Goal: Use online tool/utility: Use online tool/utility

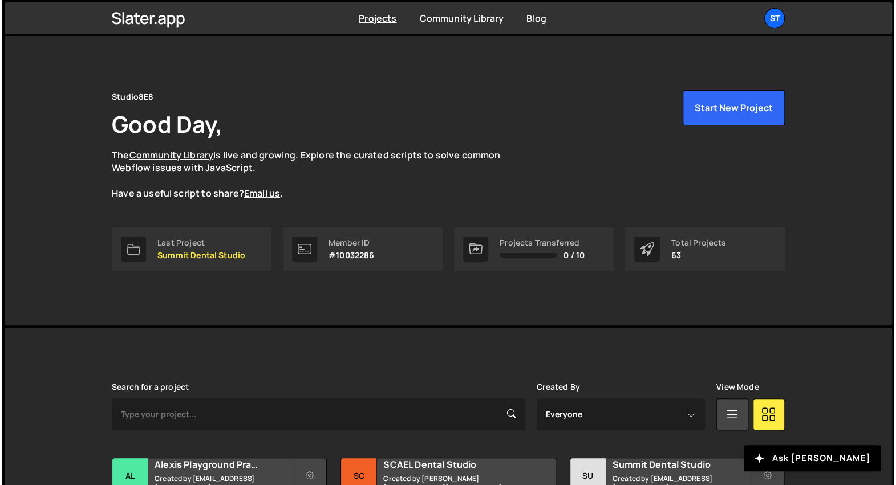
scroll to position [2, 0]
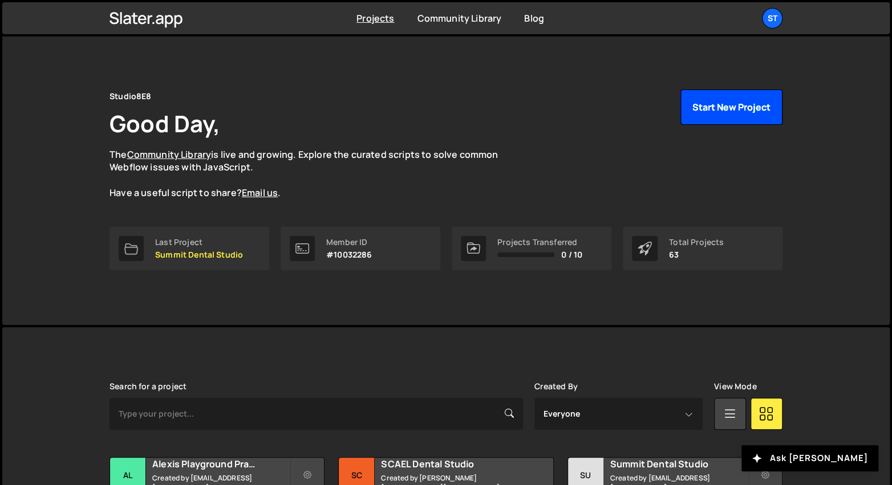
click at [721, 105] on button "Start New Project" at bounding box center [731, 107] width 102 height 35
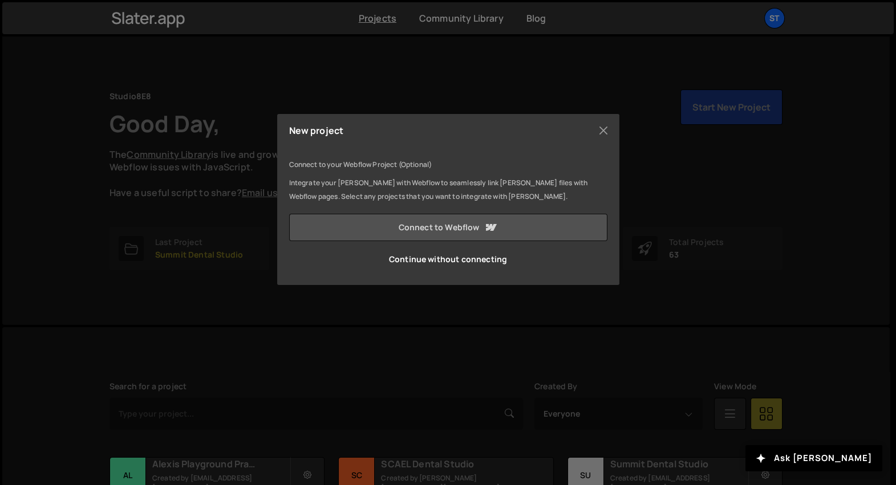
click at [456, 224] on link "Connect to Webflow" at bounding box center [448, 227] width 318 height 27
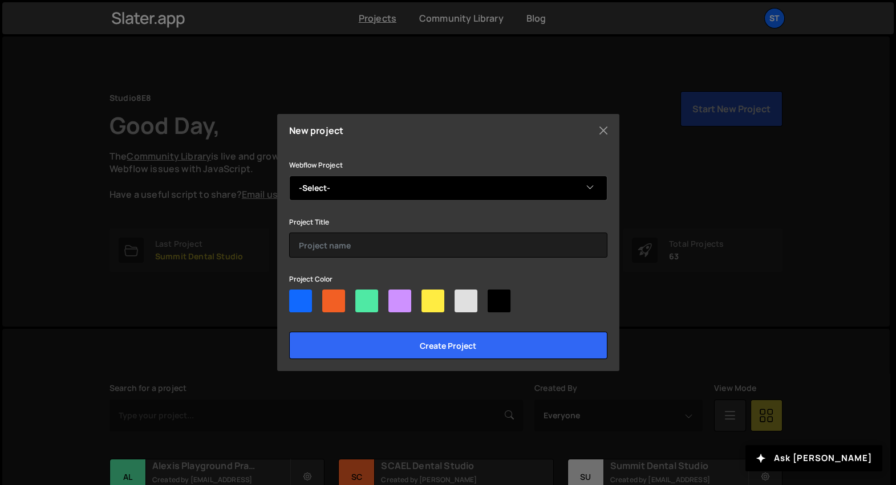
click at [440, 190] on select "-Select- The Burkitt Center for Comprehensive Dentistry" at bounding box center [448, 188] width 318 height 25
select select "68a48410a29ff43b8c2bdb8a"
click at [289, 176] on select "-Select- The Burkitt Center for Comprehensive Dentistry" at bounding box center [448, 188] width 318 height 25
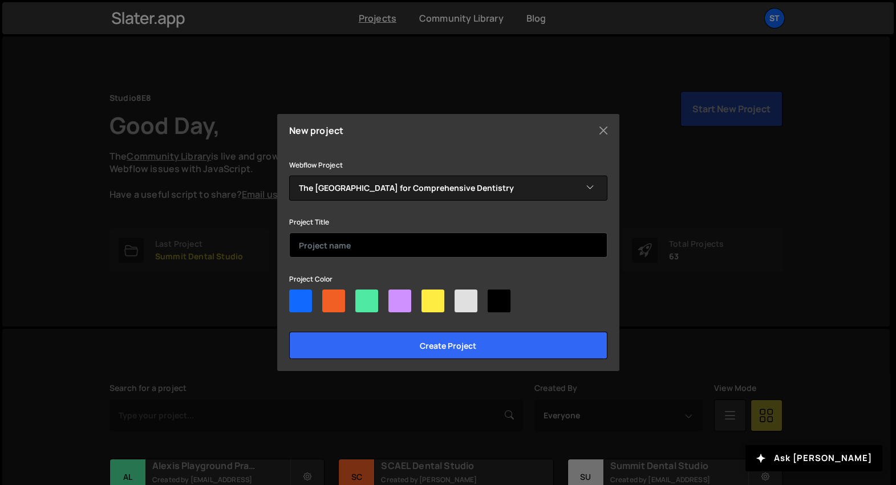
click at [390, 251] on input "text" at bounding box center [448, 245] width 318 height 25
type input "[GEOGRAPHIC_DATA]"
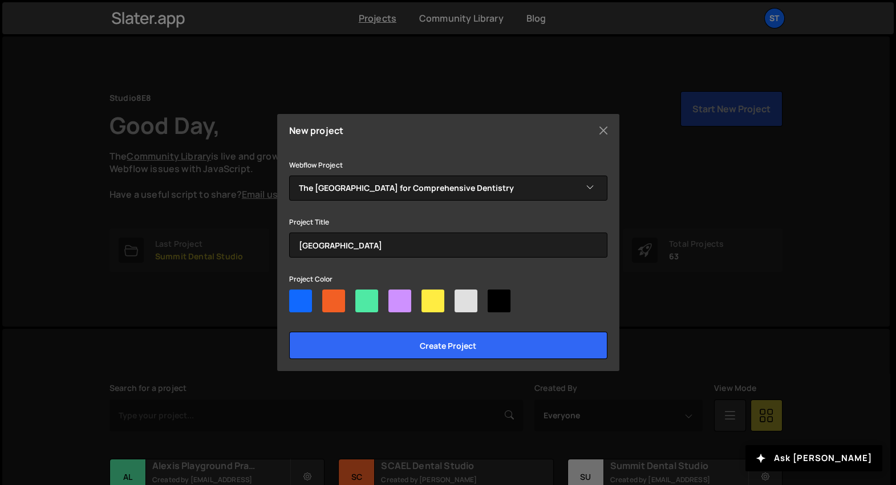
click at [465, 307] on div at bounding box center [465, 301] width 23 height 23
click at [462, 297] on input"] "radio" at bounding box center [457, 293] width 7 height 7
radio input"] "true"
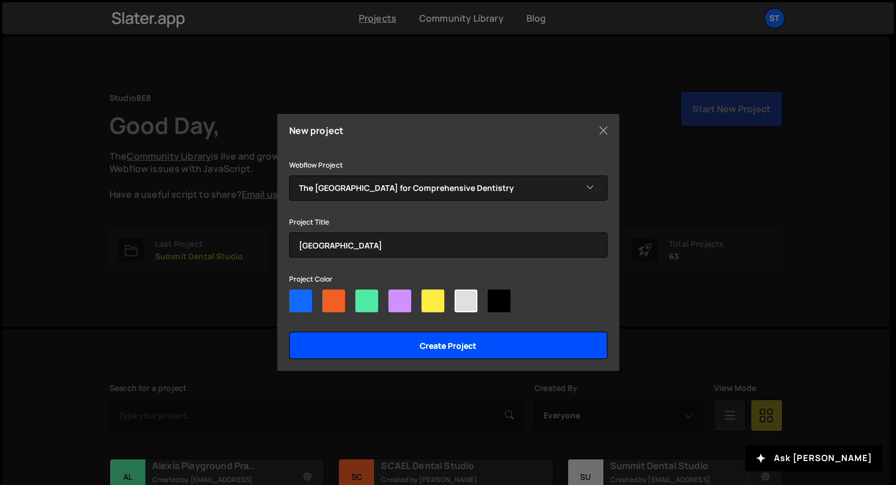
click at [479, 351] on input "Create project" at bounding box center [448, 345] width 318 height 27
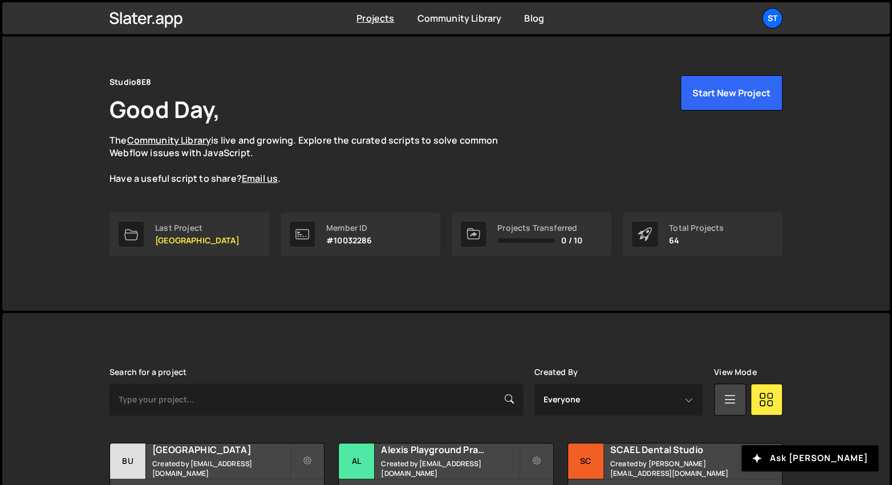
scroll to position [161, 0]
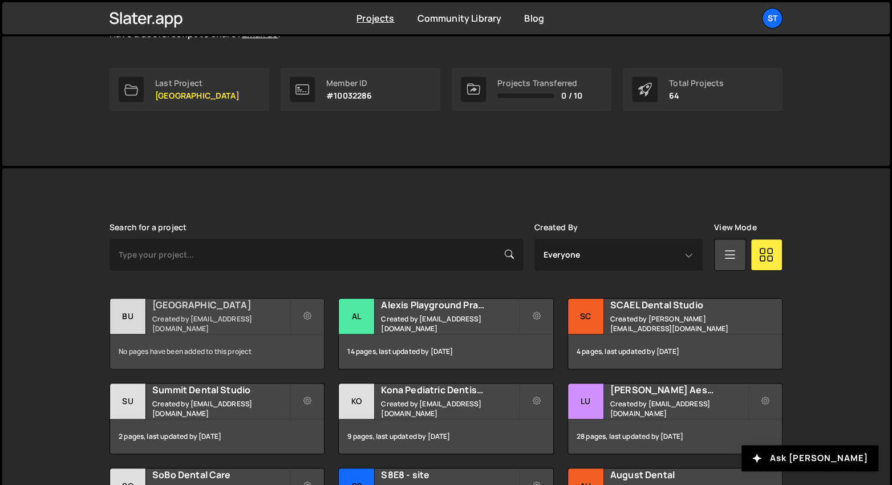
click at [234, 310] on h2 "[GEOGRAPHIC_DATA]" at bounding box center [220, 305] width 137 height 13
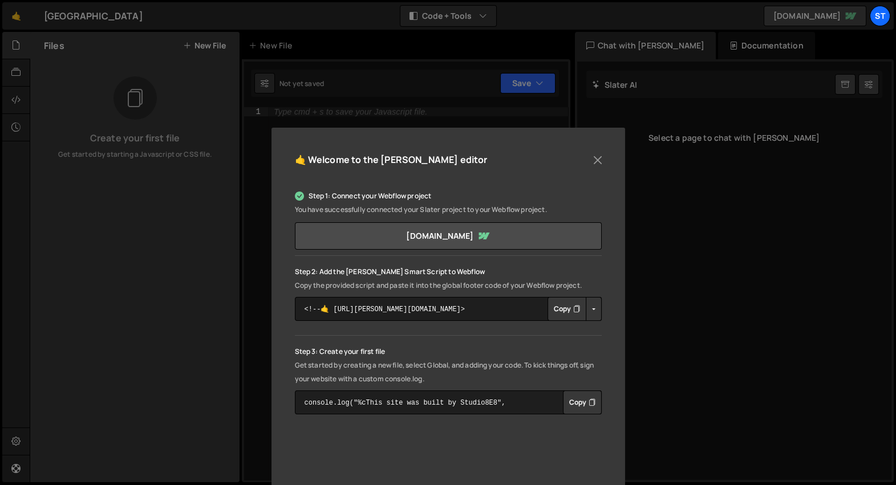
click at [560, 309] on button "Copy" at bounding box center [566, 309] width 39 height 24
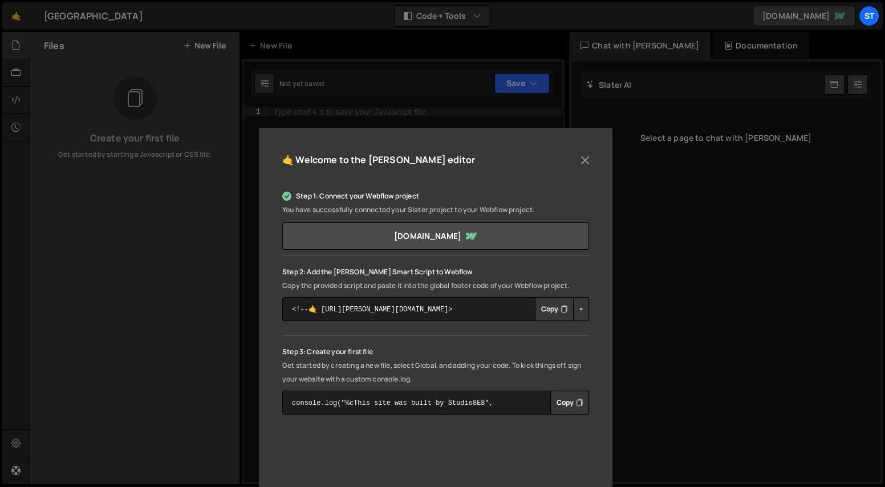
click at [568, 416] on div "Step 1: Connect your Webflow project You have successfully connected your Slate…" at bounding box center [435, 400] width 307 height 441
click at [568, 408] on button "Copy" at bounding box center [569, 403] width 39 height 24
click at [596, 157] on div "🤙 Welcome to the Slater editor Step 1: Connect your Webflow project You have su…" at bounding box center [435, 379] width 353 height 506
click at [590, 158] on button "Close" at bounding box center [584, 158] width 17 height 17
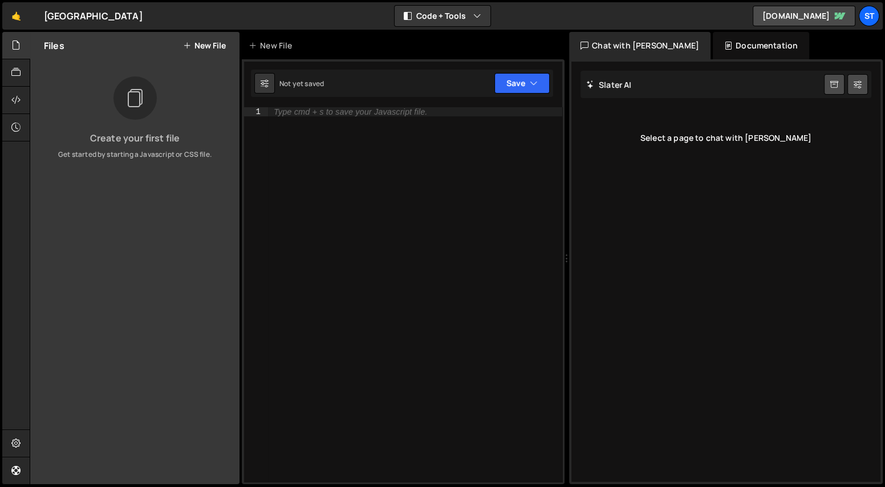
click at [209, 44] on button "New File" at bounding box center [204, 45] width 43 height 9
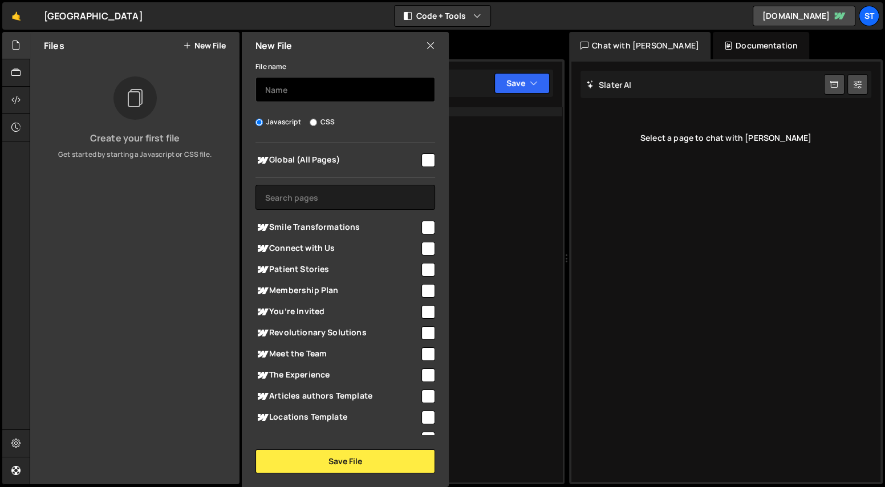
click at [295, 85] on input "text" at bounding box center [345, 89] width 180 height 25
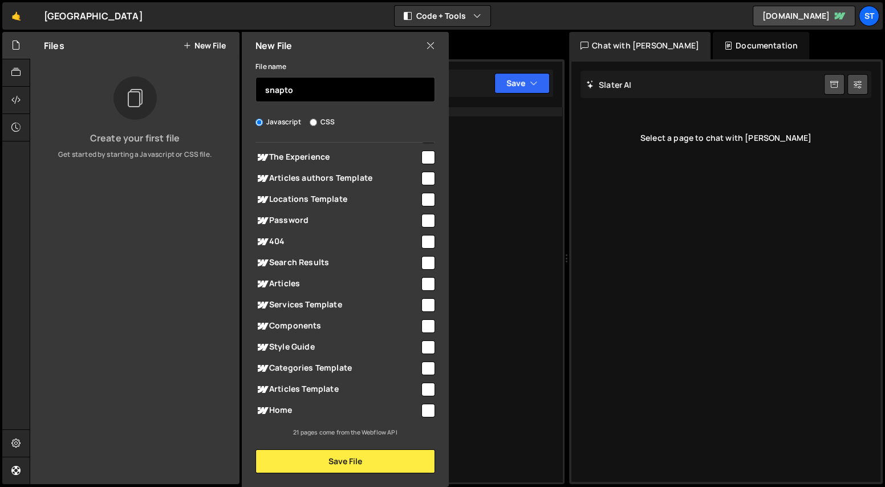
scroll to position [219, 0]
type input "snapto"
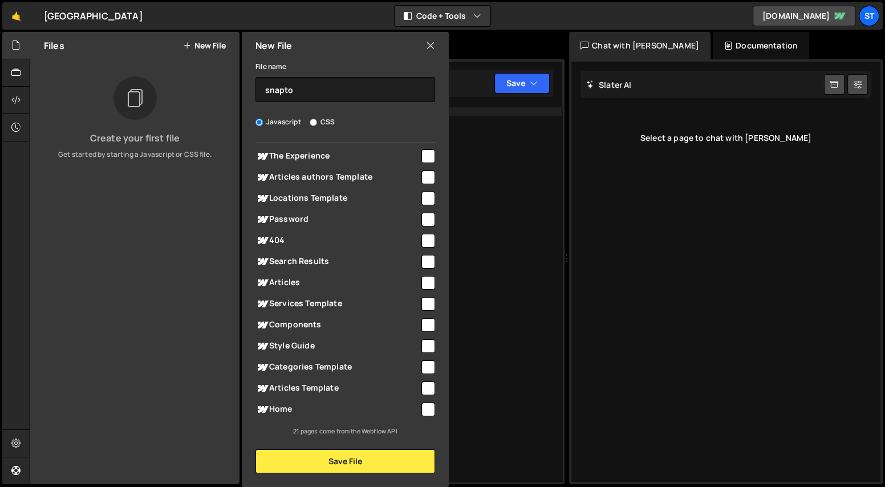
click at [425, 409] on input "checkbox" at bounding box center [428, 409] width 14 height 14
checkbox input "true"
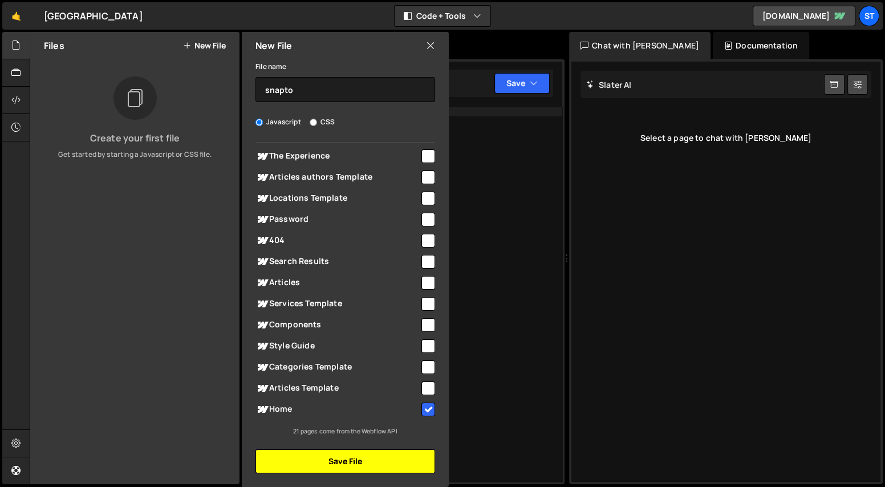
click at [401, 463] on button "Save File" at bounding box center [345, 461] width 180 height 24
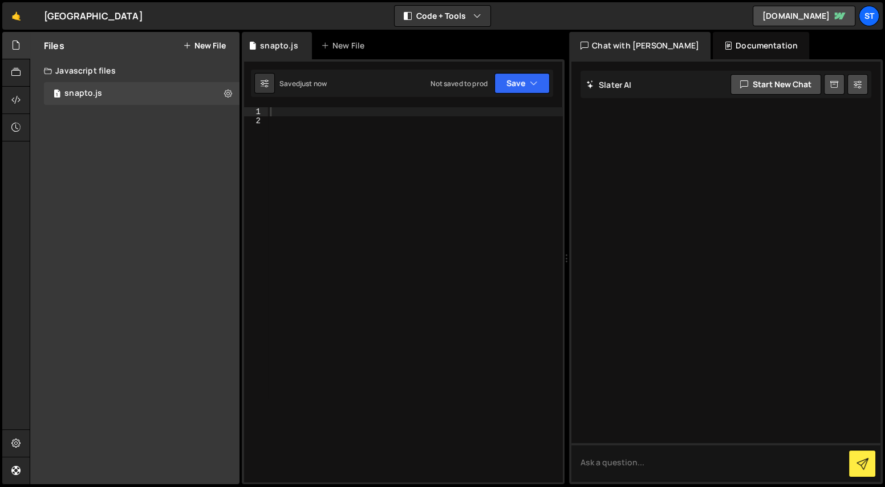
click at [407, 229] on div at bounding box center [415, 303] width 295 height 393
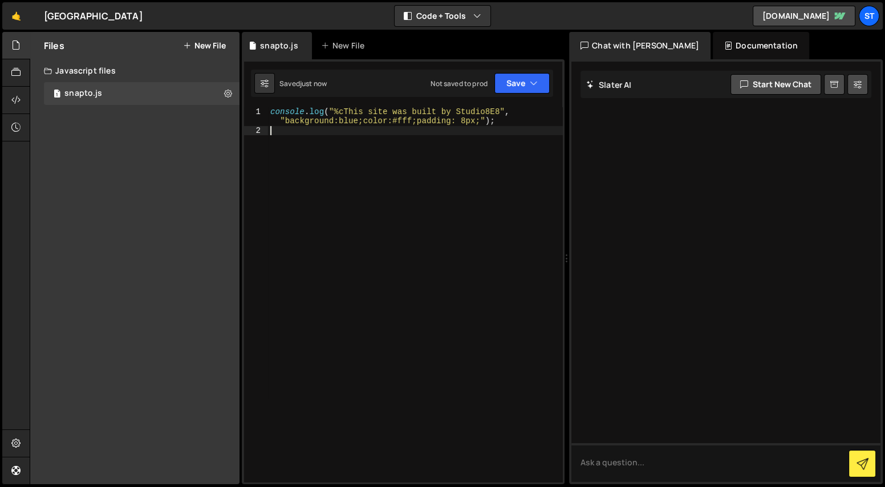
click at [407, 229] on div "console . log ( "%cThis site was built by Studio8E8" , "background:blue;color:#…" at bounding box center [415, 308] width 295 height 402
paste textarea "if (!observer) return;"
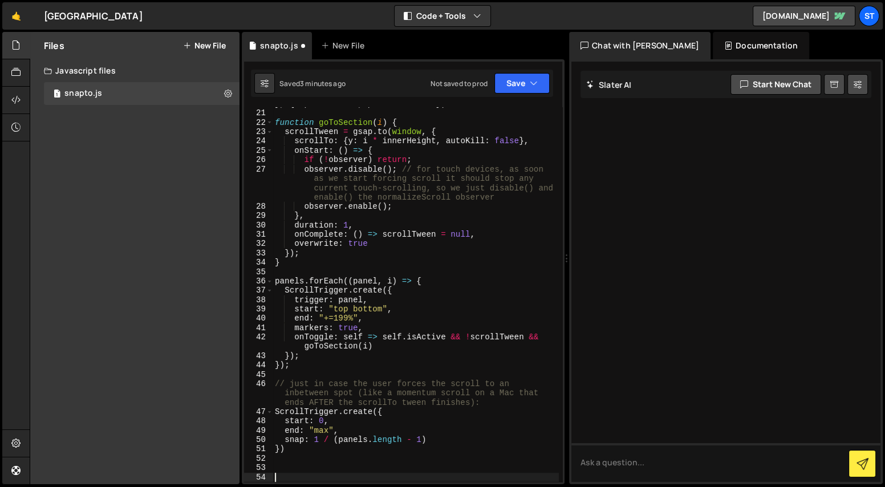
scroll to position [213, 0]
click at [389, 163] on div "} , { capture : true , passive : false }) function goToSection ( i ) { scrollTw…" at bounding box center [415, 295] width 286 height 393
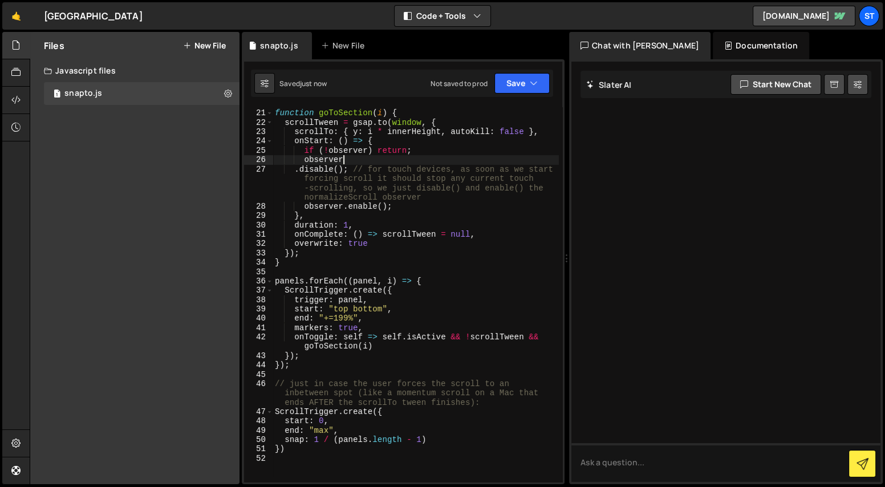
scroll to position [0, 0]
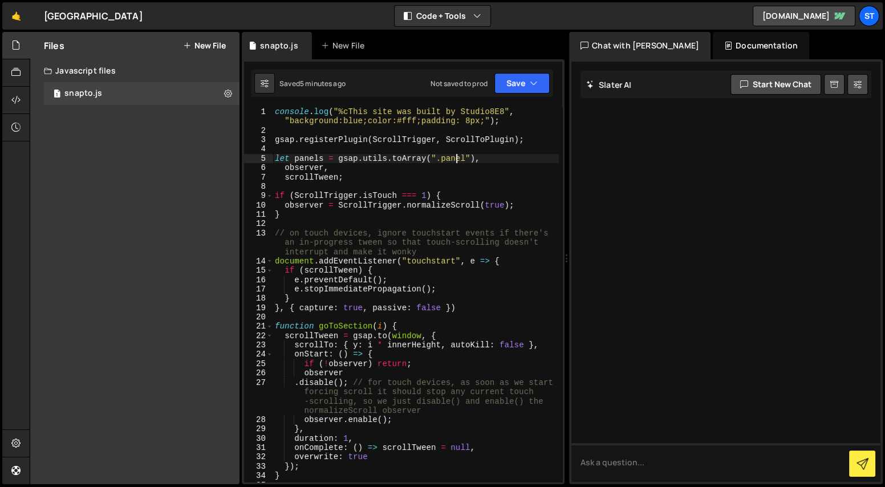
click at [455, 161] on div "console . log ( "%cThis site was built by Studio8E8" , "background:blue;color:#…" at bounding box center [415, 308] width 286 height 402
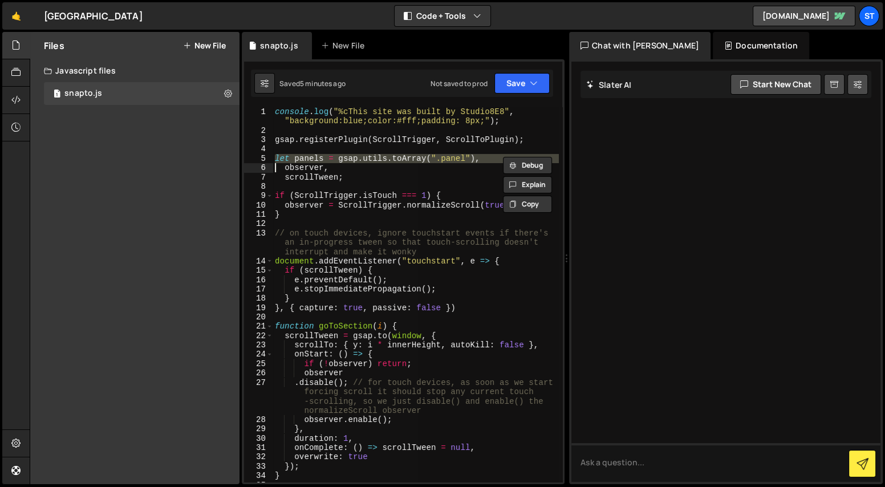
click at [453, 158] on div "console . log ( "%cThis site was built by Studio8E8" , "background:blue;color:#…" at bounding box center [415, 294] width 286 height 375
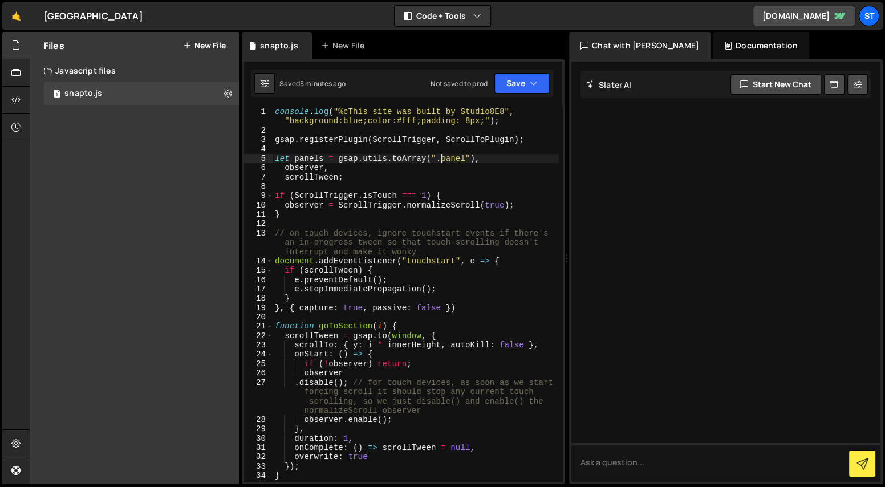
click at [441, 159] on div "console . log ( "%cThis site was built by Studio8E8" , "background:blue;color:#…" at bounding box center [415, 308] width 286 height 402
click at [459, 155] on div "console . log ( "%cThis site was built by Studio8E8" , "background:blue;color:#…" at bounding box center [415, 308] width 286 height 402
click at [379, 173] on div "console . log ( "%cThis site was built by Studio8E8" , "background:blue;color:#…" at bounding box center [415, 308] width 286 height 402
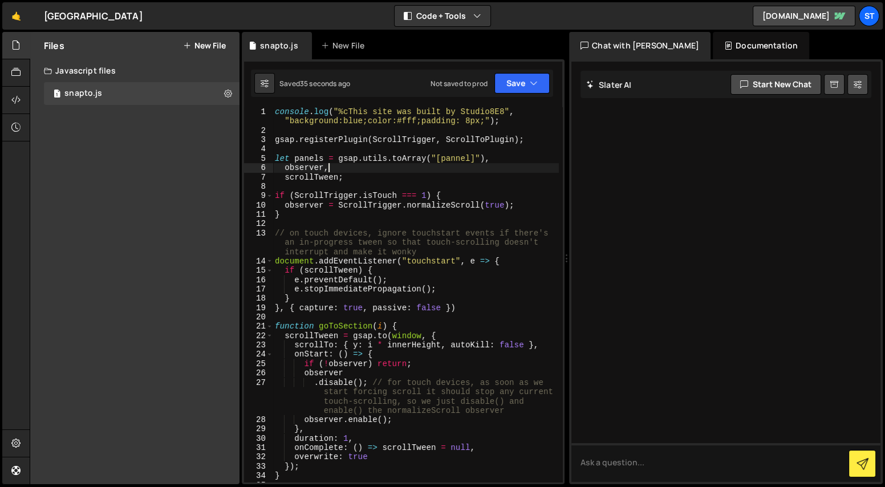
scroll to position [0, 3]
type textarea "scrollTween;"
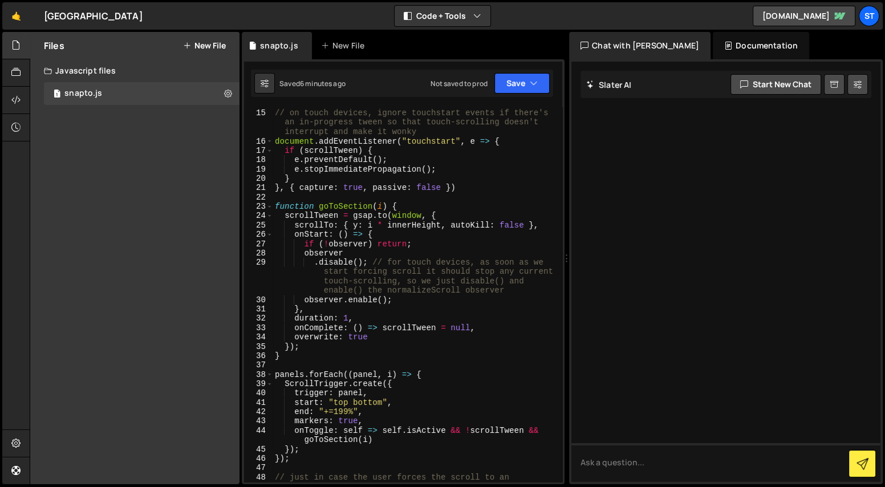
scroll to position [138, 0]
click at [422, 273] on div "// on touch devices, ignore touchstart events if there's an in-progress tween s…" at bounding box center [415, 305] width 286 height 412
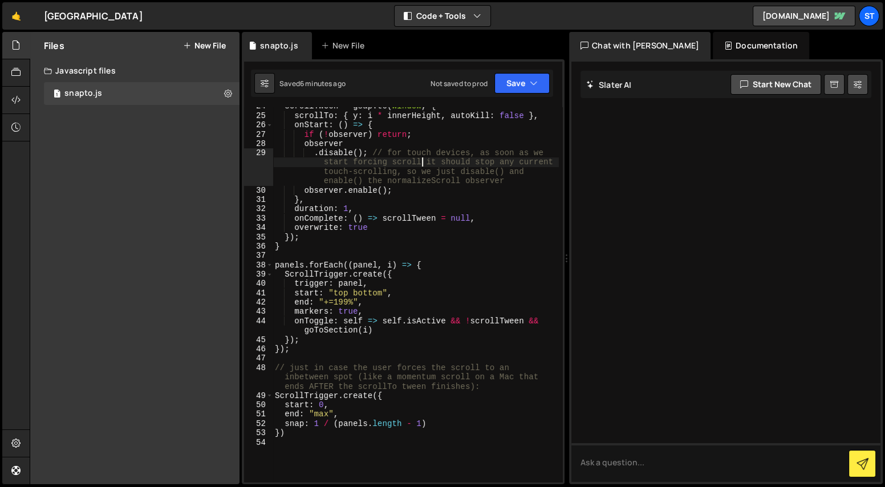
scroll to position [0, 0]
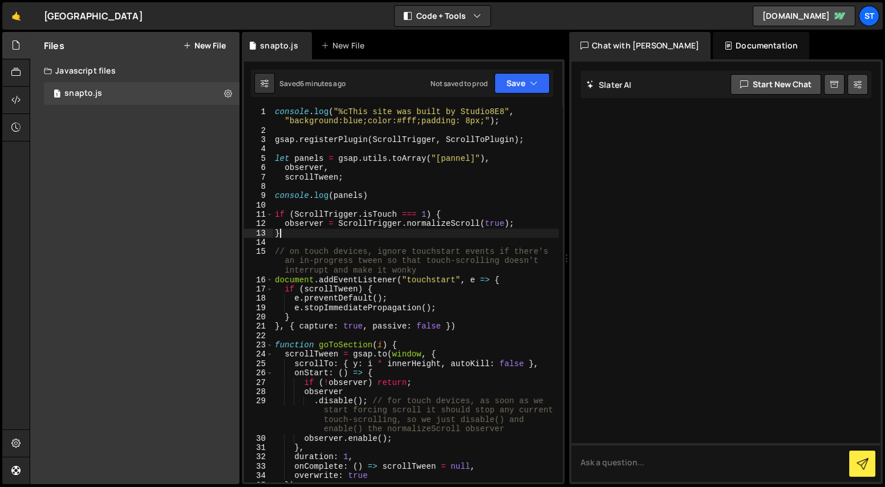
click at [365, 237] on div "console . log ( "%cThis site was built by Studio8E8" , "background:blue;color:#…" at bounding box center [415, 308] width 286 height 402
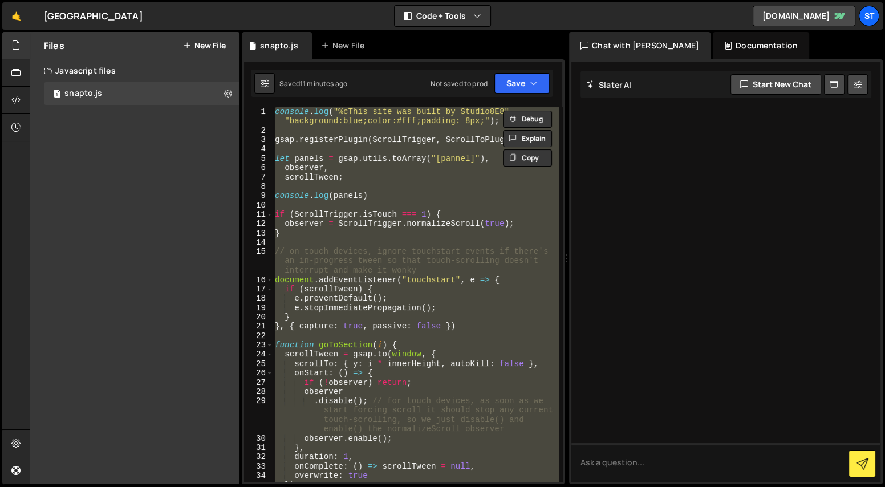
type textarea "// })"
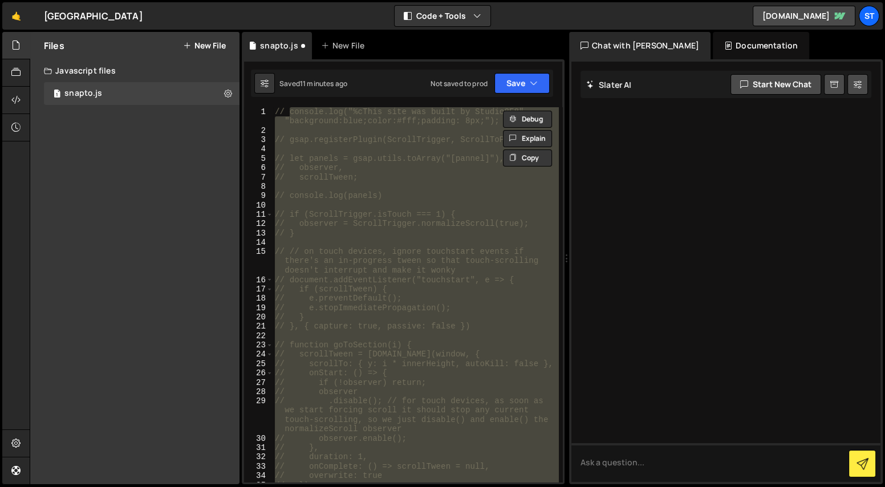
scroll to position [391, 0]
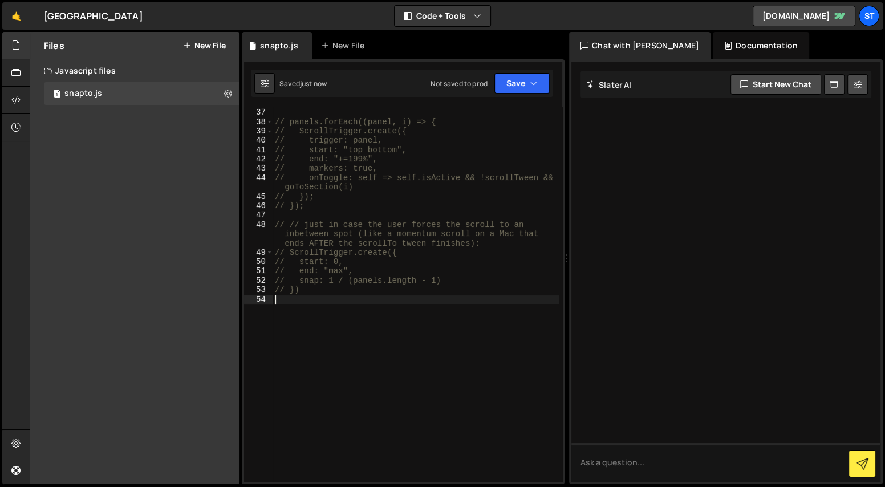
click at [452, 294] on div "// } // panels.forEach((panel, i) => { // ScrollTrigger.create({ // trigger: pa…" at bounding box center [415, 295] width 286 height 393
type textarea "// })"
click at [379, 316] on div "// } // panels.forEach((panel, i) => { // ScrollTrigger.create({ // trigger: pa…" at bounding box center [415, 295] width 286 height 393
type textarea "// })"
click at [185, 54] on div "Files New File" at bounding box center [134, 45] width 209 height 27
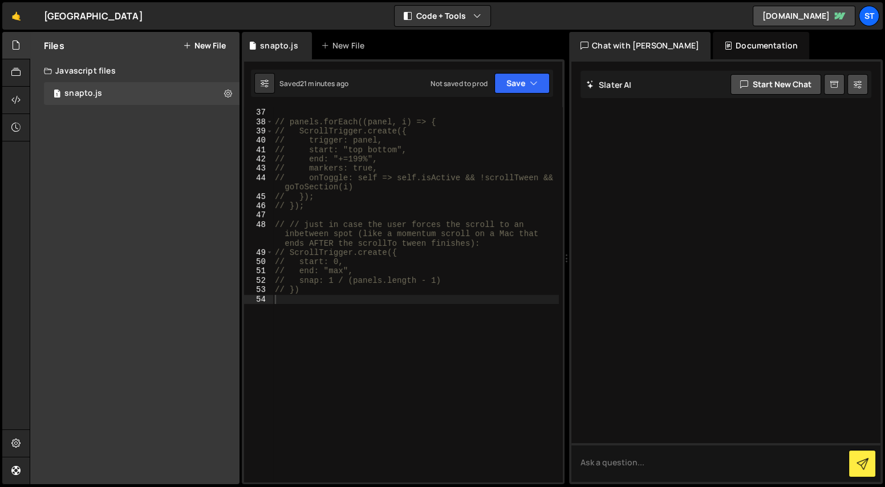
click at [194, 49] on button "New File" at bounding box center [204, 45] width 43 height 9
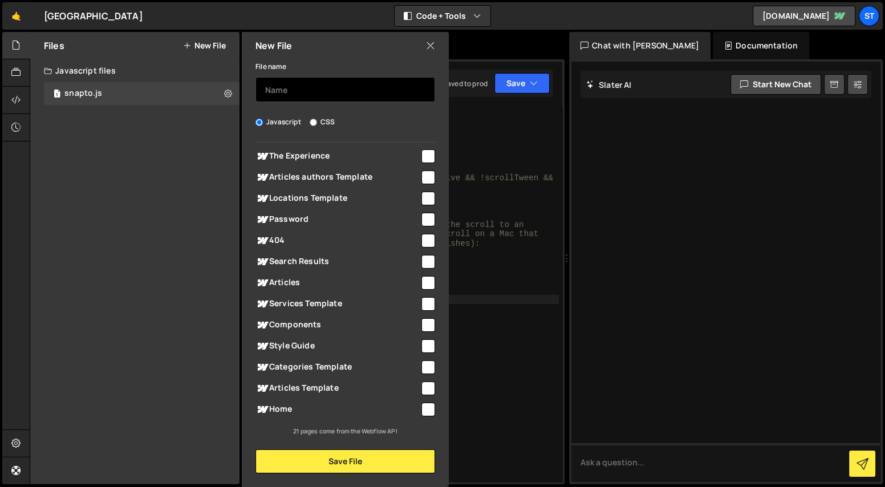
click at [323, 92] on input "text" at bounding box center [345, 89] width 180 height 25
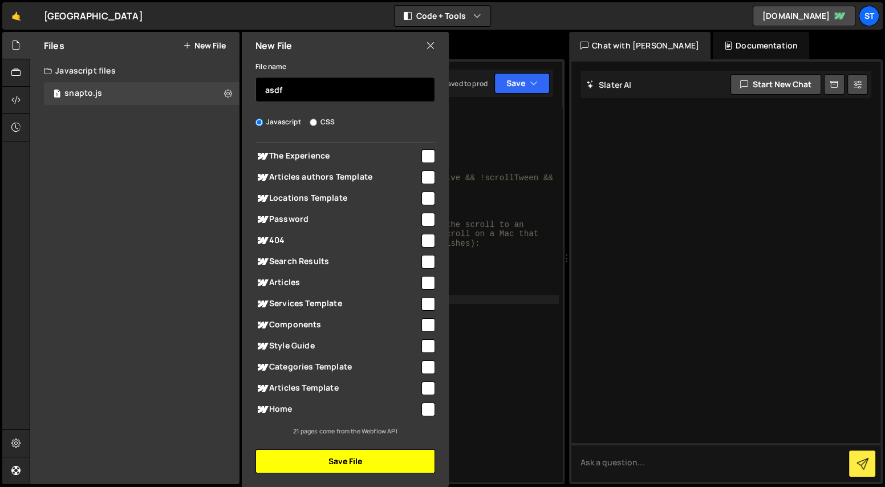
type input "asdf"
click at [308, 455] on button "Save File" at bounding box center [345, 461] width 180 height 24
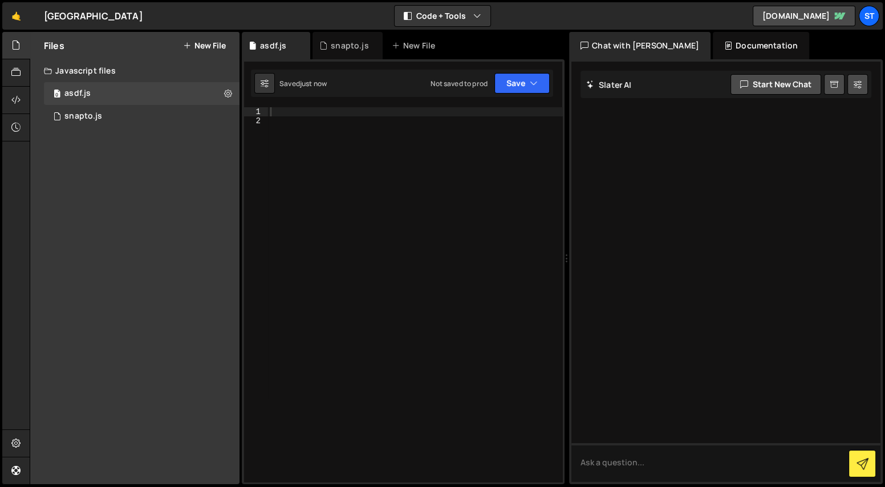
click at [352, 240] on div at bounding box center [415, 303] width 295 height 393
paste textarea "</script>"
type textarea "</script>"
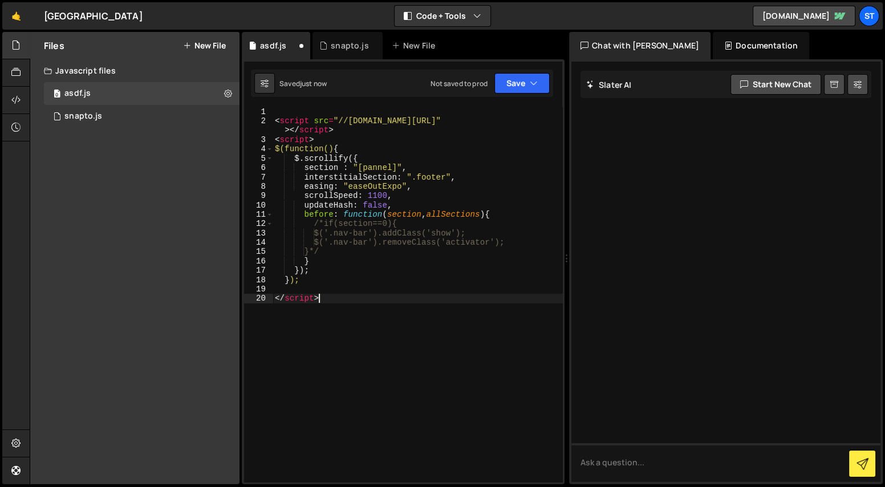
click at [385, 336] on div "< script src = "//dynamic.s8e8.com/shared/scrollify.js" > </ script > < script …" at bounding box center [417, 303] width 290 height 393
click at [340, 381] on div "< script src = "//dynamic.s8e8.com/shared/scrollify.js" > </ script > < script …" at bounding box center [417, 303] width 290 height 393
click at [357, 354] on div "< script src = "//dynamic.s8e8.com/shared/scrollify.js" > </ script > < script …" at bounding box center [417, 303] width 290 height 393
click at [323, 44] on icon at bounding box center [323, 45] width 8 height 11
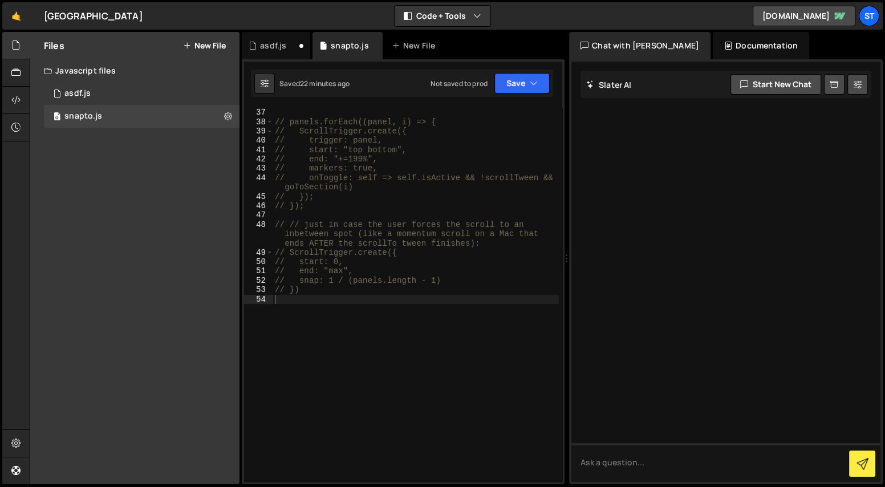
type textarea "// onToggle: self => self.isActive && !scrollTween && goToSection(i)"
click at [347, 177] on div "// } // panels.forEach((panel, i) => { // ScrollTrigger.create({ // trigger: pa…" at bounding box center [415, 295] width 286 height 393
click at [284, 49] on div "asdf.js" at bounding box center [273, 45] width 26 height 11
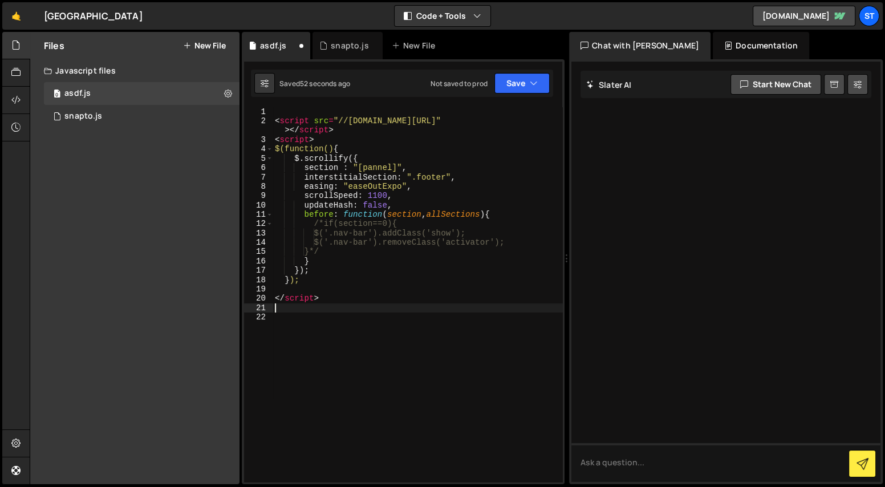
click at [369, 303] on div "< script src = "//dynamic.s8e8.com/shared/scrollify.js" > </ script > < script …" at bounding box center [417, 303] width 290 height 393
type textarea "</script>"
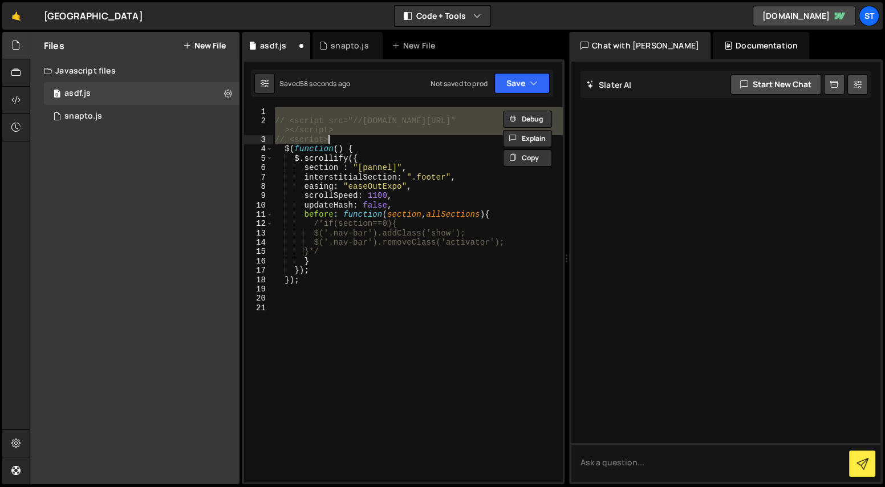
type textarea "$(function() {"
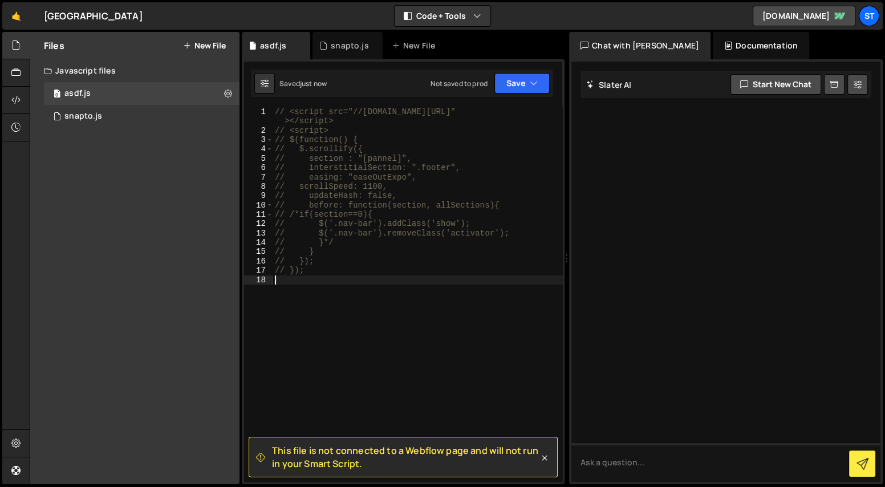
click at [367, 301] on div "// <script src="//dynamic.s8e8.com/shared/scrollify.js" ></script> // <script> …" at bounding box center [417, 308] width 290 height 402
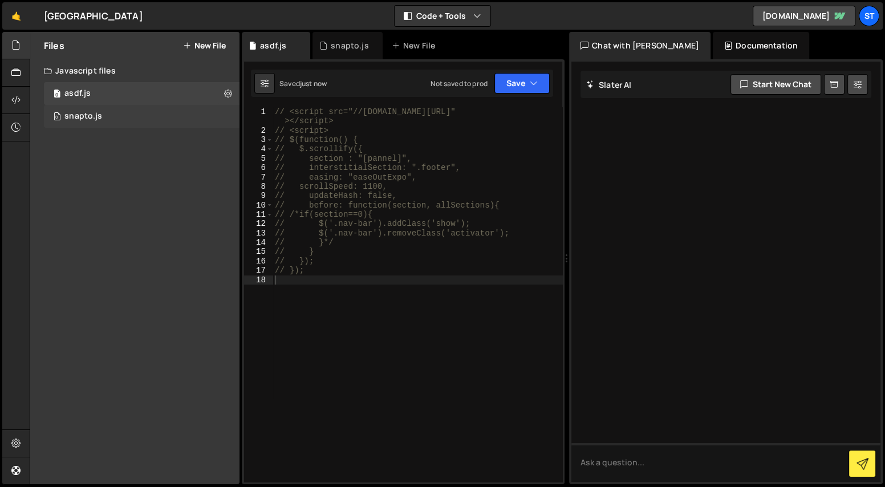
click at [133, 106] on div "0 snapto.js 0" at bounding box center [142, 116] width 196 height 23
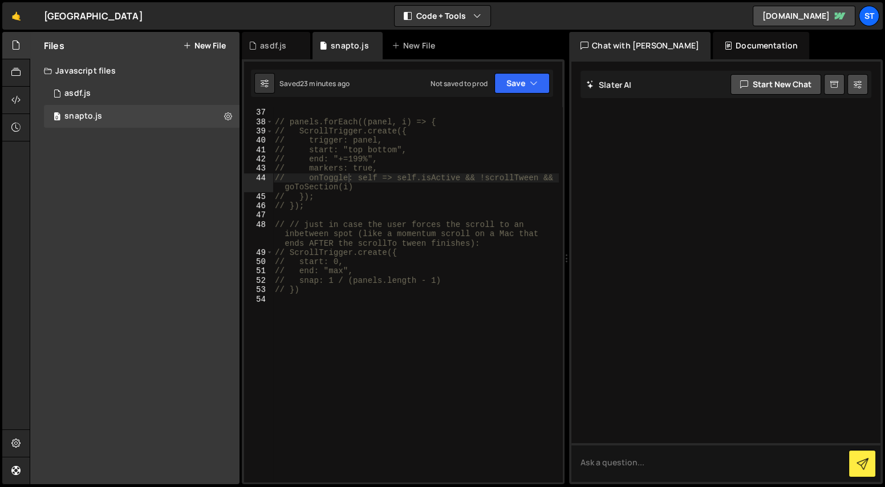
click at [369, 168] on div "// } // panels.forEach((panel, i) => { // ScrollTrigger.create({ // trigger: pa…" at bounding box center [415, 295] width 286 height 393
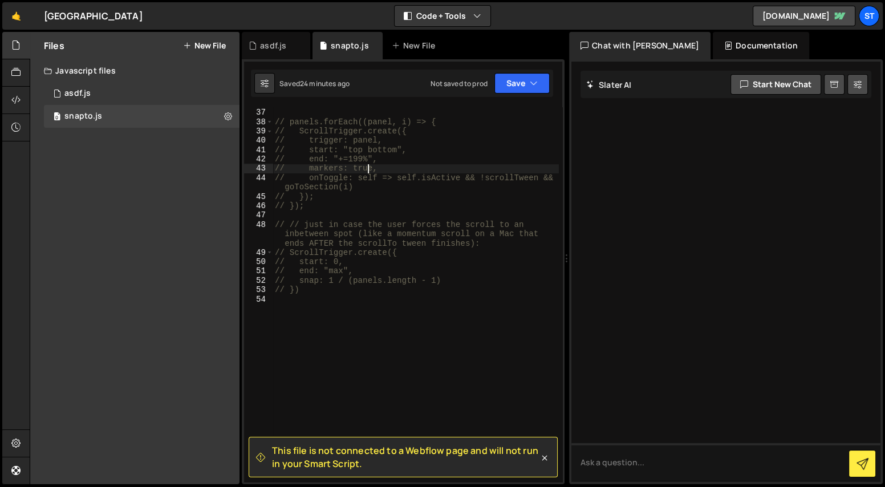
scroll to position [0, 0]
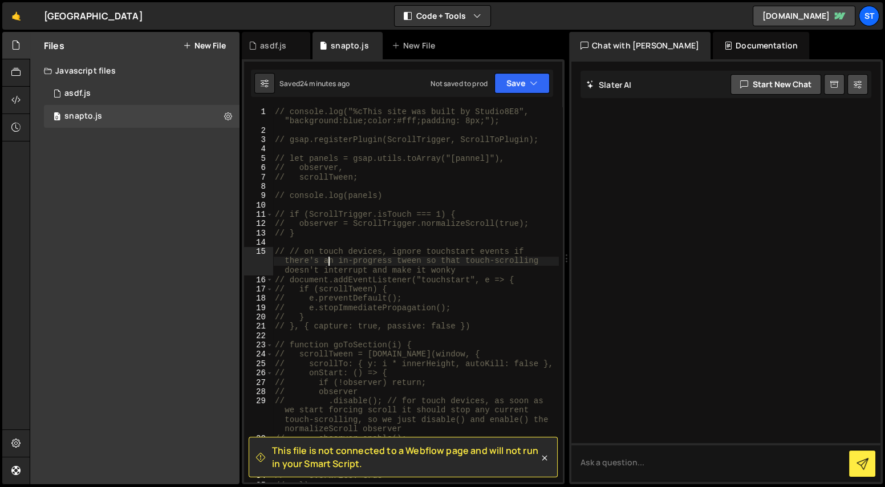
click at [330, 259] on div "// console.log("%cThis site was built by Studio8E8", "background:blue;color:#ff…" at bounding box center [415, 308] width 286 height 402
type textarea "// // on touch devices, ignore touchstart events if there's an in-progress twee…"
click at [278, 46] on div "asdf.js" at bounding box center [273, 45] width 26 height 11
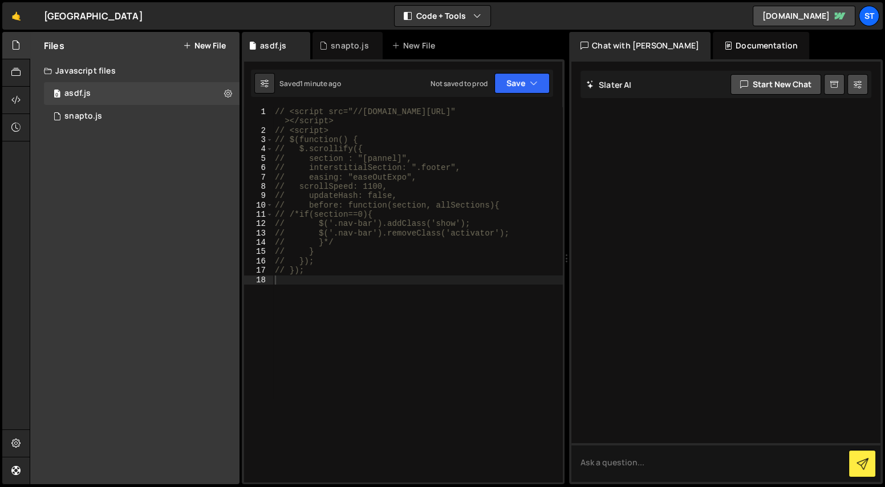
type textarea "// updateHash: false,"
click at [363, 199] on div "// <script src="//dynamic.s8e8.com/shared/scrollify.js" ></script> // <script> …" at bounding box center [417, 308] width 290 height 402
click at [344, 52] on div "snapto.js" at bounding box center [347, 45] width 70 height 27
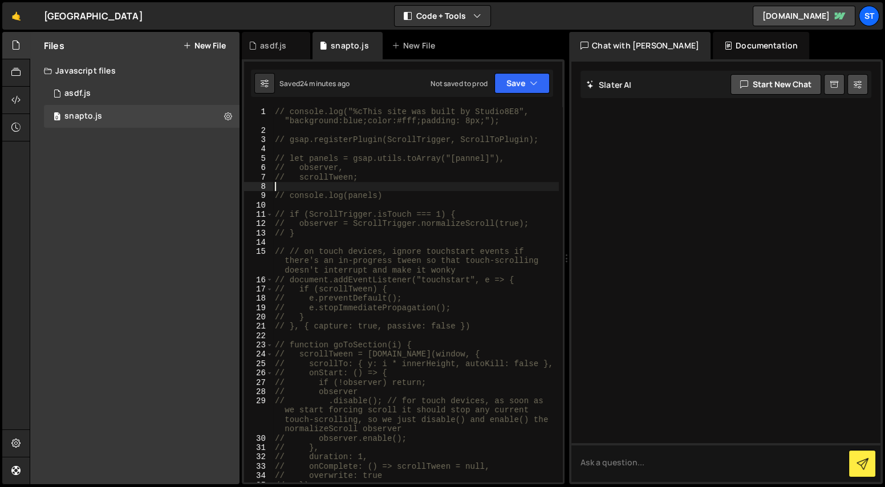
click at [369, 189] on div "// console.log("%cThis site was built by Studio8E8", "background:blue;color:#ff…" at bounding box center [415, 308] width 286 height 402
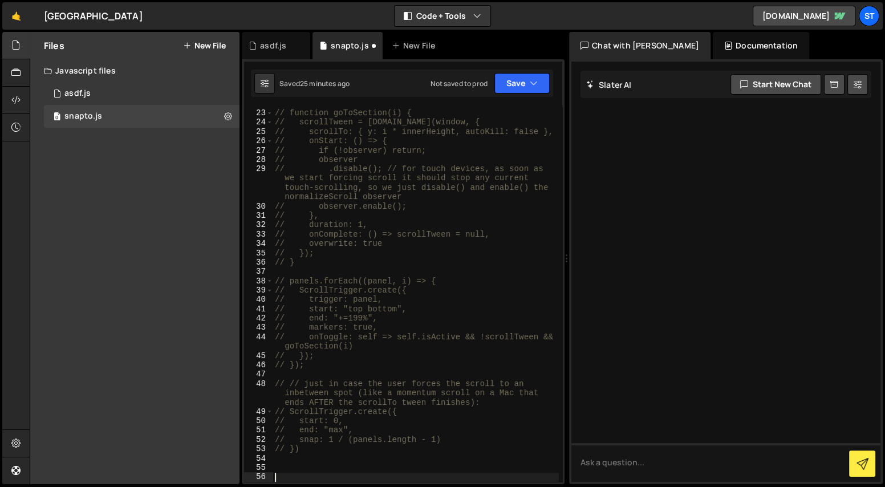
paste textarea "});"
type textarea "});"
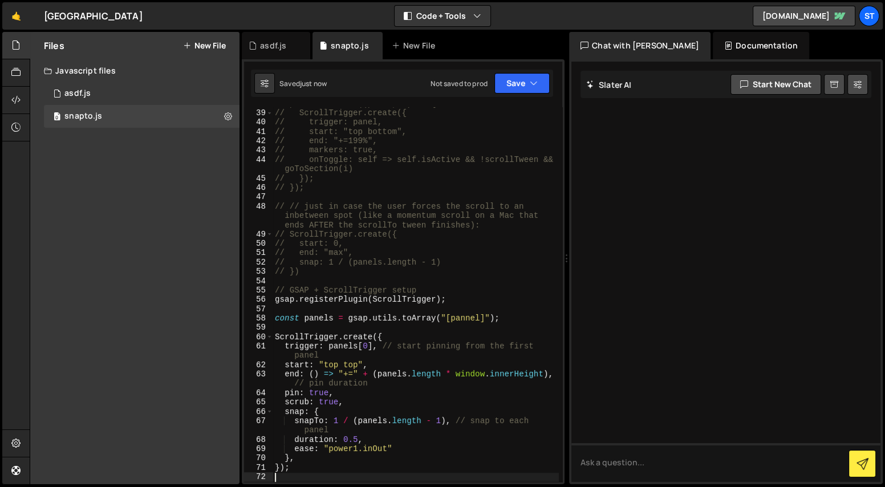
scroll to position [410, 0]
click at [337, 392] on div "// panels.forEach((panel, i) => { // ScrollTrigger.create({ // trigger: panel, …" at bounding box center [415, 294] width 286 height 393
type textarea "pin: true,"
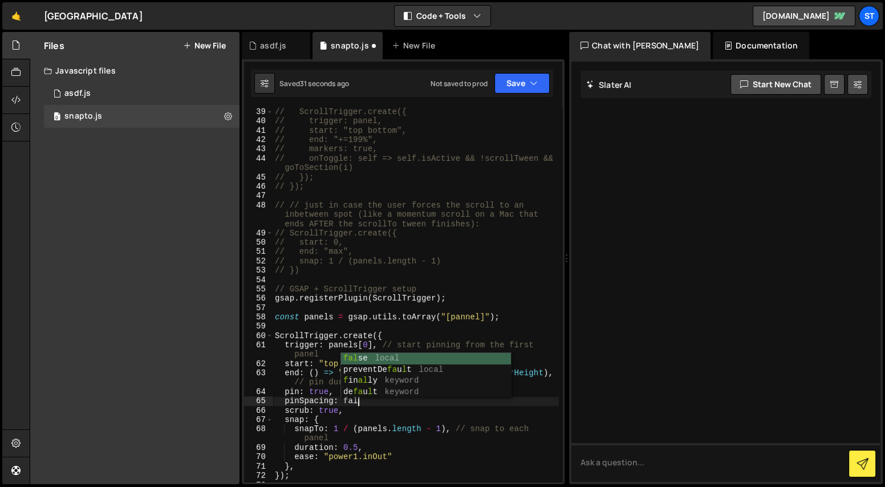
scroll to position [0, 6]
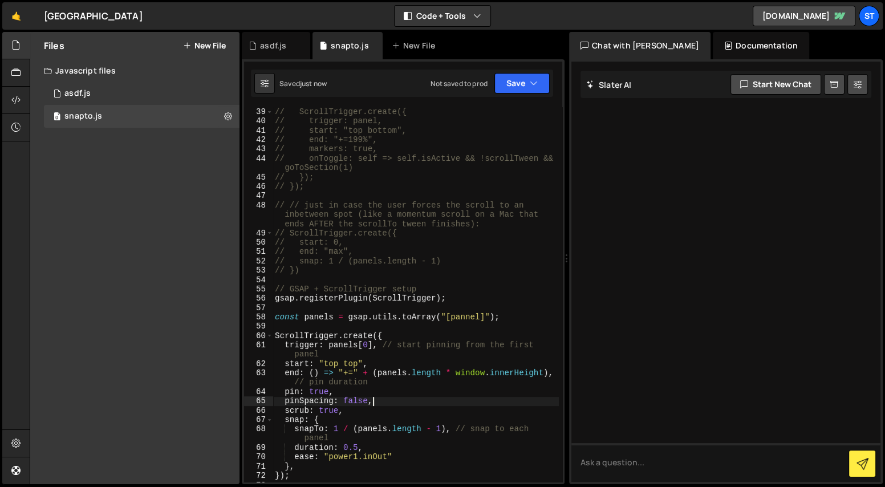
type textarea "pinSpacing: false,"
drag, startPoint x: 445, startPoint y: 282, endPoint x: 438, endPoint y: 281, distance: 6.9
click at [444, 282] on div "// panels.forEach((panel, i) => { // ScrollTrigger.create({ // trigger: panel, …" at bounding box center [415, 294] width 286 height 393
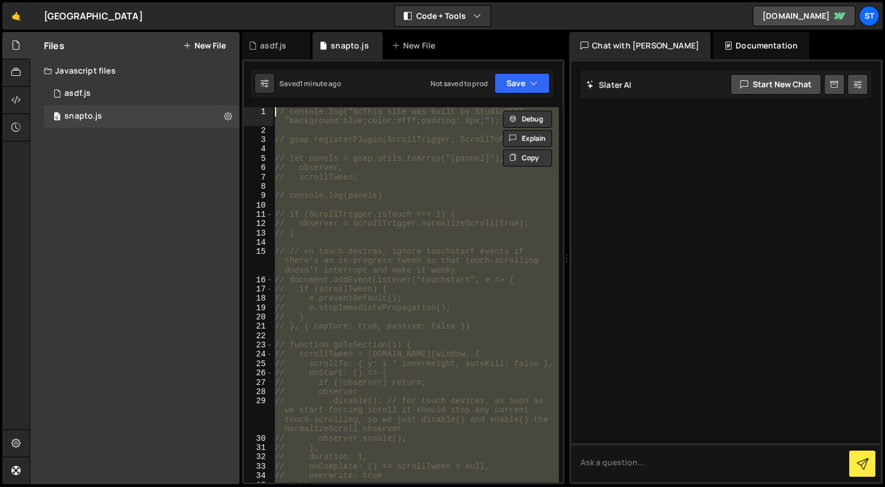
scroll to position [0, 0]
click at [430, 310] on div "// console.log("%cThis site was built by Studio8E8", "background:blue;color:#ff…" at bounding box center [415, 294] width 286 height 375
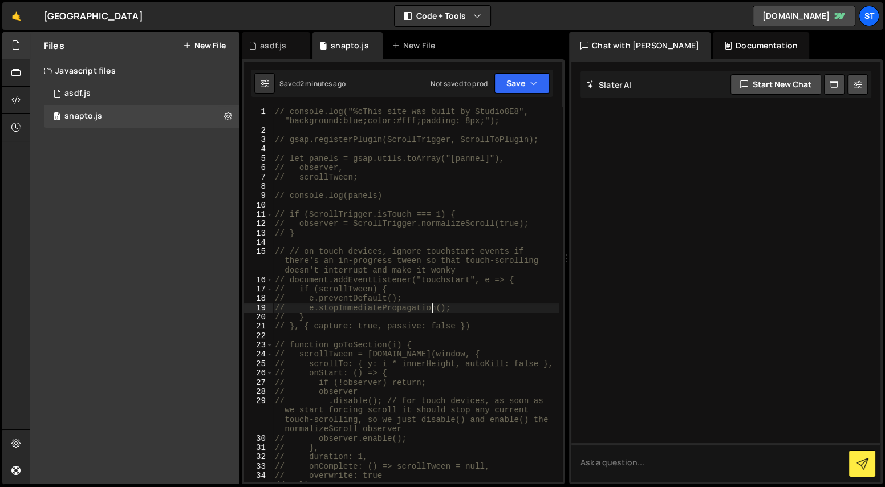
type textarea "});"
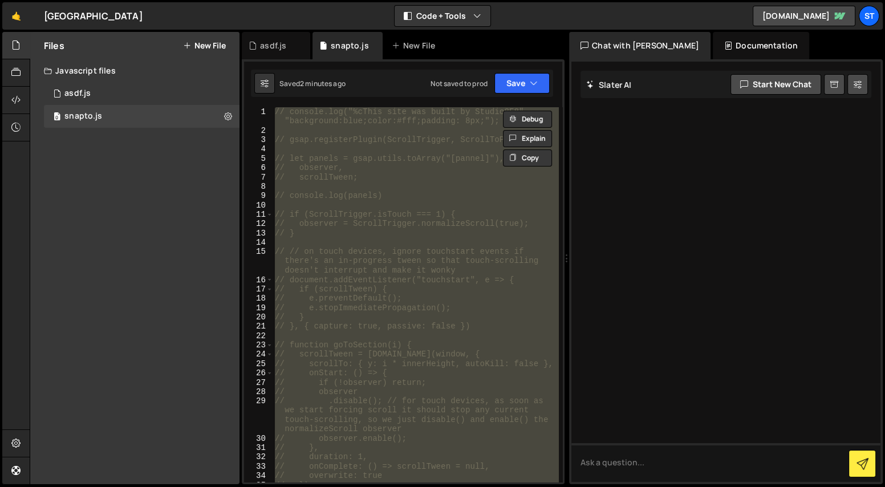
paste textarea
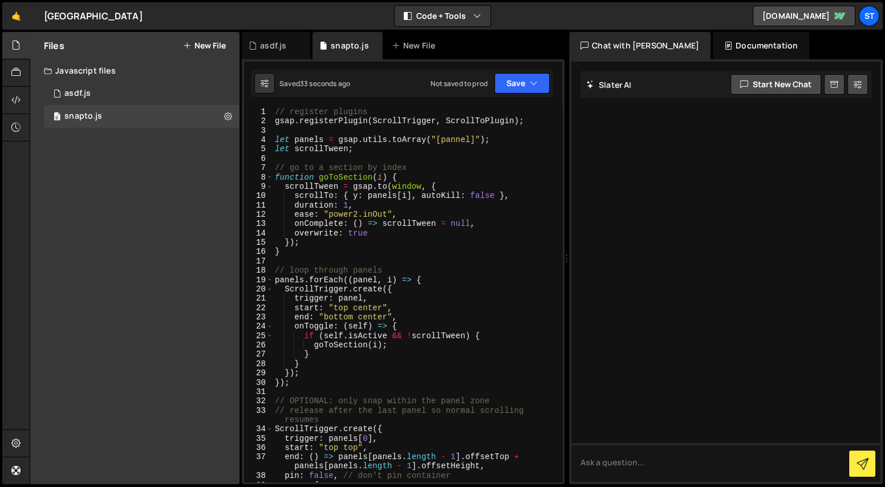
click at [394, 296] on div "// register plugins gsap . registerPlugin ( ScrollTrigger , ScrollToPlugin ) ; …" at bounding box center [415, 303] width 286 height 393
type textarea "trigger: panel,"
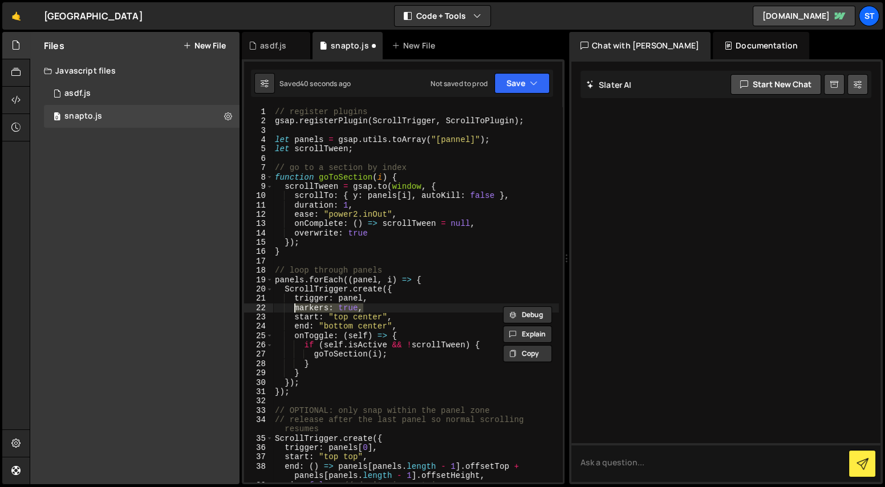
scroll to position [11, 0]
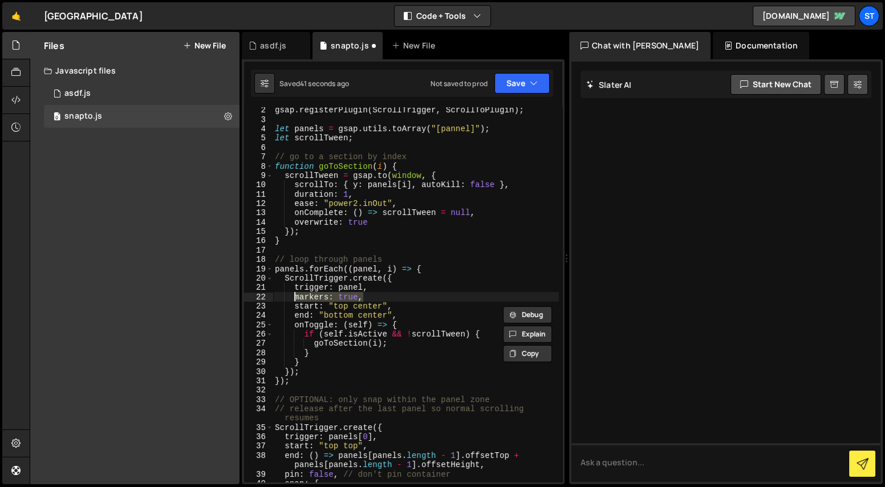
click at [388, 433] on div "gsap . registerPlugin ( ScrollTrigger , ScrollToPlugin ) ; let panels = gsap . …" at bounding box center [415, 301] width 286 height 393
type textarea "trigger: panels[0],"
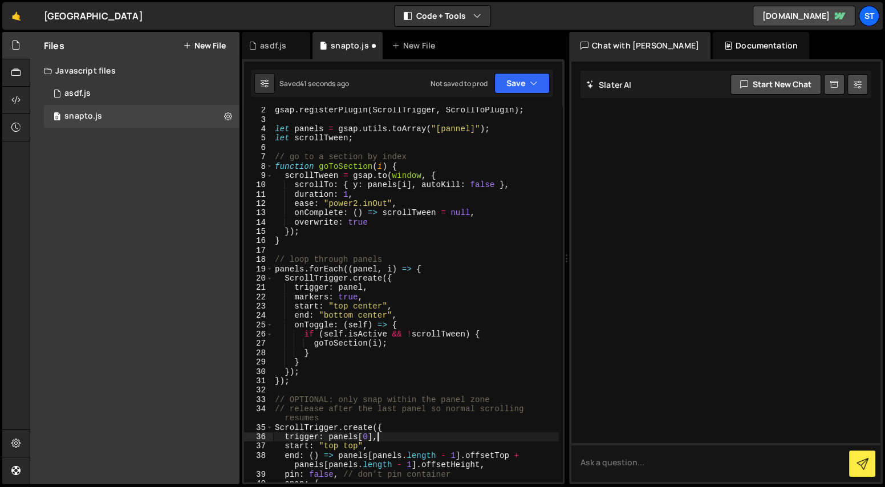
scroll to position [0, 0]
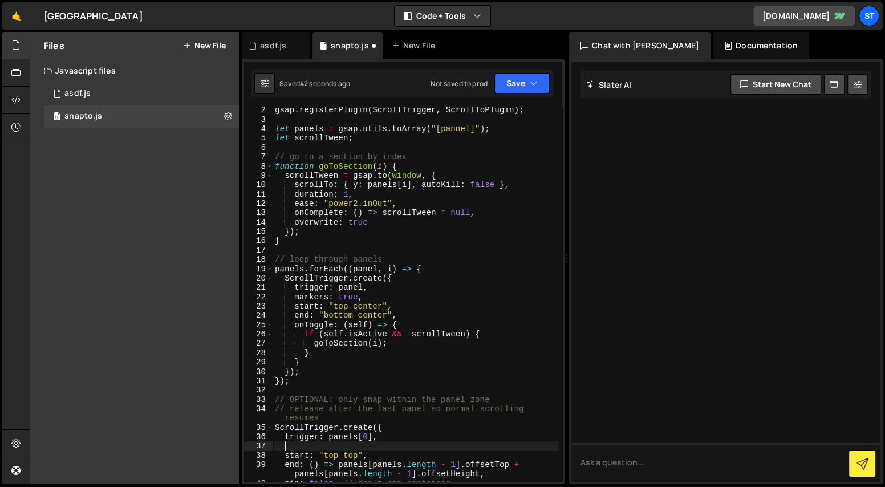
paste textarea "markers: true,"
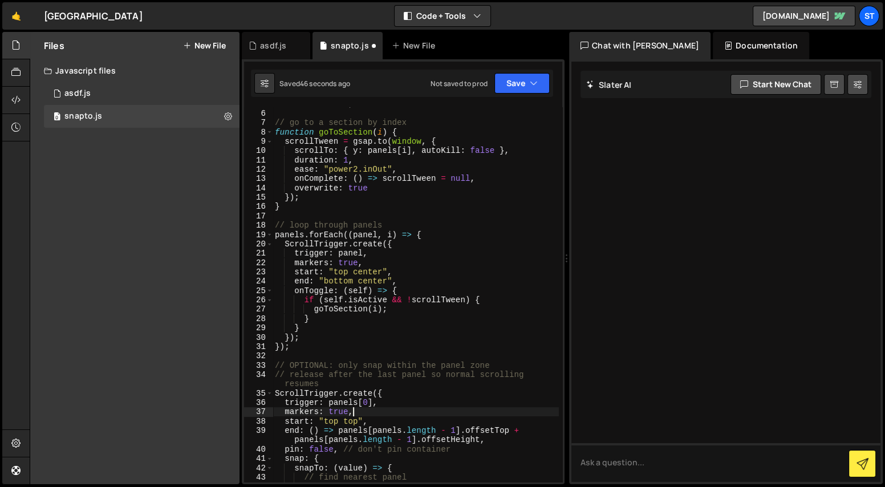
scroll to position [158, 0]
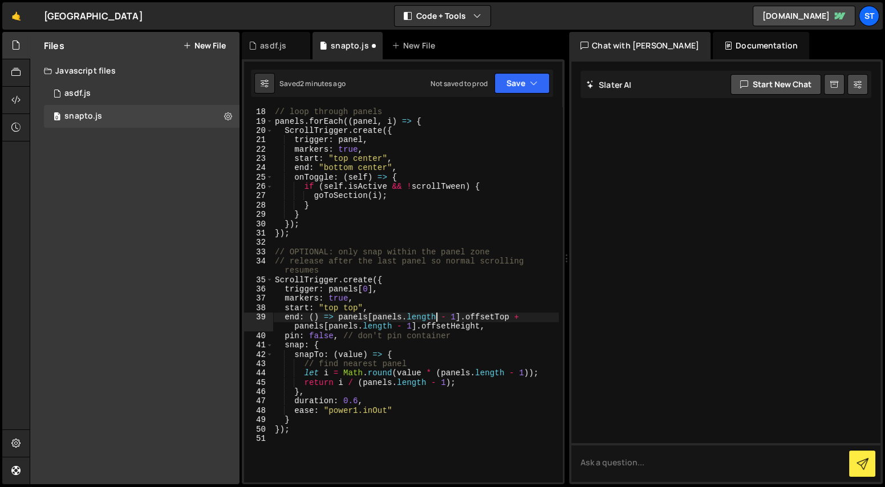
click at [436, 319] on div "// loop through panels panels . forEach (( panel , i ) => { ScrollTrigger . cre…" at bounding box center [415, 294] width 286 height 393
click at [328, 166] on div "// loop through panels panels . forEach (( panel , i ) => { ScrollTrigger . cre…" at bounding box center [415, 294] width 286 height 393
type textarea "});"
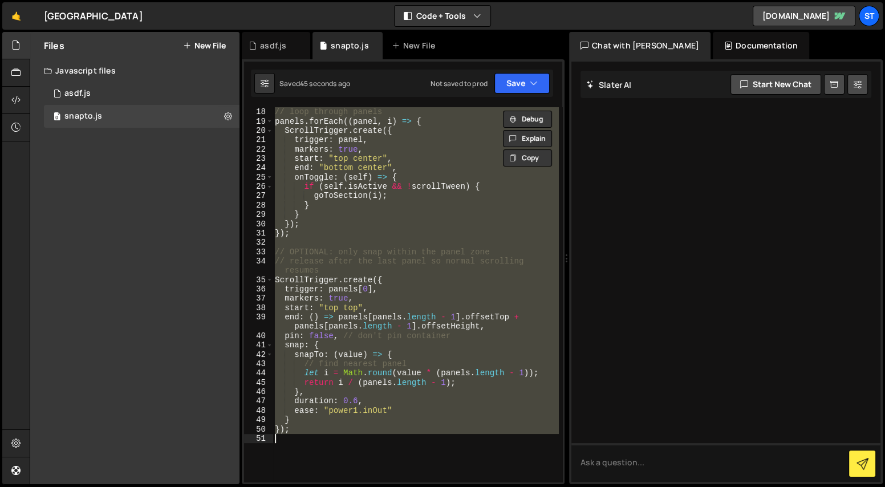
paste textarea
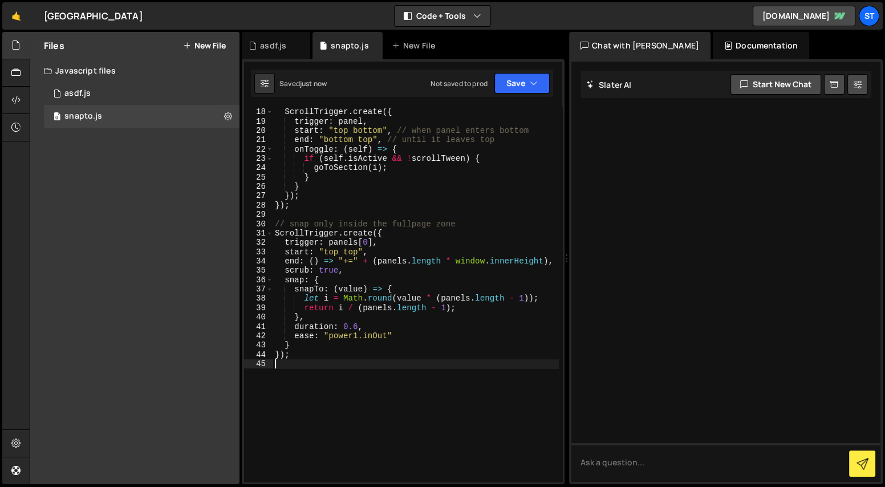
click at [386, 252] on div "panels . forEach (( panel , i ) => { ScrollTrigger . create ({ trigger : panel …" at bounding box center [415, 294] width 286 height 393
type textarea "start: "top top","
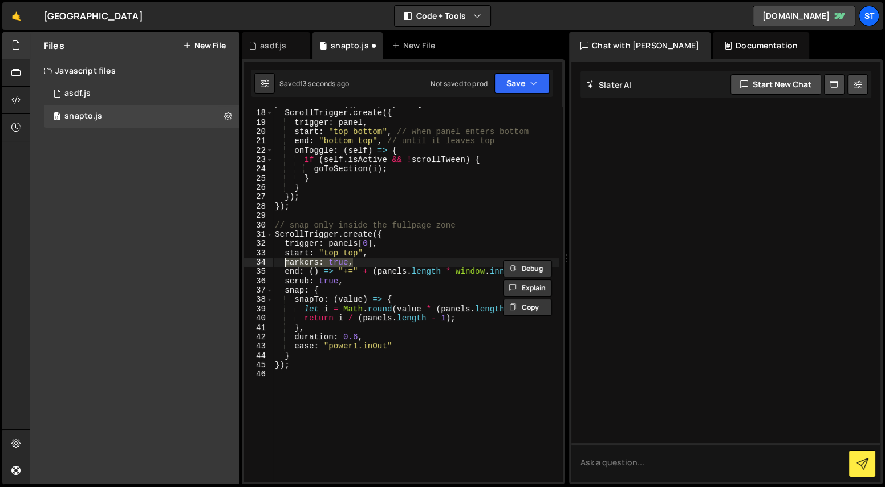
scroll to position [0, 0]
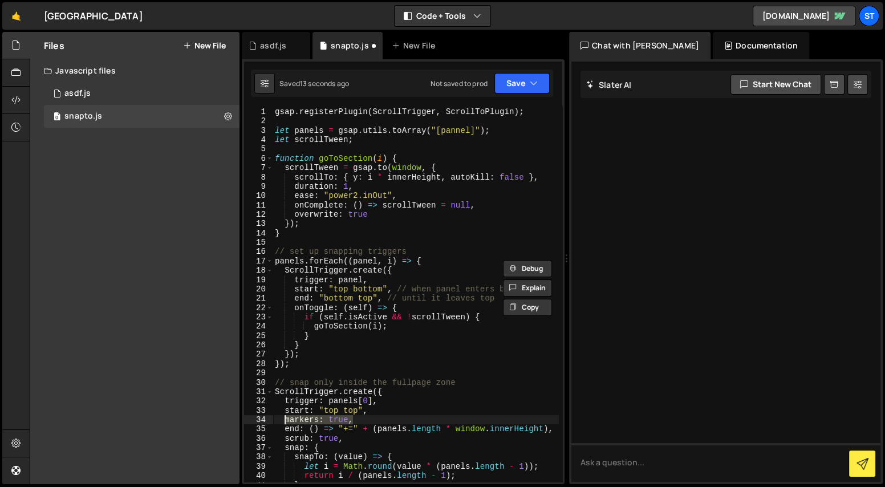
click at [397, 277] on div "gsap . registerPlugin ( ScrollTrigger , ScrollToPlugin ) ; let panels = gsap . …" at bounding box center [415, 303] width 286 height 393
type textarea "trigger: panel,"
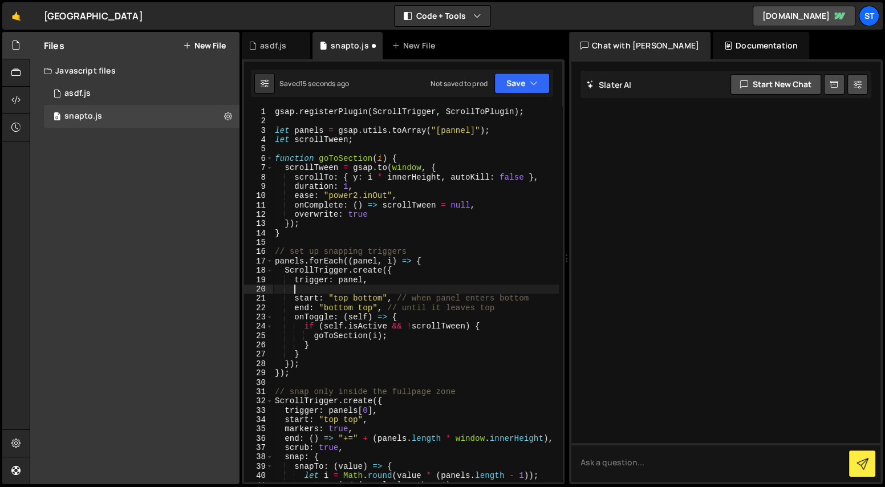
scroll to position [0, 1]
paste textarea "markers: true,"
type textarea "});"
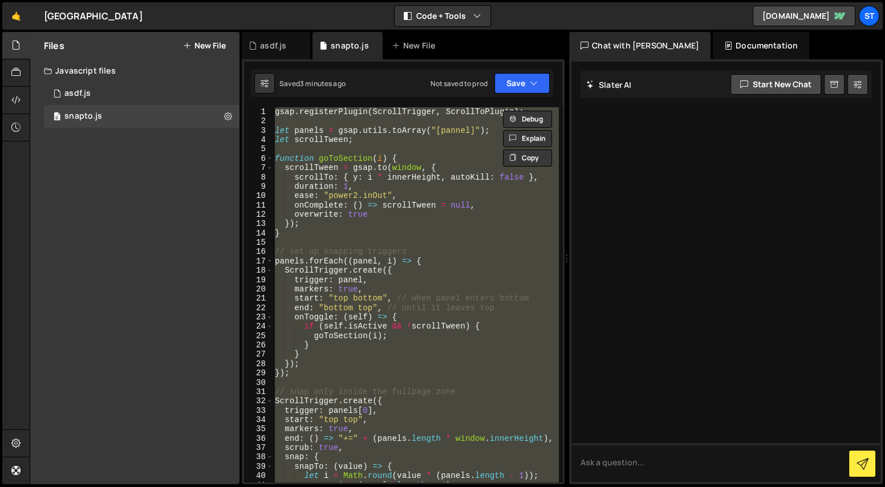
paste textarea
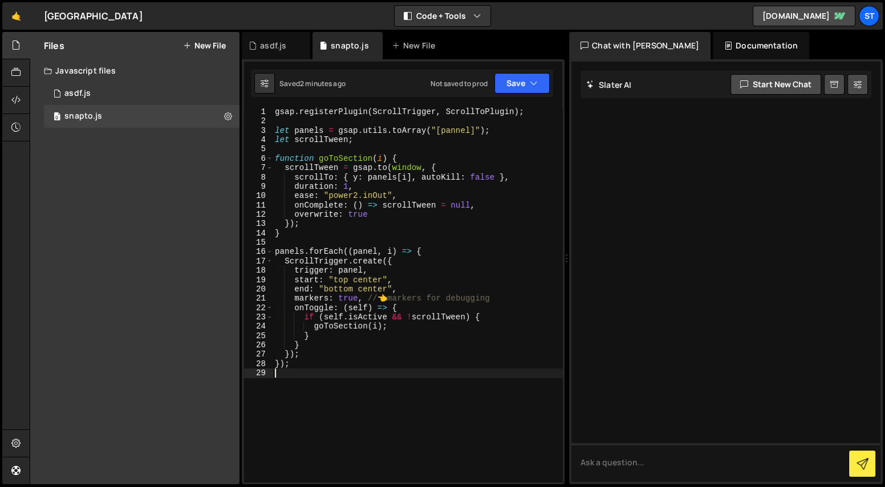
click at [512, 300] on div "gsap . registerPlugin ( ScrollTrigger , ScrollToPlugin ) ; let panels = gsap . …" at bounding box center [417, 303] width 290 height 393
type textarea "// markers: true, // 👈 markers for debugging"
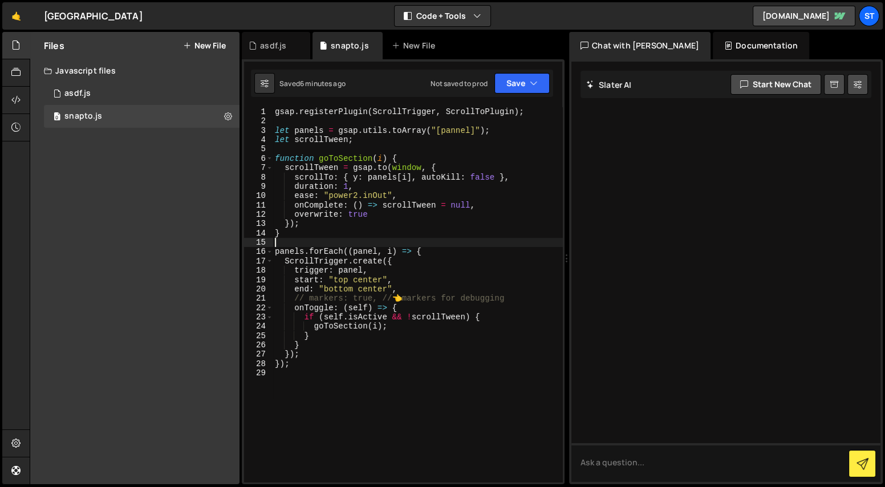
click at [325, 243] on div "gsap . registerPlugin ( ScrollTrigger , ScrollToPlugin ) ; let panels = gsap . …" at bounding box center [417, 303] width 290 height 393
click at [357, 250] on div "gsap . registerPlugin ( ScrollTrigger , ScrollToPlugin ) ; let panels = gsap . …" at bounding box center [417, 303] width 290 height 393
type textarea "panels.forEach((panel, i) => {"
click at [201, 45] on button "New File" at bounding box center [204, 45] width 43 height 9
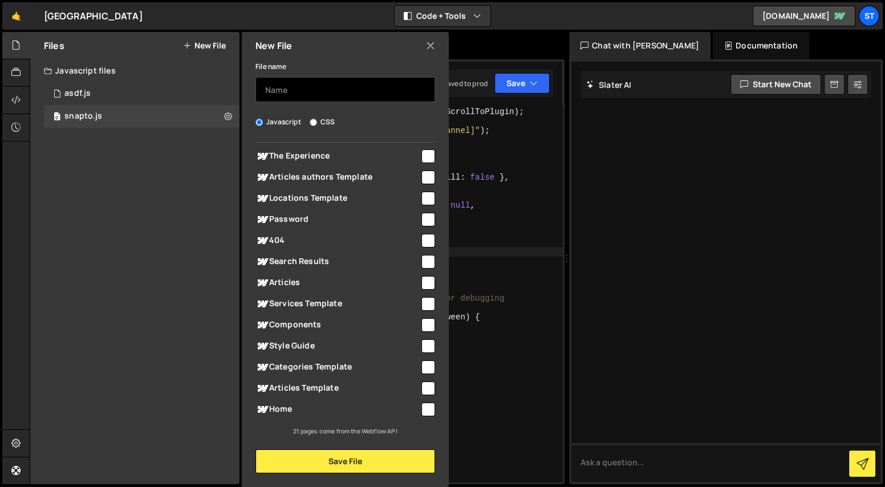
click at [295, 92] on input "text" at bounding box center [345, 89] width 180 height 25
type input "n"
type input "grey-bg-big-text"
click at [434, 410] on div "Global (All Pages) Smile Transformations" at bounding box center [345, 289] width 207 height 292
click at [424, 412] on input "checkbox" at bounding box center [428, 409] width 14 height 14
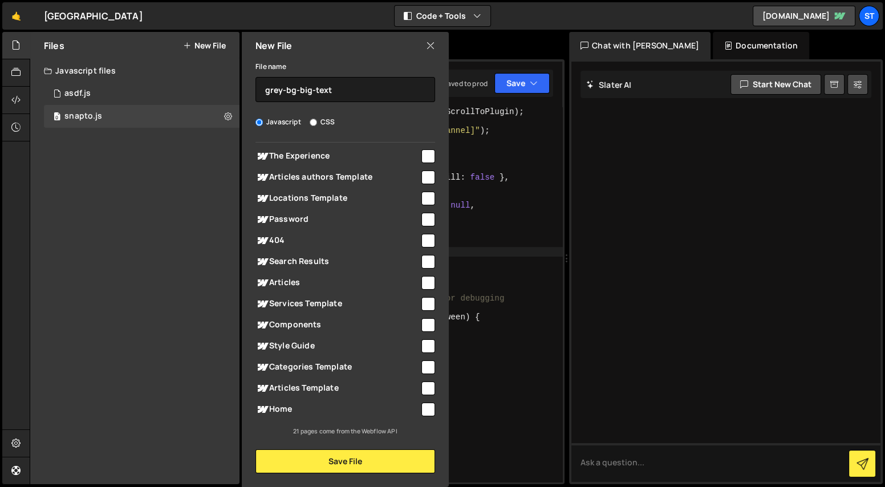
checkbox input "true"
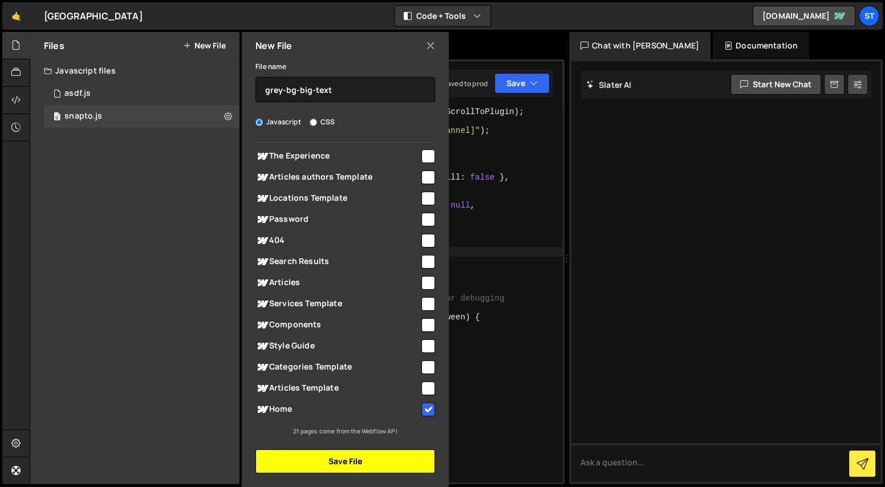
click at [375, 459] on button "Save File" at bounding box center [345, 461] width 180 height 24
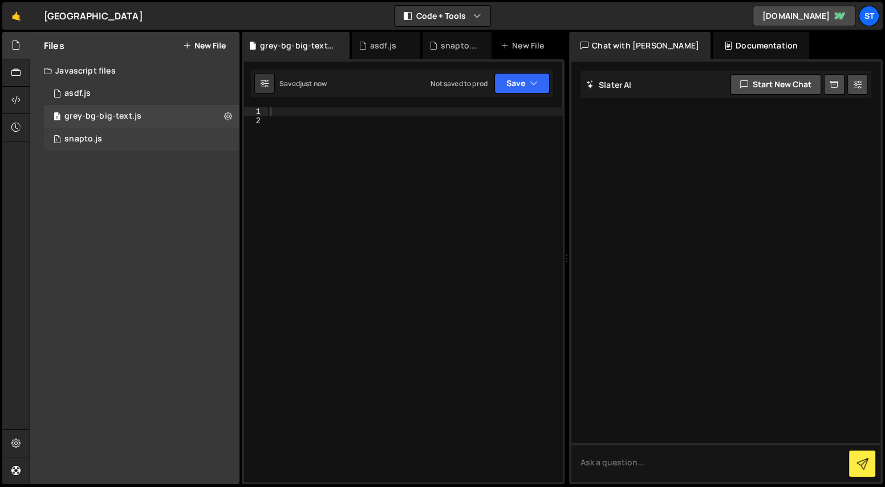
click at [144, 147] on div "1 snapto.js 0" at bounding box center [142, 139] width 196 height 23
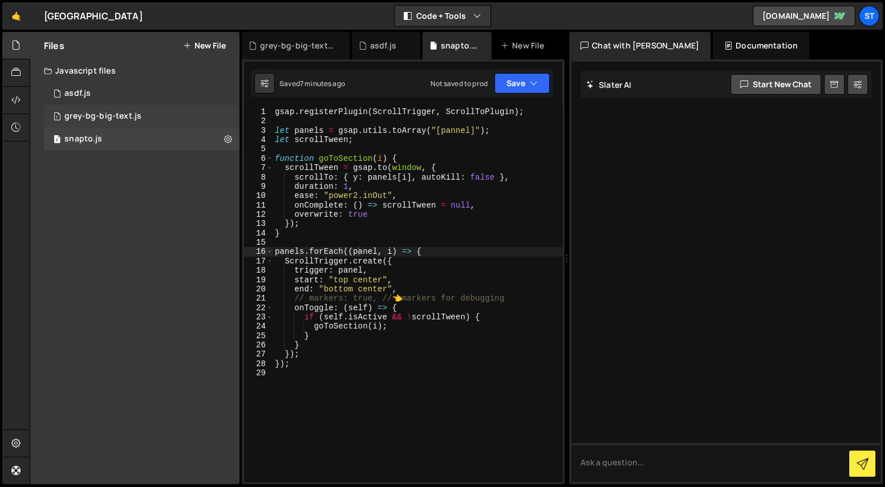
click at [138, 123] on div "1 grey-bg-big-text.js 0" at bounding box center [142, 116] width 196 height 23
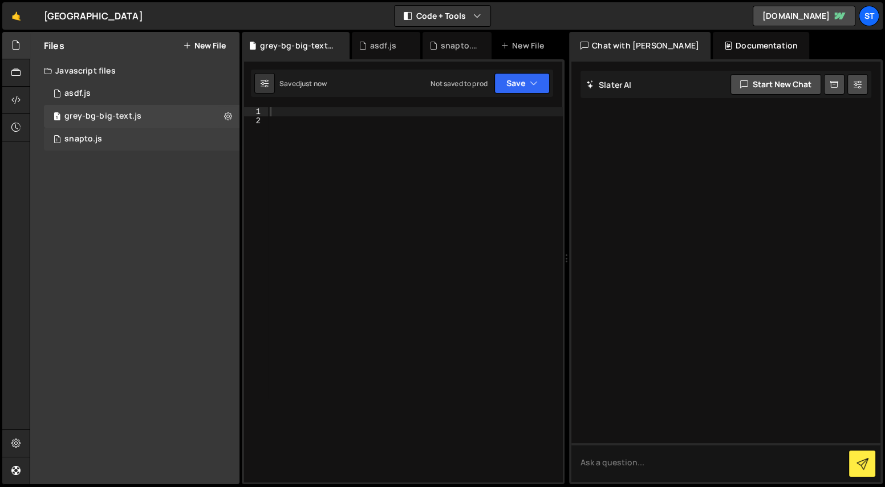
click at [135, 143] on div "1 snapto.js 0" at bounding box center [142, 139] width 196 height 23
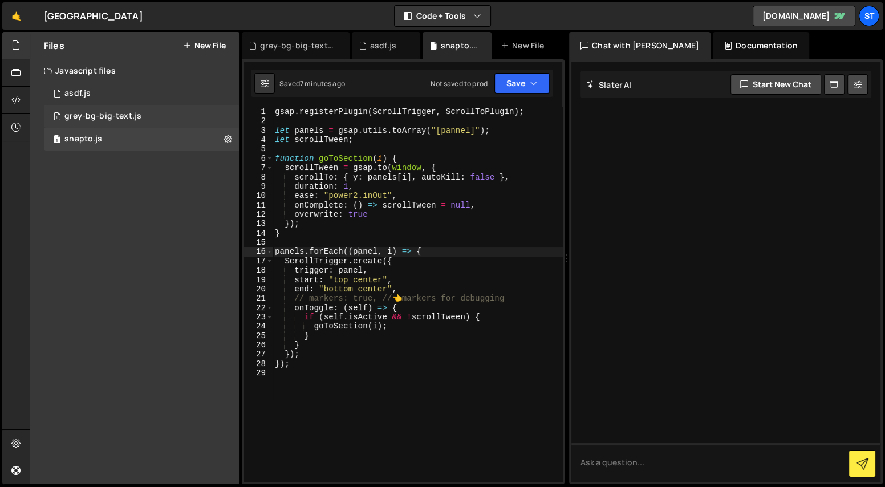
click at [136, 117] on div "grey-bg-big-text.js" at bounding box center [102, 116] width 77 height 10
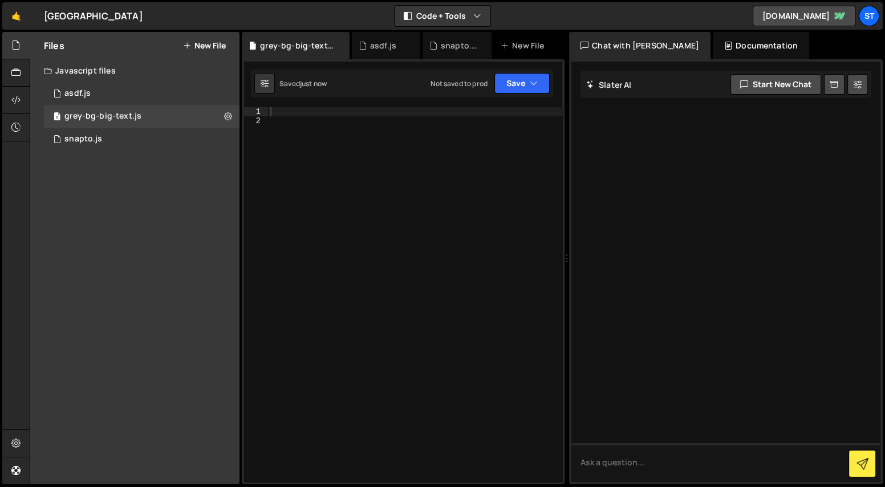
click at [371, 140] on div at bounding box center [415, 303] width 295 height 393
type textarea "let text = document.querySelector("[animate='big-text']")"
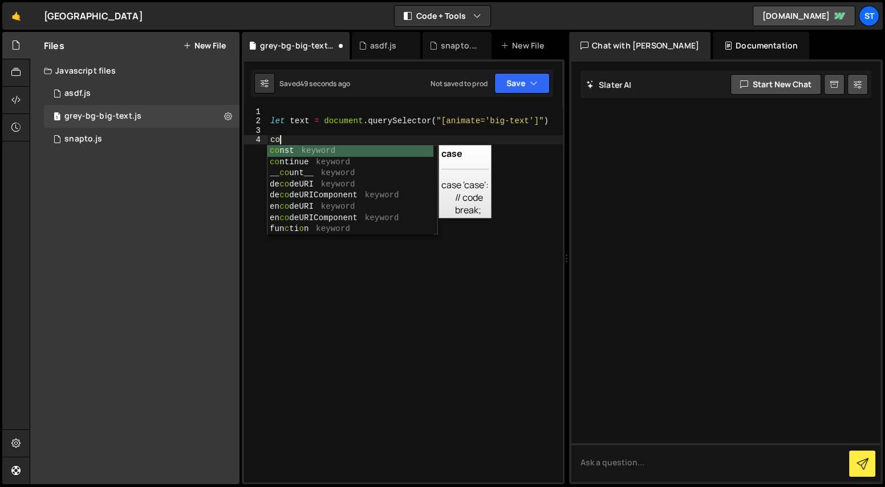
scroll to position [0, 0]
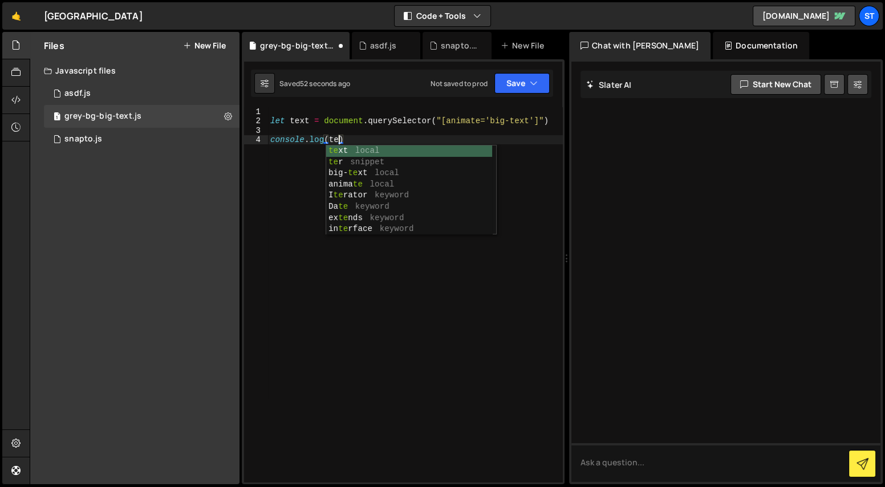
type textarea "console.log(text)"
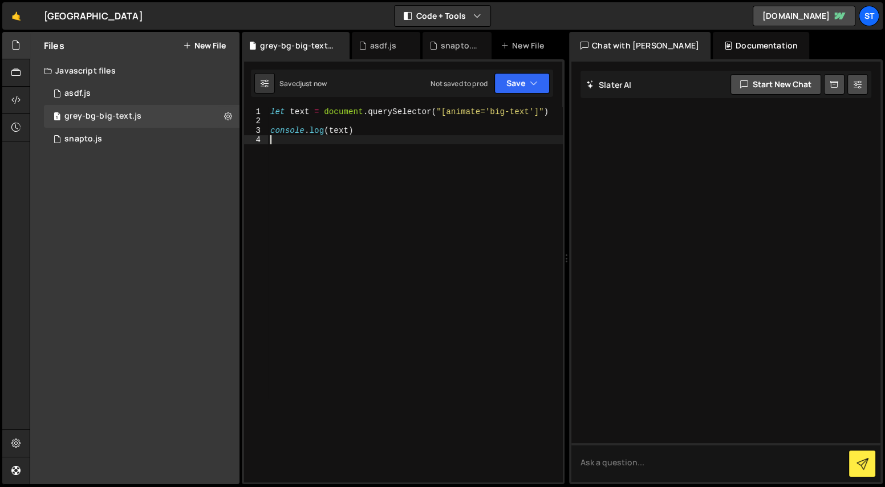
click at [376, 207] on div "let text = document . querySelector ( "[animate='big-text']" ) console . log ( …" at bounding box center [415, 303] width 295 height 393
click at [102, 139] on div "1 snapto.js 0" at bounding box center [142, 139] width 196 height 23
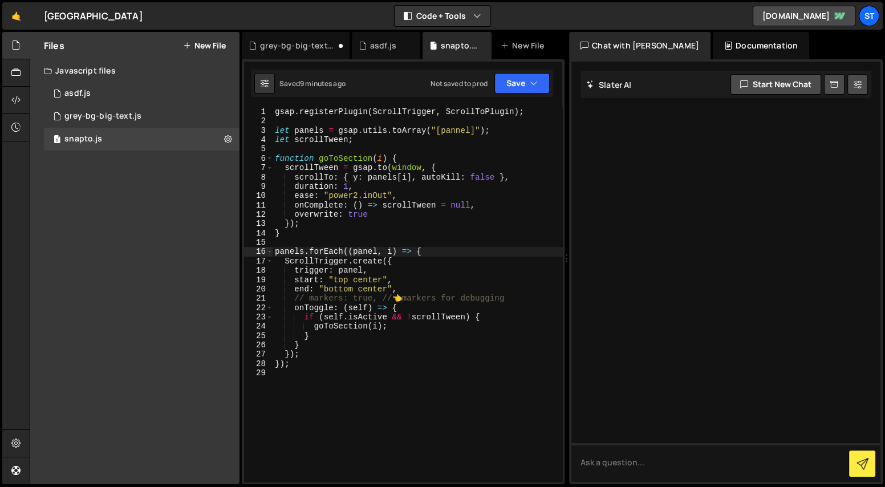
type textarea "gsap.registerPlugin(ScrollTrigger, ScrollToPlugin);"
click at [468, 112] on div "gsap . registerPlugin ( ScrollTrigger , ScrollToPlugin ) ; let panels = gsap . …" at bounding box center [417, 303] width 290 height 393
click at [376, 43] on div "asdf.js" at bounding box center [383, 45] width 26 height 11
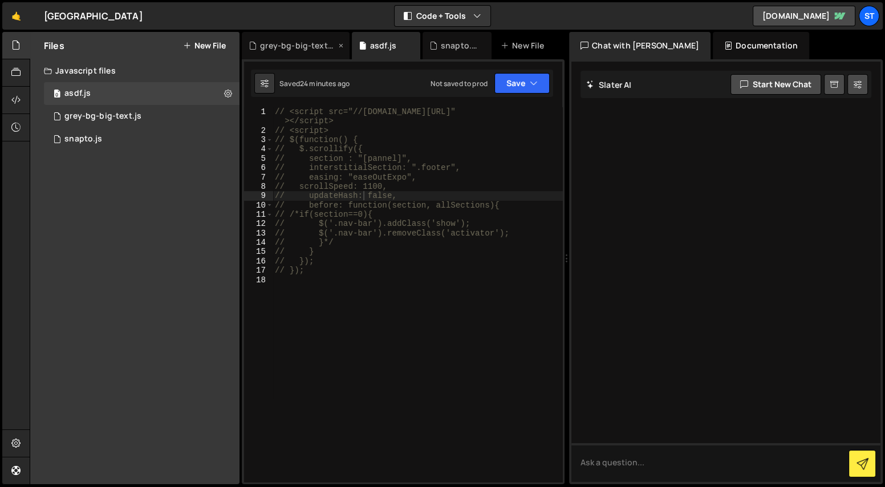
click at [302, 46] on div "grey-bg-big-text.js" at bounding box center [298, 45] width 76 height 11
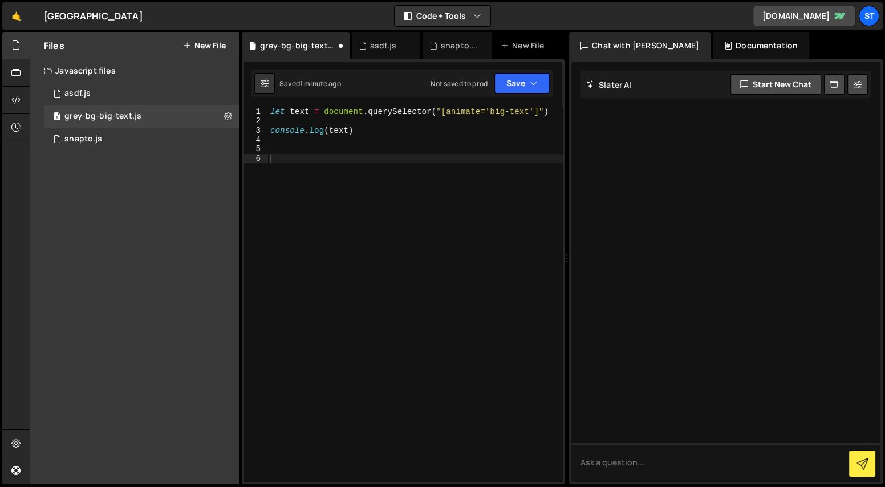
click at [353, 197] on div "let text = document . querySelector ( "[animate='big-text']" ) console . log ( …" at bounding box center [415, 303] width 295 height 393
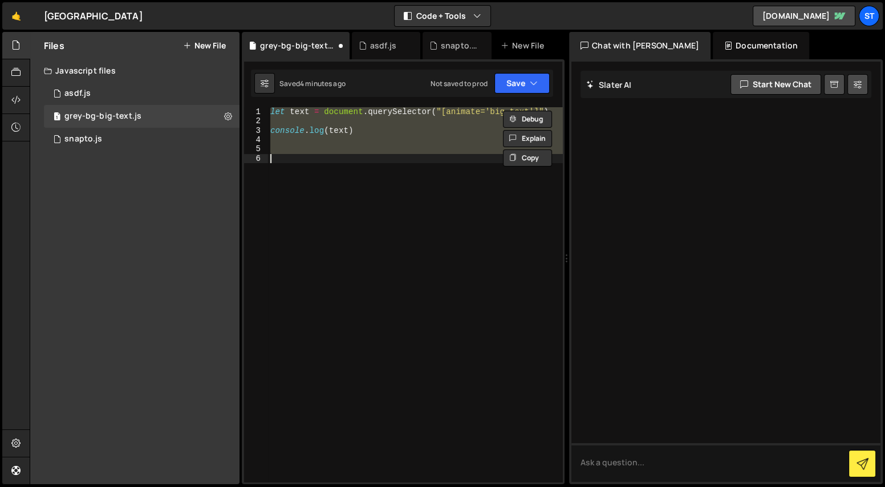
click at [363, 181] on div "let text = document . querySelector ( "[animate='big-text']" ) console . log ( …" at bounding box center [415, 294] width 294 height 375
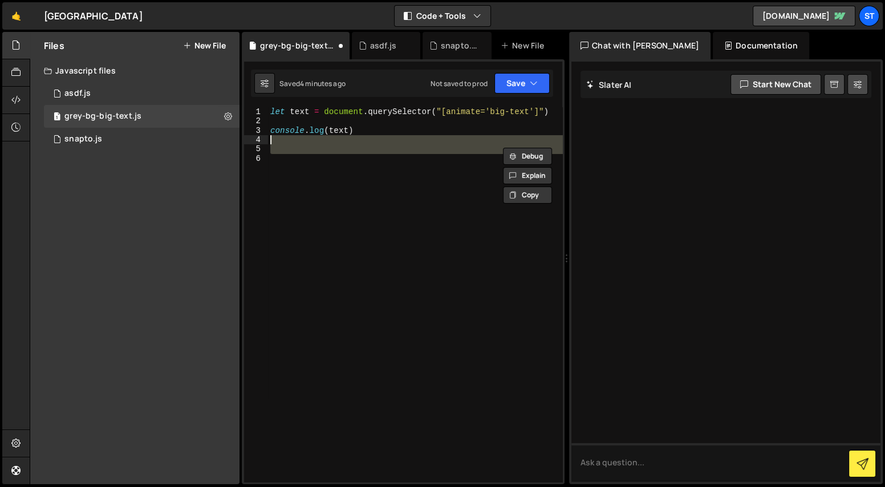
type textarea "console.log(text)"
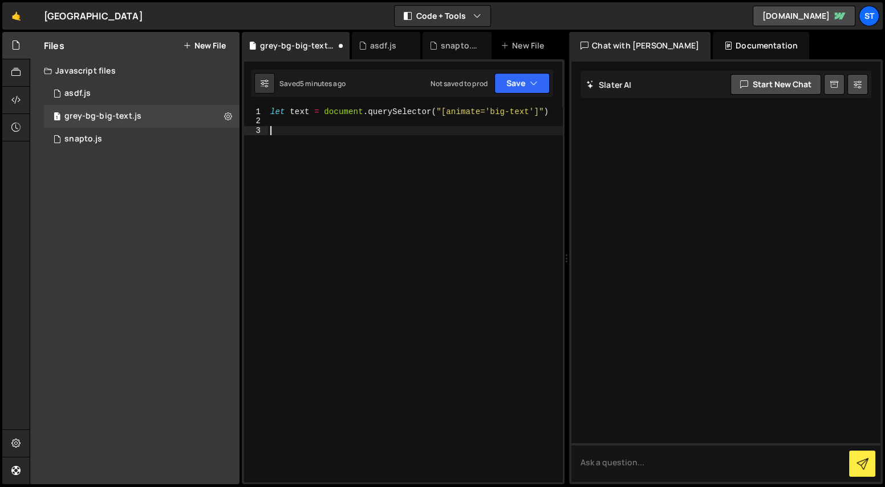
paste textarea "});"
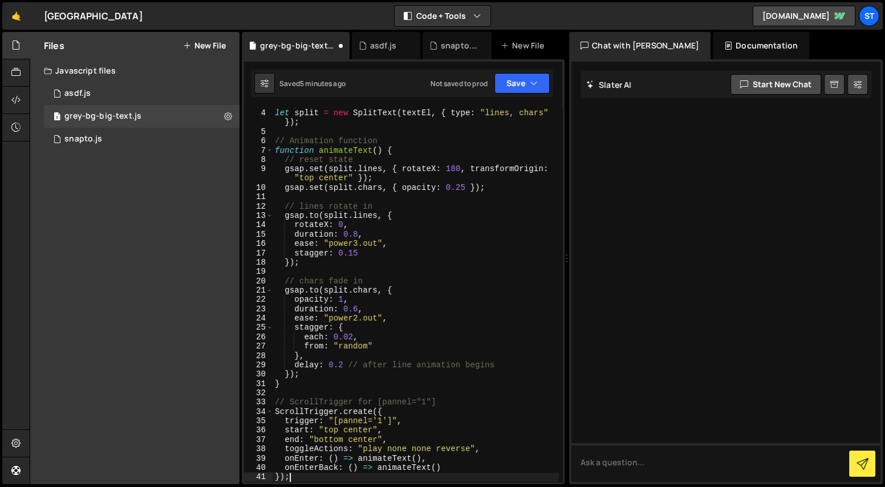
scroll to position [26, 0]
click at [393, 221] on div "// Split into lines & chars let split = new SplitText ( textEl , { type : "line…" at bounding box center [415, 295] width 286 height 393
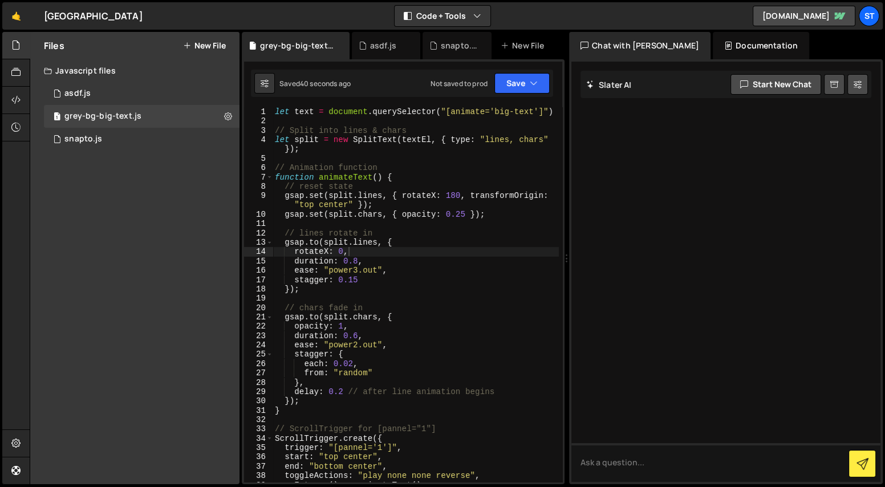
scroll to position [0, 0]
click at [343, 177] on div "let text = document . querySelector ( "[animate='big-text']" ) // Split into li…" at bounding box center [415, 303] width 286 height 393
click at [313, 112] on div "let text = document . querySelector ( "[animate='big-text']" ) // Split into li…" at bounding box center [415, 303] width 286 height 393
click at [311, 112] on div "let text = document . querySelector ( "[animate='big-text']" ) // Split into li…" at bounding box center [415, 303] width 286 height 393
click at [305, 111] on div "let text = document . querySelector ( "[animate='big-text']" ) // Split into li…" at bounding box center [415, 303] width 286 height 393
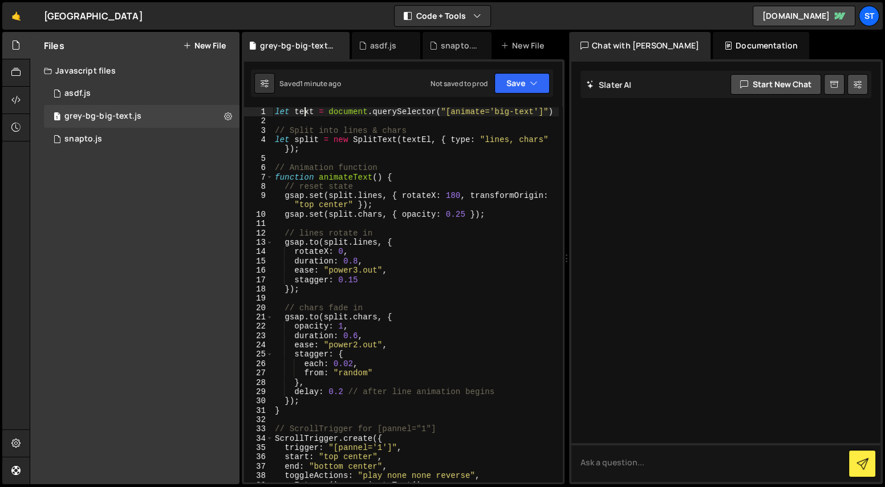
click at [305, 111] on div "let text = document . querySelector ( "[animate='big-text']" ) // Split into li…" at bounding box center [415, 303] width 286 height 393
click at [418, 142] on div "let text = document . querySelector ( "[animate='big-text']" ) // Split into li…" at bounding box center [415, 303] width 286 height 393
click at [313, 115] on div "let text = document . querySelector ( "[animate='big-text']" ) // Split into li…" at bounding box center [415, 303] width 286 height 393
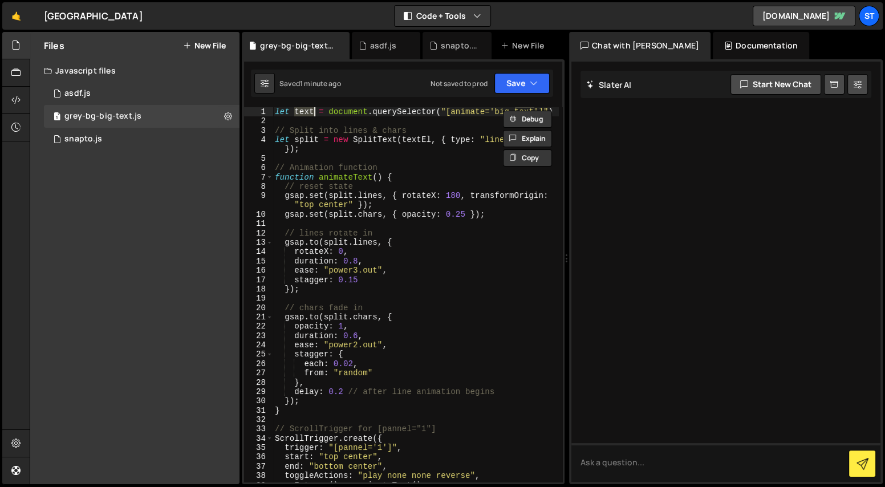
paste textarea "El"
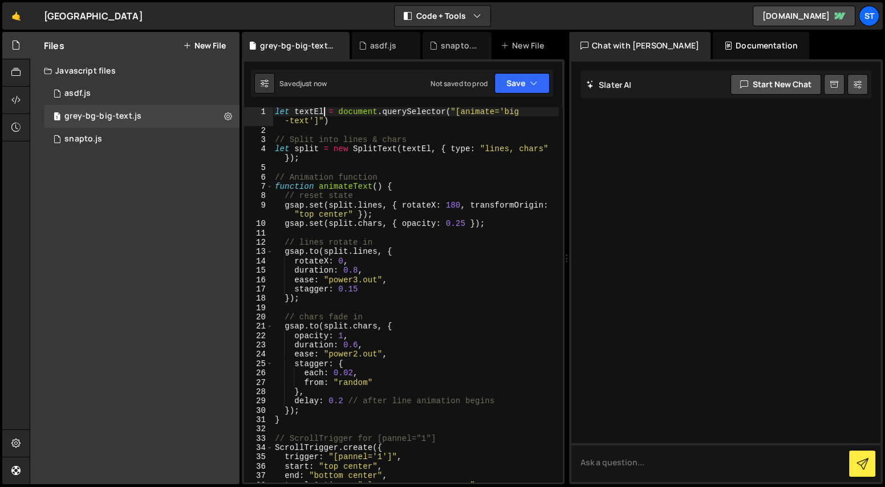
click at [340, 144] on div "let textEl = document . querySelector ( "[animate='big -text']" ) // Split into…" at bounding box center [415, 308] width 286 height 402
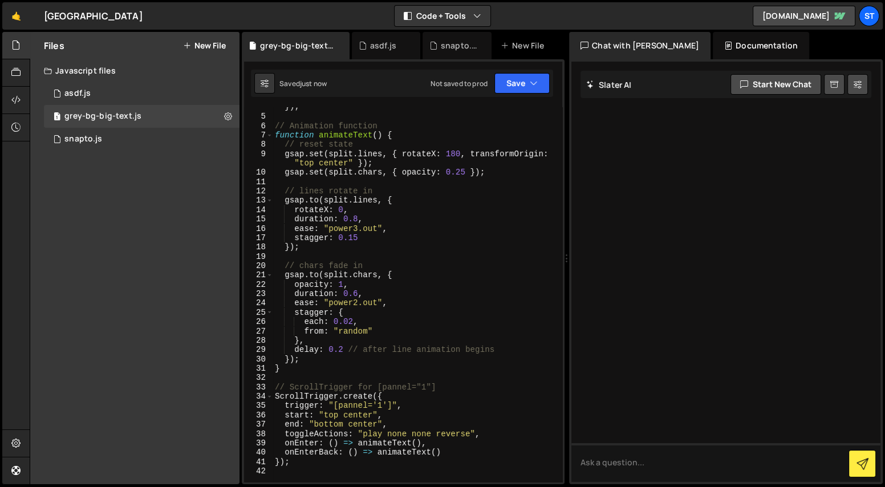
click at [418, 421] on div "let split = new SplitText ( textEl , { type : "lines, chars" }) ; // Animation …" at bounding box center [415, 294] width 286 height 402
type textarea "end: "bottom center","
type textarea "markers: true,"
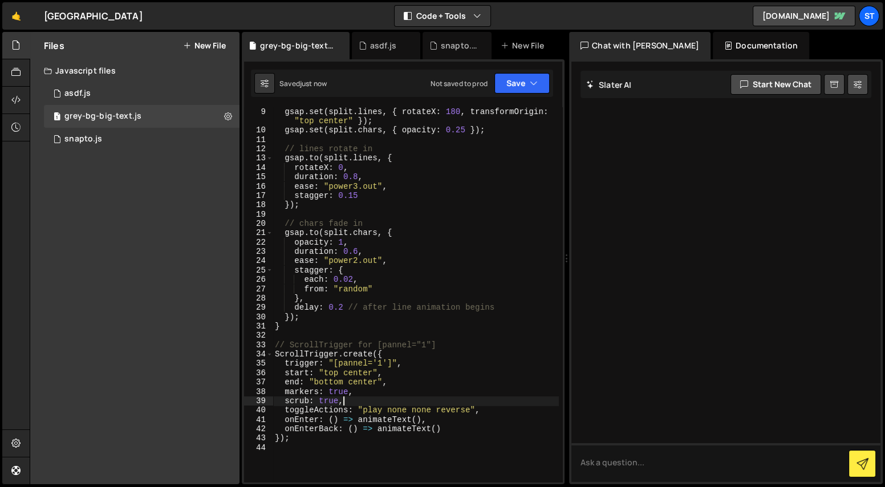
scroll to position [91, 0]
click at [504, 414] on div "// reset state gsap . set ( split . lines , { rotateX : 180 , transformOrigin :…" at bounding box center [415, 296] width 286 height 393
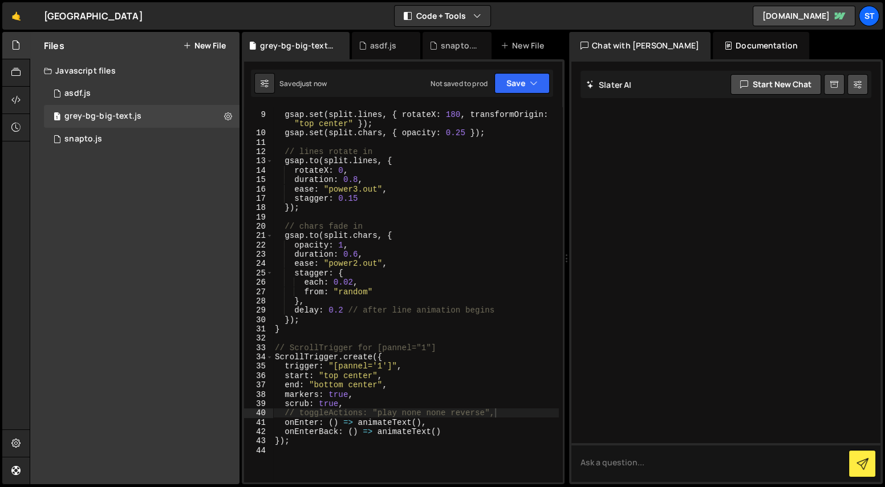
scroll to position [0, 0]
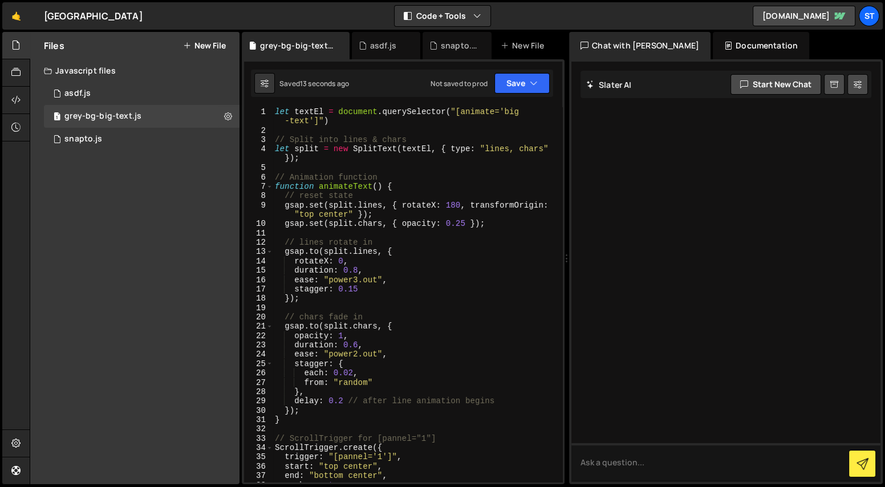
click at [451, 151] on div "let textEl = document . querySelector ( "[animate='big -text']" ) // Split into…" at bounding box center [415, 308] width 286 height 402
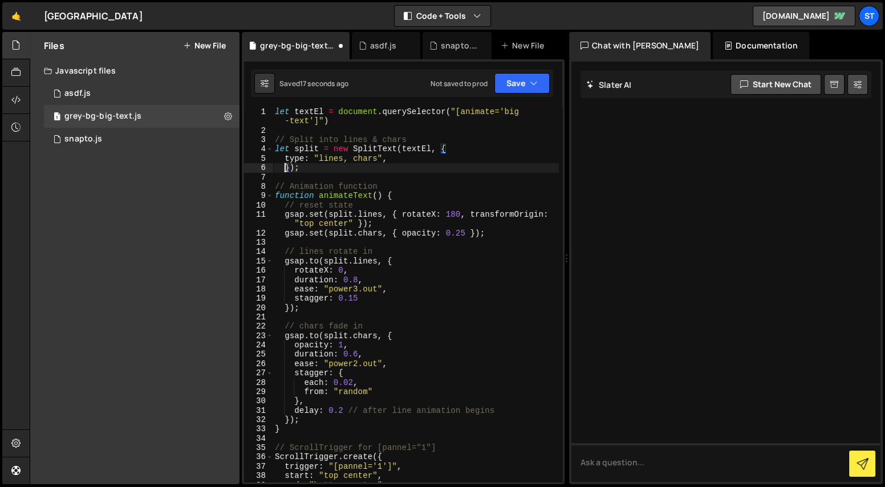
type textarea "type: "lines, chars","
paste textarea "type: "lines, chars","
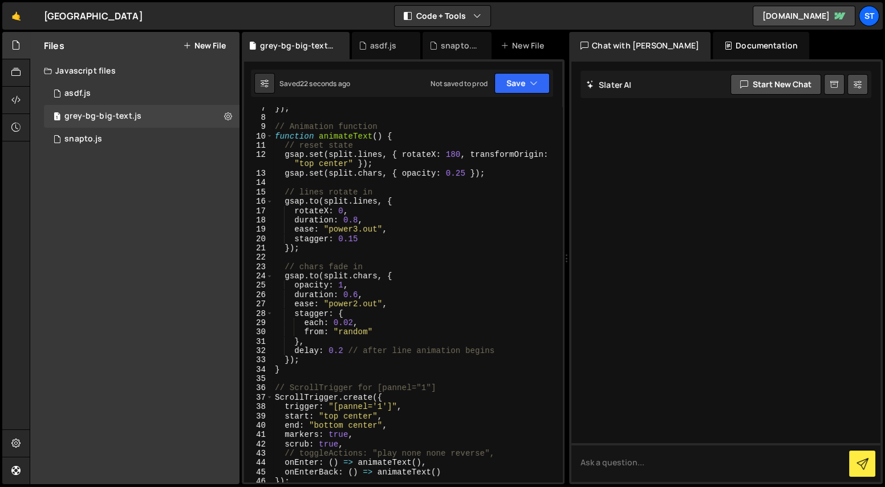
scroll to position [64, 0]
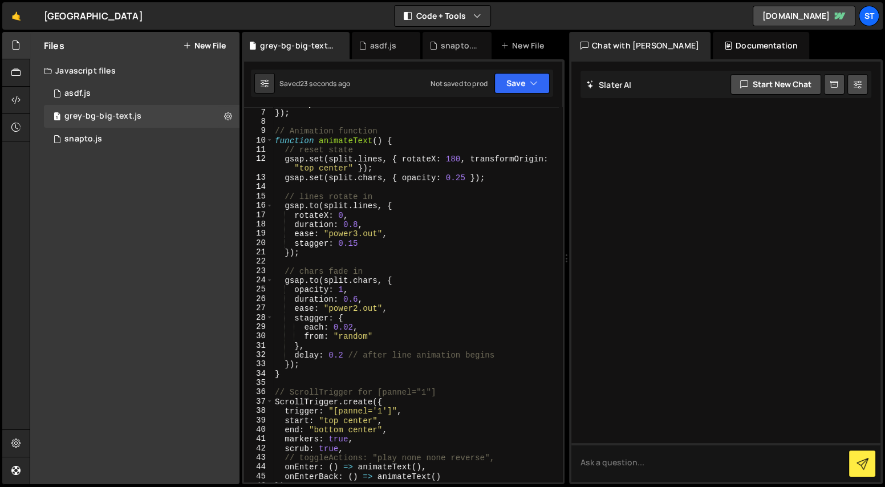
click at [453, 158] on div "masks : "lines, chars" , }) ; // Animation function function animateText ( ) { …" at bounding box center [415, 295] width 286 height 393
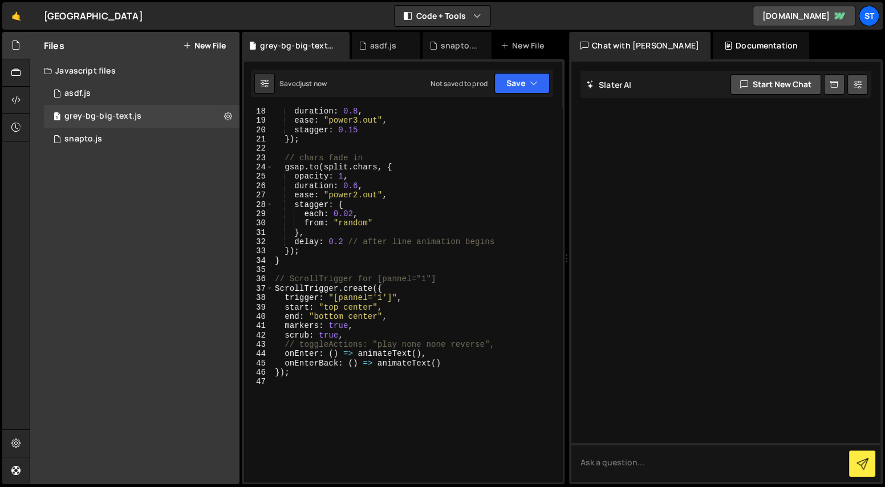
scroll to position [177, 0]
click at [353, 307] on div "duration : 0.8 , ease : "power3.out" , stagger : 0.15 }) ; // chars fade in gsa…" at bounding box center [415, 303] width 286 height 393
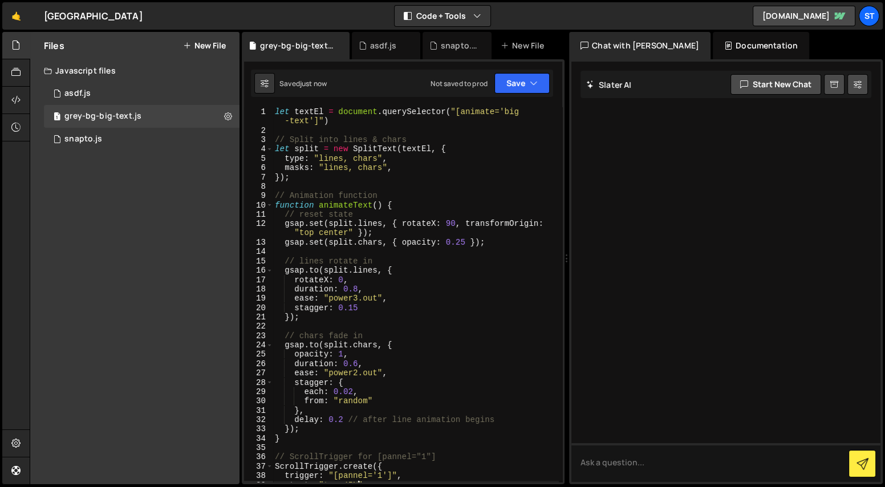
scroll to position [0, 0]
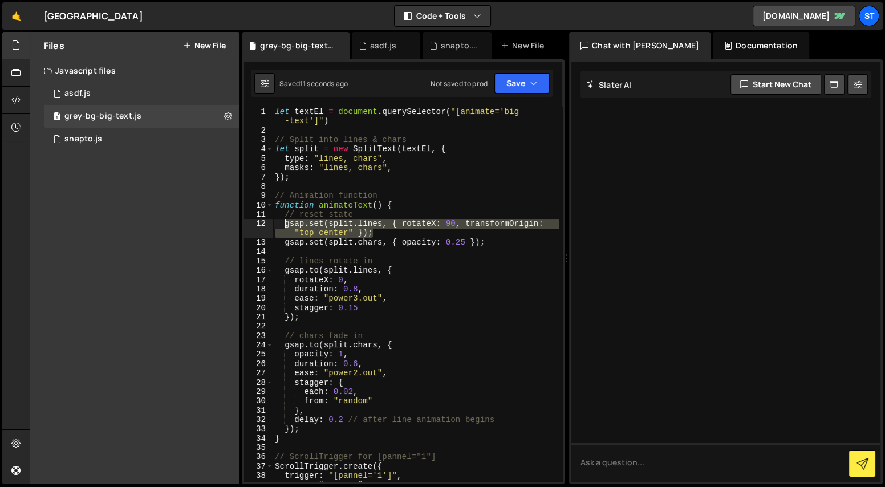
drag, startPoint x: 384, startPoint y: 233, endPoint x: 283, endPoint y: 226, distance: 101.2
click at [283, 226] on div "let textEl = document . querySelector ( "[animate='big -text']" ) // Split into…" at bounding box center [415, 308] width 286 height 402
click at [406, 242] on div "let textEl = document . querySelector ( "[animate='big -text']" ) // Split into…" at bounding box center [415, 308] width 286 height 402
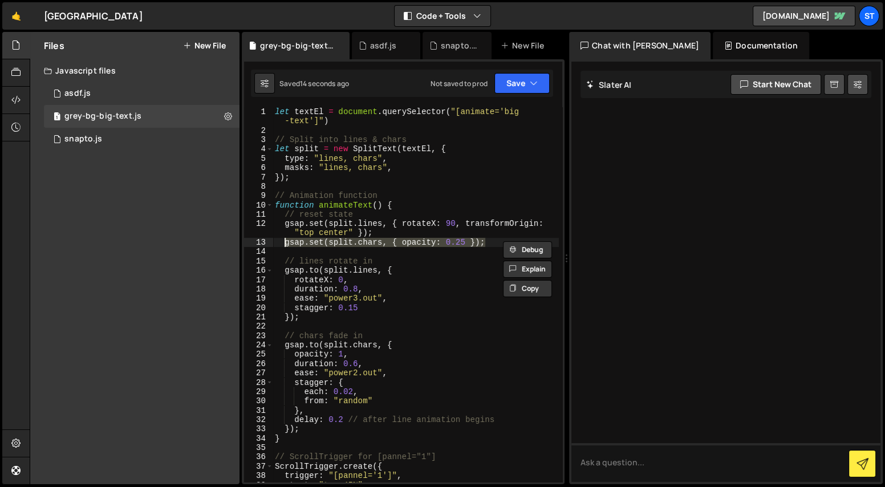
type textarea "gsap.set(split.lines, { rotateX: 90, transformOrigin: "top center" }); gsap.set…"
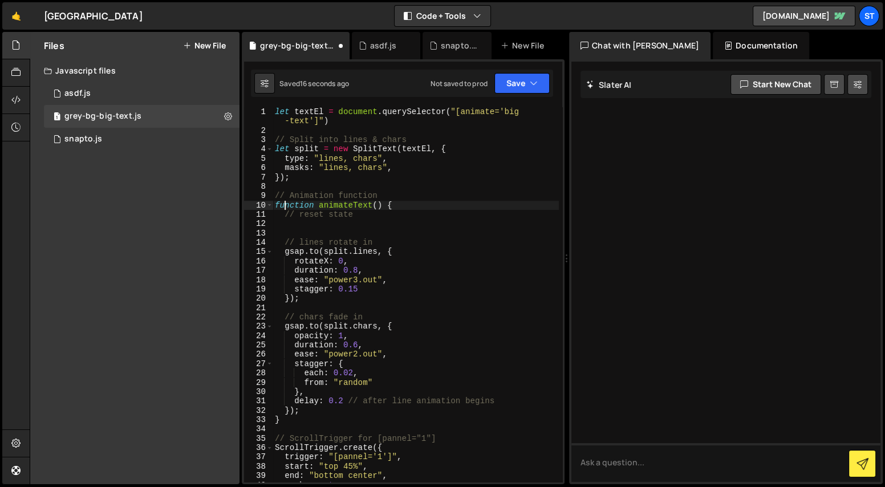
type textarea "// Animation function"
type textarea "});"
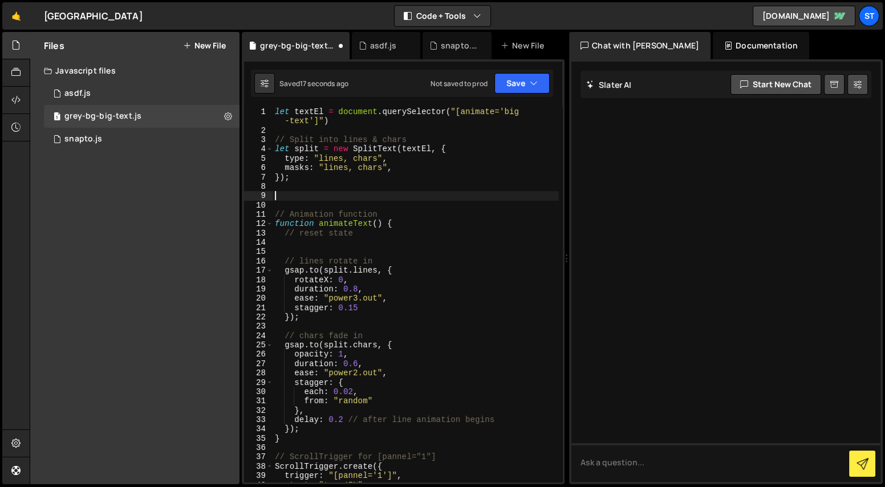
paste textarea "gsap.set(split.chars, { opacity: 0.25 });"
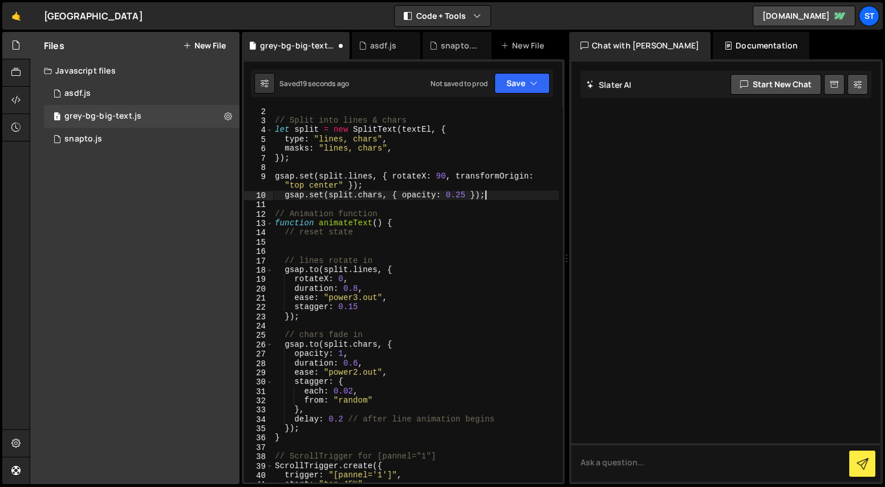
scroll to position [26, 0]
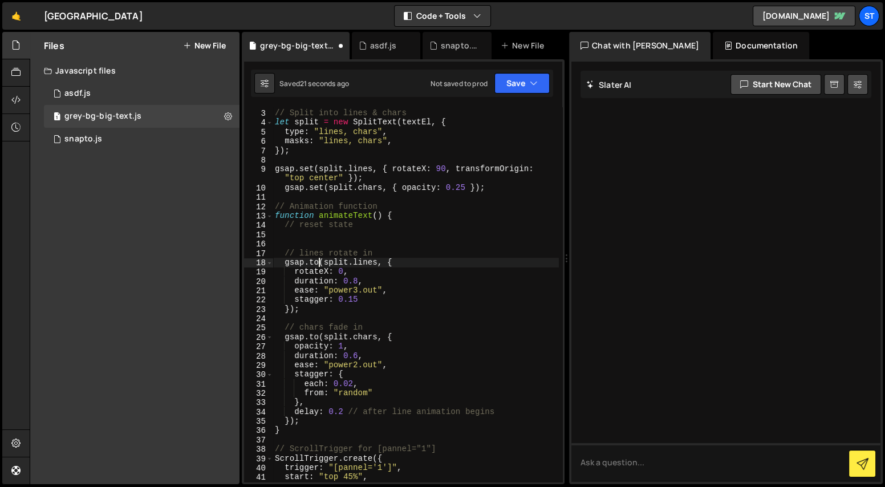
click at [317, 261] on div "// Split into lines & chars let split = new SplitText ( textEl , { type : "line…" at bounding box center [415, 295] width 286 height 393
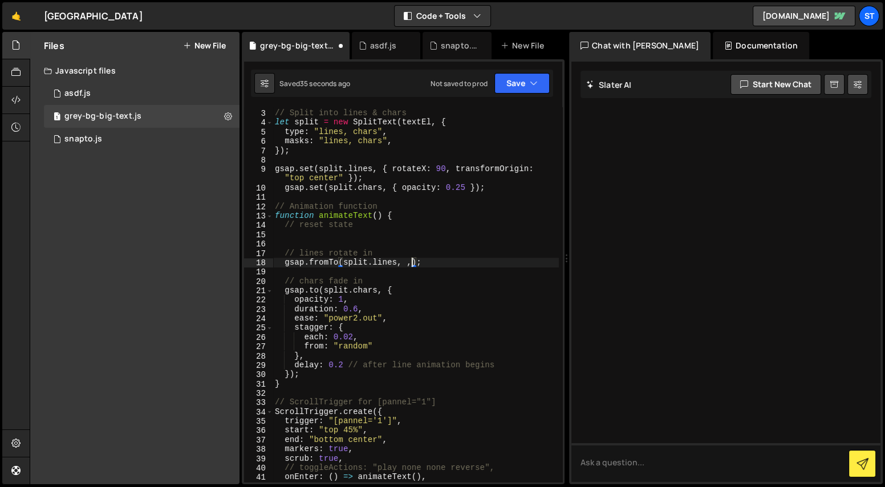
scroll to position [0, 0]
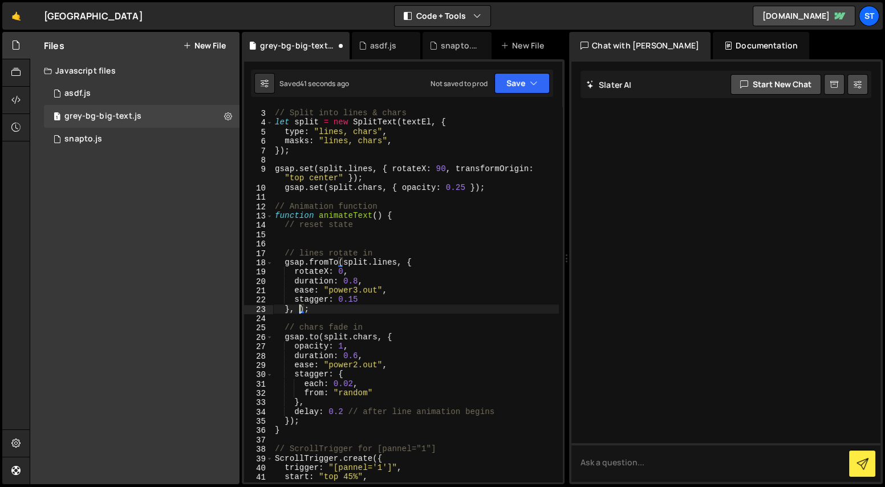
paste textarea
type textarea "});"
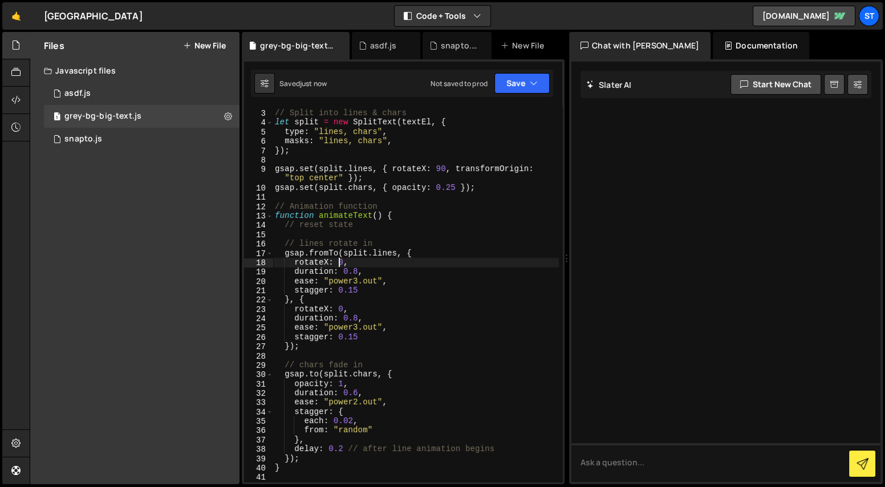
click at [340, 263] on div "// Split into lines & chars let split = new SplitText ( textEl , { type : "line…" at bounding box center [415, 295] width 286 height 393
type textarea "duration: 0.8,"
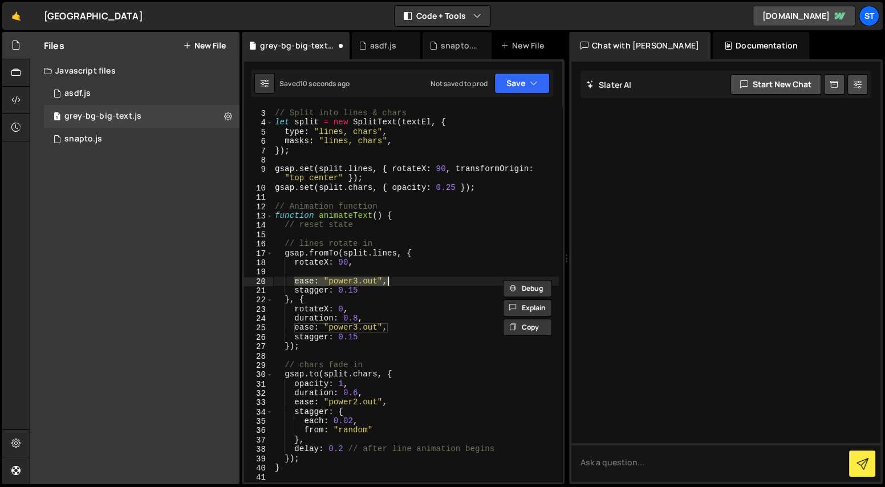
type textarea "ease: "power3.out", stagger: 0.15"
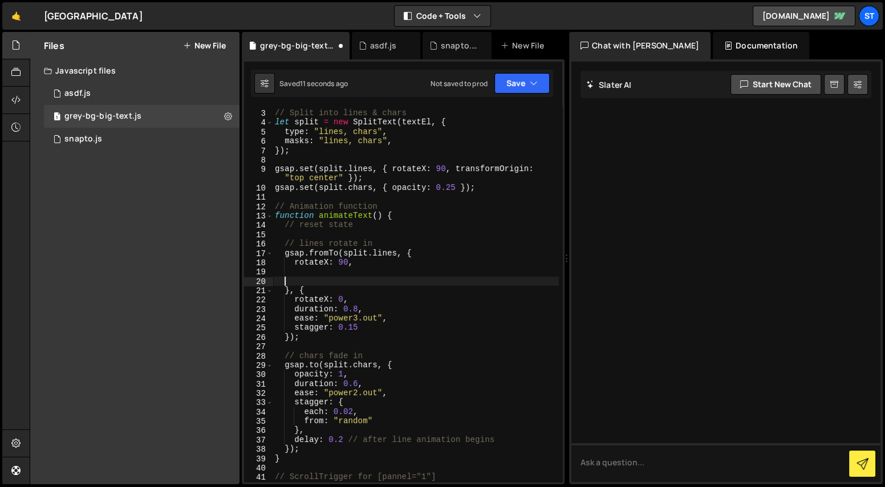
scroll to position [0, 0]
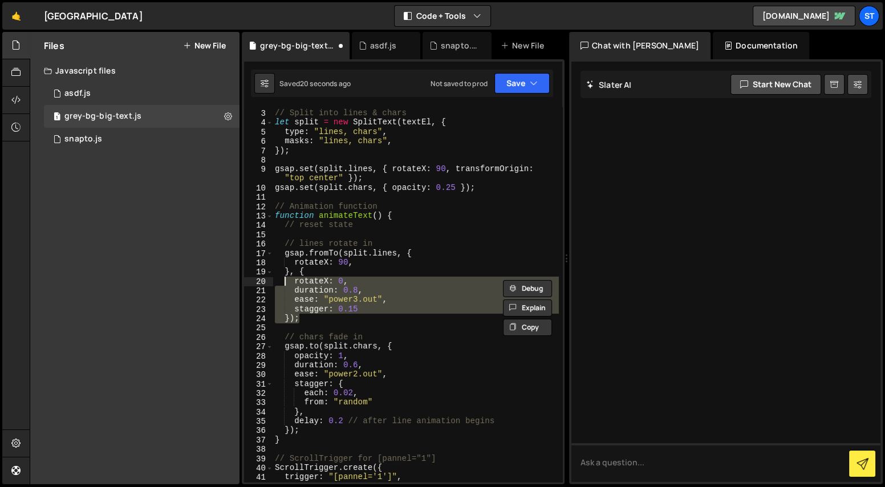
type textarea "});"
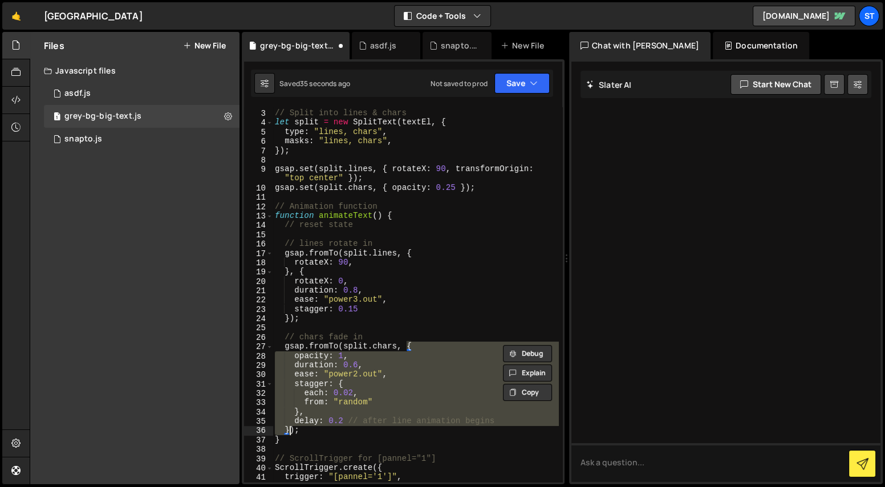
scroll to position [0, 1]
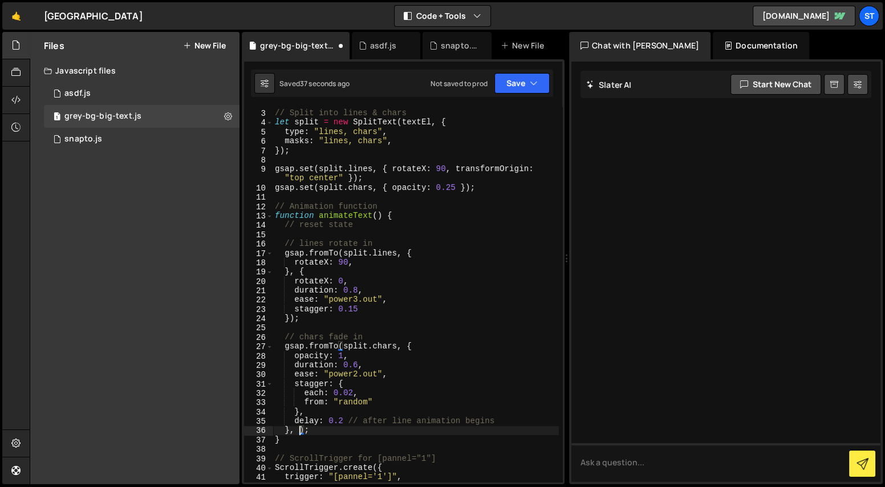
paste textarea
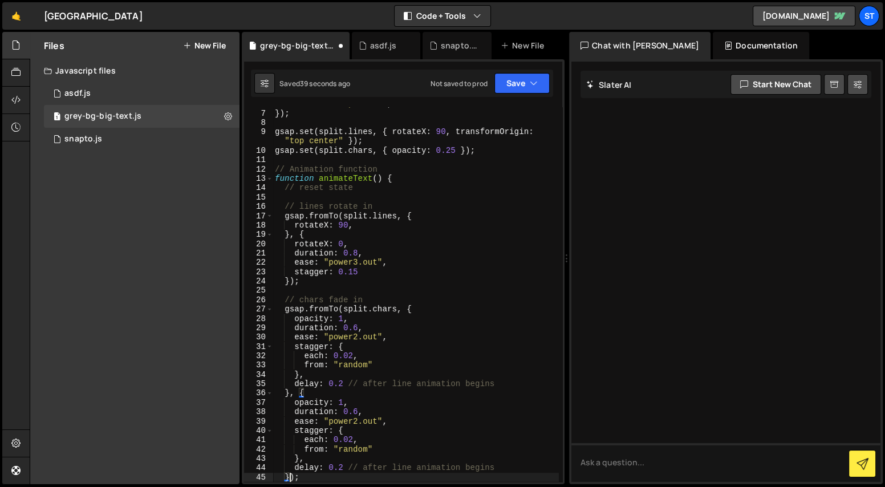
scroll to position [103, 0]
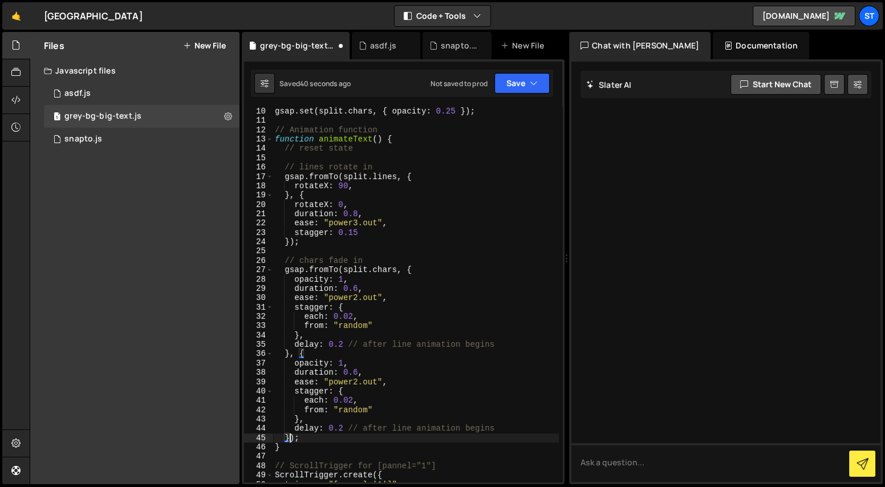
click at [342, 279] on div "gsap . set ( split . chars , { opacity : 0.25 }) ; // Animation function functi…" at bounding box center [415, 303] width 286 height 393
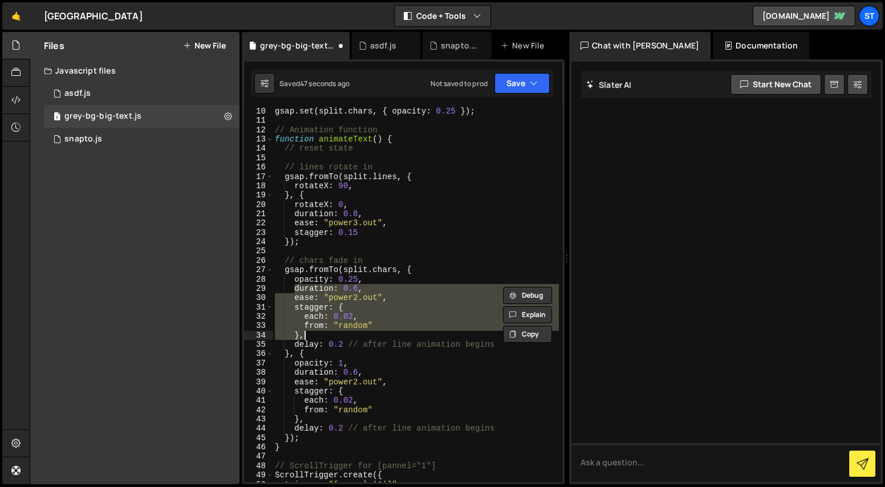
type textarea "}, delay: 0.2 // after line animation begins"
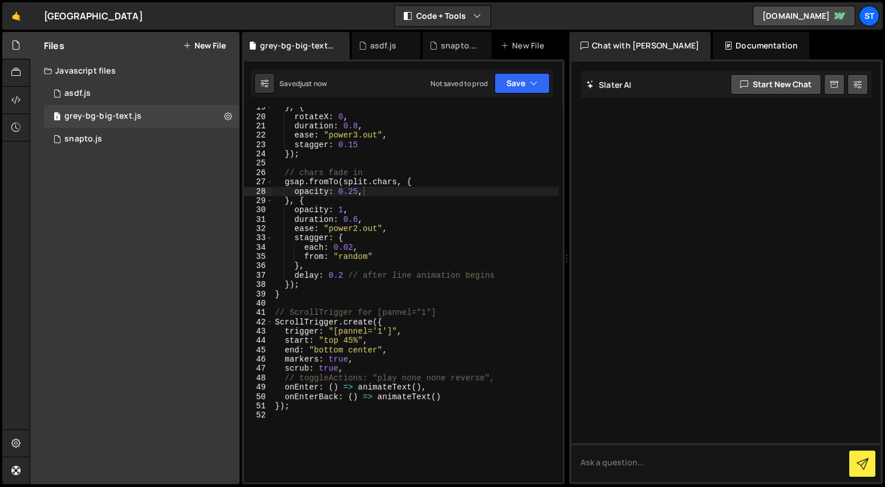
scroll to position [117, 0]
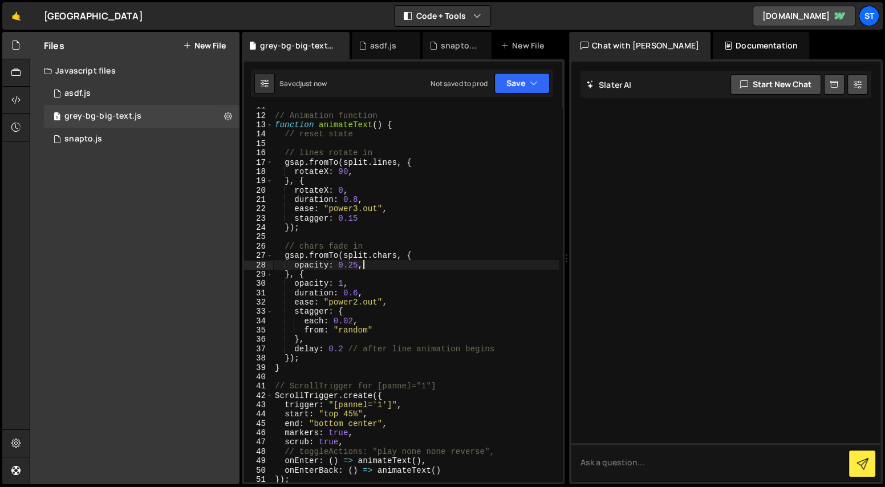
click at [356, 331] on div "// Animation function function animateText ( ) { // reset state // lines rotate…" at bounding box center [415, 297] width 286 height 393
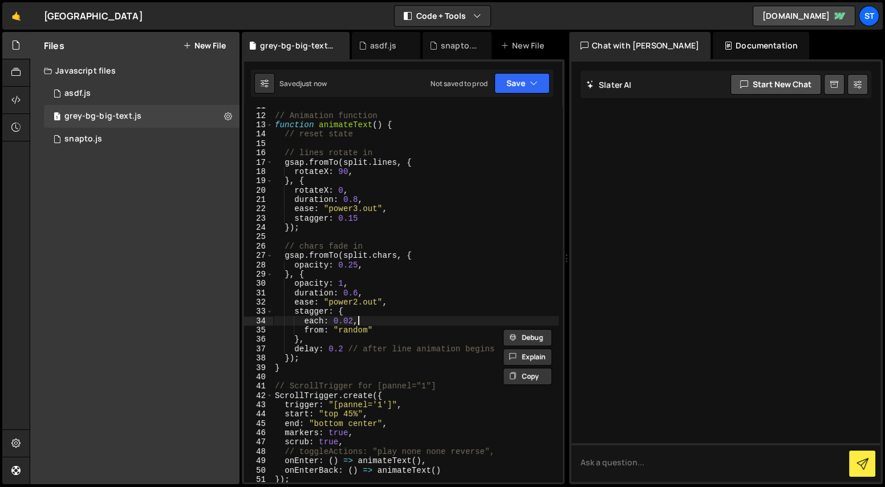
click at [395, 323] on div "// Animation function function animateText ( ) { // reset state // lines rotate…" at bounding box center [415, 297] width 286 height 393
click at [380, 331] on div "// Animation function function animateText ( ) { // reset state // lines rotate…" at bounding box center [415, 297] width 286 height 393
type textarea "from: "random""
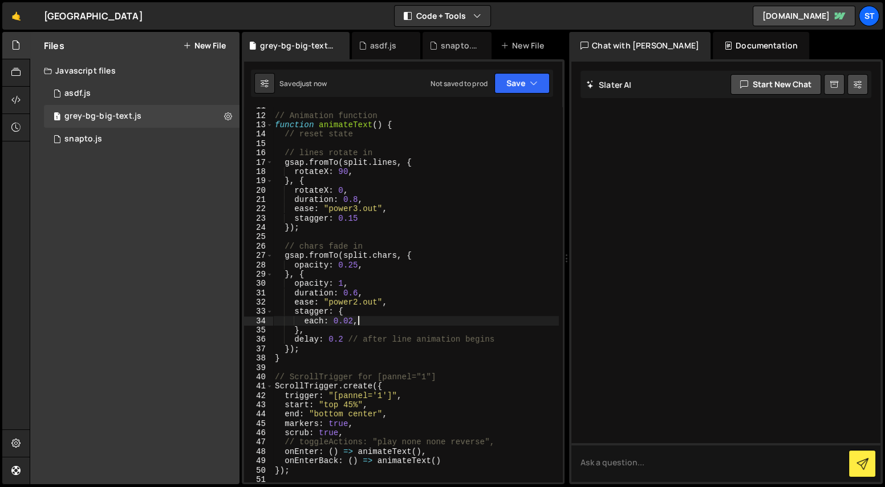
click at [343, 340] on div "// Animation function function animateText ( ) { // reset state // lines rotate…" at bounding box center [415, 297] width 286 height 393
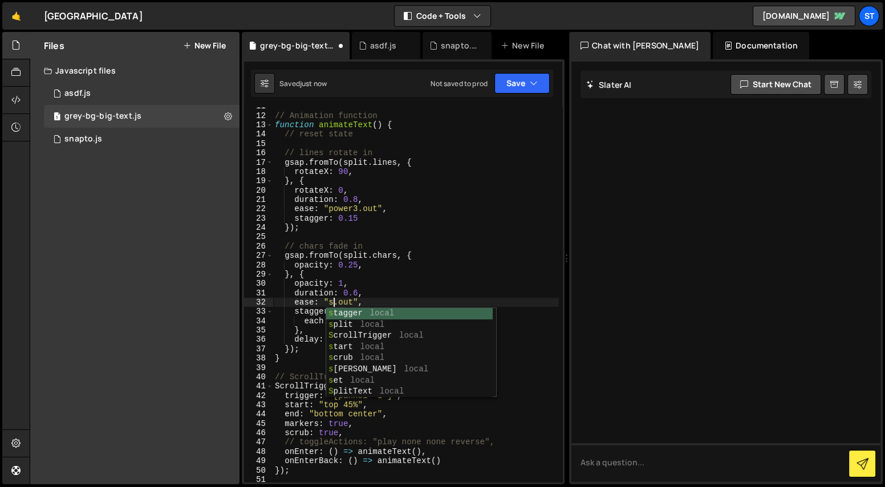
scroll to position [0, 5]
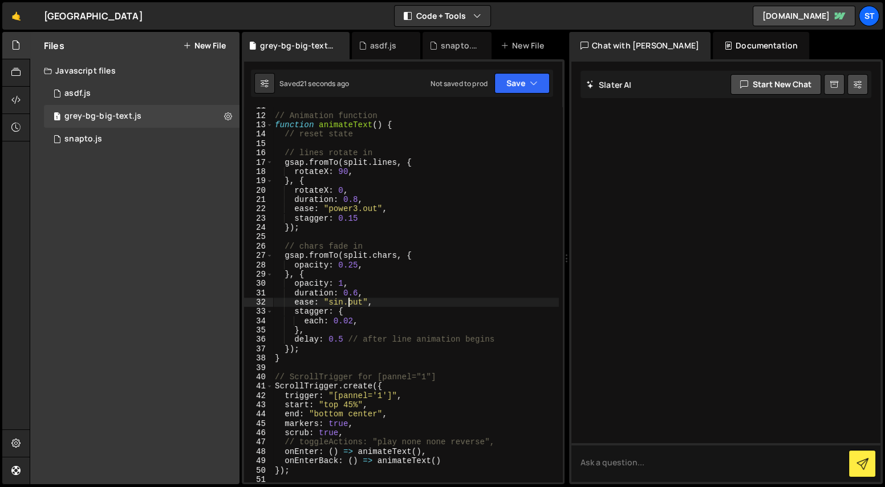
click at [448, 462] on div "// Animation function function animateText ( ) { // reset state // lines rotate…" at bounding box center [415, 297] width 286 height 393
click at [371, 214] on div "// Animation function function animateText ( ) { // reset state // lines rotate…" at bounding box center [415, 297] width 286 height 393
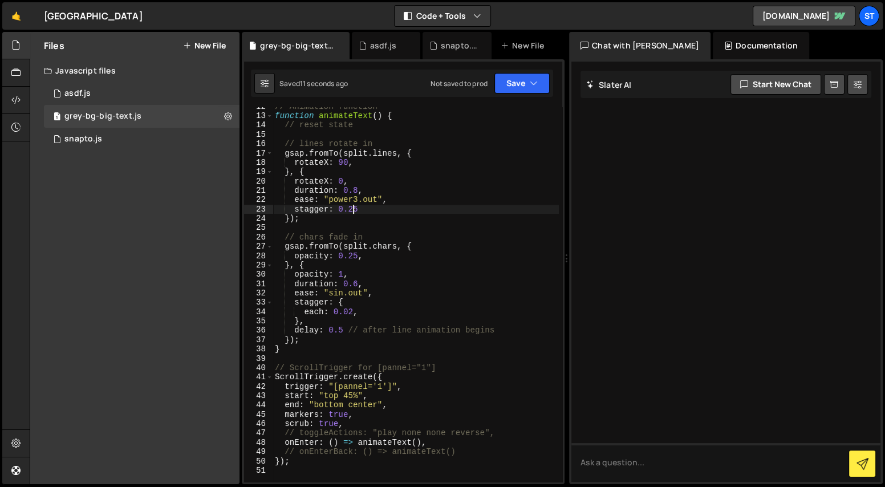
scroll to position [126, 0]
click at [340, 333] on div "// Animation function function animateText ( ) { // reset state // lines rotate…" at bounding box center [415, 298] width 286 height 393
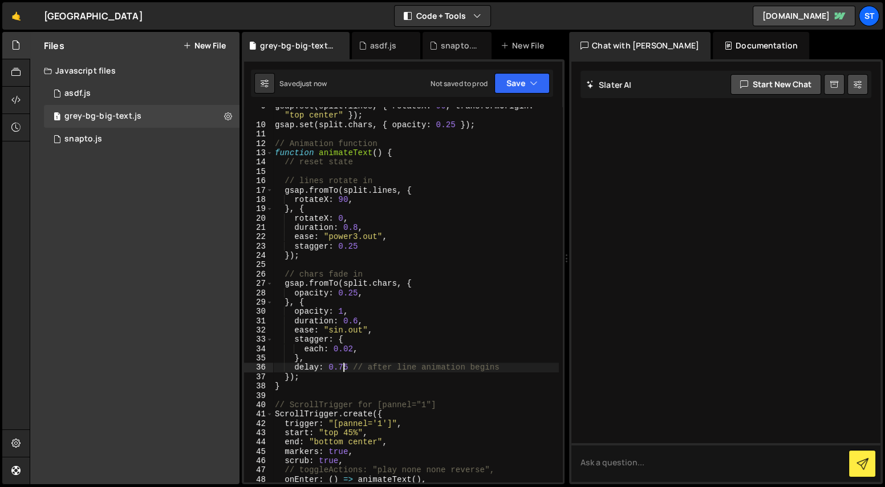
scroll to position [90, 0]
click at [352, 296] on div "gsap . set ( split . lines , { rotateX : 90 , transformOrigin : "top center" })…" at bounding box center [415, 302] width 286 height 402
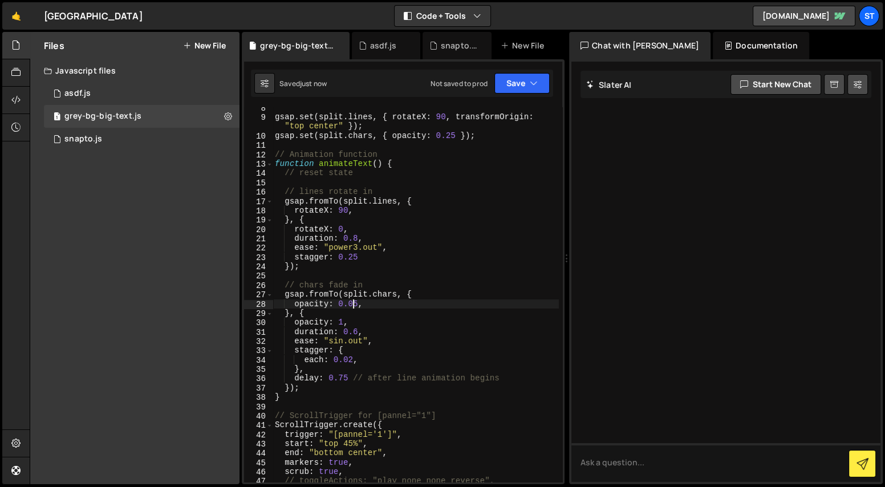
scroll to position [0, 0]
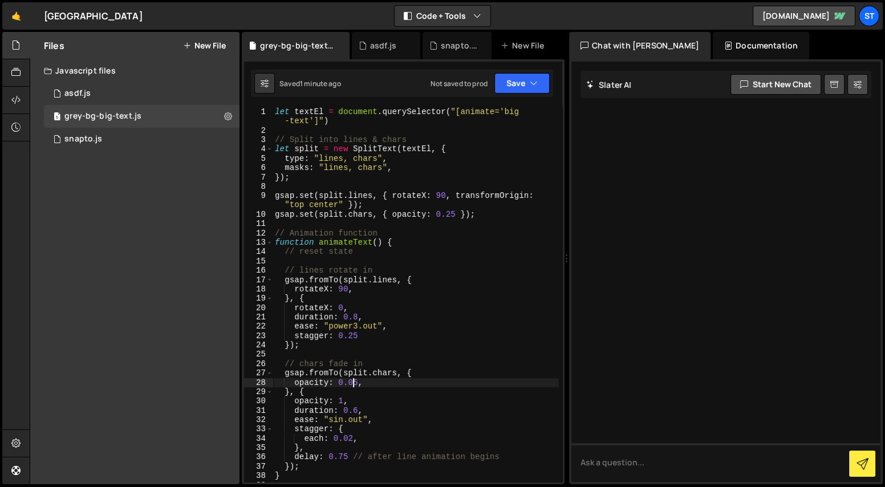
click at [416, 330] on div "let textEl = document . querySelector ( "[animate='big -text']" ) // Split into…" at bounding box center [415, 308] width 286 height 402
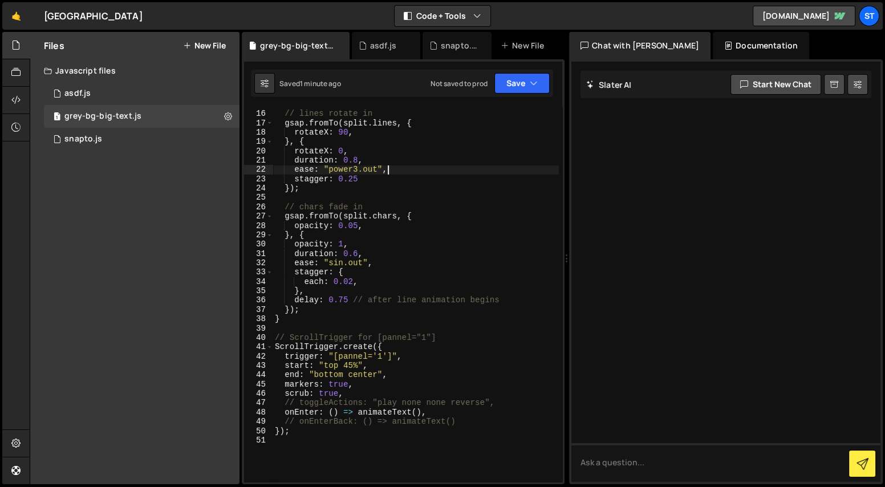
scroll to position [166, 0]
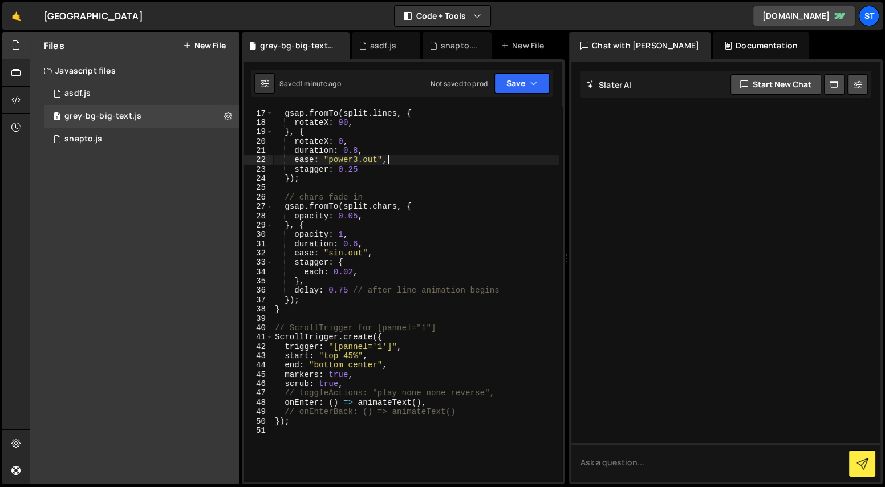
click at [434, 402] on div "// lines rotate in gsap . fromTo ( split . lines , { rotateX : 90 , } , { rotat…" at bounding box center [415, 295] width 286 height 393
click at [466, 407] on div "// lines rotate in gsap . fromTo ( split . lines , { rotateX : 90 , } , { rotat…" at bounding box center [415, 295] width 286 height 393
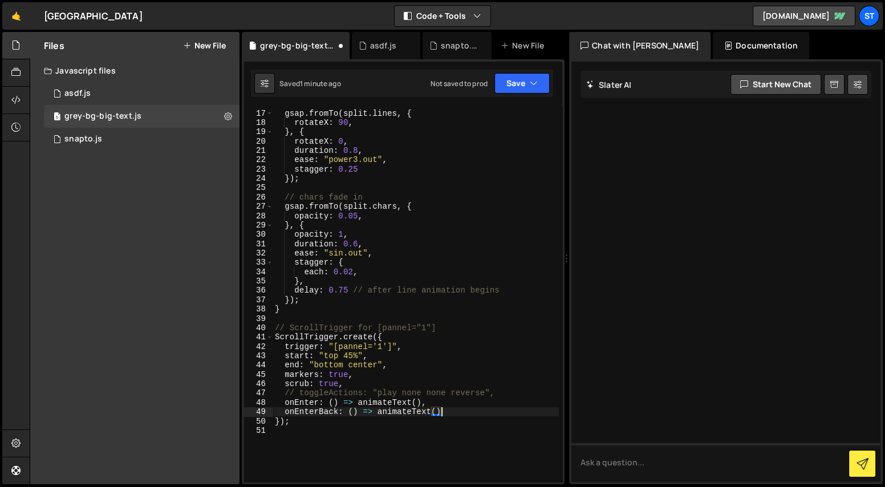
type textarea "onEnter: () => animateText(),"
type textarea "onLeave: () => {}"
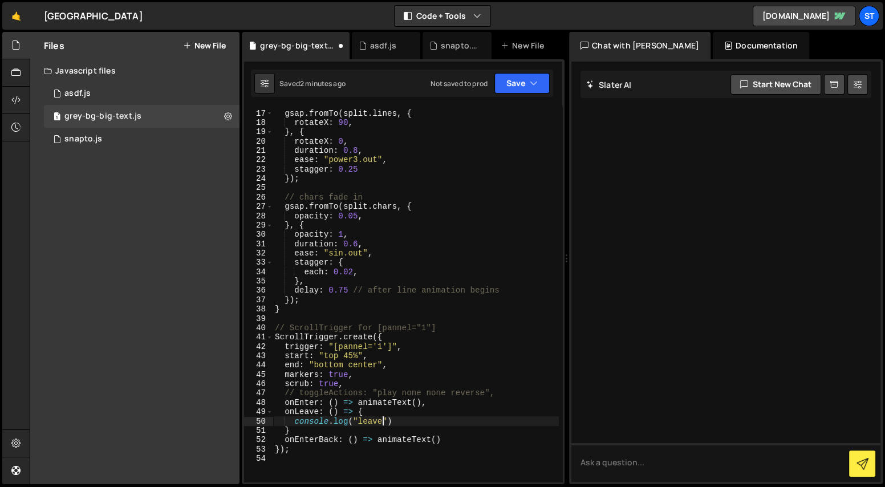
scroll to position [0, 0]
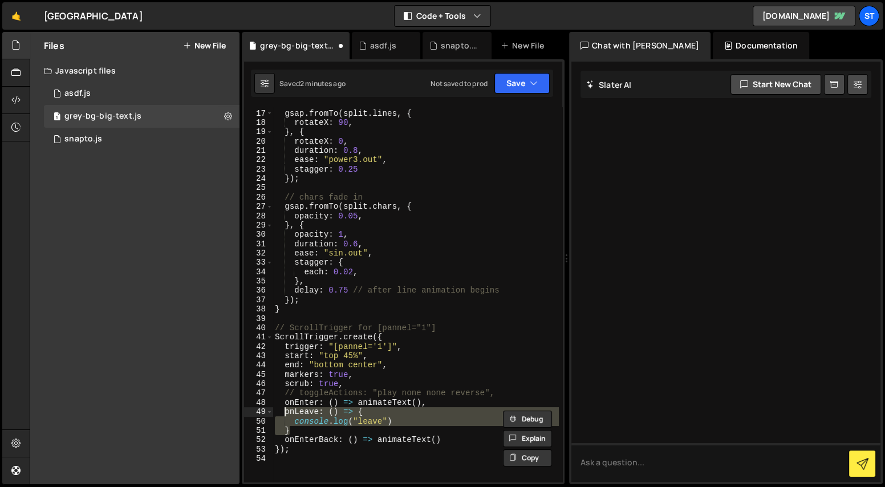
type textarea "}"
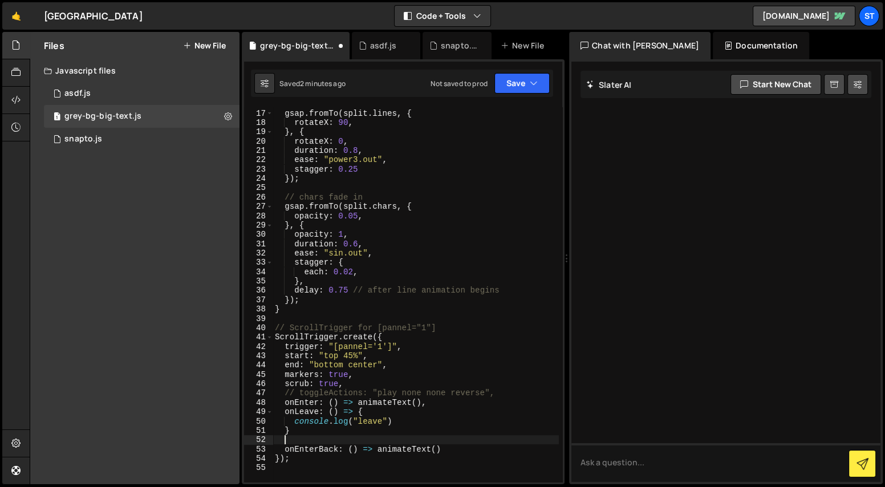
paste textarea "}"
click at [433, 446] on div "// lines rotate in gsap . fromTo ( split . lines , { rotateX : 90 , } , { rotat…" at bounding box center [415, 295] width 286 height 393
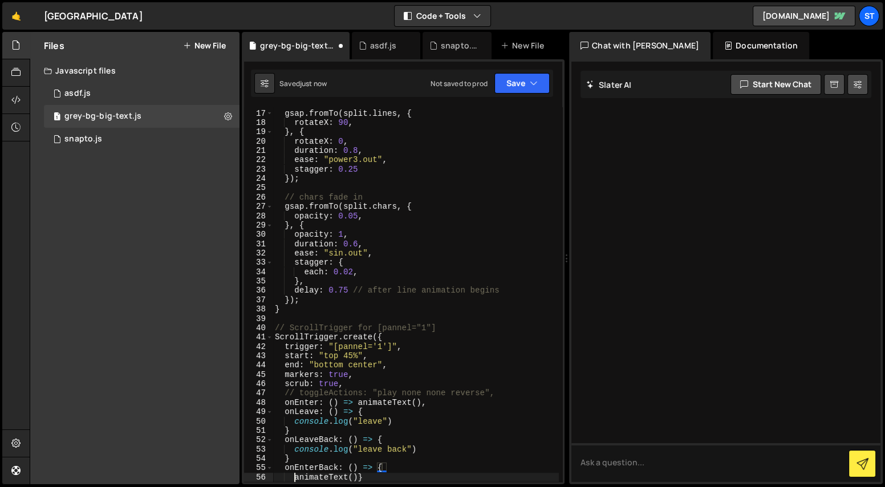
scroll to position [0, 1]
type textarea "onEnterBack: () => {"
paste textarea "console.log("leave back")"
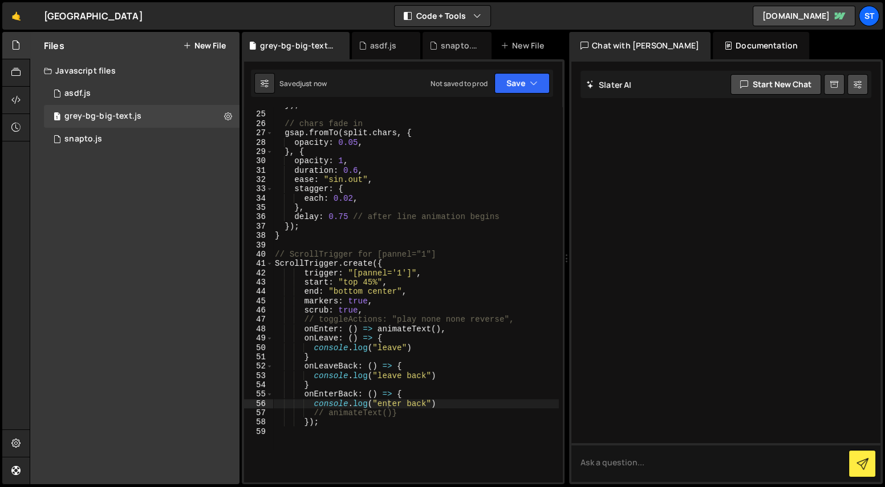
scroll to position [239, 0]
click at [349, 387] on div "}) ; // chars fade in gsap . fromTo ( split . chars , { opacity : 0.05 , } , { …" at bounding box center [415, 296] width 286 height 393
click at [342, 421] on div "}) ; // chars fade in gsap . fromTo ( split . chars , { opacity : 0.05 , } , { …" at bounding box center [415, 296] width 286 height 393
click at [361, 418] on div "}) ; // chars fade in gsap . fromTo ( split . chars , { opacity : 0.05 , } , { …" at bounding box center [415, 296] width 286 height 393
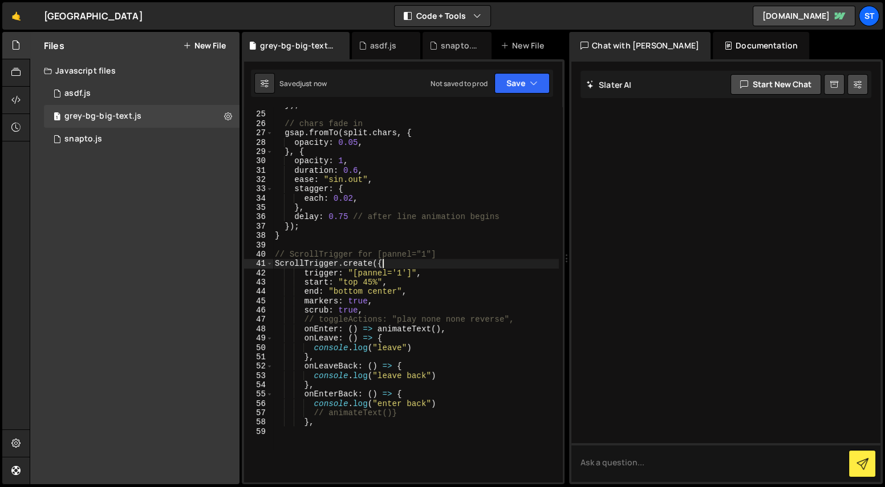
click at [398, 264] on div "}) ; // chars fade in gsap . fromTo ( split . chars , { opacity : 0.05 , } , { …" at bounding box center [415, 296] width 286 height 393
click at [345, 424] on div "}) ; // chars fade in gsap . fromTo ( split . chars , { opacity : 0.05 , } , { …" at bounding box center [415, 296] width 286 height 393
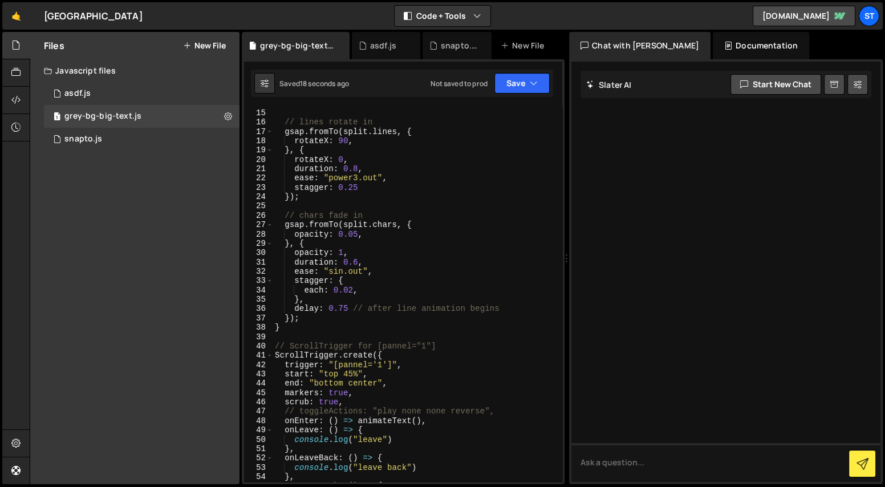
scroll to position [45, 0]
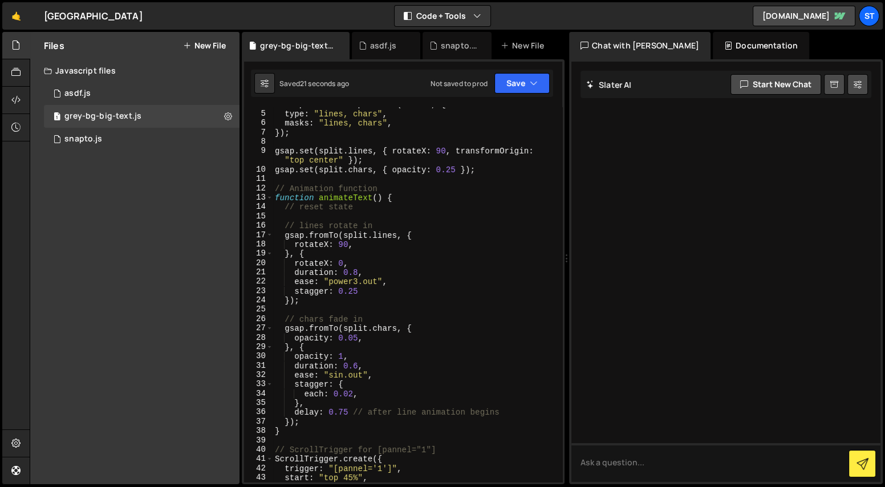
click at [405, 196] on div "let split = new SplitText ( textEl , { type : "lines, chars" , masks : "lines, …" at bounding box center [415, 296] width 286 height 393
click at [323, 428] on div "let split = new SplitText ( textEl , { type : "lines, chars" , masks : "lines, …" at bounding box center [415, 296] width 286 height 393
type textarea "}"
click at [424, 196] on div "let split = new SplitText ( textEl , { type : "lines, chars" , masks : "lines, …" at bounding box center [415, 296] width 286 height 393
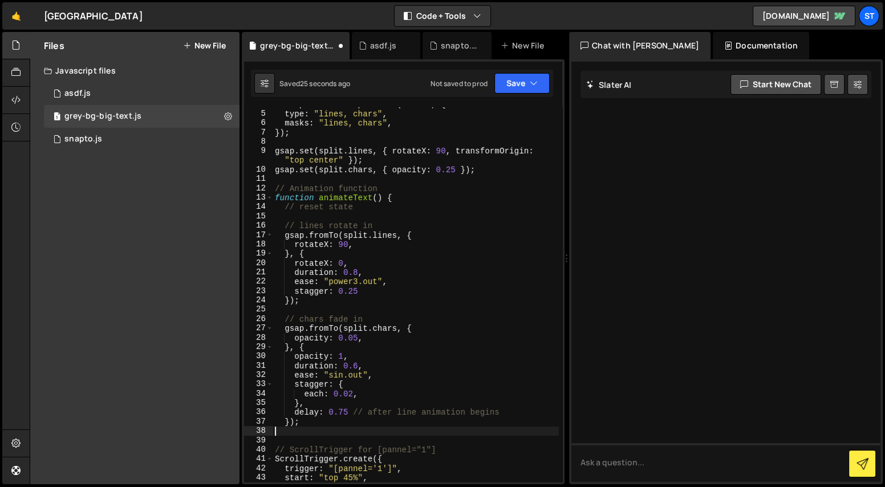
type textarea "function animateText() {"
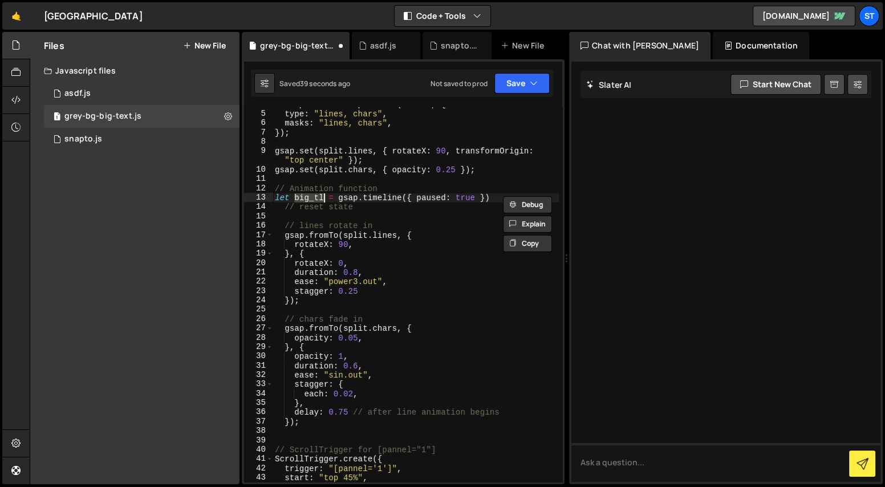
type textarea "// reset state"
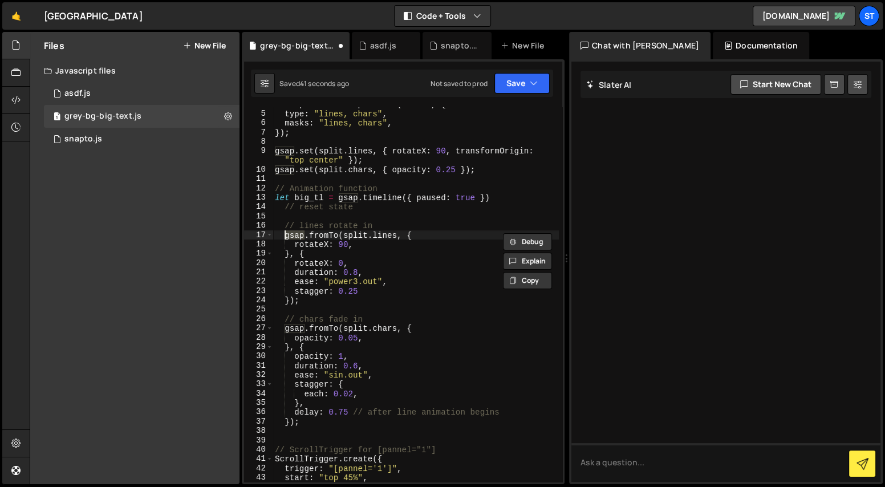
paste textarea "big_tl"
click at [296, 323] on div "let split = new SplitText ( textEl , { type : "lines, chars" , masks : "lines, …" at bounding box center [415, 296] width 286 height 393
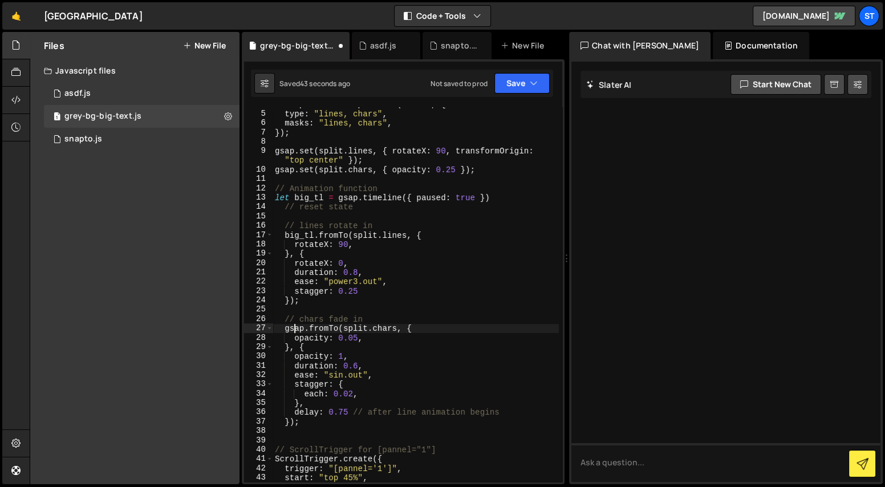
click at [294, 327] on div "let split = new SplitText ( textEl , { type : "lines, chars" , masks : "lines, …" at bounding box center [415, 296] width 286 height 393
paste textarea "big_tl"
click at [313, 415] on div "let split = new SplitText ( textEl , { type : "lines, chars" , masks : "lines, …" at bounding box center [415, 296] width 286 height 393
type textarea "delay: 0.75 // after line animation begins"
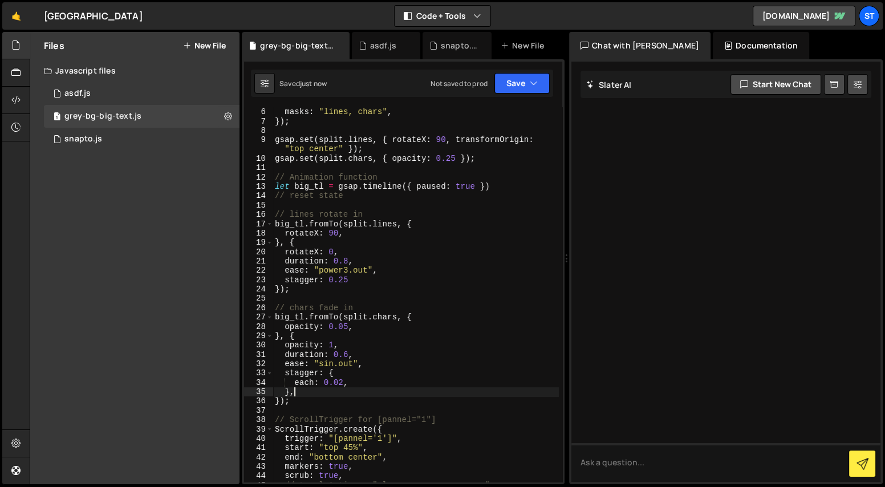
scroll to position [97, 0]
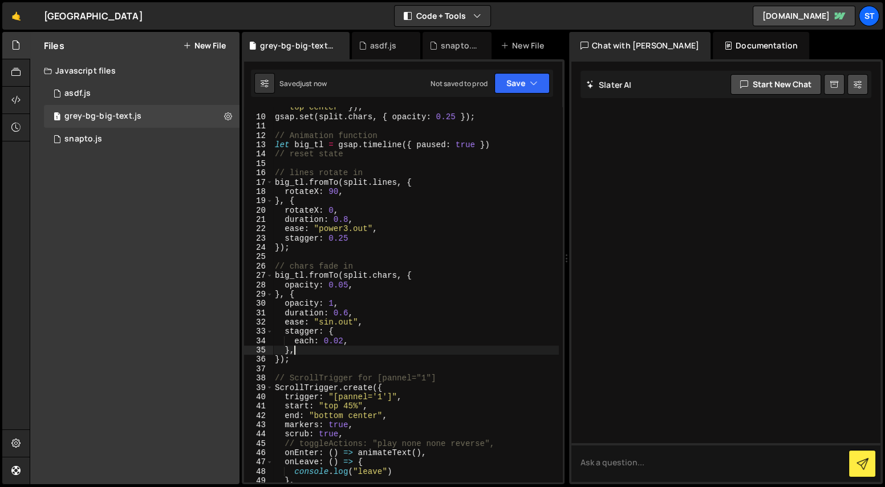
click at [290, 180] on div "gsap . set ( split . lines , { rotateX : 90 , transformOrigin : "top center" })…" at bounding box center [415, 294] width 286 height 402
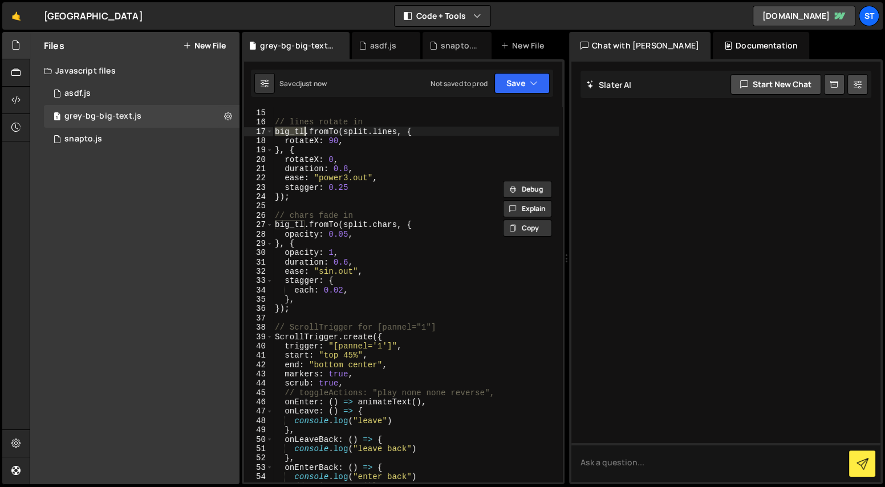
scroll to position [148, 0]
click at [421, 400] on div "// reset state // lines rotate in big_tl . fromTo ( split . lines , { rotateX :…" at bounding box center [415, 295] width 286 height 393
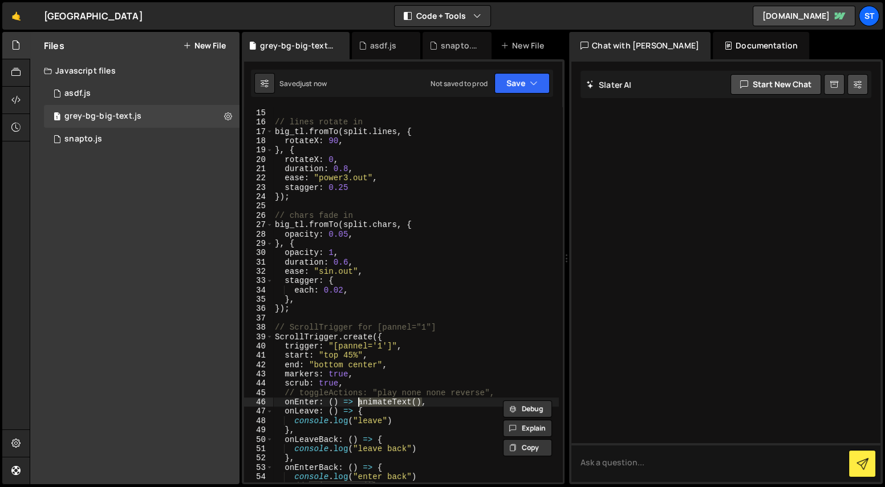
scroll to position [0, 6]
type textarea "onEnter: () => {},"
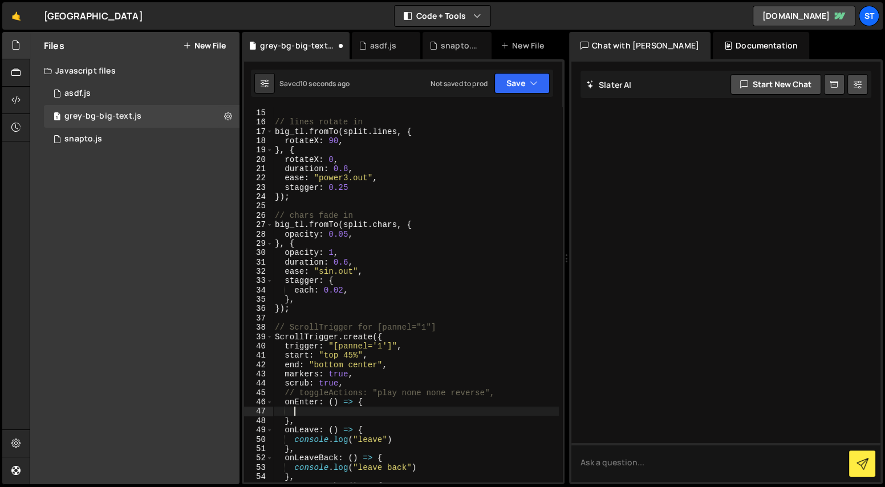
paste textarea "big_tl"
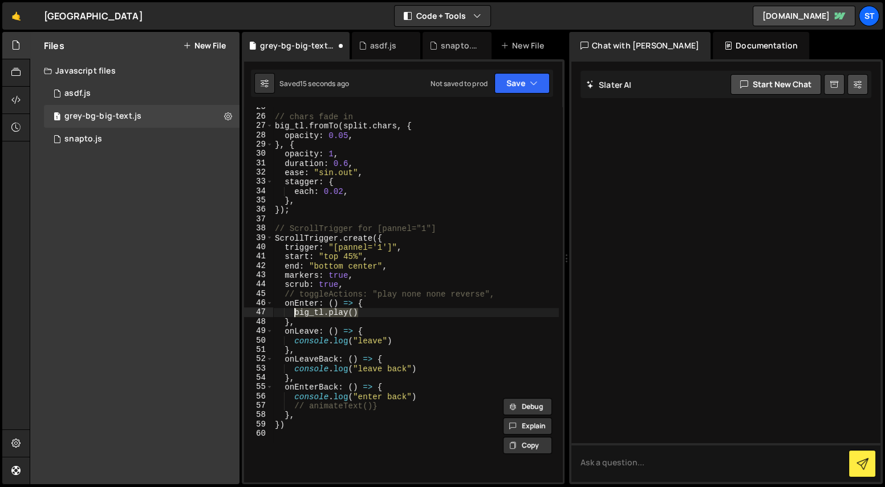
scroll to position [229, 0]
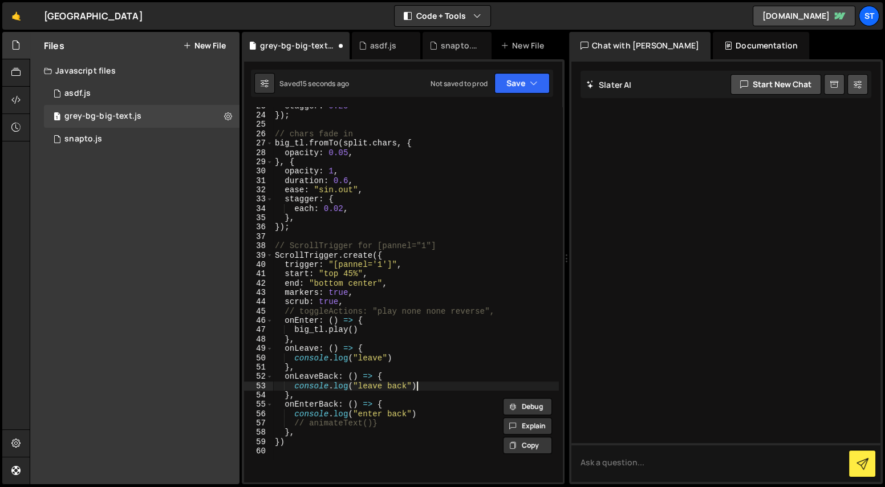
click at [441, 382] on div "stagger : 0.25 }) ; // chars fade in big_tl . fromTo ( split . chars , { opacit…" at bounding box center [415, 297] width 286 height 393
type textarea "console.log("leave back")"
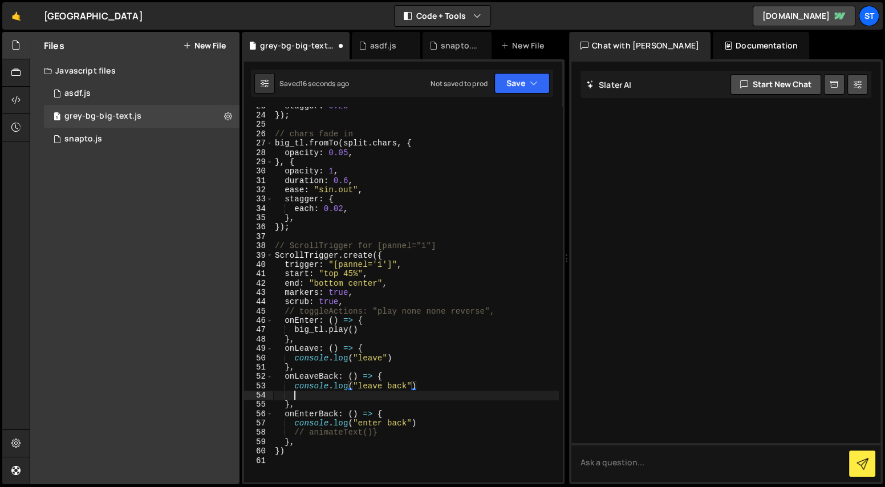
scroll to position [0, 0]
paste textarea "big_tl.play()"
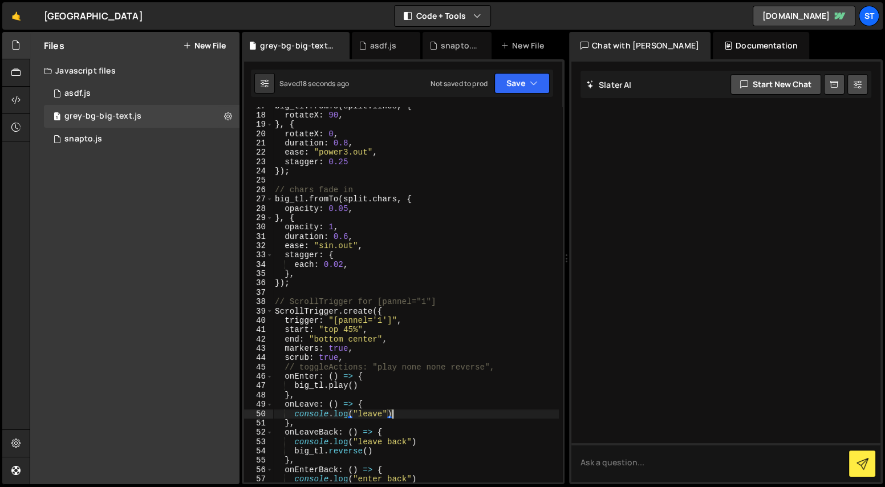
click at [308, 274] on div "big_tl . fromTo ( split . lines , { rotateX : 90 , } , { rotateX : 0 , duration…" at bounding box center [415, 297] width 286 height 393
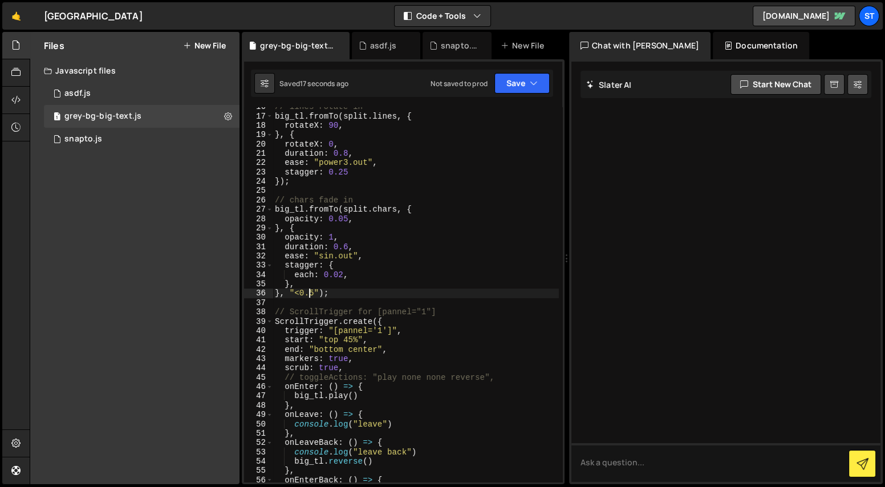
scroll to position [136, 0]
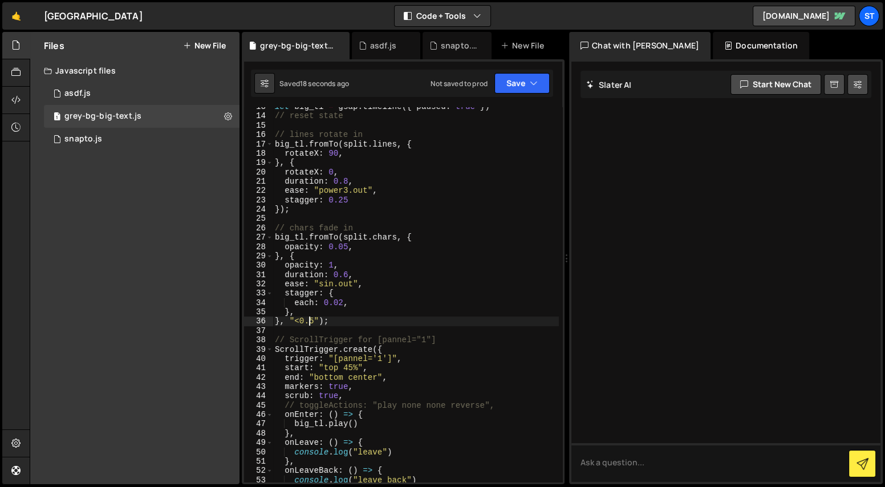
click at [343, 198] on div "let big_tl = gsap . timeline ({ paused : true }) // reset state // lines rotate…" at bounding box center [415, 298] width 286 height 393
click at [355, 182] on div "let big_tl = gsap . timeline ({ paused : true }) // reset state // lines rotate…" at bounding box center [415, 298] width 286 height 393
click at [358, 196] on div "let big_tl = gsap . timeline ({ paused : true }) // reset state // lines rotate…" at bounding box center [415, 298] width 286 height 393
click at [309, 320] on div "let big_tl = gsap . timeline ({ paused : true }) // reset state // lines rotate…" at bounding box center [415, 298] width 286 height 393
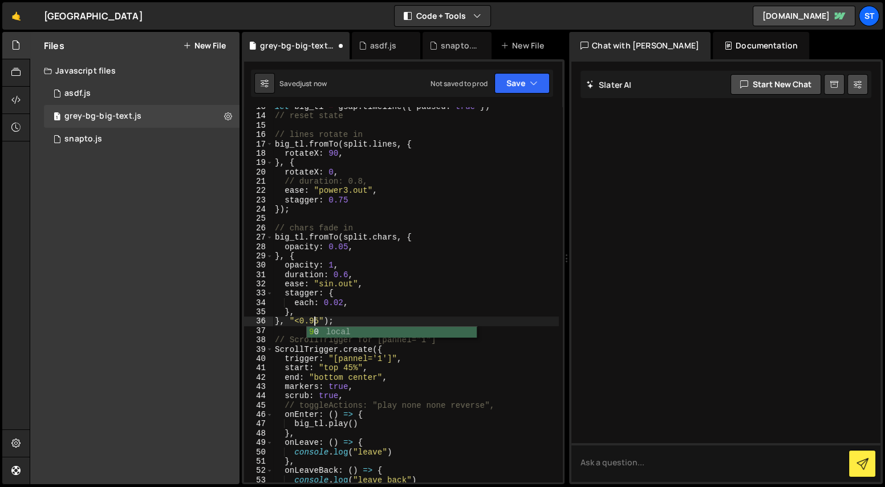
scroll to position [0, 2]
click at [345, 156] on div "let big_tl = gsap . timeline ({ paused : true }) // reset state // lines rotate…" at bounding box center [415, 298] width 286 height 393
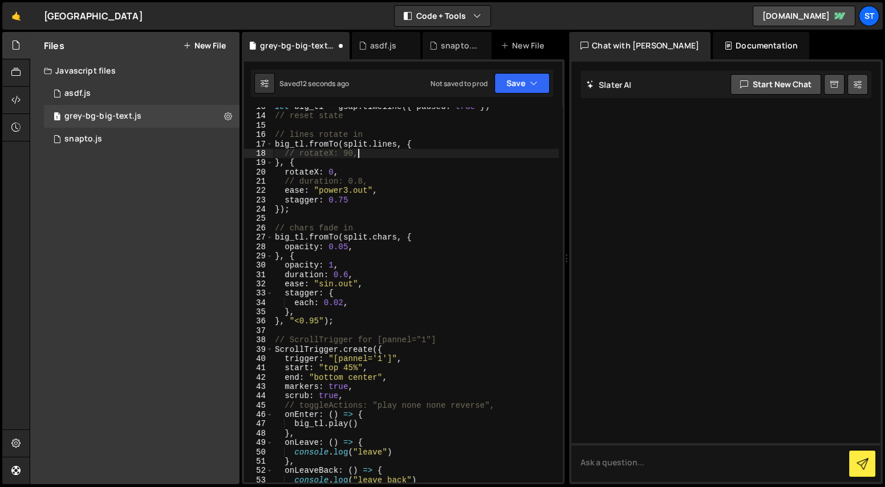
scroll to position [0, 1]
type textarea "// rotateX: 90,"
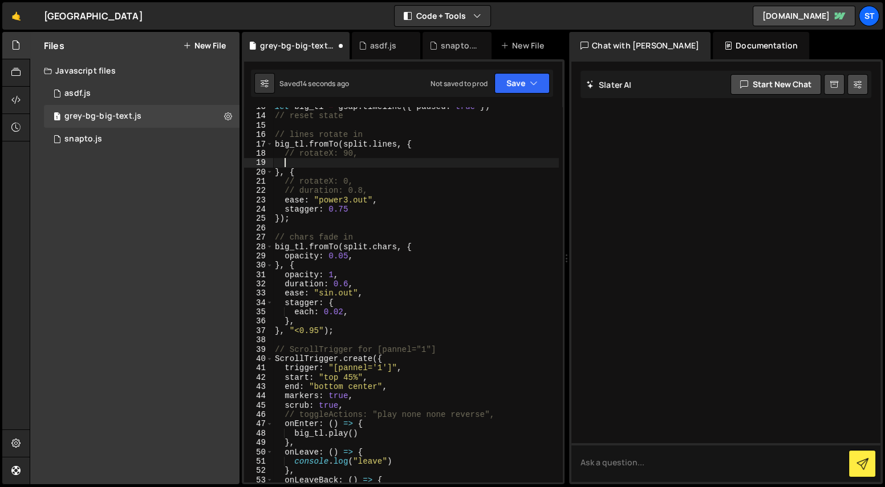
type textarea "s"
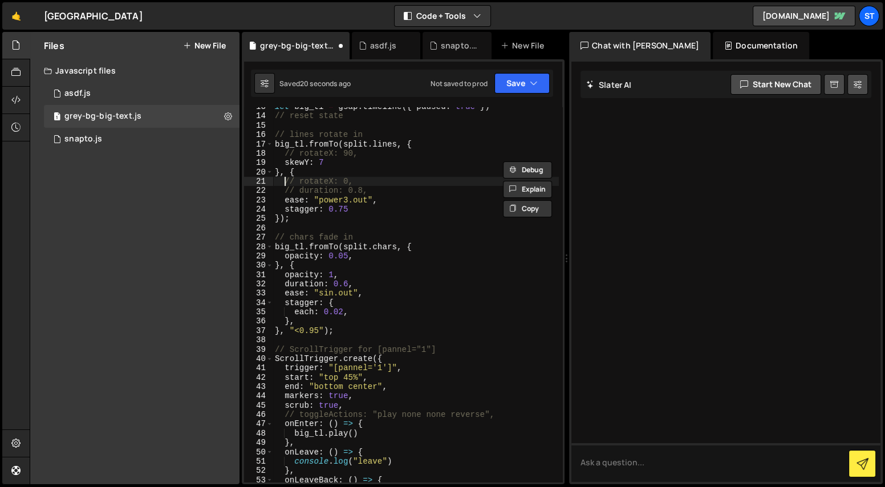
type textarea "}, {"
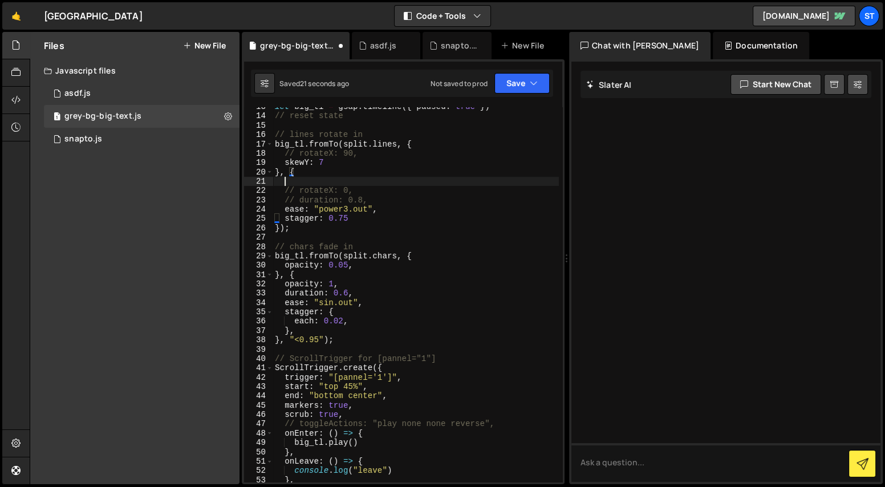
scroll to position [0, 0]
paste textarea "skewY: 7"
click at [324, 184] on div "let big_tl = gsap . timeline ({ paused : true }) // reset state // lines rotate…" at bounding box center [415, 298] width 286 height 393
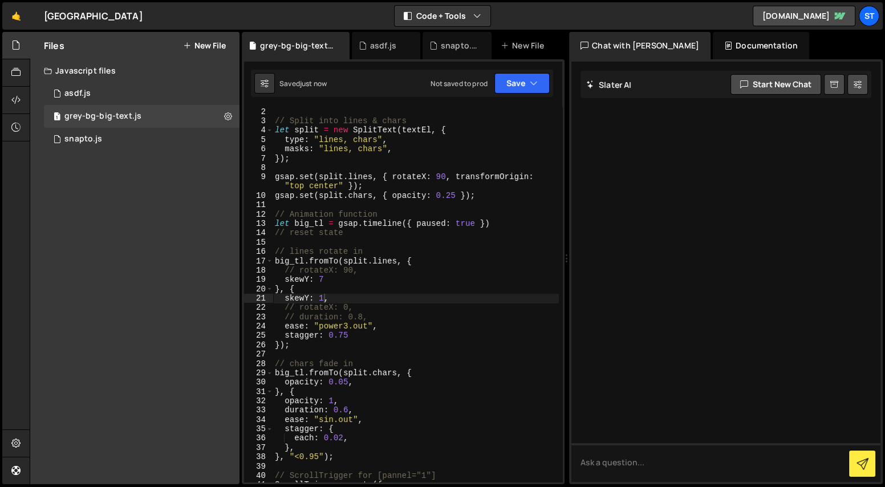
scroll to position [18, 0]
click at [394, 179] on div "// Split into lines & chars let split = new SplitText ( textEl , { type : "line…" at bounding box center [415, 303] width 286 height 393
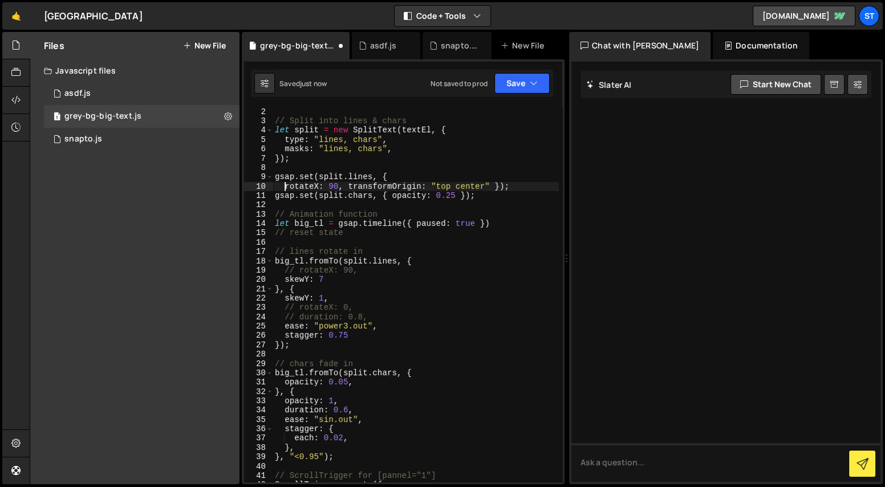
scroll to position [0, 1]
type textarea "transformOrigin: "top center" });"
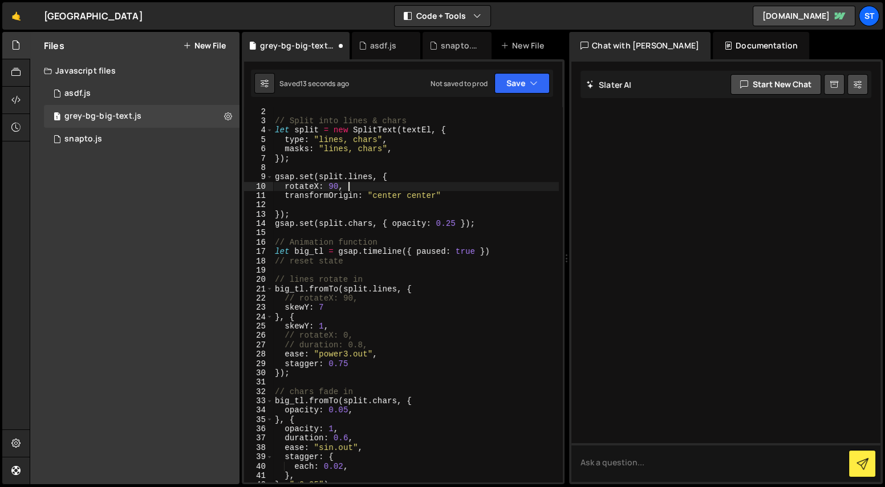
scroll to position [0, 5]
type textarea "gsap.set(split.lines, {"
click at [349, 305] on div "// Split into lines & chars let split = new SplitText ( textEl , { type : "line…" at bounding box center [415, 303] width 286 height 393
click at [337, 322] on div "// Split into lines & chars let split = new SplitText ( textEl , { type : "line…" at bounding box center [415, 303] width 286 height 393
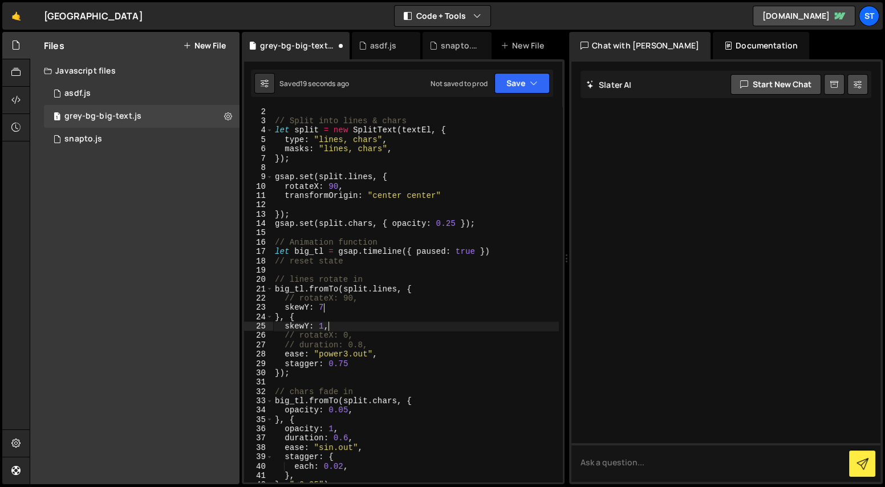
drag, startPoint x: 360, startPoint y: 333, endPoint x: 359, endPoint y: 326, distance: 7.5
click at [360, 333] on div "// Split into lines & chars let split = new SplitText ( textEl , { type : "line…" at bounding box center [415, 303] width 286 height 393
click at [357, 295] on div "// Split into lines & chars let split = new SplitText ( textEl , { type : "line…" at bounding box center [415, 303] width 286 height 393
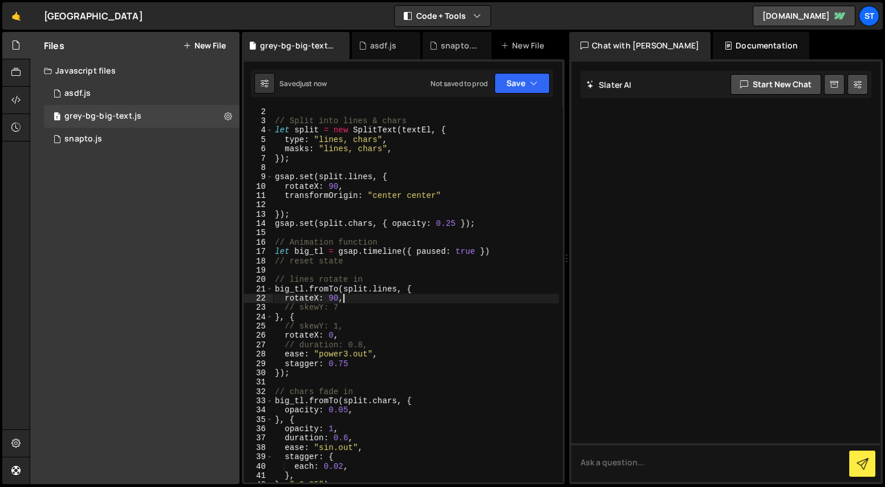
click at [361, 316] on div "// Split into lines & chars let split = new SplitText ( textEl , { type : "line…" at bounding box center [415, 303] width 286 height 393
click at [333, 298] on div "// Split into lines & chars let split = new SplitText ( textEl , { type : "line…" at bounding box center [415, 303] width 286 height 393
type textarea "// lines rotate in"
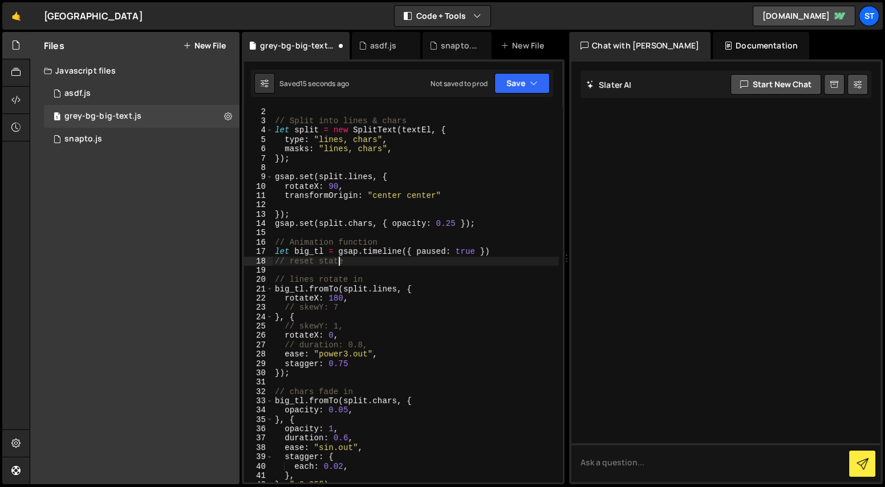
type textarea "// Animation function"
type textarea "});"
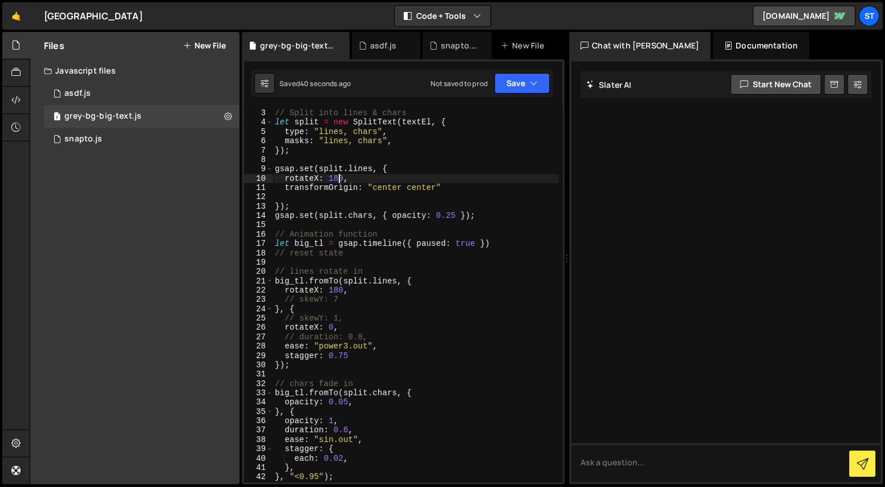
scroll to position [36, 0]
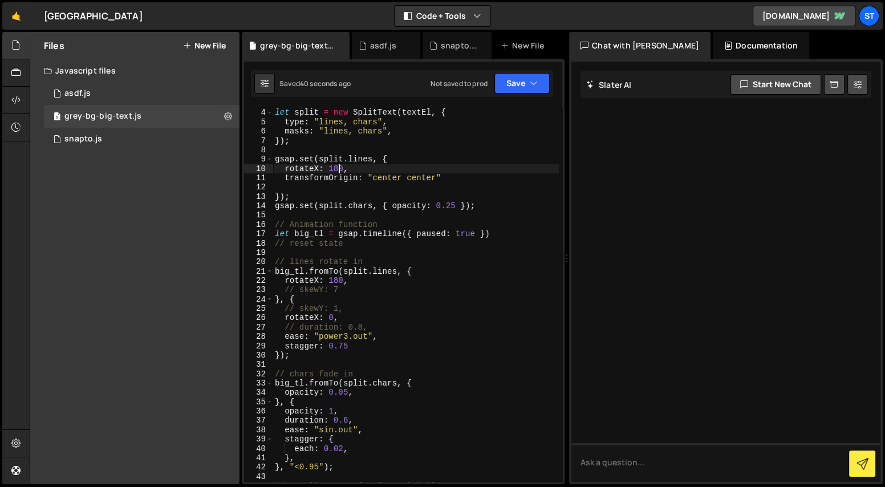
click at [345, 333] on div "// Split into lines & chars let split = new SplitText ( textEl , { type : "line…" at bounding box center [415, 295] width 286 height 393
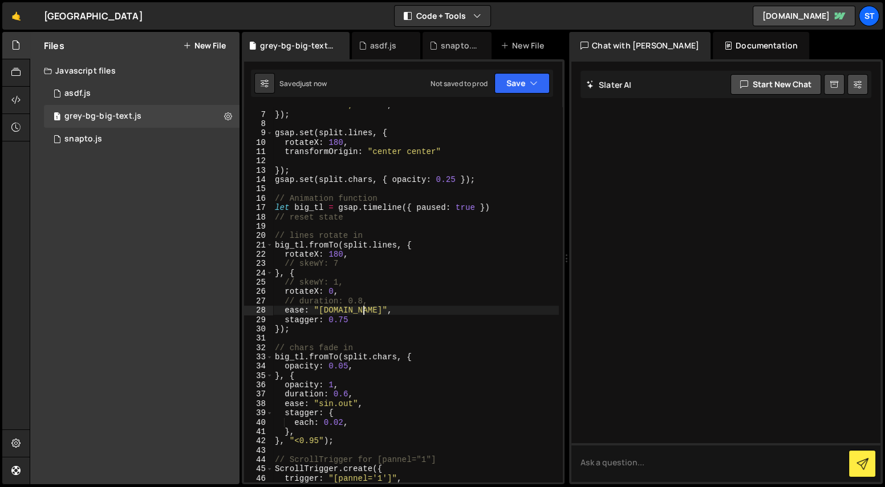
scroll to position [63, 0]
click at [378, 315] on div "masks : "lines, chars" , }) ; gsap . set ( split . lines , { rotateX : 180 , tr…" at bounding box center [415, 296] width 286 height 393
click at [339, 255] on div "masks : "lines, chars" , }) ; gsap . set ( split . lines , { rotateX : 180 , tr…" at bounding box center [415, 296] width 286 height 393
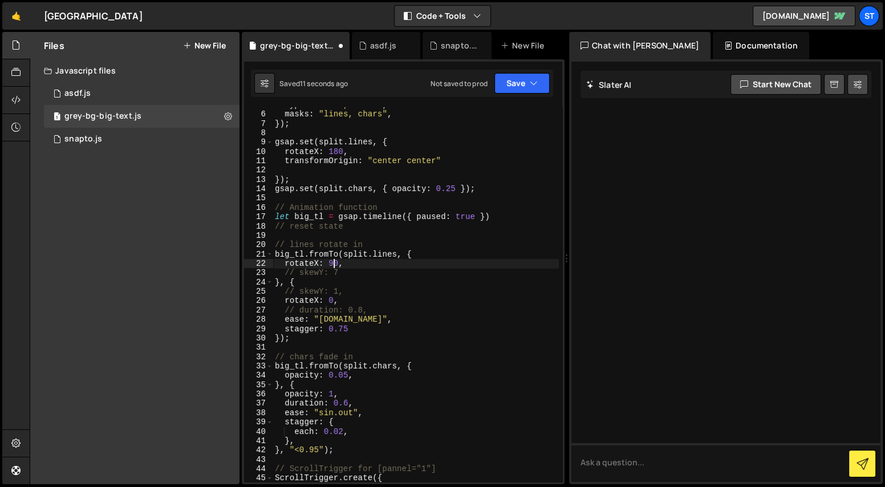
scroll to position [30, 0]
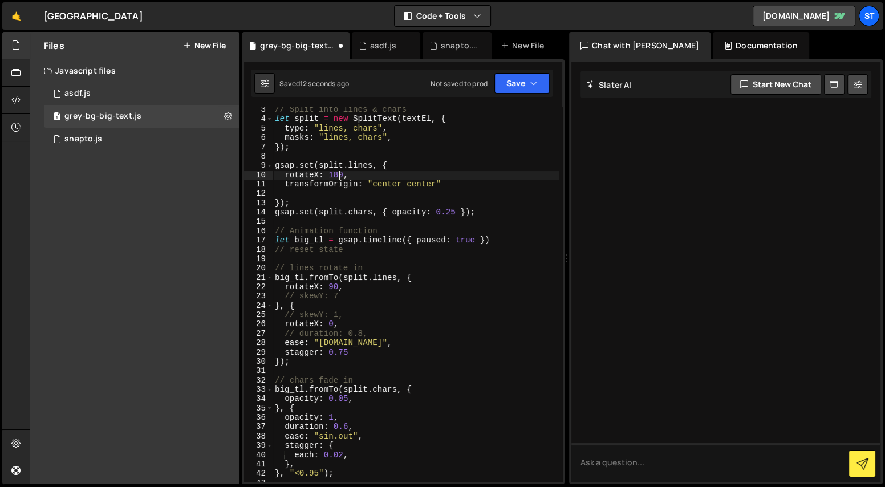
click at [340, 179] on div "// Split into lines & chars let split = new SplitText ( textEl , { type : "line…" at bounding box center [415, 301] width 286 height 393
type textarea "rotateX: 90,"
click at [410, 175] on div "// Split into lines & chars let split = new SplitText ( textEl , { type : "line…" at bounding box center [415, 301] width 286 height 393
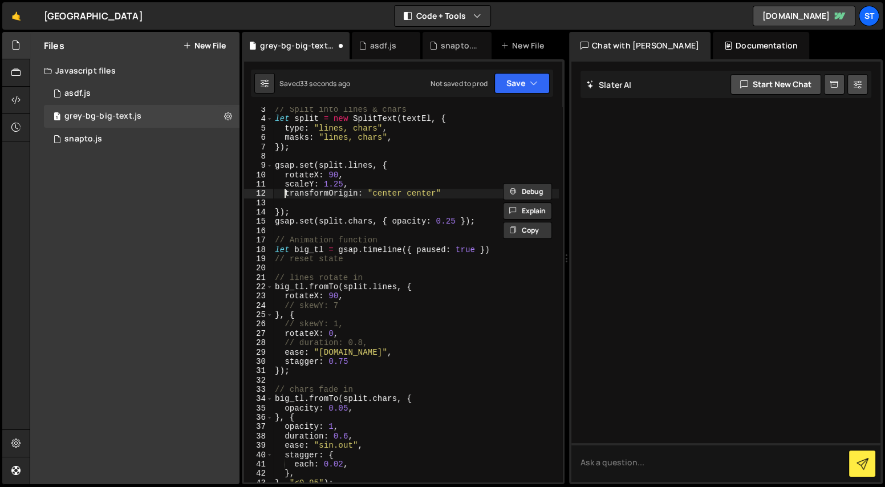
scroll to position [40, 0]
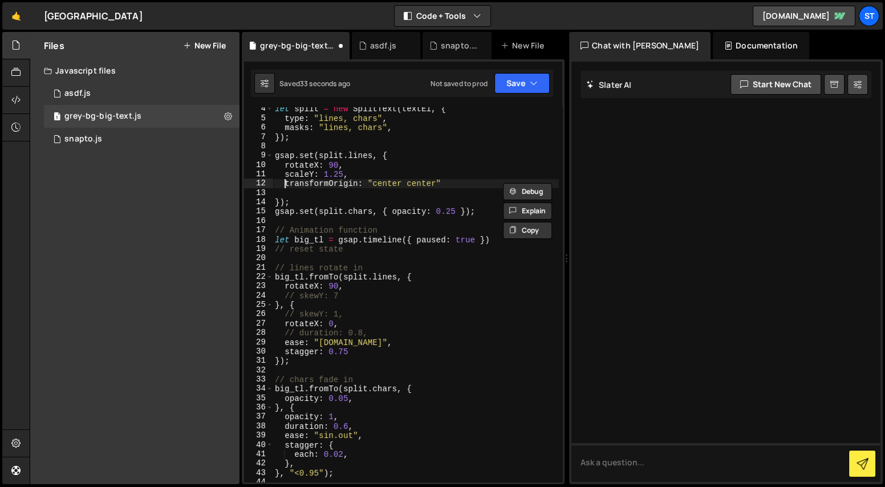
click at [435, 276] on div "let split = new SplitText ( textEl , { type : "lines, chars" , masks : "lines, …" at bounding box center [415, 300] width 286 height 393
type textarea "big_tl.fromTo(split.lines, {"
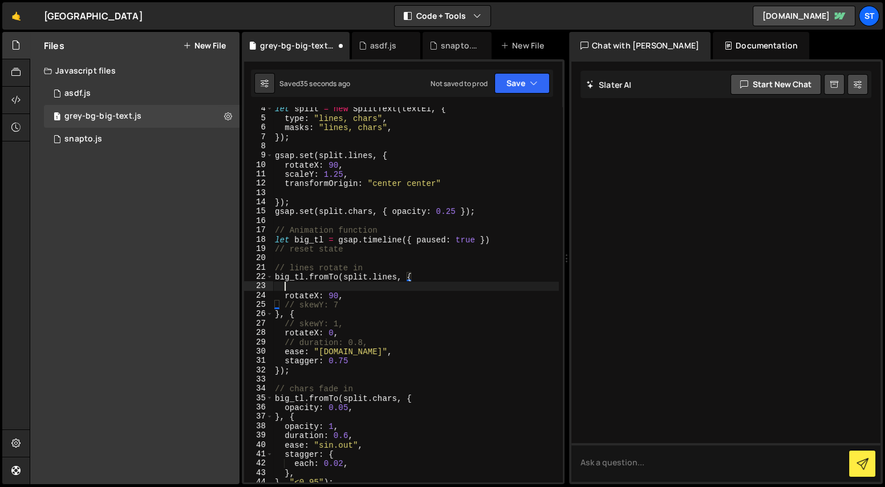
scroll to position [0, 0]
paste textarea "scaleY: 1.25,"
type textarea "// skewY: 1,"
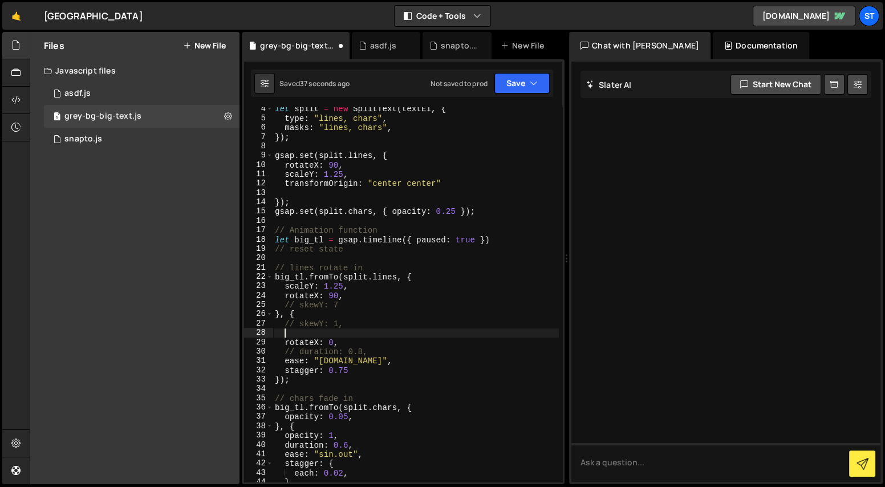
paste textarea "scaleY: 1.25,"
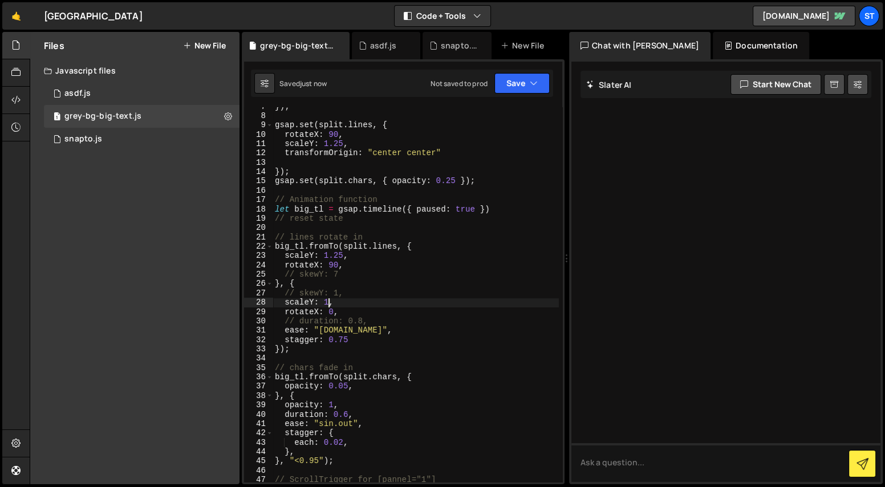
scroll to position [89, 0]
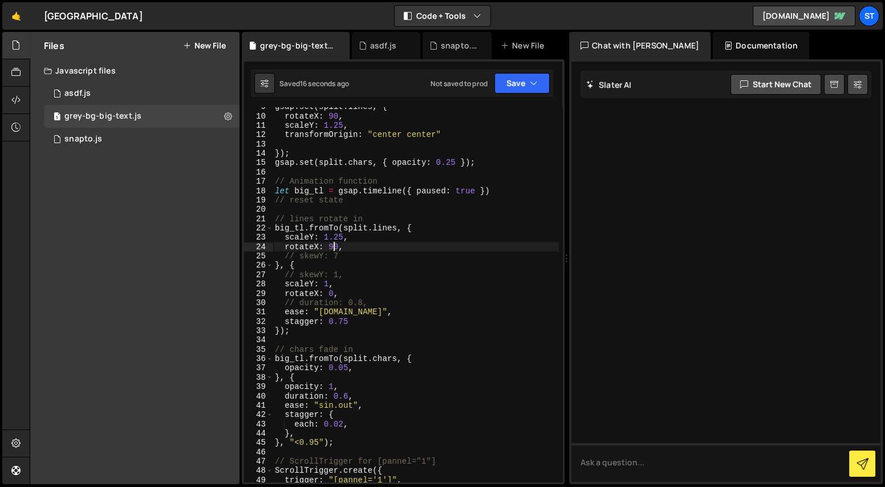
click at [336, 249] on div "gsap . set ( split . lines , { rotateX : 90 , scaleY : 1.25 , transformOrigin :…" at bounding box center [415, 298] width 286 height 393
click at [339, 117] on div "gsap . set ( split . lines , { rotateX : 90 , scaleY : 1.25 , transformOrigin :…" at bounding box center [415, 298] width 286 height 393
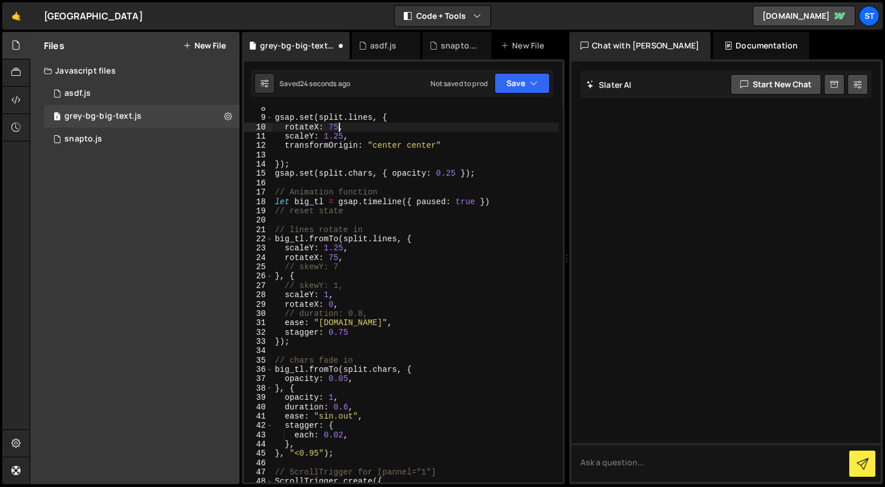
scroll to position [62, 0]
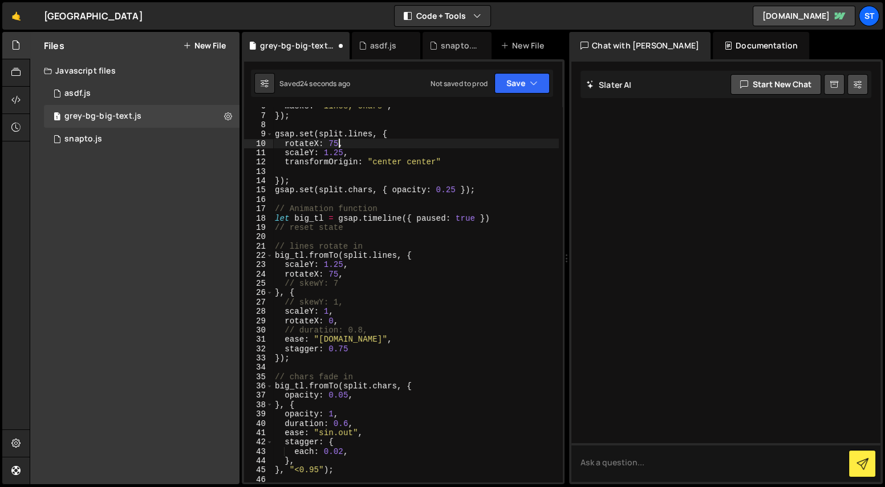
click at [356, 149] on div "masks : "lines, chars" , }) ; gsap . set ( split . lines , { rotateX : 75 , sca…" at bounding box center [415, 297] width 286 height 393
type textarea "scaleY: 1.25,"
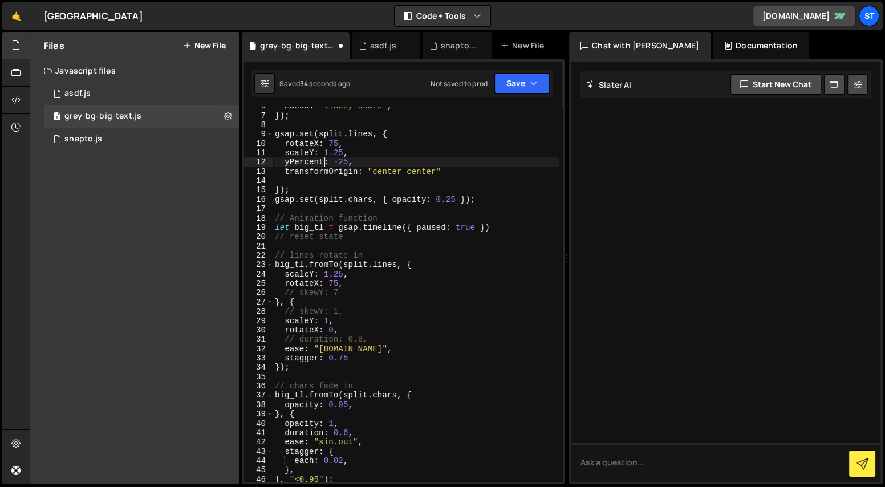
scroll to position [0, 3]
click at [386, 289] on div "masks : "lines, chars" , }) ; gsap . set ( split . lines , { rotateX : 75 , sca…" at bounding box center [415, 297] width 286 height 393
click at [384, 283] on div "masks : "lines, chars" , }) ; gsap . set ( split . lines , { rotateX : 75 , sca…" at bounding box center [415, 297] width 286 height 393
type textarea "rotateX: 75,"
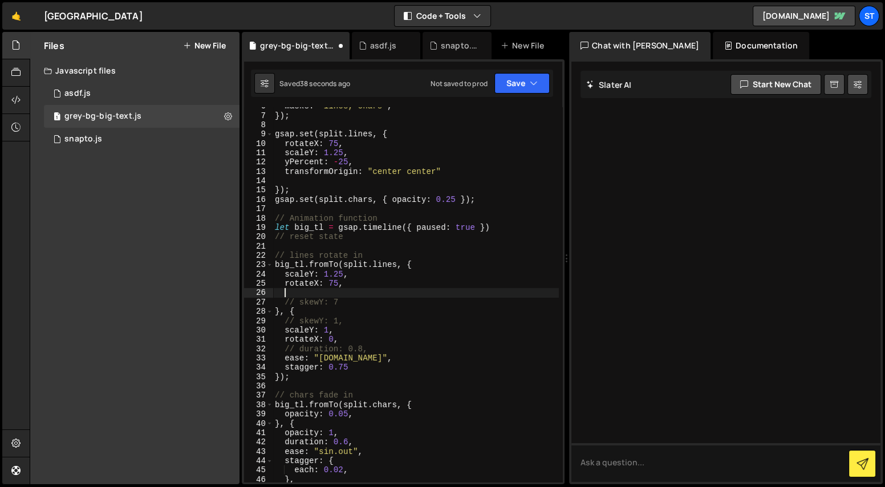
paste textarea "yPercent: -25,"
click at [352, 319] on div "masks : "lines, chars" , }) ; gsap . set ( split . lines , { rotateX : 75 , sca…" at bounding box center [415, 297] width 286 height 393
type textarea "// skewY: 1,."
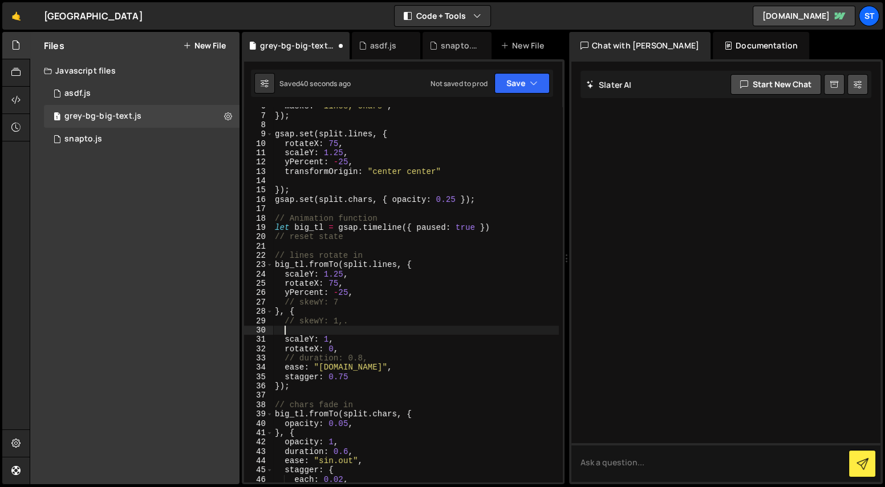
paste textarea "yPercent: -25,"
click at [358, 318] on div "masks : "lines, chars" , }) ; gsap . set ( split . lines , { rotateX : 75 , sca…" at bounding box center [415, 297] width 286 height 393
click at [442, 269] on div "masks : "lines, chars" , }) ; gsap . set ( split . lines , { rotateX : 75 , sca…" at bounding box center [415, 297] width 286 height 393
type textarea "big_tl.fromTo(split.lines, {"
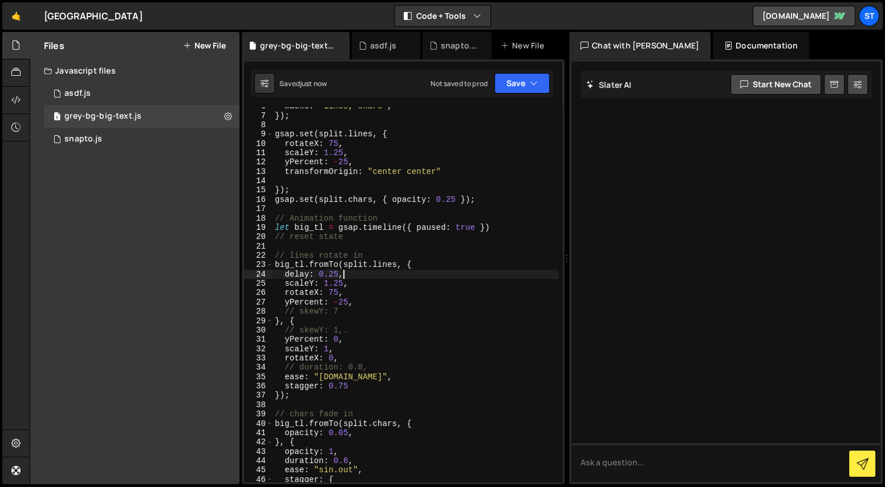
click at [333, 291] on div "masks : "lines, chars" , }) ; gsap . set ( split . lines , { rotateX : 75 , sca…" at bounding box center [415, 297] width 286 height 393
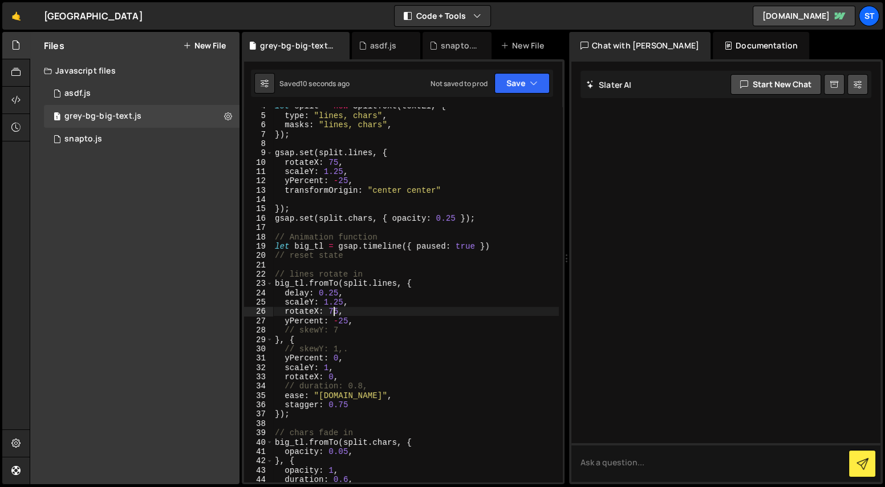
scroll to position [0, 0]
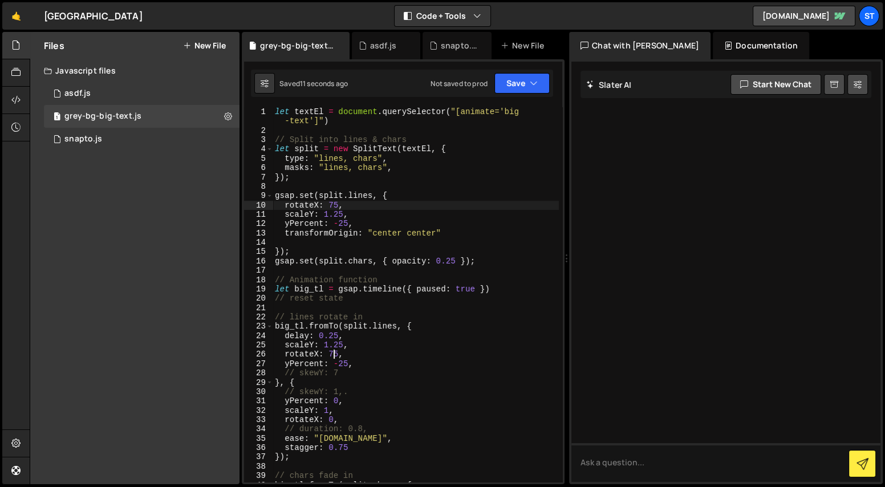
click at [333, 207] on div "let textEl = document . querySelector ( "[animate='big -text']" ) // Split into…" at bounding box center [415, 308] width 286 height 402
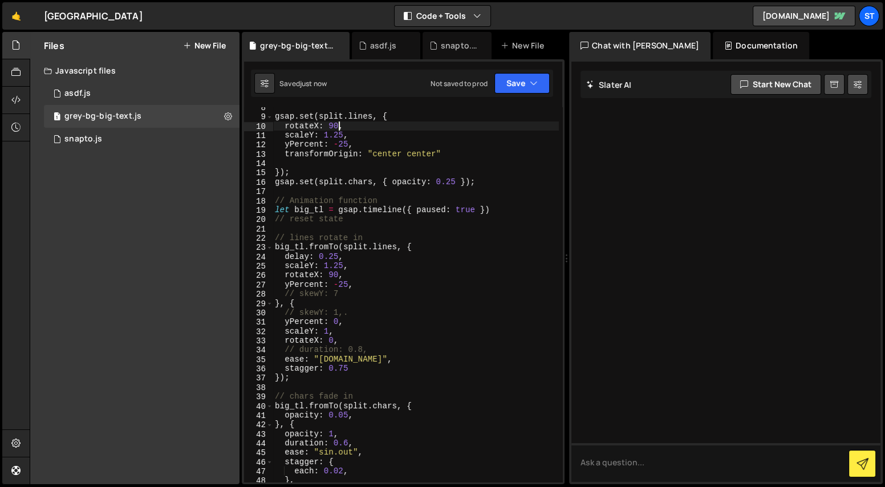
scroll to position [178, 0]
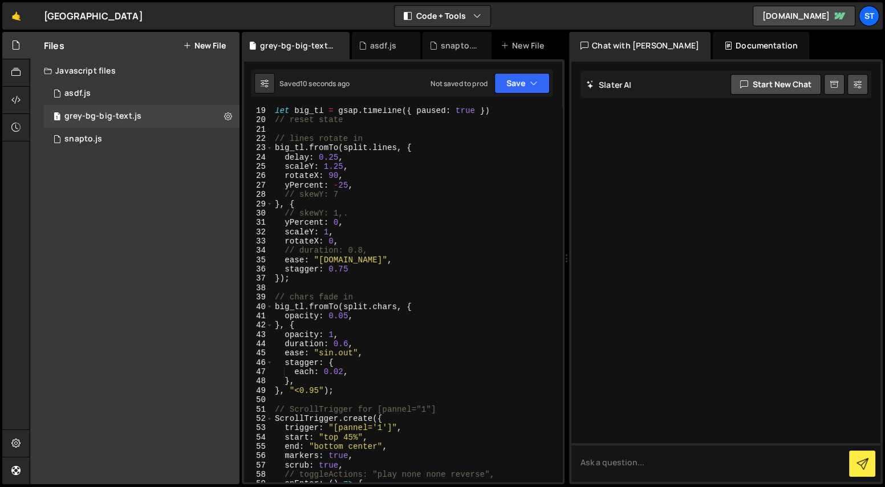
click at [315, 389] on div "let big_tl = gsap . timeline ({ paused : true }) // reset state // lines rotate…" at bounding box center [415, 302] width 286 height 393
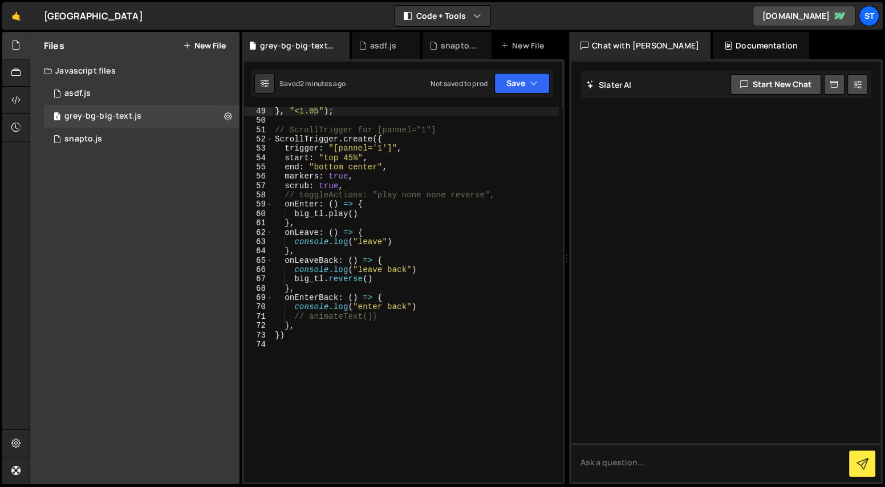
scroll to position [350, 0]
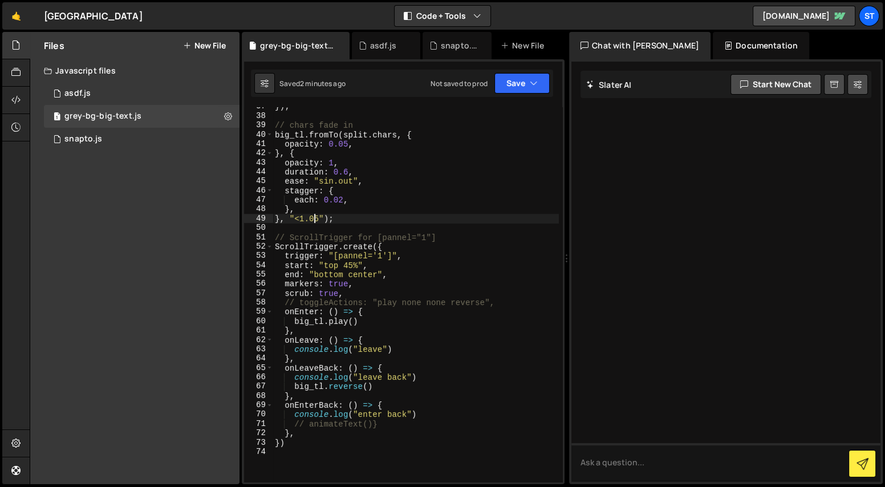
click at [318, 437] on div "}) ; // chars fade in big_tl . fromTo ( split . chars , { opacity : 0.05 , } , …" at bounding box center [415, 298] width 286 height 393
type textarea "},"
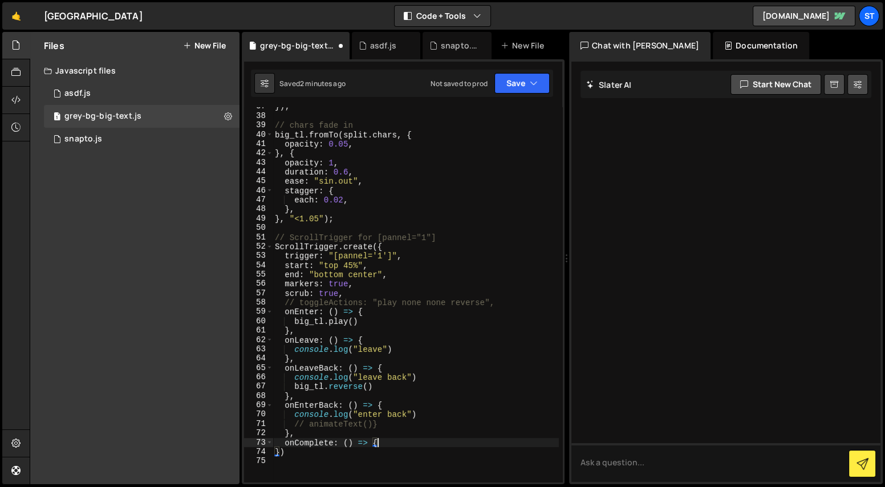
type textarea "onComplete: () => {}"
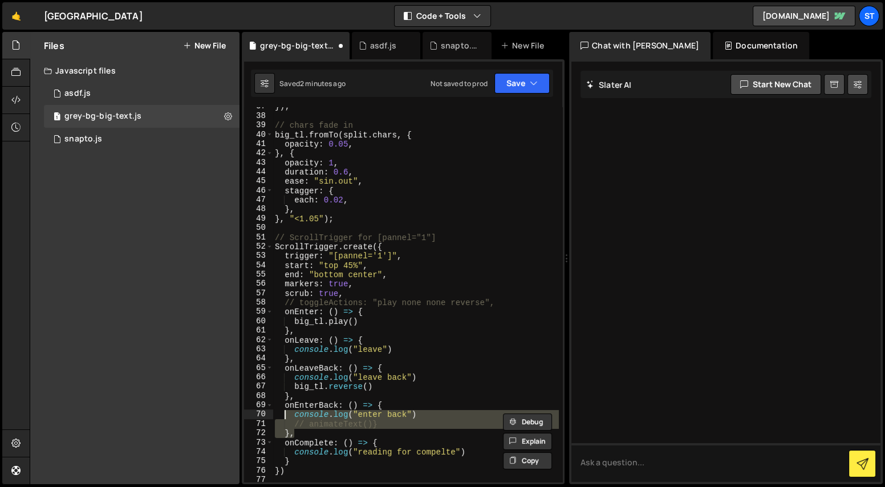
type textarea "onEnterBack: () => { console.log("enter back")"
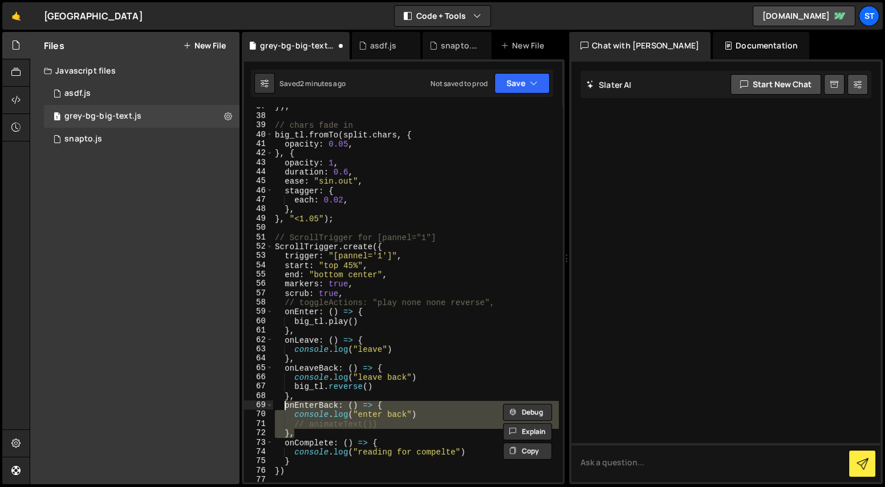
scroll to position [0, 0]
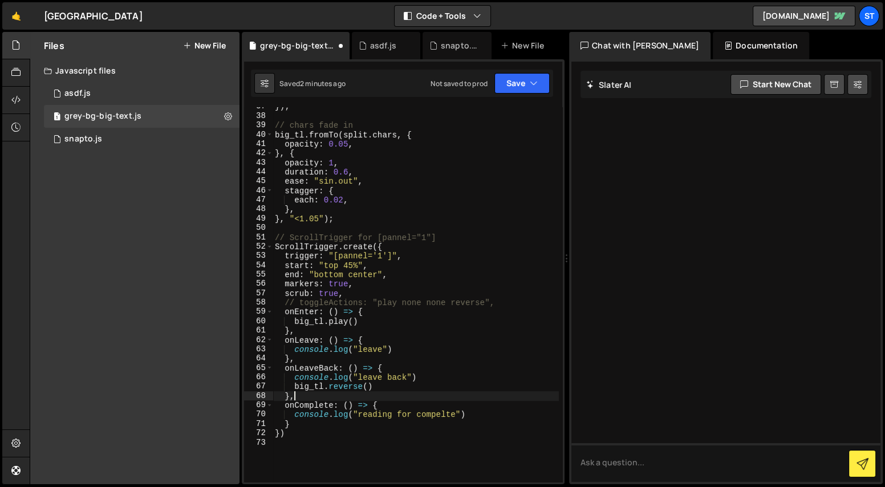
type textarea "console.log("leave back")"
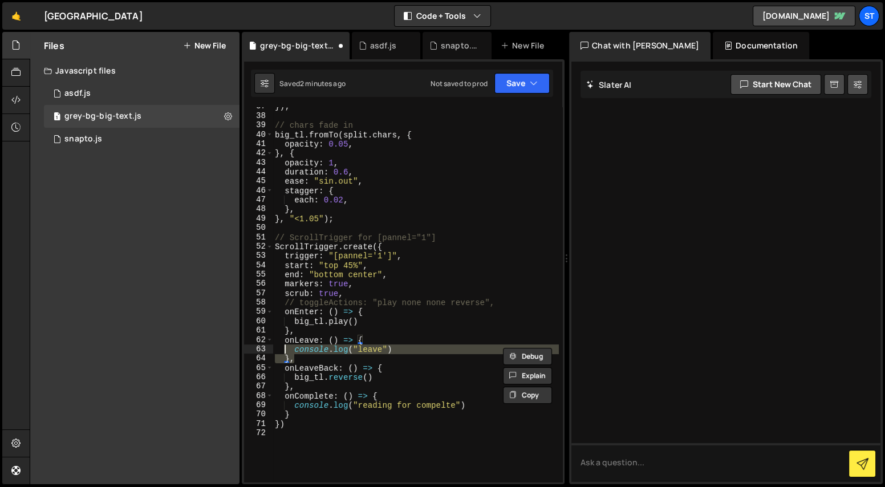
type textarea "onLeave: () => { console.log("leave")"
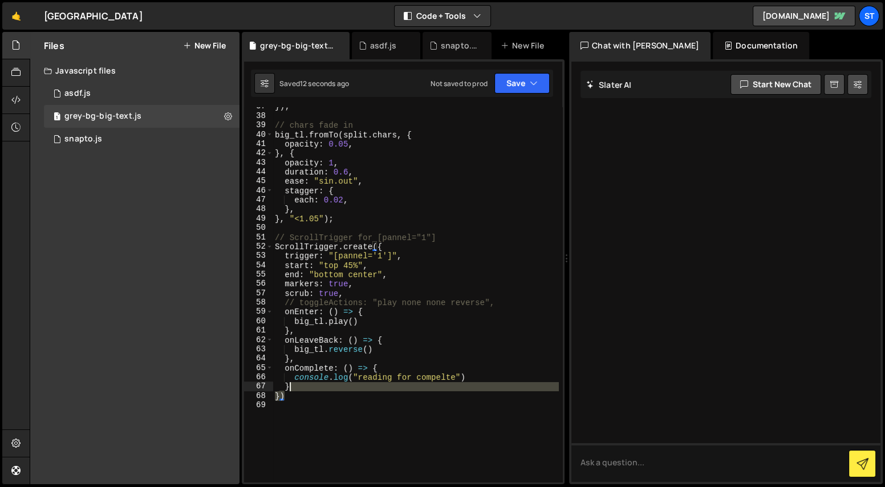
drag, startPoint x: 331, startPoint y: 391, endPoint x: 291, endPoint y: 379, distance: 42.2
click at [291, 379] on div "}) ; // chars fade in big_tl . fromTo ( split . chars , { opacity : 0.05 , } , …" at bounding box center [415, 298] width 286 height 393
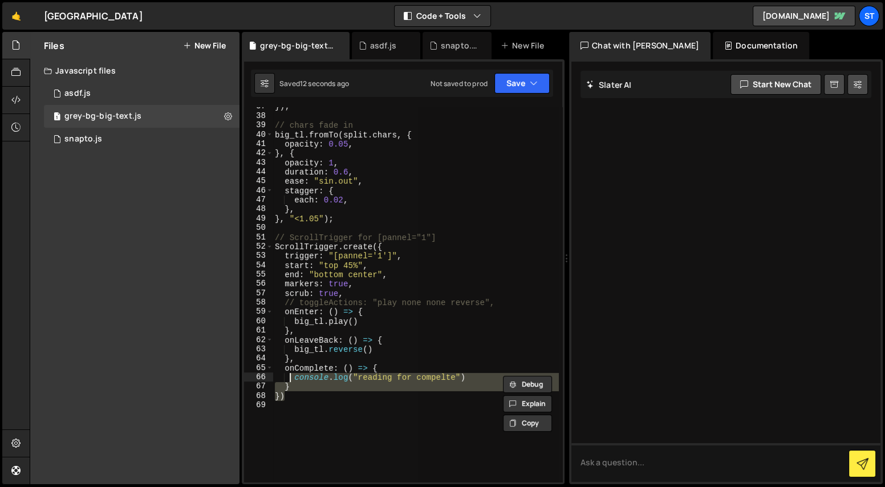
click at [299, 385] on div "}) ; // chars fade in big_tl . fromTo ( split . chars , { opacity : 0.05 , } , …" at bounding box center [415, 294] width 286 height 375
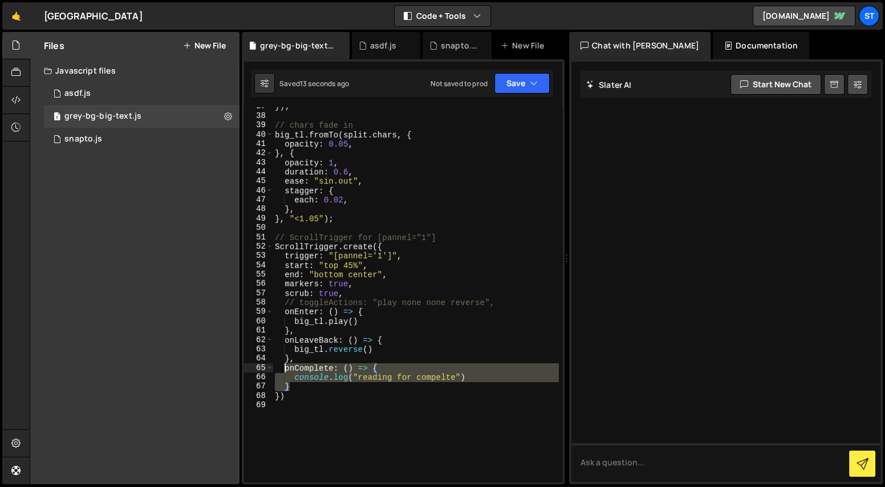
click at [286, 372] on div "}) ; // chars fade in big_tl . fromTo ( split . chars , { opacity : 0.05 , } , …" at bounding box center [415, 298] width 286 height 393
type textarea "onComplete: () => { console.log("reading for compelte")"
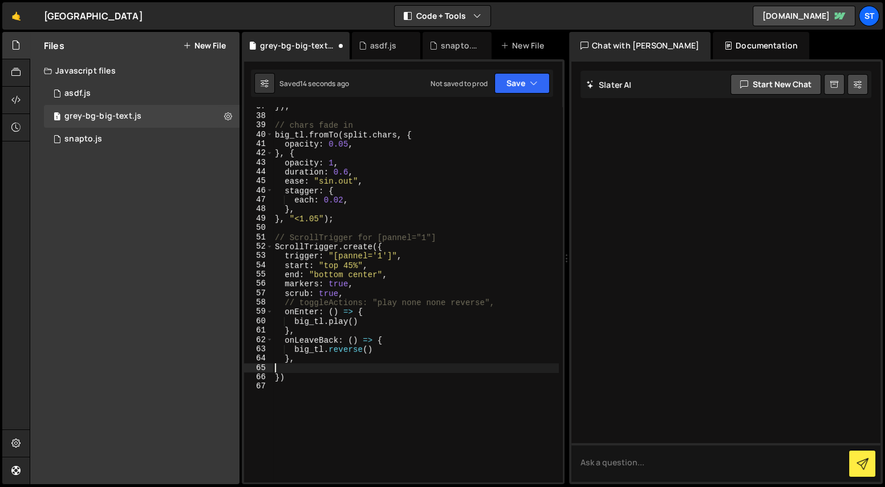
type textarea "},"
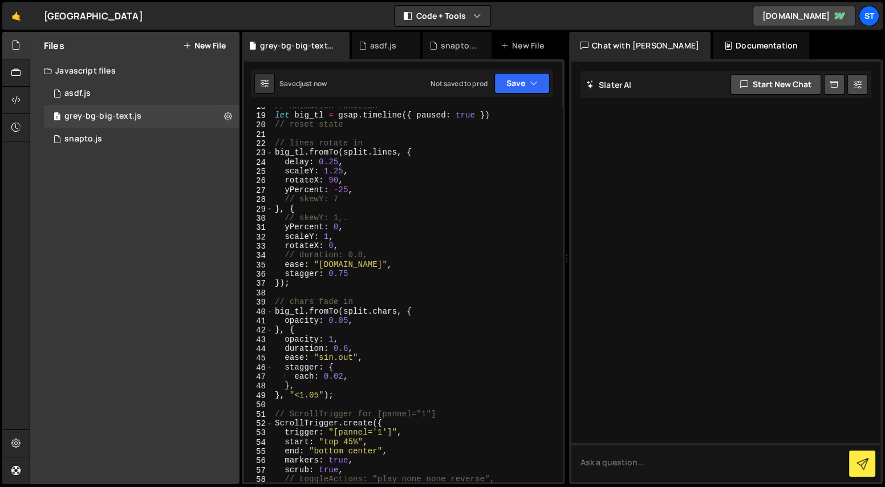
scroll to position [234, 0]
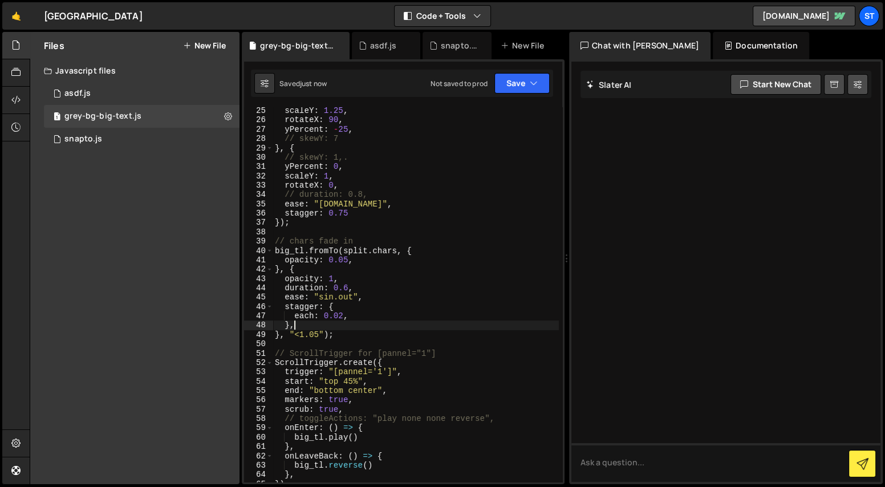
click at [345, 323] on div "scaleY : 1.25 , rotateX : 90 , yPercent : - 25 , // skewY: 7 } , { // skewY: 1,…" at bounding box center [415, 302] width 286 height 393
paste textarea "}"
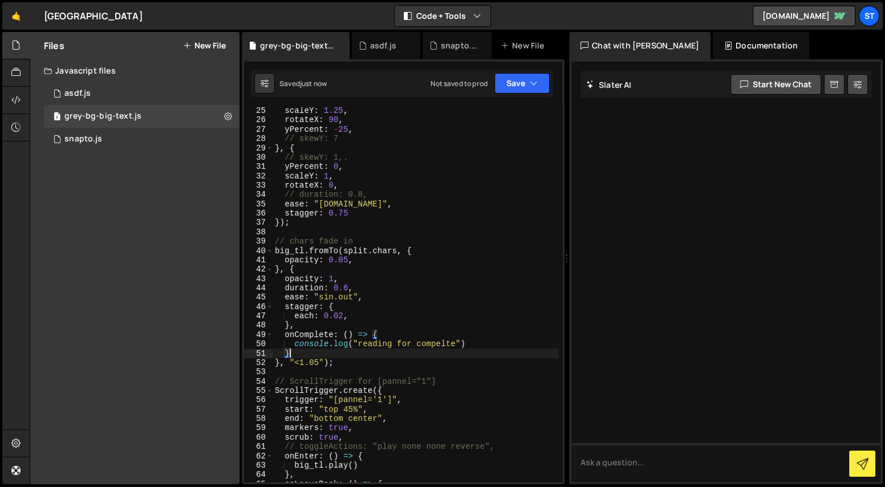
type textarea "}"
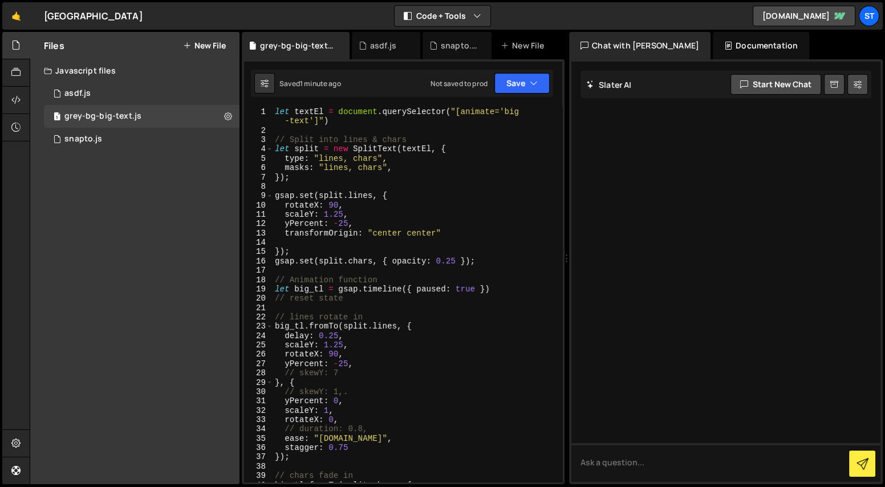
click at [358, 135] on div "let textEl = document . querySelector ( "[animate='big -text']" ) // Split into…" at bounding box center [415, 308] width 286 height 402
click at [362, 185] on div "let textEl = document . querySelector ( "[animate='big -text']" ) // Split into…" at bounding box center [415, 308] width 286 height 402
type textarea "let textEl = document.querySelector("[animate='big-text']")"
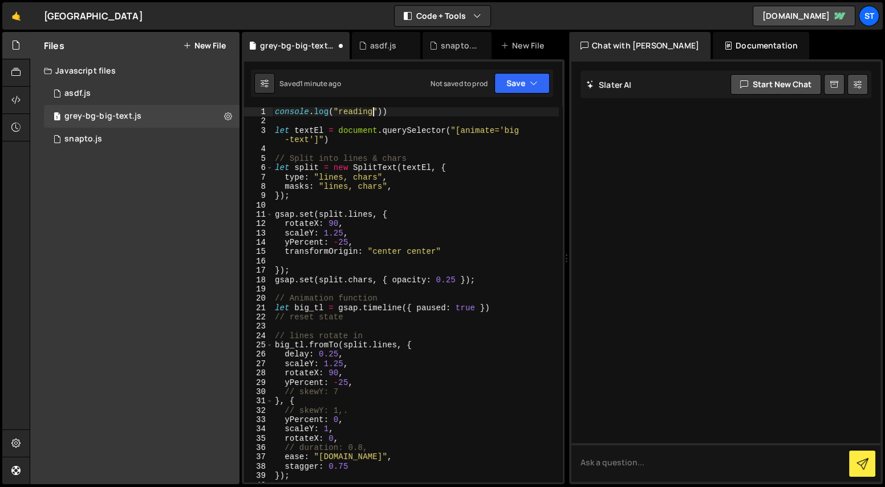
scroll to position [0, 6]
type textarea "console.log("reading")"
click at [227, 118] on icon at bounding box center [228, 116] width 8 height 11
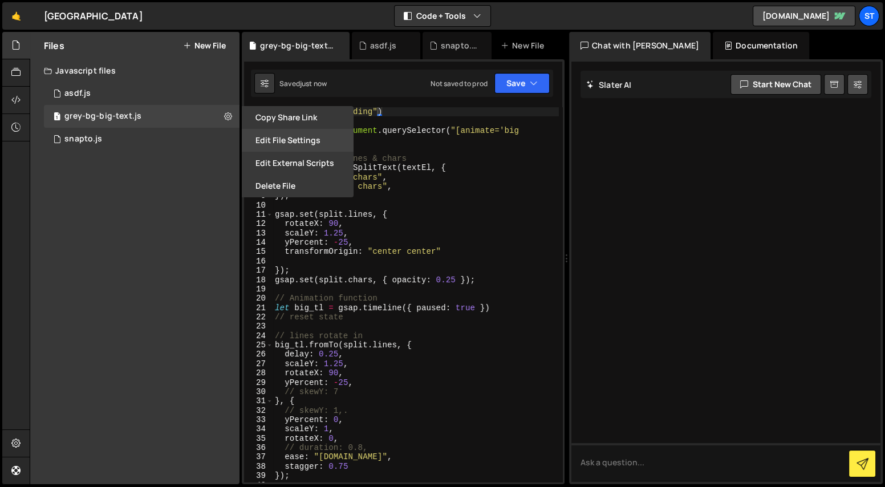
click at [283, 137] on button "Edit File Settings" at bounding box center [298, 140] width 112 height 23
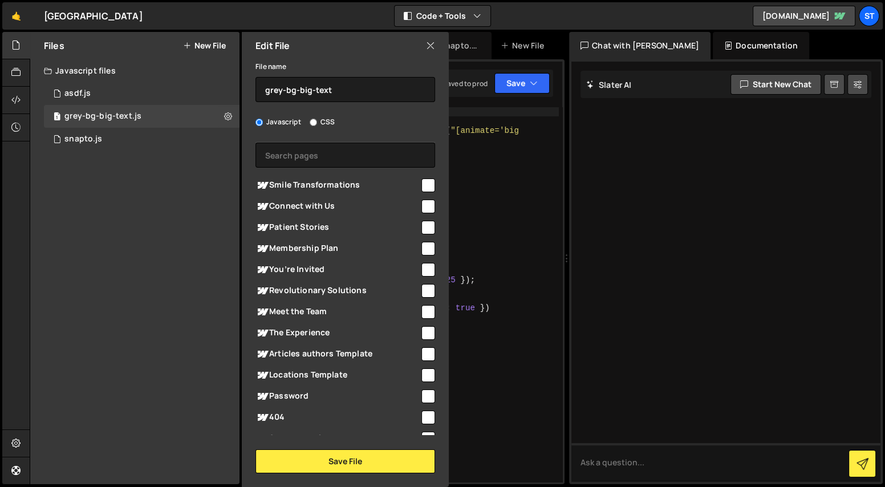
scroll to position [40, 0]
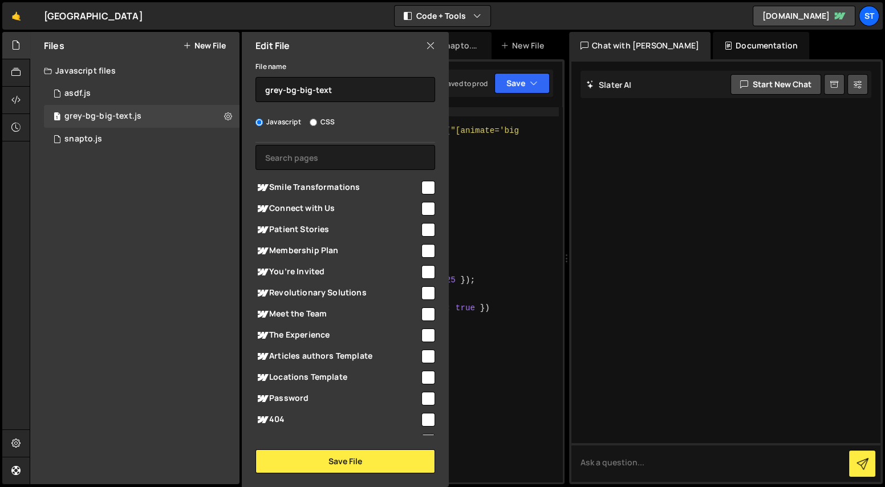
click at [421, 189] on input "checkbox" at bounding box center [428, 188] width 14 height 14
checkbox input "true"
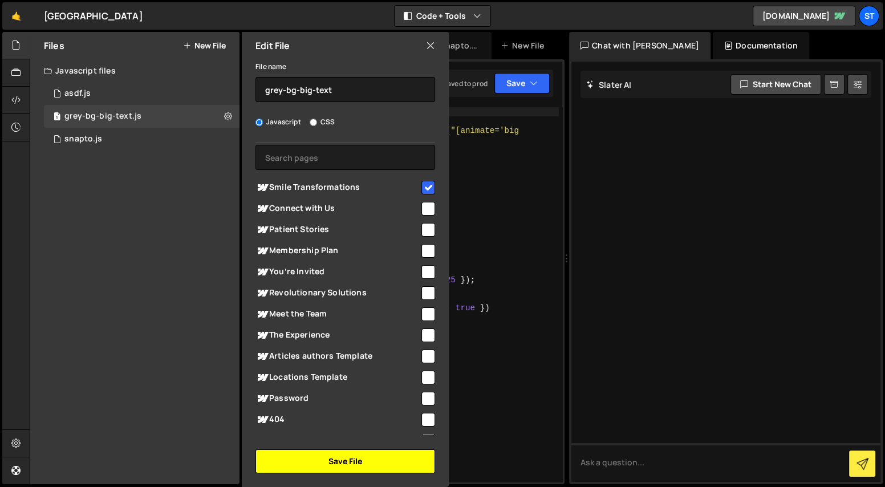
click at [335, 459] on button "Save File" at bounding box center [345, 461] width 180 height 24
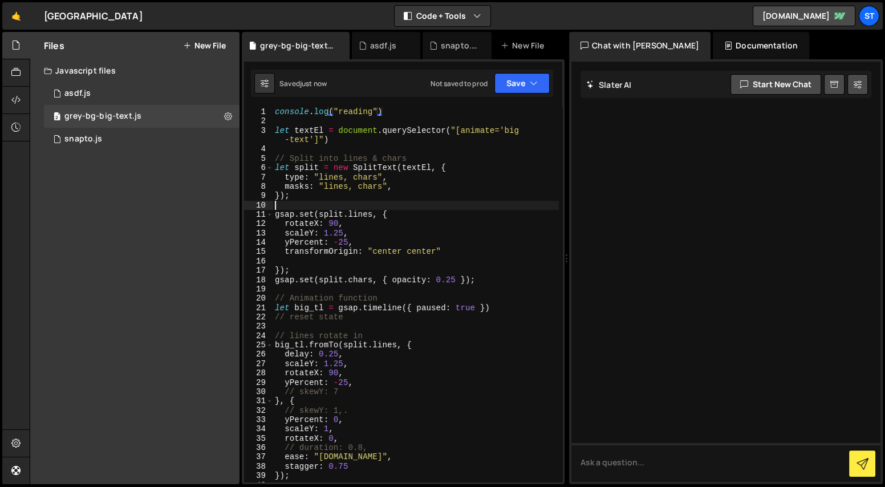
click at [391, 204] on div "console . log ( "reading" ) let textEl = document . querySelector ( "[animate='…" at bounding box center [415, 303] width 286 height 393
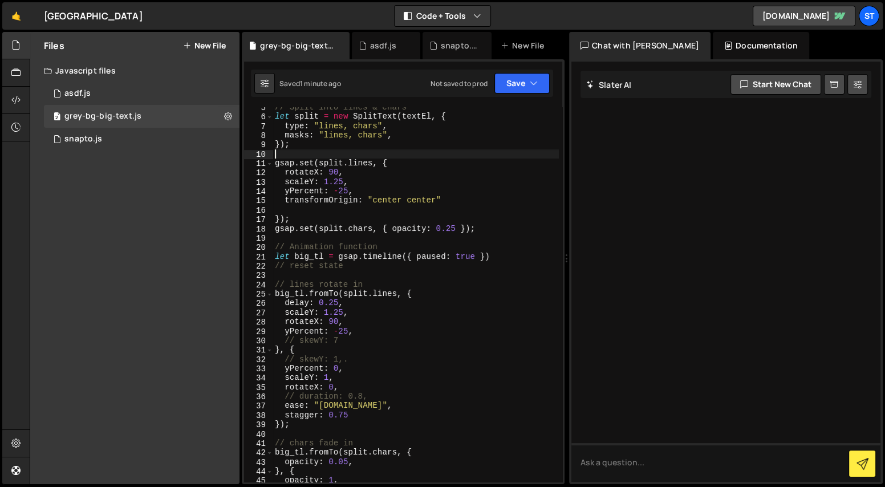
scroll to position [0, 0]
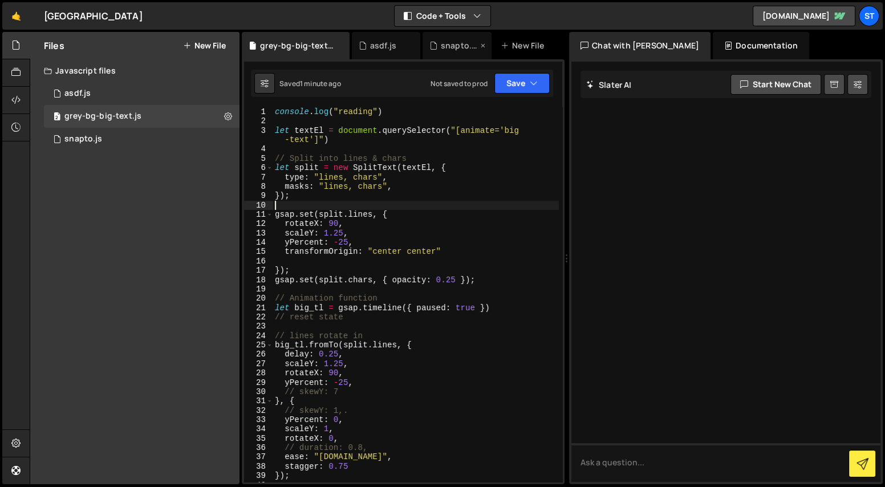
click at [453, 47] on div "snapto.js" at bounding box center [459, 45] width 37 height 11
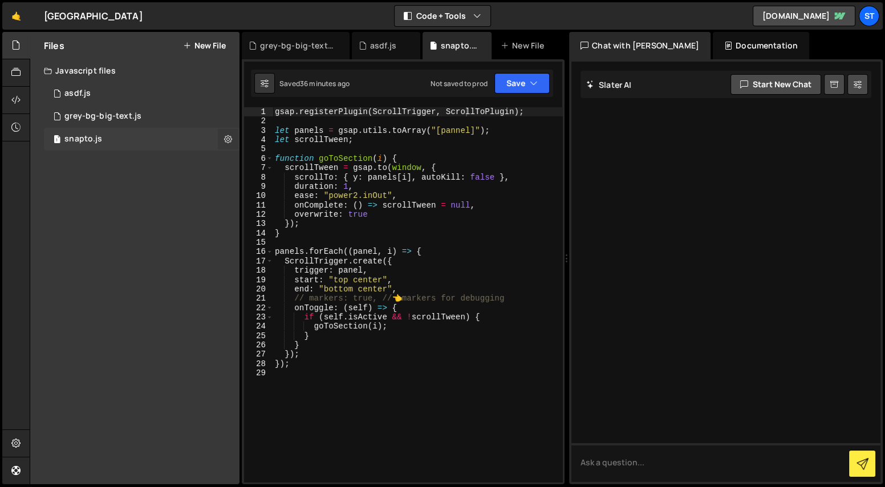
click at [224, 143] on icon at bounding box center [228, 138] width 8 height 11
type input "snapto"
radio input "true"
checkbox input "true"
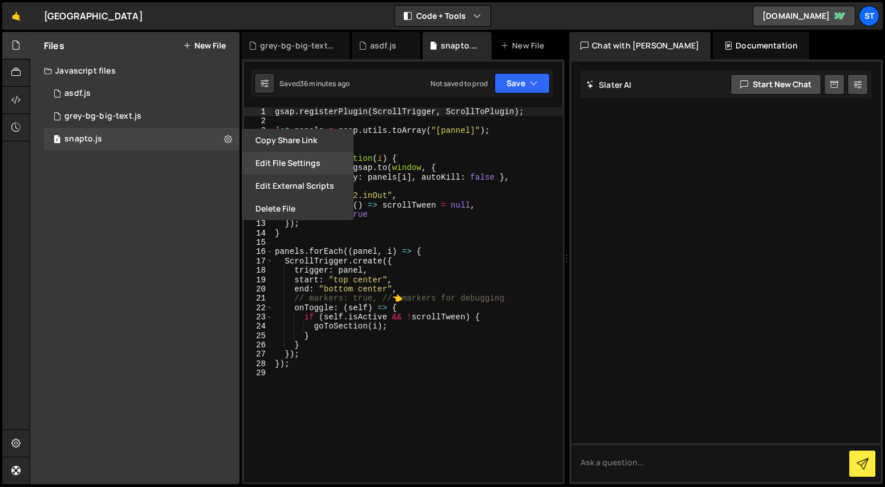
click at [292, 158] on button "Edit File Settings" at bounding box center [298, 163] width 112 height 23
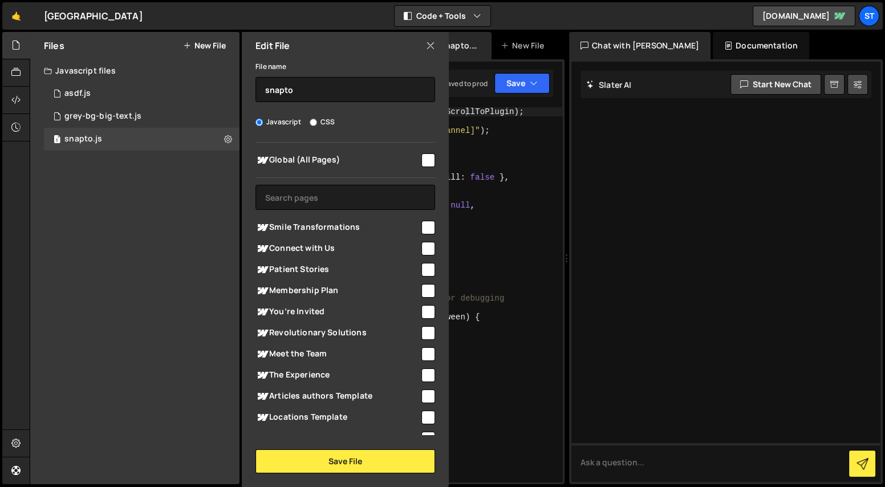
type textarea "}"
click at [512, 233] on div "gsap . registerPlugin ( ScrollTrigger , ScrollToPlugin ) ; let panels = gsap . …" at bounding box center [417, 303] width 290 height 393
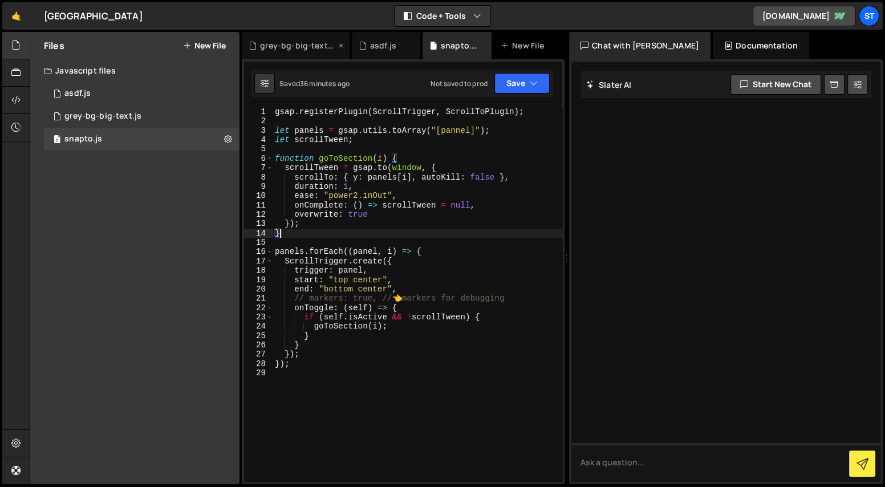
click at [297, 40] on div "grey-bg-big-text.js" at bounding box center [298, 45] width 76 height 11
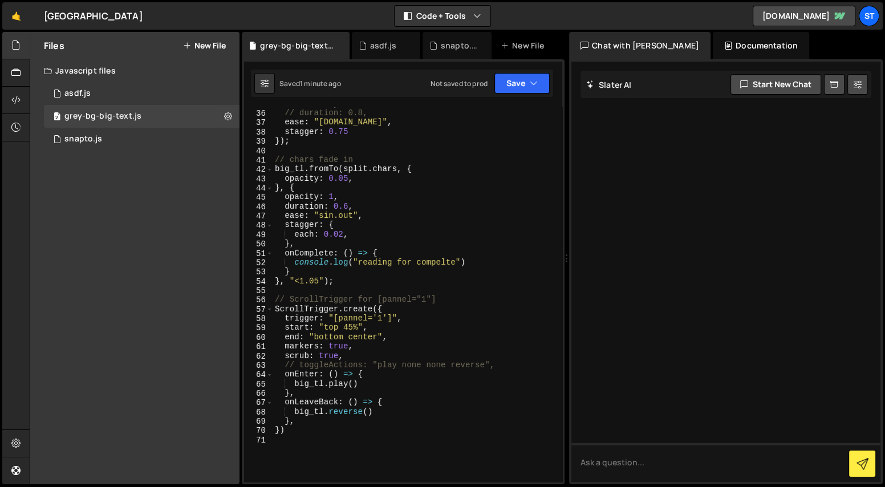
scroll to position [375, 0]
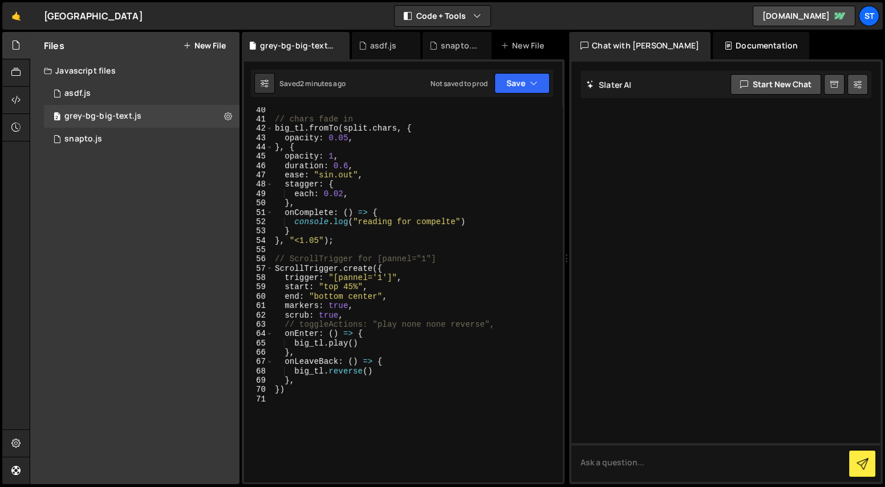
type textarea "console.log("reading for compelte")"
click at [424, 220] on div "// chars fade in big_tl . fromTo ( split . chars , { opacity : 0.05 , } , { opa…" at bounding box center [415, 301] width 286 height 393
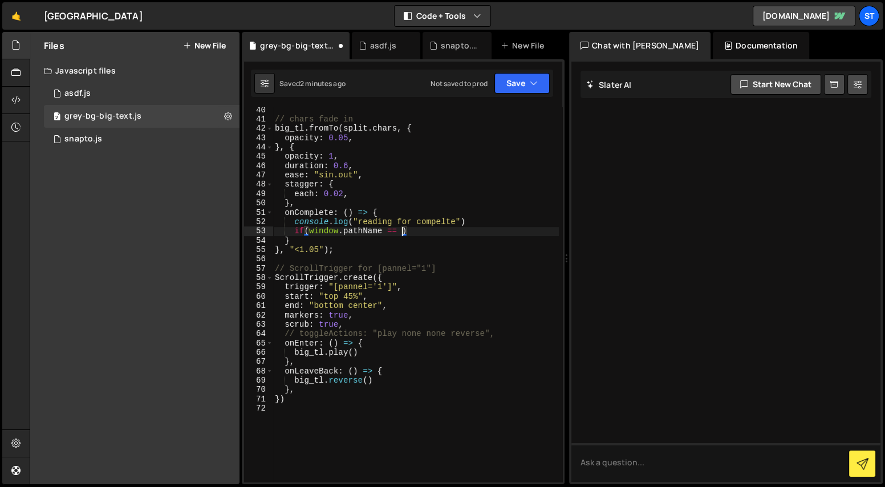
scroll to position [0, 9]
type textarea "if(window.pathName == "/"){}"
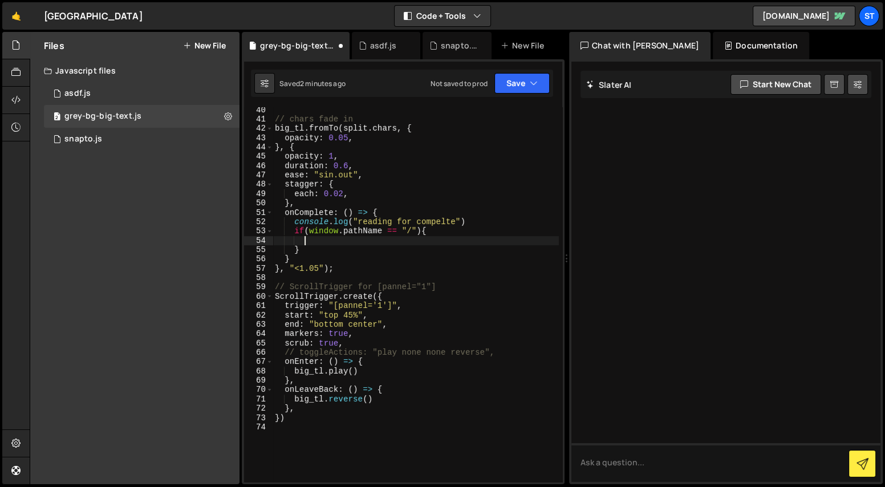
scroll to position [0, 1]
type textarea "console.log("reading for compelte")"
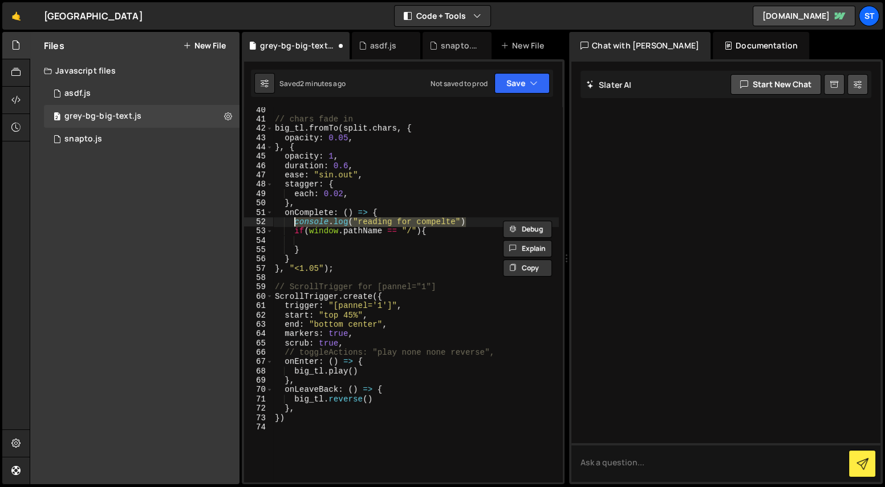
scroll to position [0, 1]
type textarea "if(window.pathName == "/"){"
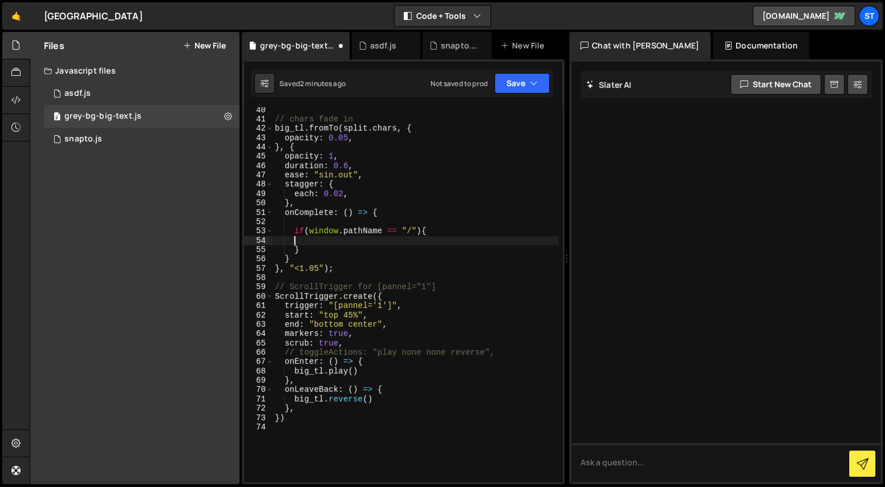
paste textarea "console.log("reading for compelte")"
type textarea "} else {}"
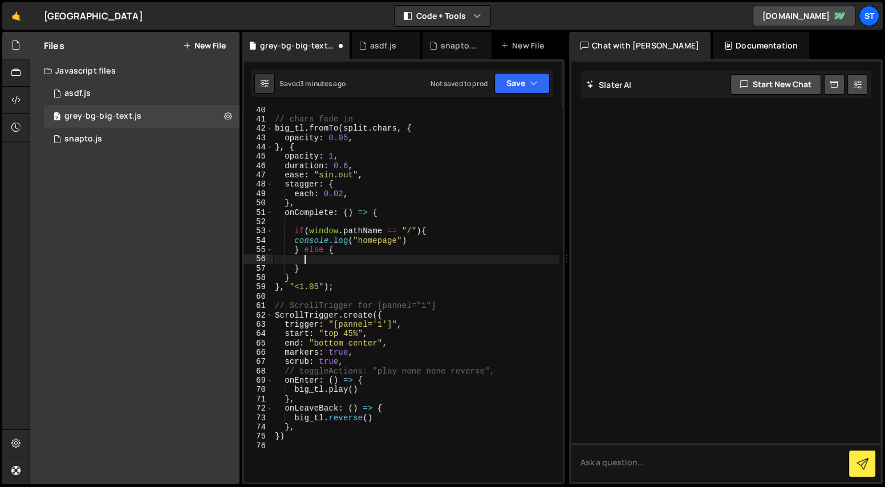
scroll to position [0, 1]
paste textarea "console.log("homepage")"
type textarea "console.log("not home")"
click at [643, 471] on textarea at bounding box center [725, 462] width 309 height 39
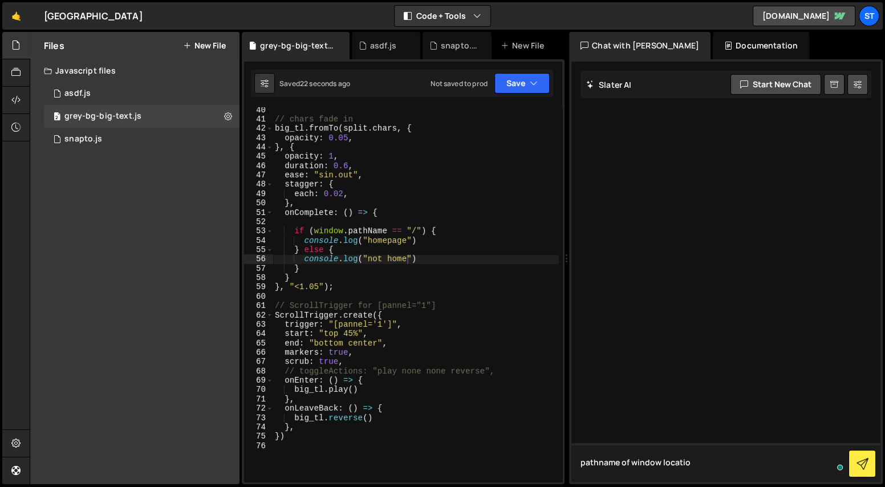
type textarea "pathname of window location"
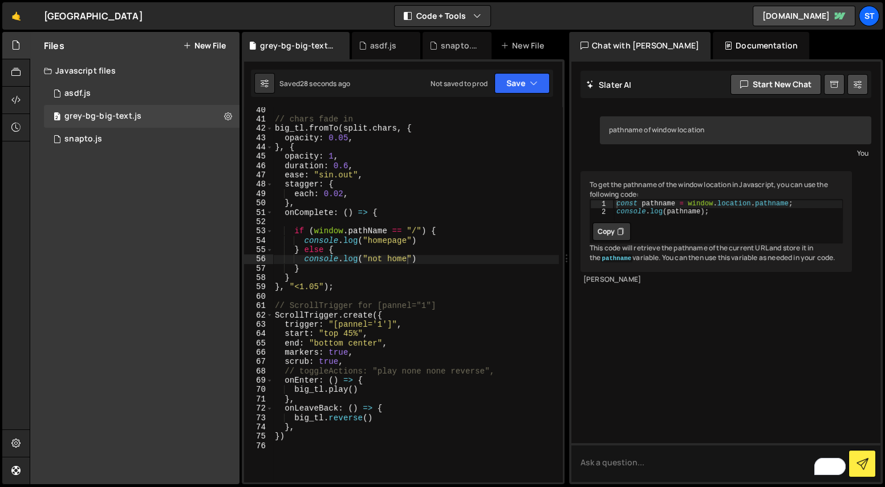
type textarea "const pathname = window.location.pathname;"
drag, startPoint x: 688, startPoint y: 214, endPoint x: 787, endPoint y: 214, distance: 99.8
click at [787, 214] on div "const pathname = window . location . pathname ; console . log ( pathname ) ;" at bounding box center [727, 215] width 229 height 31
click at [404, 253] on div "// chars fade in big_tl . fromTo ( split . chars , { opacity : 0.05 , } , { opa…" at bounding box center [415, 301] width 286 height 393
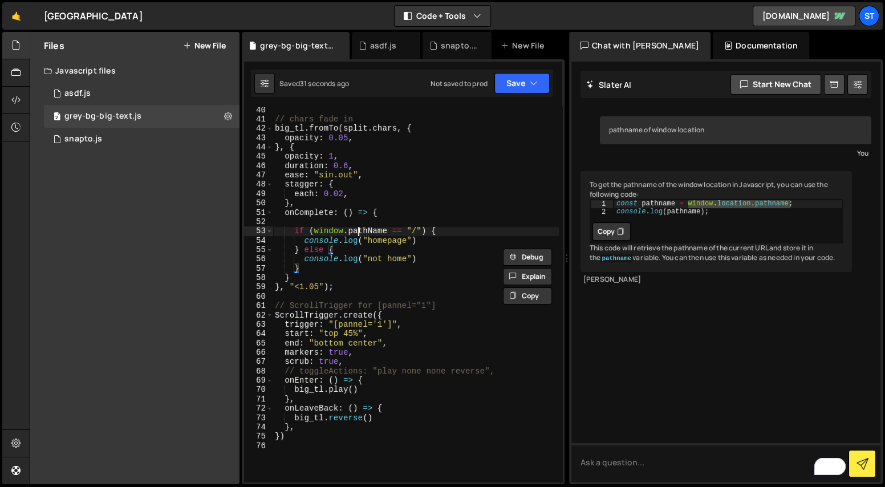
click at [360, 230] on div "// chars fade in big_tl . fromTo ( split . chars , { opacity : 0.05 , } , { opa…" at bounding box center [415, 301] width 286 height 393
paste textarea "location.pathn"
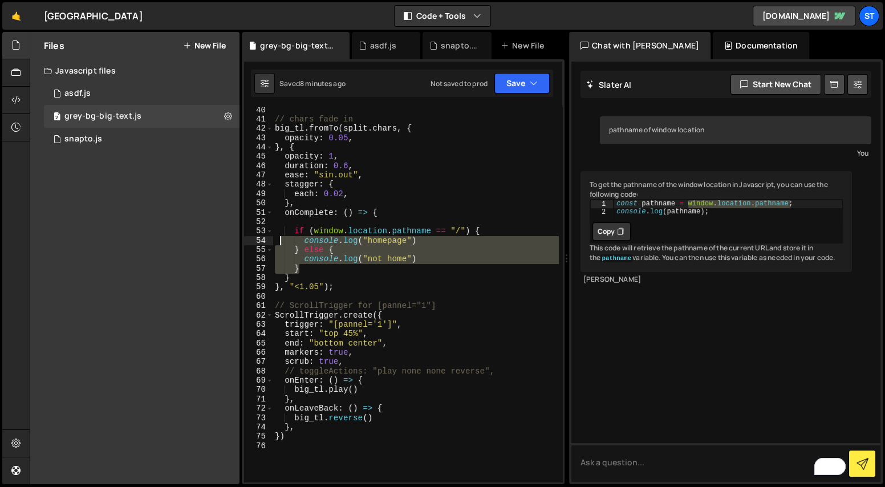
drag, startPoint x: 327, startPoint y: 272, endPoint x: 278, endPoint y: 235, distance: 61.5
click at [278, 236] on div "// chars fade in big_tl . fromTo ( split . chars , { opacity : 0.05 , } , { opa…" at bounding box center [415, 301] width 286 height 393
click at [289, 217] on div "// chars fade in big_tl . fromTo ( split . chars , { opacity : 0.05 , } , { opa…" at bounding box center [415, 301] width 286 height 393
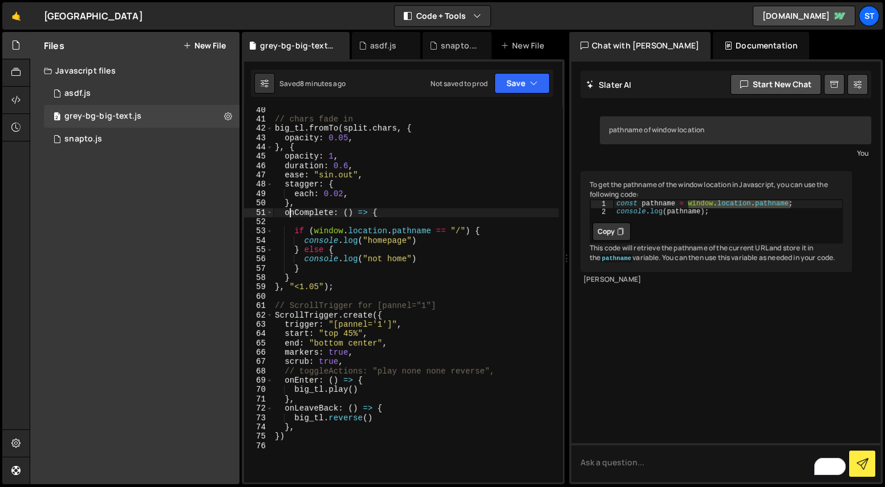
scroll to position [0, 6]
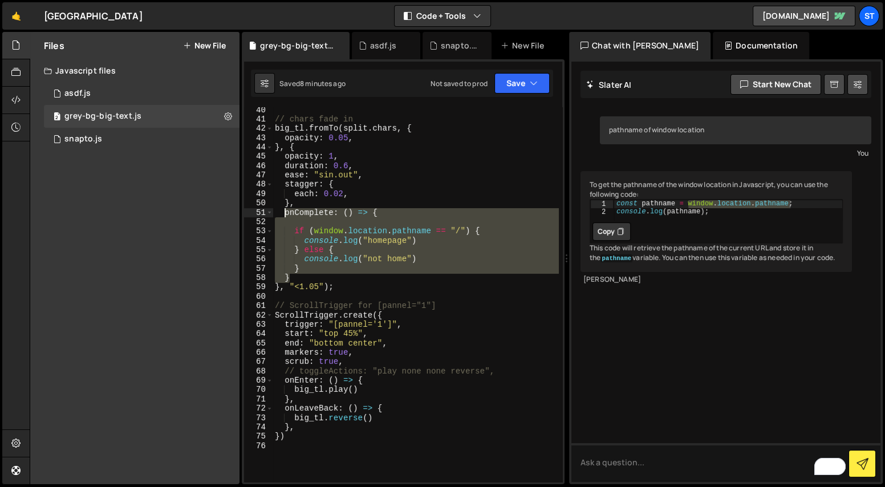
drag, startPoint x: 291, startPoint y: 277, endPoint x: 283, endPoint y: 215, distance: 62.7
click at [283, 215] on div "// chars fade in big_tl . fromTo ( split . chars , { opacity : 0.05 , } , { opa…" at bounding box center [415, 301] width 286 height 393
click at [401, 274] on div "// chars fade in big_tl . fromTo ( split . chars , { opacity : 0.05 , } , { opa…" at bounding box center [415, 294] width 286 height 375
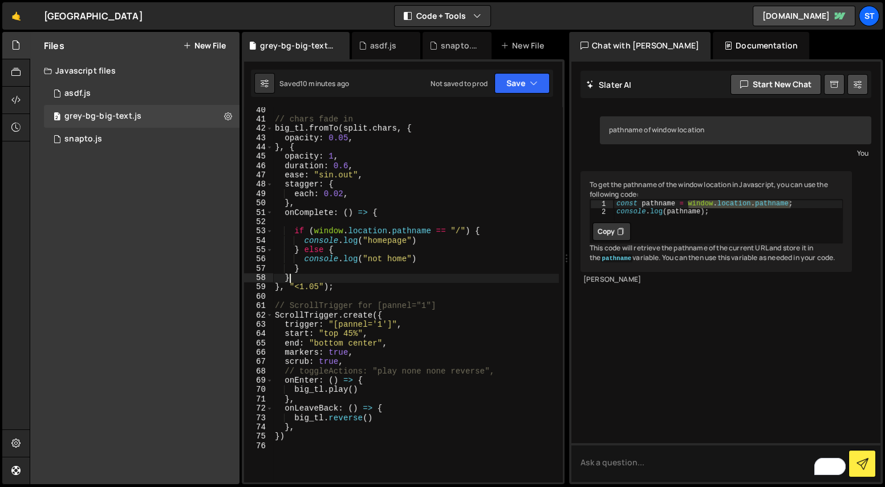
scroll to position [0, 0]
click at [423, 244] on div "// chars fade in big_tl . fromTo ( split . chars , { opacity : 0.05 , } , { opa…" at bounding box center [415, 301] width 286 height 393
type textarea "console.log("homepage")"
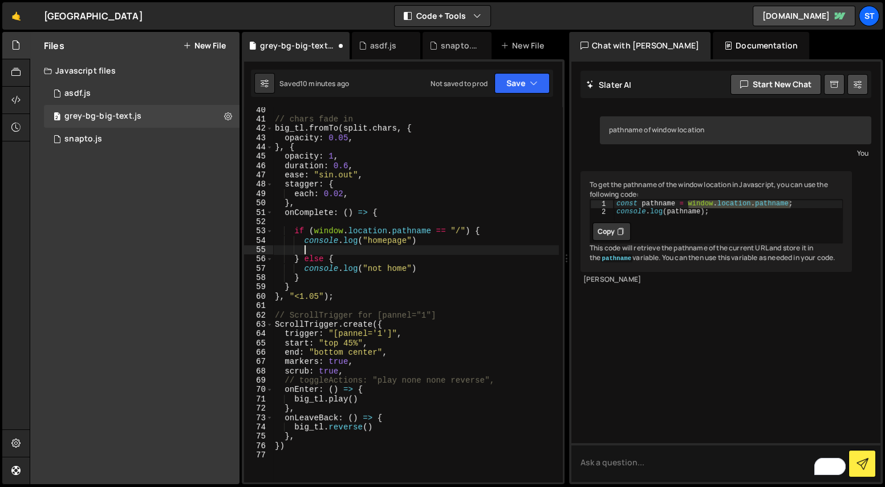
paste textarea "}"
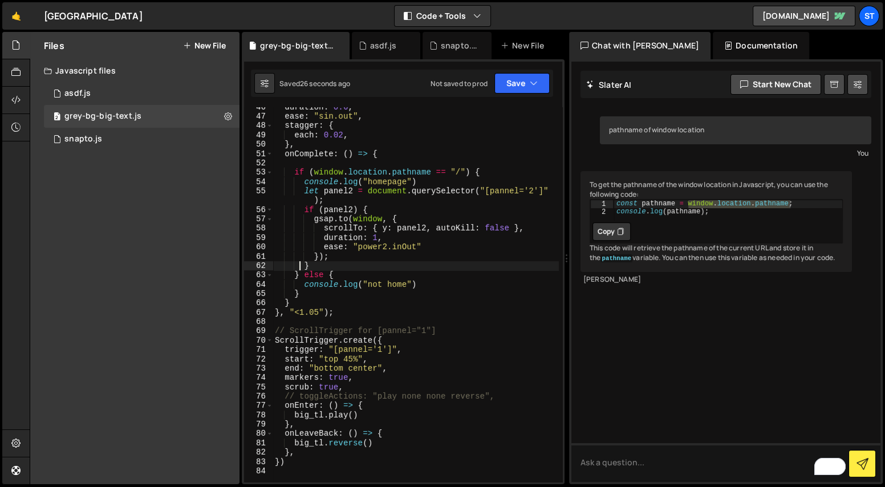
scroll to position [317, 0]
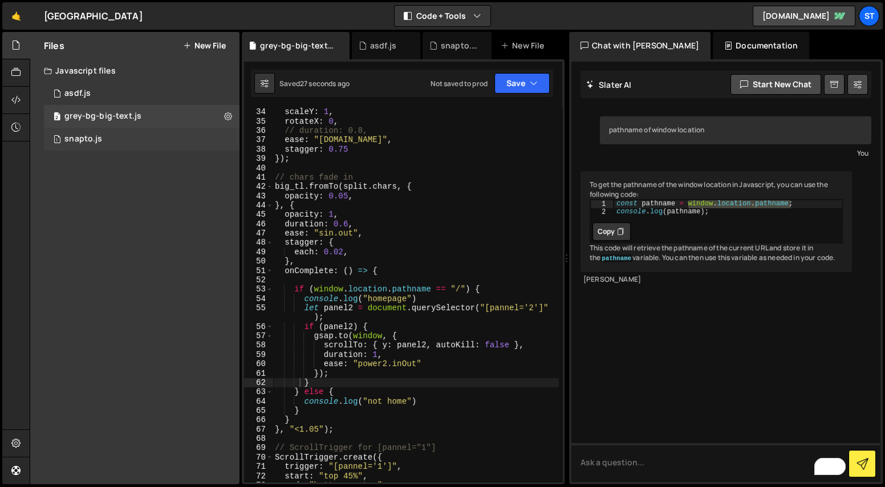
click at [111, 147] on div "1 snapto.js 0" at bounding box center [142, 139] width 196 height 23
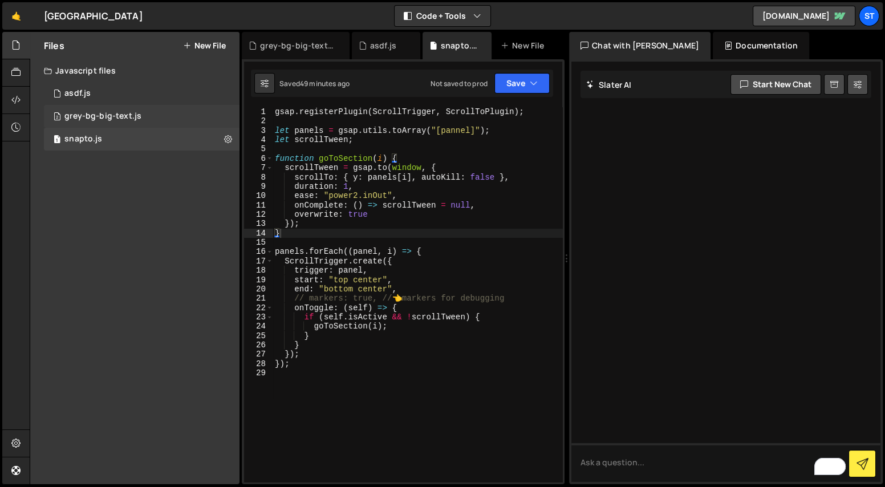
click at [131, 126] on div "2 grey-bg-big-text.js 0" at bounding box center [142, 116] width 196 height 23
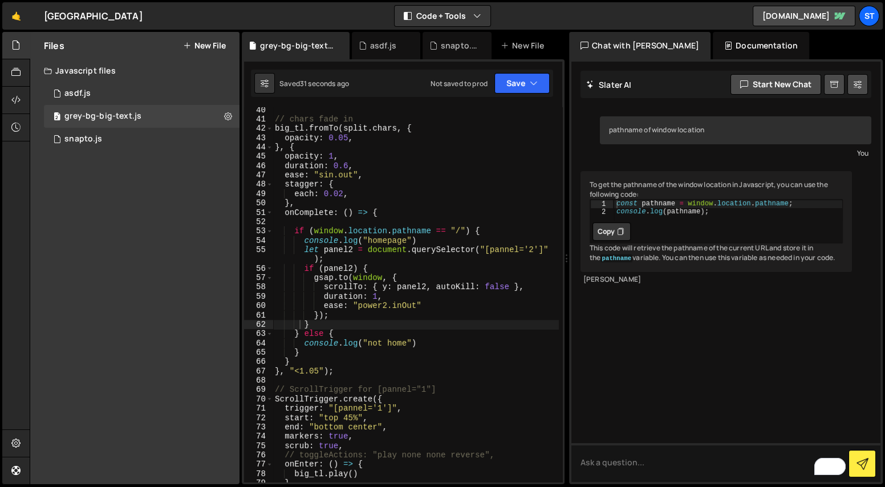
scroll to position [412, 0]
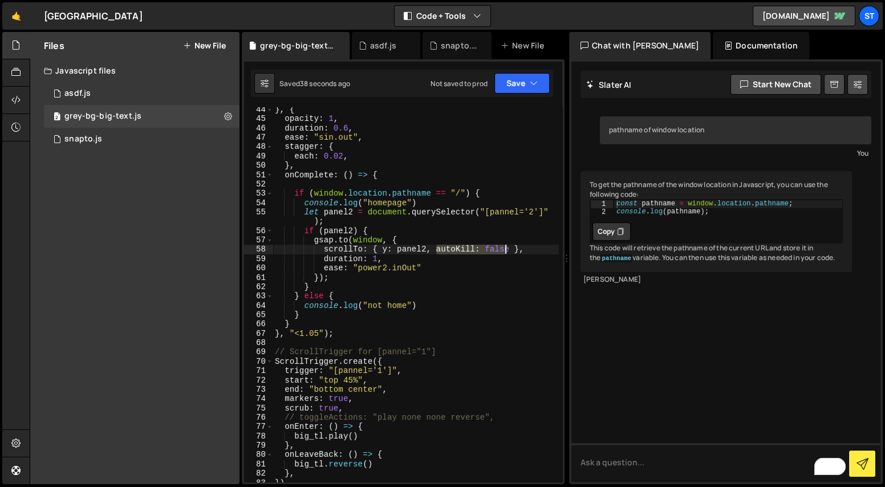
drag, startPoint x: 436, startPoint y: 249, endPoint x: 507, endPoint y: 253, distance: 70.8
click at [507, 253] on div "} , { opacity : 1 , duration : 0.6 , ease : "sin.out" , stagger : { each : 0.02…" at bounding box center [415, 301] width 286 height 393
click at [389, 266] on div "} , { opacity : 1 , duration : 0.6 , ease : "sin.out" , stagger : { each : 0.02…" at bounding box center [415, 301] width 286 height 393
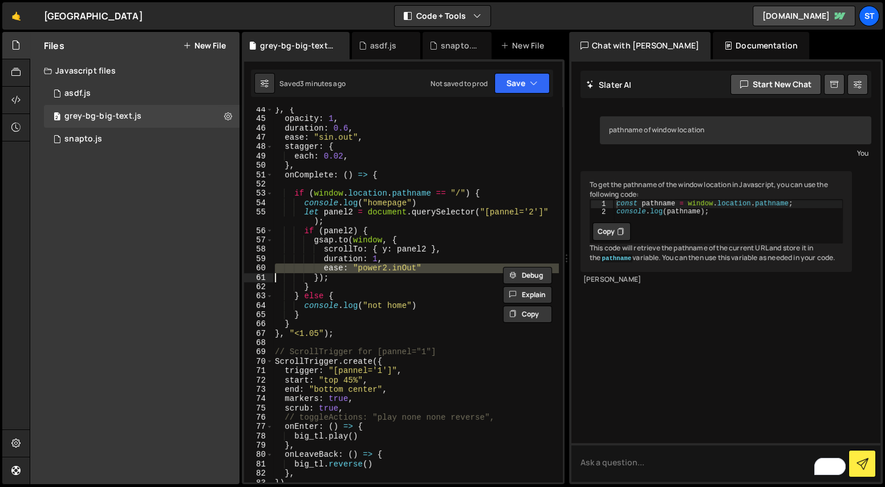
click at [389, 266] on div "} , { opacity : 1 , duration : 0.6 , ease : "sin.out" , stagger : { each : 0.02…" at bounding box center [415, 301] width 286 height 393
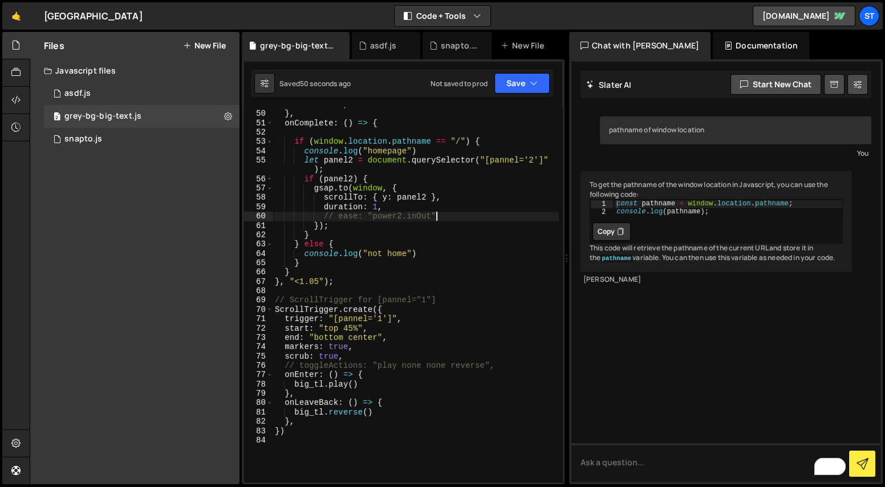
scroll to position [464, 0]
click at [389, 351] on div "each : 0.02 , } , onComplete : ( ) => { if ( window . location . pathname == "/…" at bounding box center [415, 296] width 286 height 393
type textarea "// markers: true,"
click at [198, 52] on div "Files New File" at bounding box center [134, 45] width 209 height 27
click at [210, 48] on button "New File" at bounding box center [204, 45] width 43 height 9
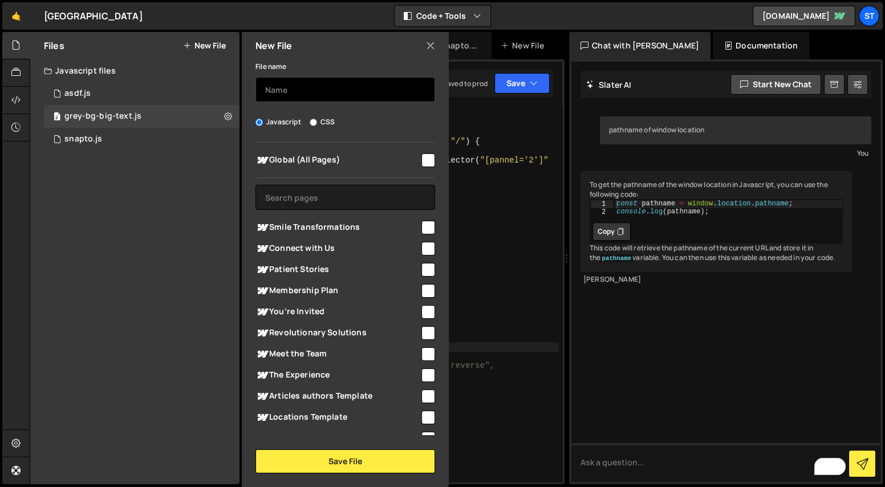
click at [287, 95] on input "text" at bounding box center [345, 89] width 180 height 25
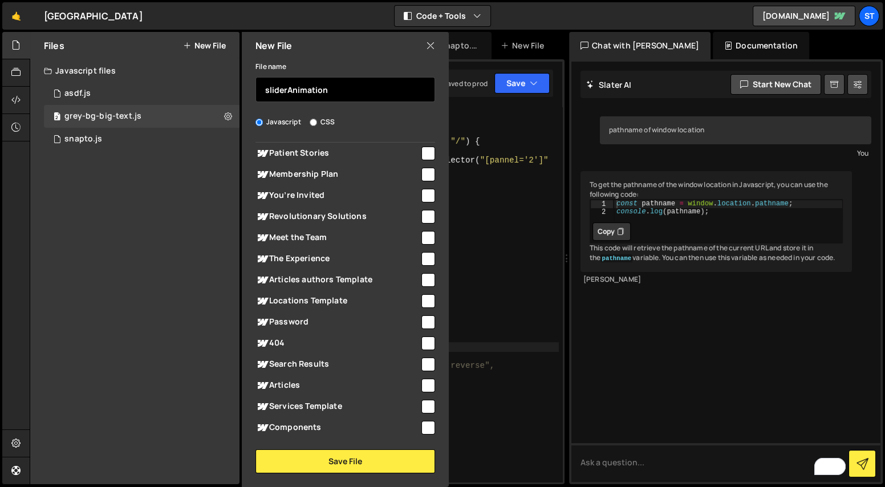
scroll to position [219, 0]
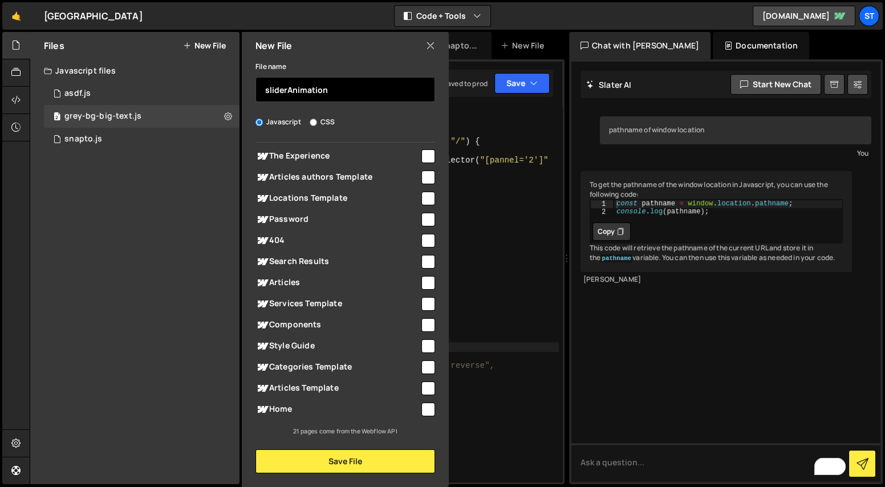
type input "sliderAnimation"
click at [413, 407] on span "Home" at bounding box center [337, 409] width 164 height 14
checkbox input "true"
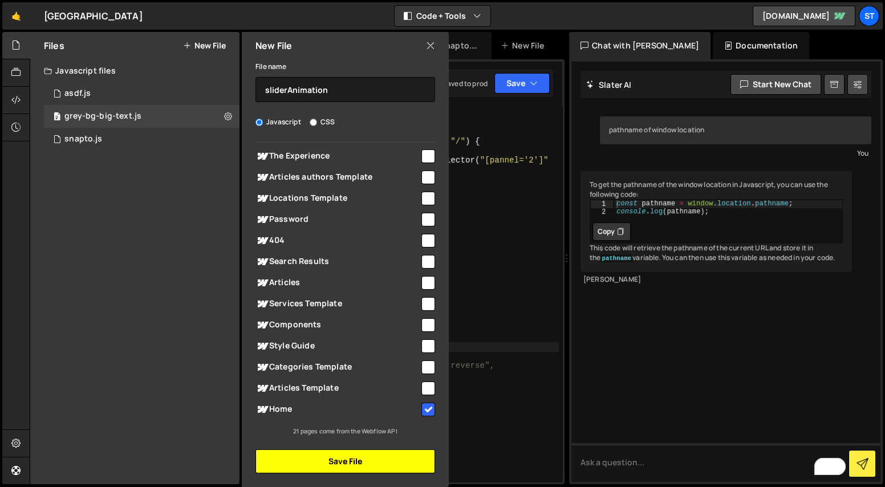
click at [369, 470] on button "Save File" at bounding box center [345, 461] width 180 height 24
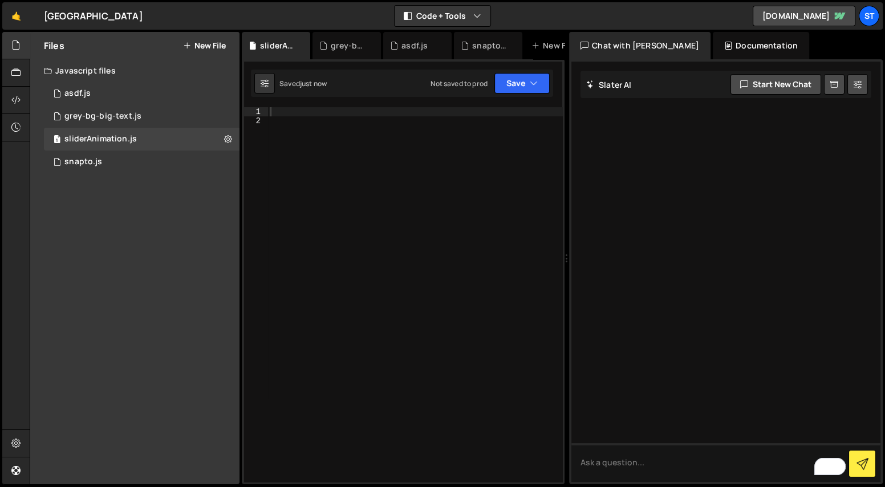
click at [349, 164] on div at bounding box center [415, 303] width 295 height 393
paste textarea "home number sidebar"
type textarea "let slider_c = document.querySelector(".home-number-sidebar")"
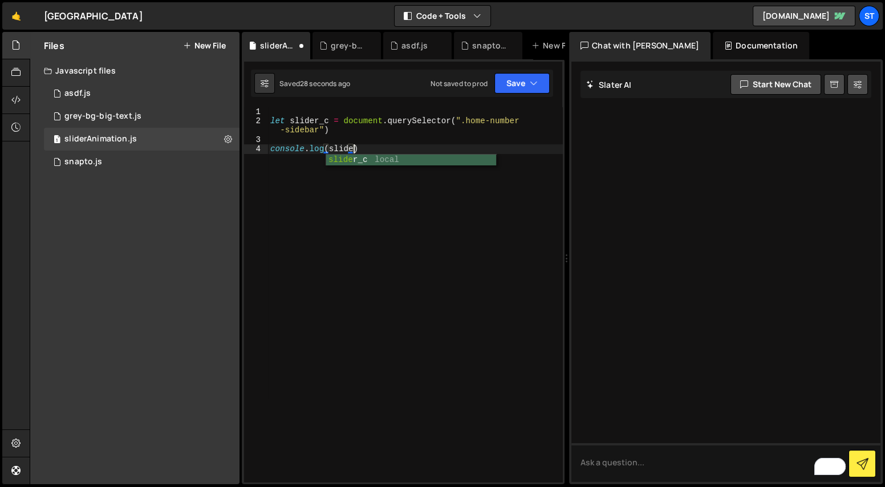
scroll to position [0, 6]
type textarea "console.log(slider_c)"
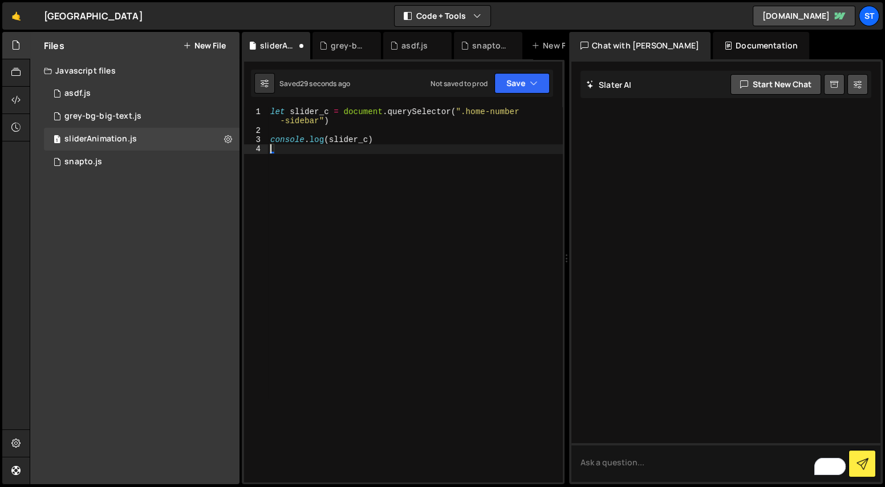
scroll to position [0, 0]
type textarea "console.log(slider_c)"
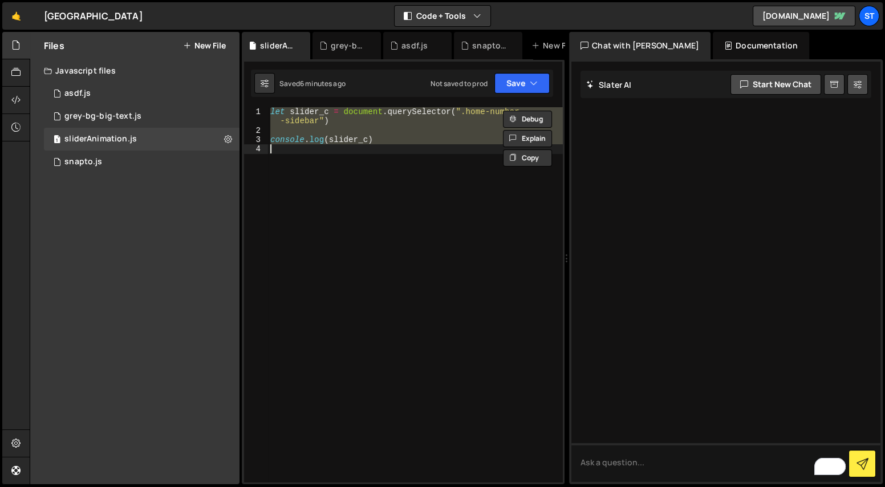
click at [328, 171] on div "let slider_c = document . querySelector ( ".home-number -sidebar" ) console . l…" at bounding box center [415, 294] width 294 height 375
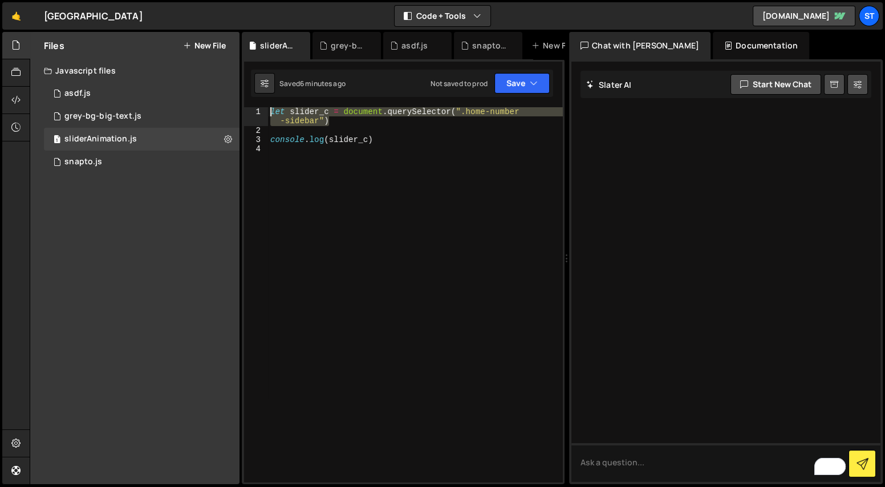
drag, startPoint x: 338, startPoint y: 121, endPoint x: 270, endPoint y: 112, distance: 68.4
click at [270, 112] on div "let slider_c = document . querySelector ( ".home-number -sidebar" ) console . l…" at bounding box center [415, 308] width 295 height 402
type textarea "let slider_c = document.querySelector(".home-number-sidebar")"
click at [292, 113] on div "let slider_c = document . querySelector ( ".home-number -sidebar" ) console . l…" at bounding box center [415, 294] width 294 height 375
click at [292, 113] on div "let slider_c = document . querySelector ( ".home-number -sidebar" ) console . l…" at bounding box center [415, 308] width 295 height 402
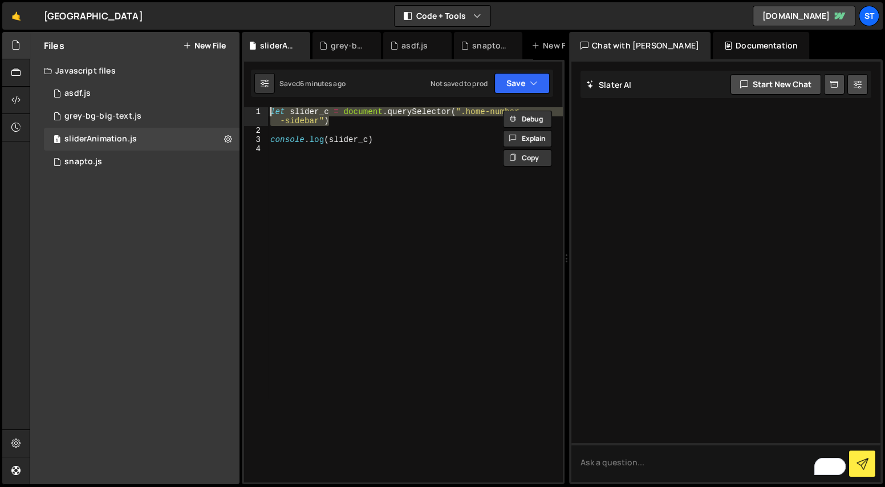
drag, startPoint x: 348, startPoint y: 117, endPoint x: 258, endPoint y: 104, distance: 90.5
click at [258, 104] on div "1 Type cmd + s to save your Javascript file. הההההההההההההההההההההההההההההההההה…" at bounding box center [403, 271] width 323 height 425
click at [345, 50] on div "grey-bg-big-text.js" at bounding box center [349, 45] width 36 height 11
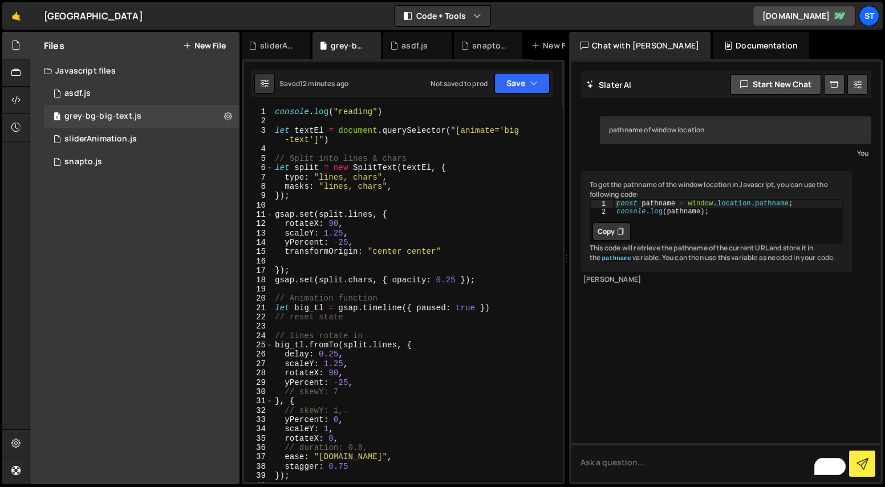
type textarea "console.log("reading")"
click at [415, 112] on div "console . log ( "reading" ) let textEl = document . querySelector ( "[animate='…" at bounding box center [415, 303] width 286 height 393
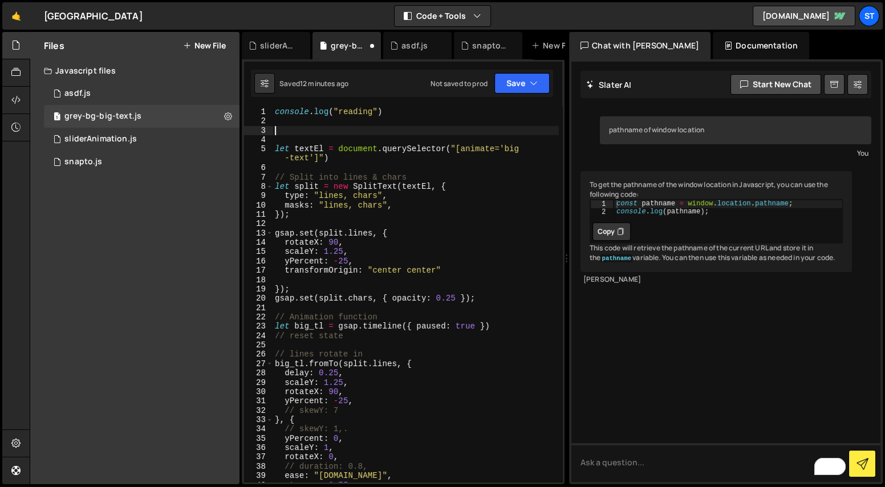
paste textarea "let slider_c = document.querySelector(".home-number-sidebar")"
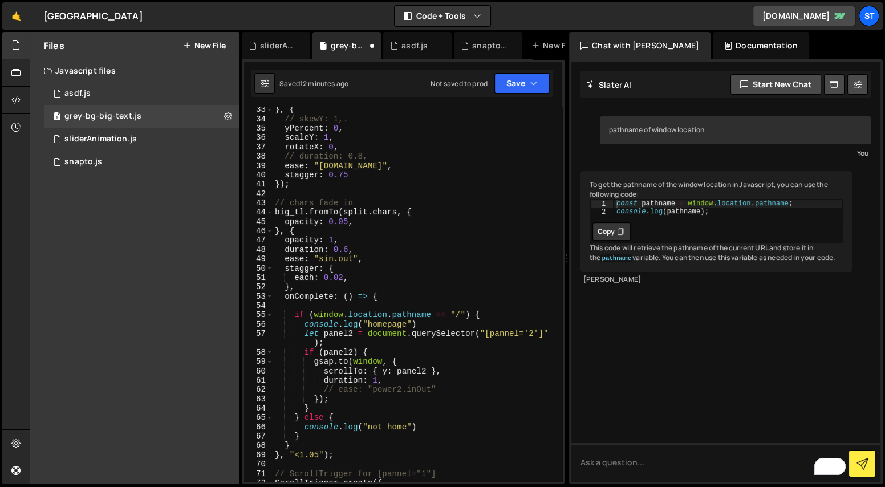
scroll to position [325, 0]
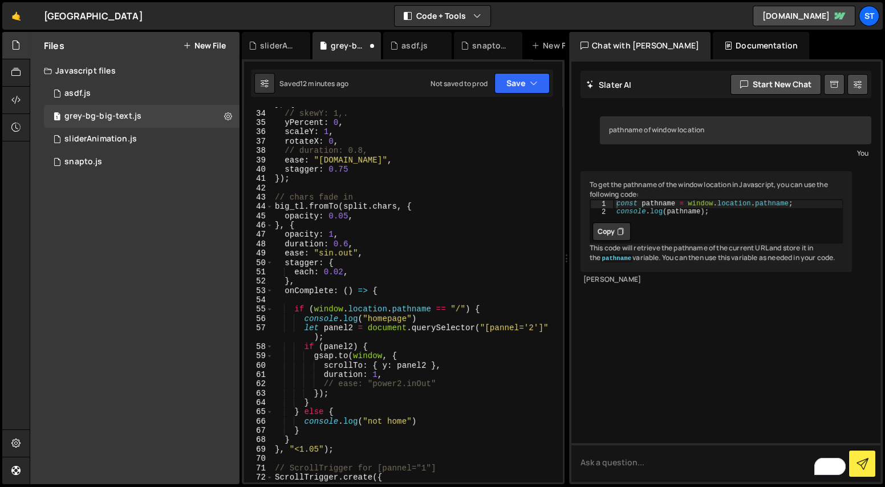
click at [298, 436] on div "} , { // skewY: 1,. yPercent : 0 , scaleY : 1 , rotateX : 0 , // duration: 0.8,…" at bounding box center [415, 295] width 286 height 393
click at [282, 292] on div "} , { // skewY: 1,. yPercent : 0 , scaleY : 1 , rotateX : 0 , // duration: 0.8,…" at bounding box center [415, 295] width 286 height 393
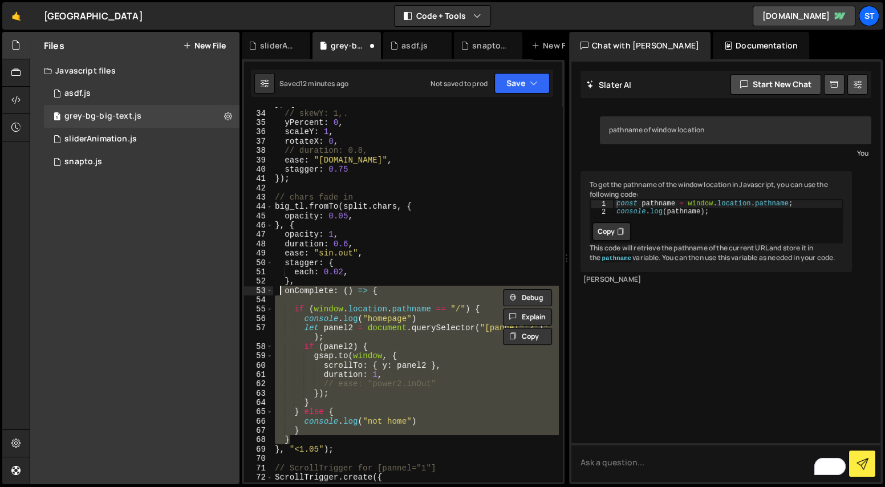
click at [285, 291] on div "} , { // skewY: 1,. yPercent : 0 , scaleY : 1 , rotateX : 0 , // duration: 0.8,…" at bounding box center [415, 294] width 286 height 375
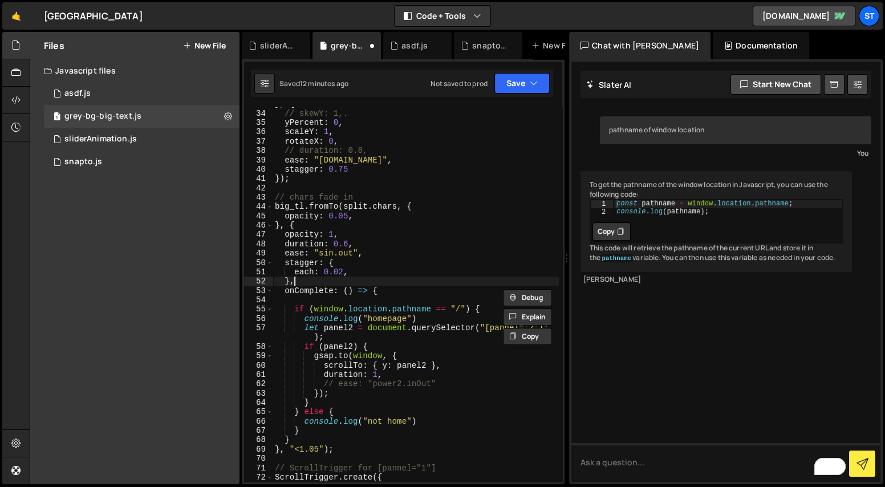
click at [301, 284] on div "} , { // skewY: 1,. yPercent : 0 , scaleY : 1 , rotateX : 0 , // duration: 0.8,…" at bounding box center [415, 295] width 286 height 393
type textarea "},"
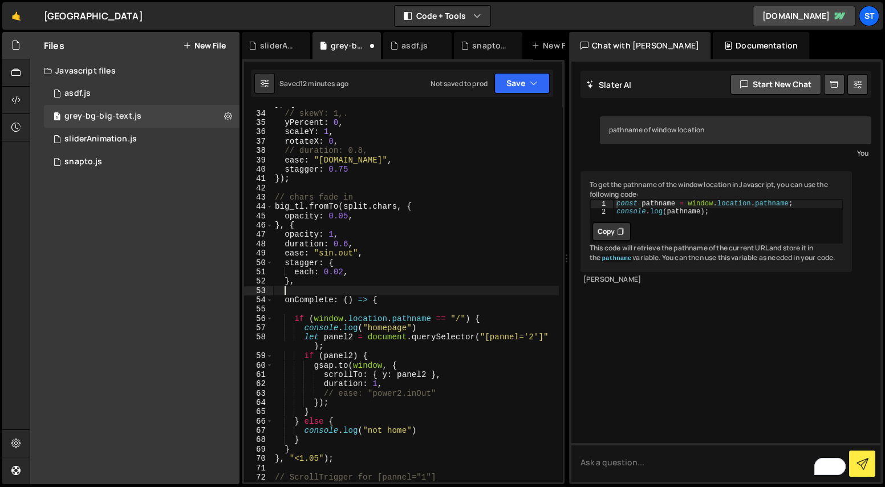
paste textarea "}"
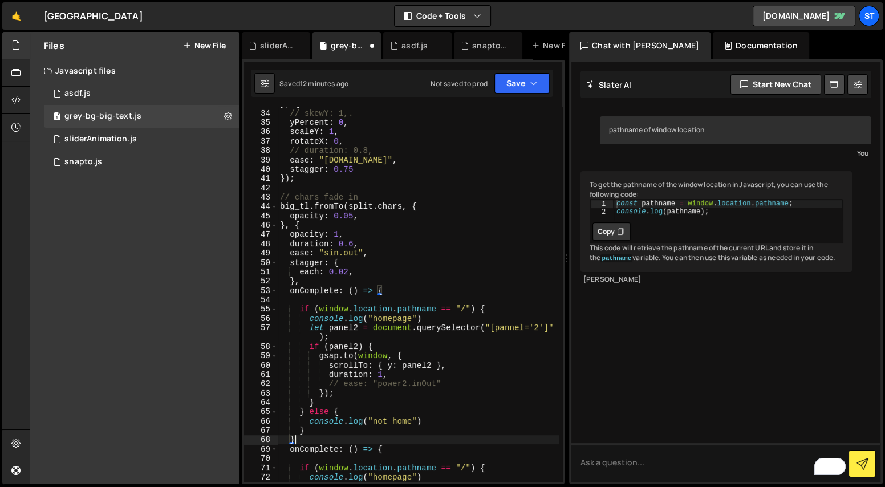
scroll to position [0, 1]
drag, startPoint x: 337, startPoint y: 292, endPoint x: 298, endPoint y: 294, distance: 39.9
click at [298, 294] on div "} , { // skewY: 1,. yPercent : 0 , scaleY : 1 , rotateX : 0 , // duration: 0.8,…" at bounding box center [418, 300] width 281 height 402
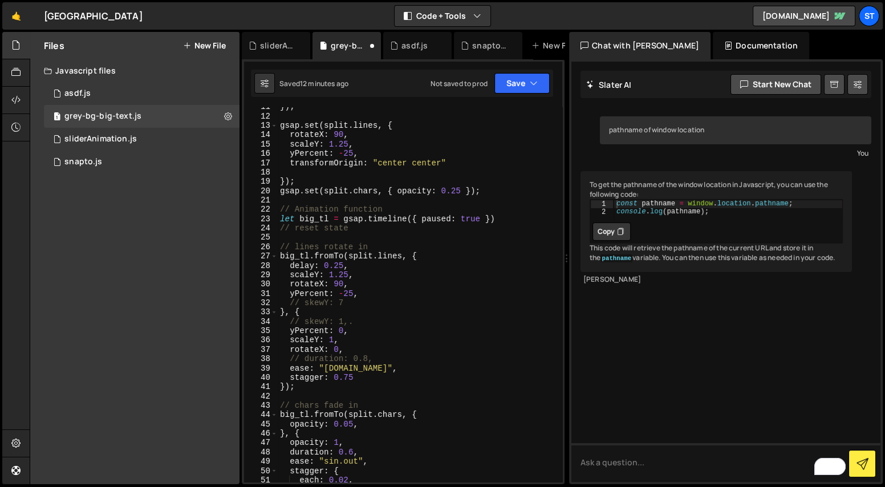
scroll to position [0, 0]
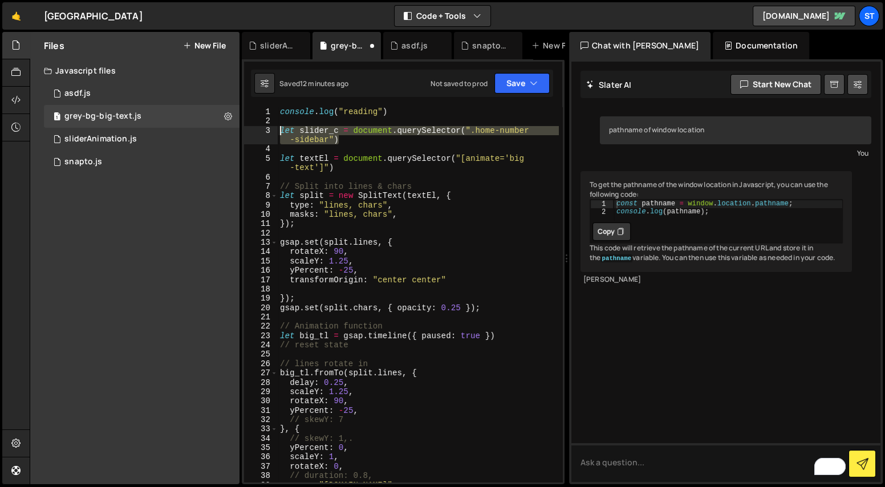
drag, startPoint x: 325, startPoint y: 137, endPoint x: 274, endPoint y: 128, distance: 52.1
click at [274, 128] on div "onStart: () => { 1 2 3 4 5 6 7 8 9 10 11 12 13 14 15 16 17 18 19 20 21 22 23 24…" at bounding box center [403, 294] width 318 height 375
type textarea "let slider_c = document.querySelector(".home-number-sidebar")"
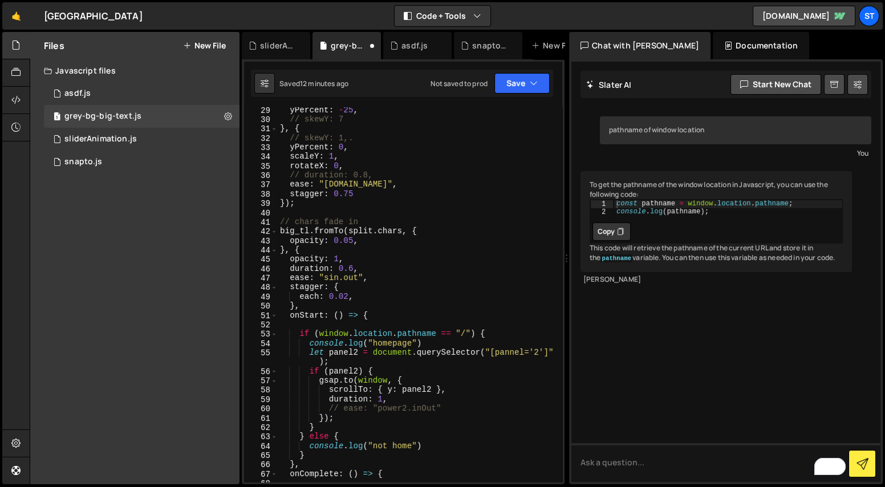
scroll to position [282, 0]
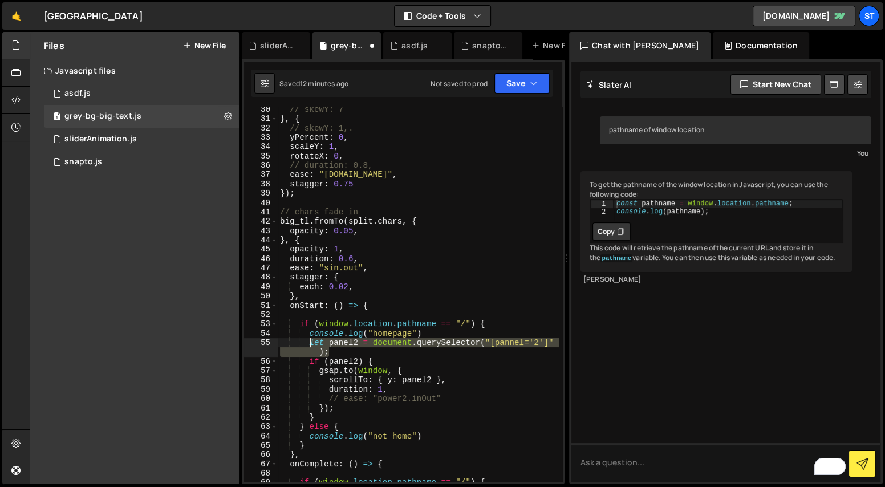
drag, startPoint x: 332, startPoint y: 353, endPoint x: 308, endPoint y: 346, distance: 25.1
click at [308, 346] on div "// skewY: 7 } , { // skewY: 1,. yPercent : 0 , scaleY : 1 , rotateX : 0 , // du…" at bounding box center [418, 301] width 281 height 393
paste textarea "slider_c = document.querySelector(".home-number-sidebar")"
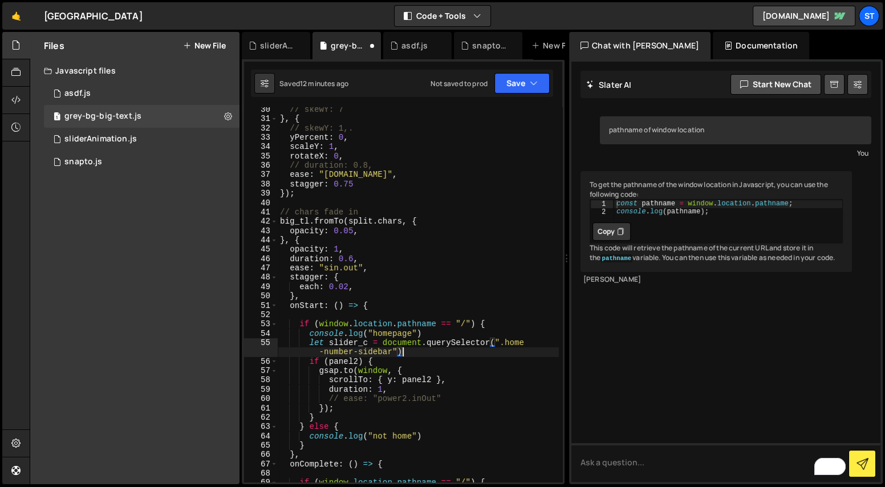
scroll to position [283, 0]
click at [337, 345] on div "// skewY: 7 } , { // skewY: 1,. yPercent : 0 , scaleY : 1 , rotateX : 0 , // du…" at bounding box center [418, 300] width 281 height 393
click at [347, 359] on div "// skewY: 7 } , { // skewY: 1,. yPercent : 0 , scaleY : 1 , rotateX : 0 , // du…" at bounding box center [418, 300] width 281 height 393
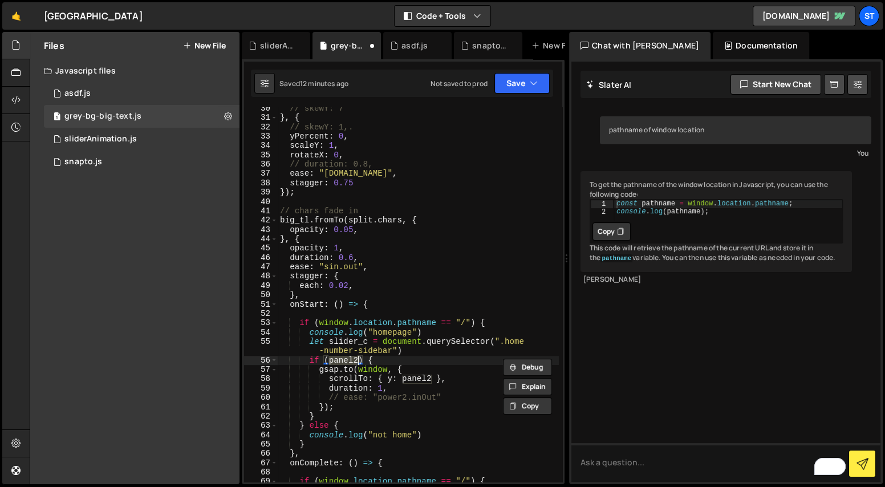
paste textarea "slider_c"
click at [370, 369] on div "// skewY: 7 } , { // skewY: 1,. yPercent : 0 , scaleY : 1 , rotateX : 0 , // du…" at bounding box center [418, 300] width 281 height 393
click at [351, 372] on div "// skewY: 7 } , { // skewY: 1,. yPercent : 0 , scaleY : 1 , rotateX : 0 , // du…" at bounding box center [418, 300] width 281 height 393
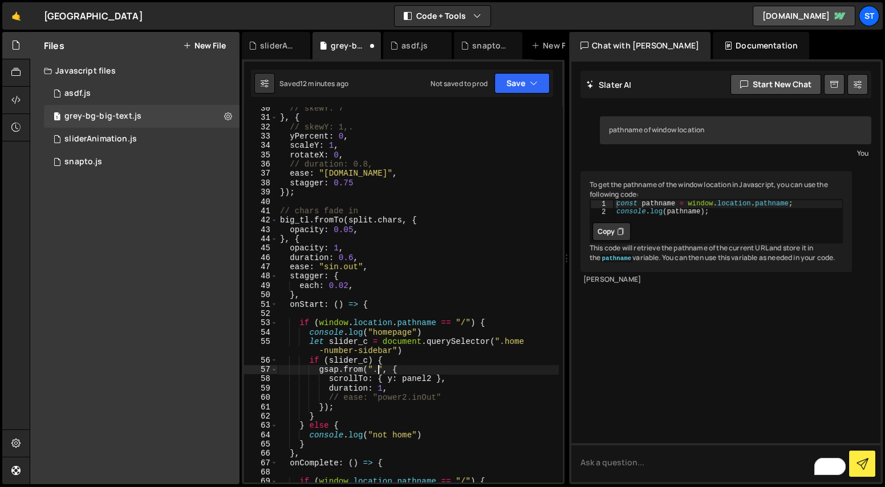
paste textarea "slider_c""
type textarea "let slider_c = document.querySelector(".home-number-sidebar")"
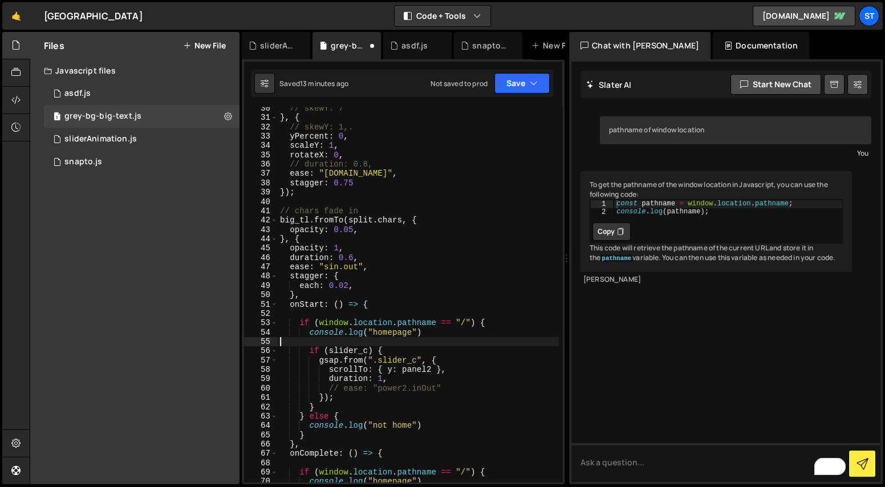
scroll to position [0, 0]
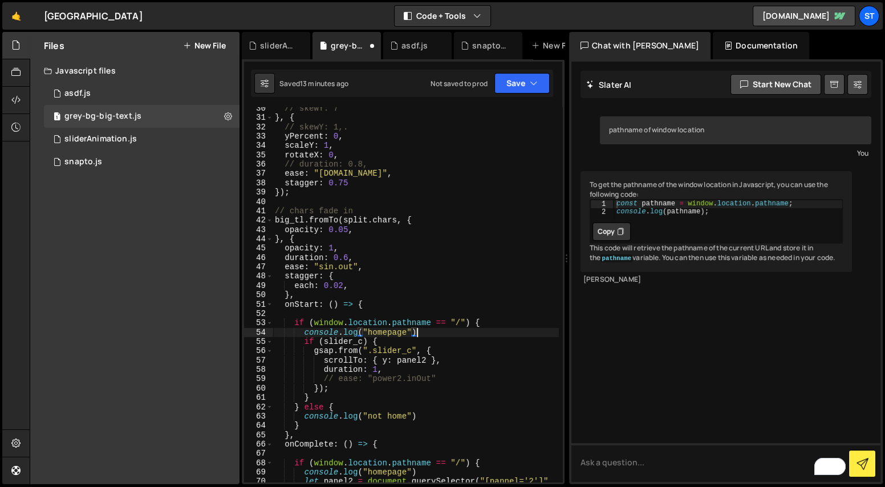
type textarea "console.log("reading")"
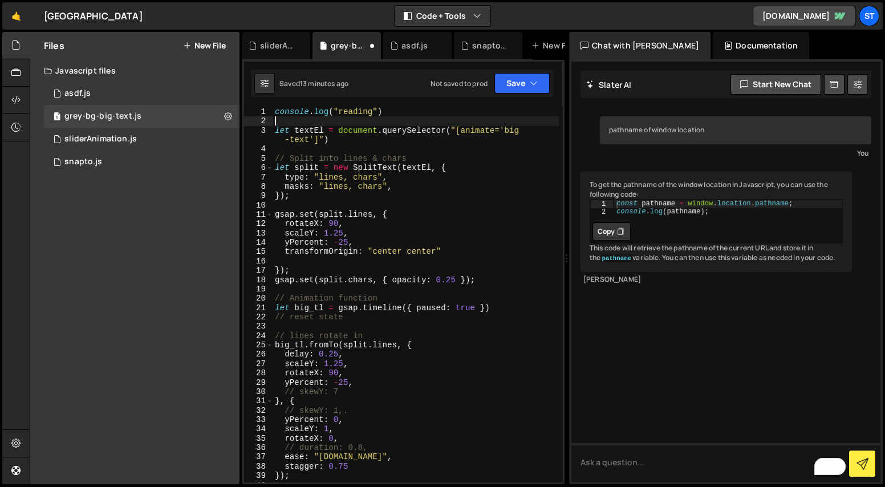
type textarea "let textEl = document.querySelector("[animate='big-text']")"
type textarea "console.log("reading")"
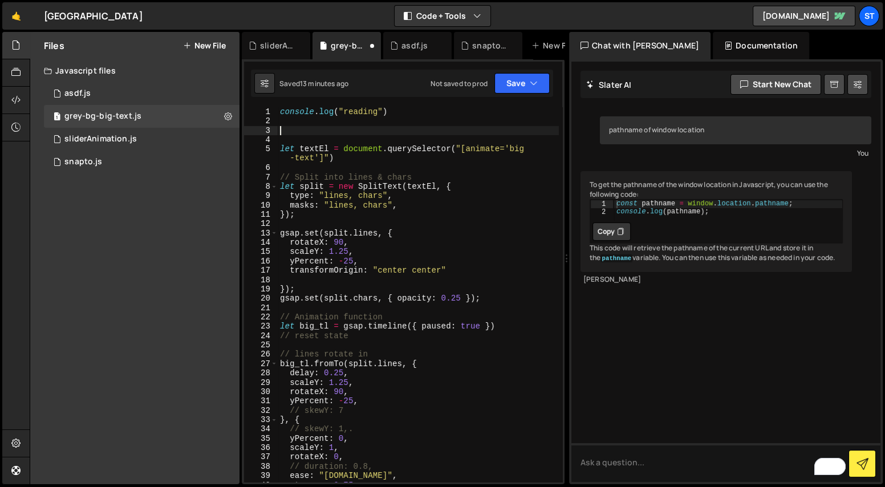
paste textarea "let slider_c = document.querySelector(".home-number-sidebar")"
type textarea "let slider_c = document.querySelector(".home-number-sidebar")"
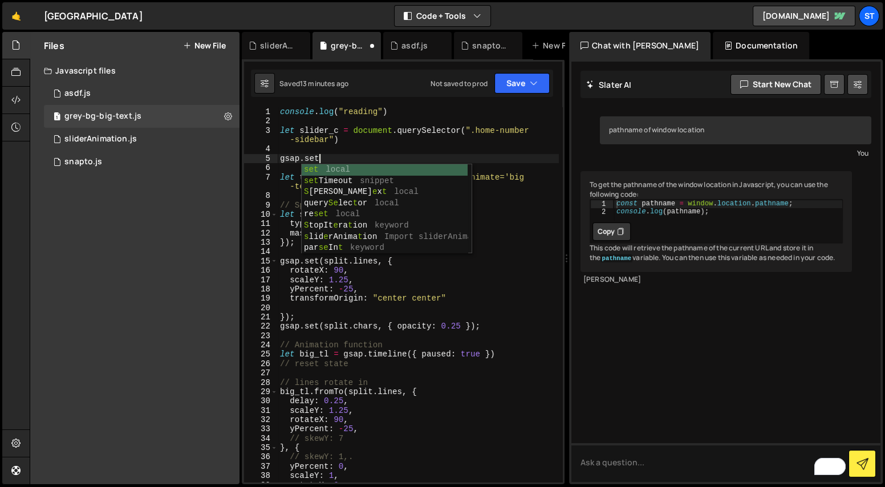
type textarea "gsap.set()"
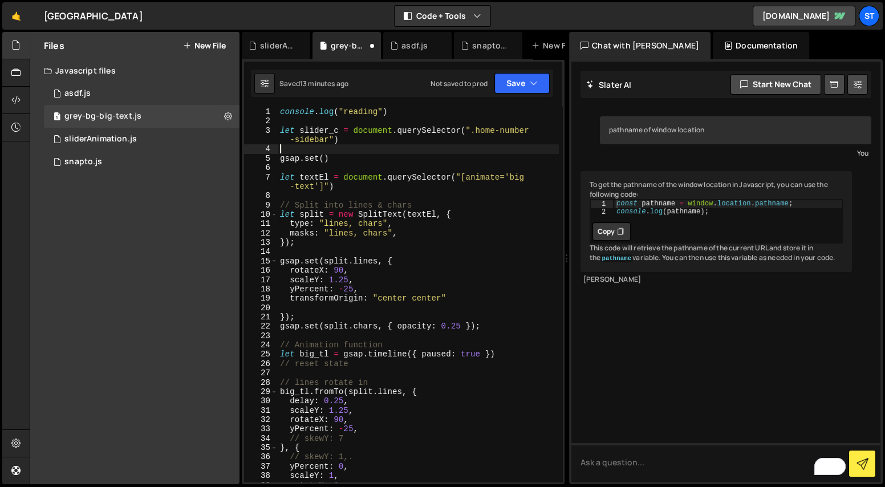
type textarea "let slider_c = document.querySelector(".home-number-sidebar")"
paste textarea "slider_c"
type textarea "gsap.set(slider_c, {})"
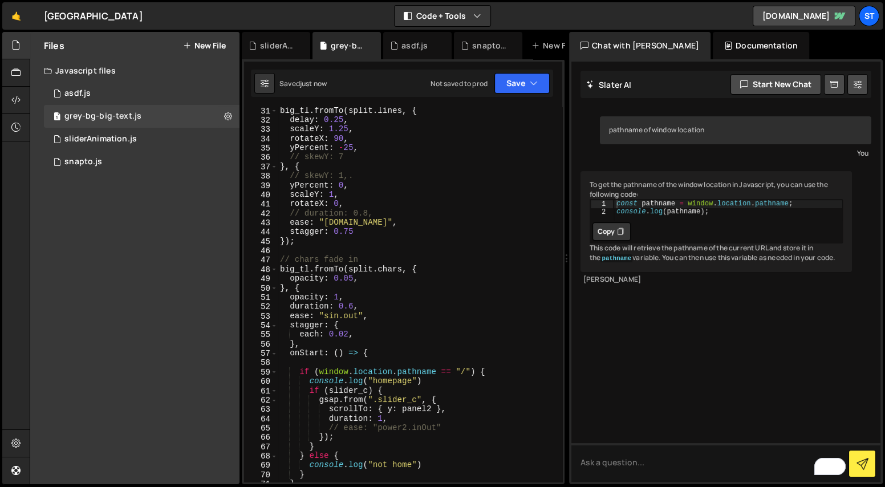
scroll to position [307, 0]
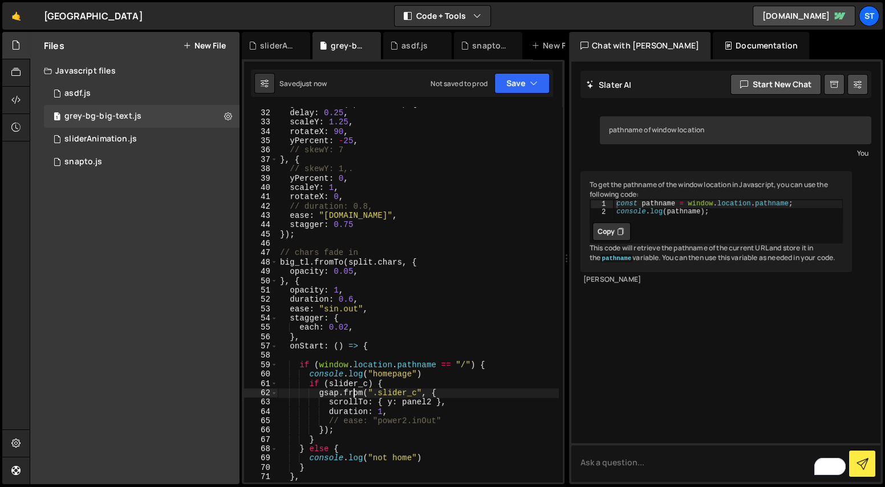
click at [355, 391] on div "big_tl . fromTo ( split . lines , { delay : 0.25 , scaleY : 1.25 , rotateX : 90…" at bounding box center [418, 295] width 281 height 393
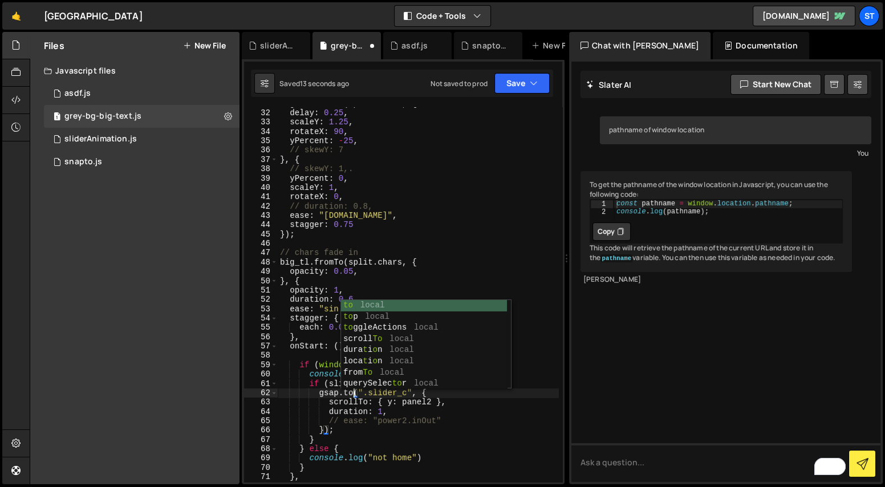
click at [305, 394] on div "big_tl . fromTo ( split . lines , { delay : 0.25 , scaleY : 1.25 , rotateX : 90…" at bounding box center [418, 295] width 281 height 393
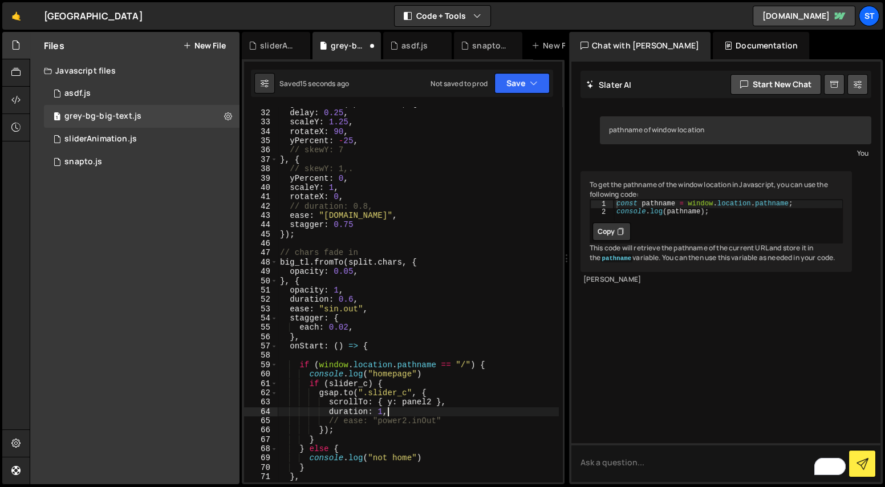
click at [405, 408] on div "big_tl . fromTo ( split . lines , { delay : 0.25 , scaleY : 1.25 , rotateX : 90…" at bounding box center [418, 295] width 281 height 393
click at [462, 402] on div "big_tl . fromTo ( split . lines , { delay : 0.25 , scaleY : 1.25 , rotateX : 90…" at bounding box center [418, 295] width 281 height 393
type textarea "scrollTo: { y: panel2 },"
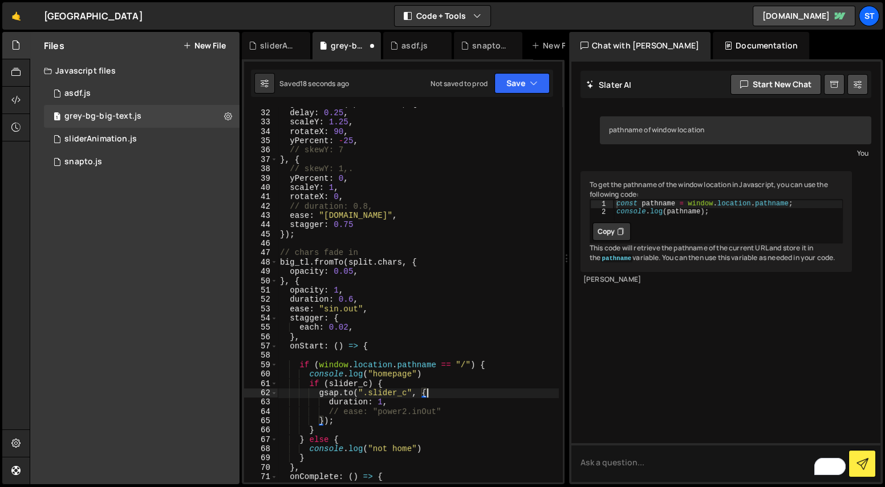
type textarea "duration: 1,"
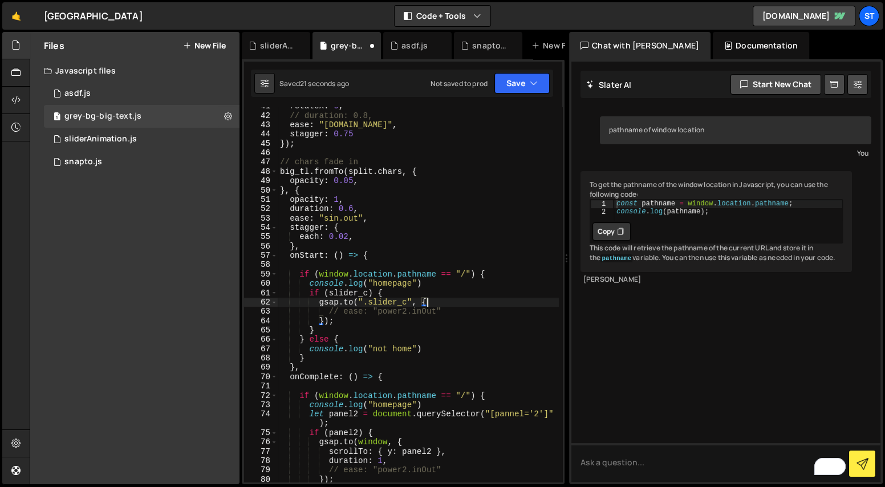
scroll to position [397, 0]
click at [408, 458] on div "rotateX : 0 , // duration: 0.8, ease : "power1.in" , stagger : 0.75 }) ; // cha…" at bounding box center [418, 297] width 281 height 393
type textarea "duration: 1,"
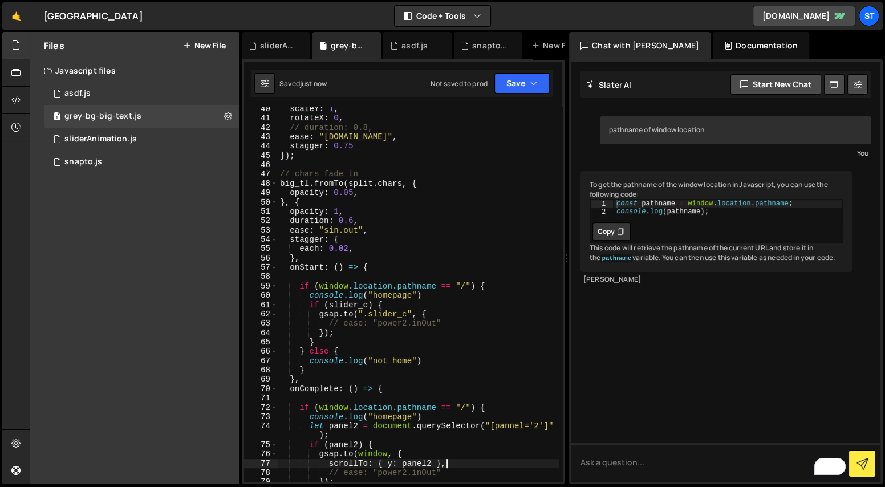
scroll to position [385, 0]
click at [461, 322] on div "scaleY : 1 , rotateX : 0 , // duration: 0.8, ease : "power1.in" , stagger : 0.7…" at bounding box center [418, 300] width 281 height 393
type textarea "// ease: "power2.inOut""
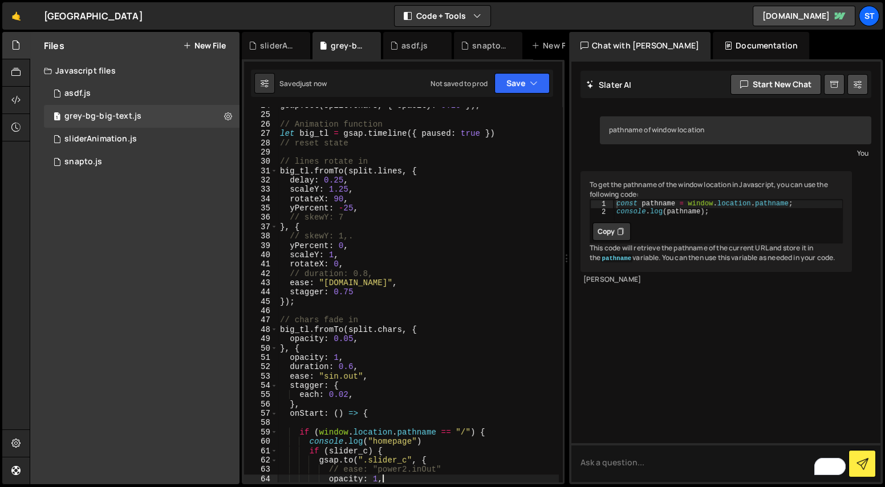
scroll to position [314, 0]
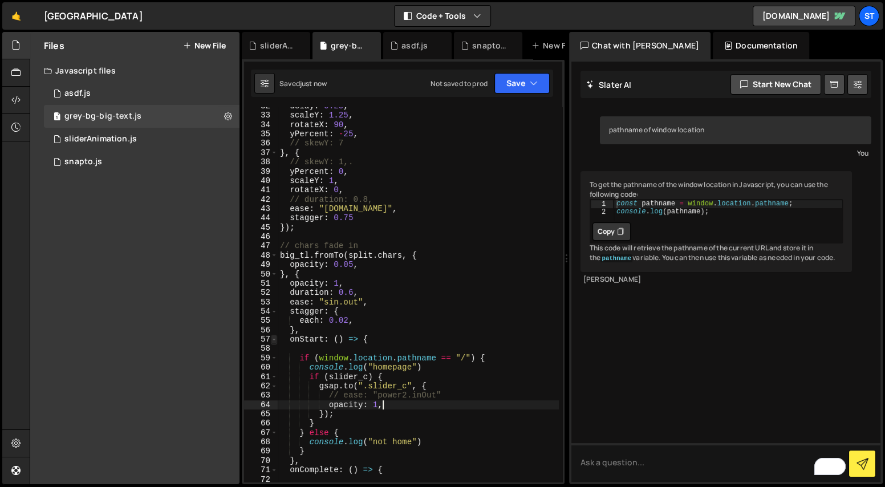
click at [272, 338] on span at bounding box center [274, 339] width 6 height 9
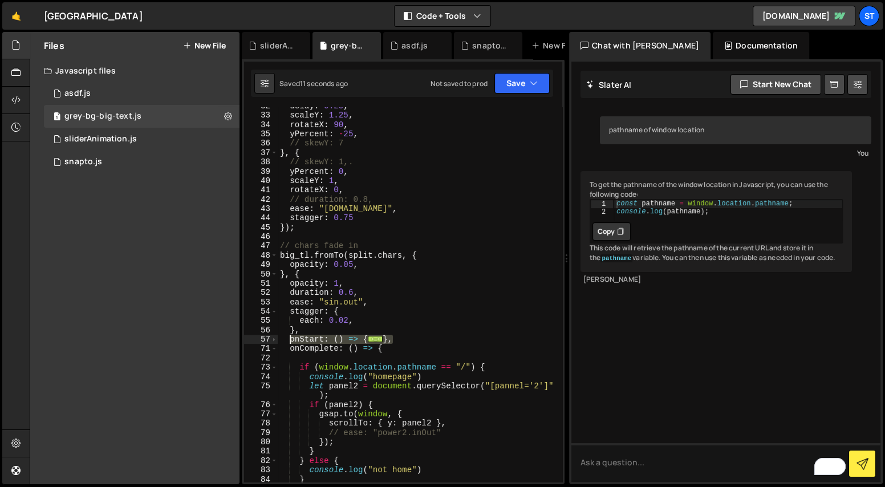
drag, startPoint x: 406, startPoint y: 336, endPoint x: 287, endPoint y: 338, distance: 119.2
click at [287, 338] on div "delay : 0.25 , scaleY : 1.25 , rotateX : 90 , yPercent : - 25 , // skewY: 7 } ,…" at bounding box center [418, 297] width 281 height 393
type textarea "onStart: () => {"
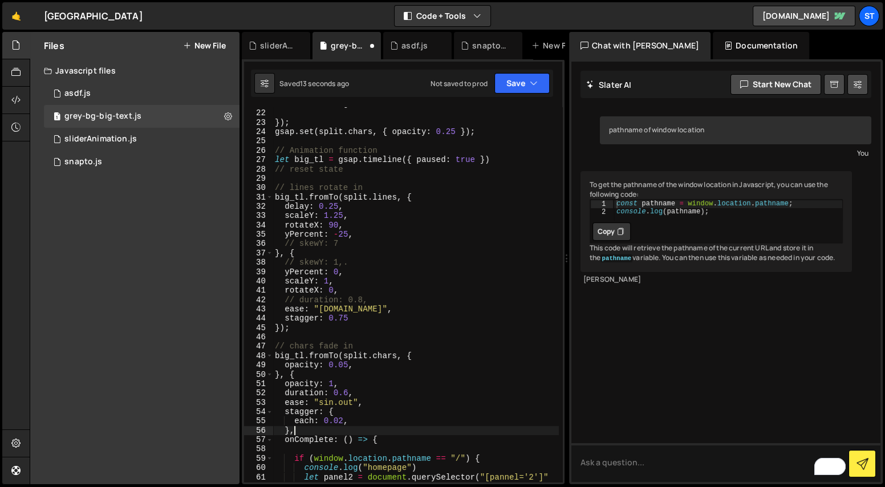
scroll to position [213, 0]
click at [433, 197] on div "transformOrigin : "center center" }) ; gsap . set ( split . chars , { opacity :…" at bounding box center [415, 300] width 286 height 402
click at [366, 238] on div "transformOrigin : "center center" }) ; gsap . set ( split . chars , { opacity :…" at bounding box center [415, 300] width 286 height 402
type textarea "yPercent: -25,"
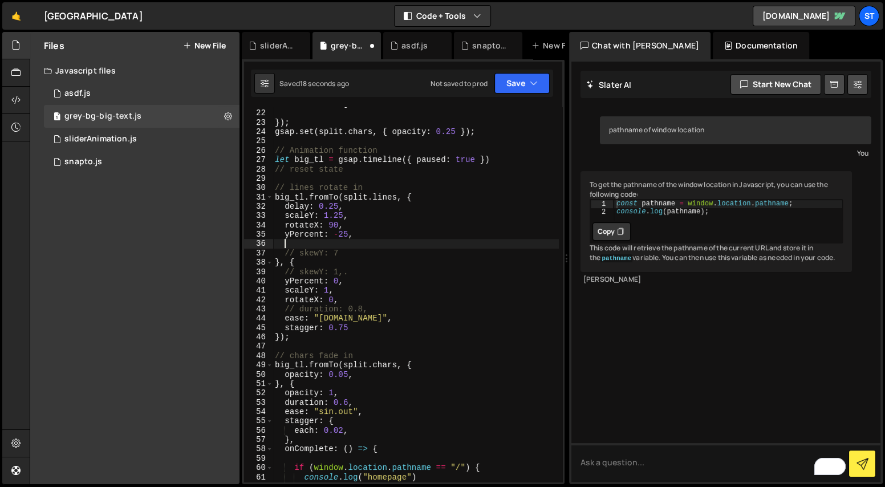
paste textarea "},"
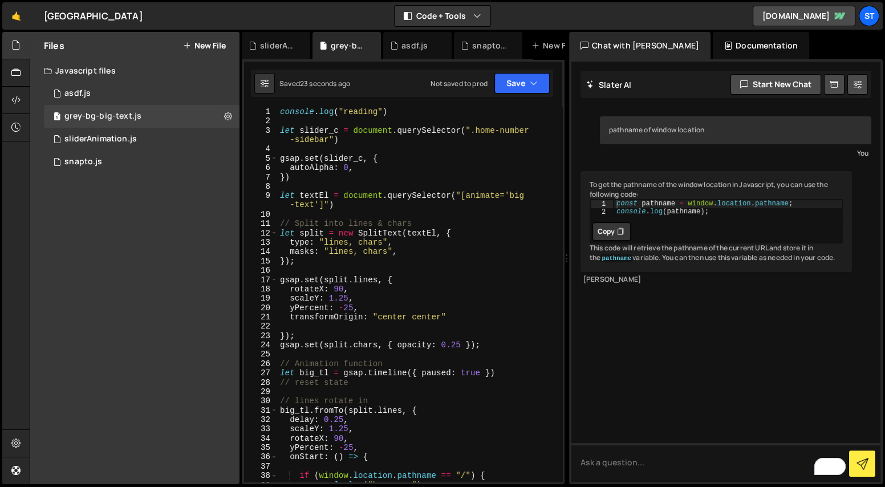
scroll to position [0, 0]
click at [315, 168] on div "console . log ( "reading" ) let slider_c = document . querySelector ( ".home-nu…" at bounding box center [418, 303] width 281 height 393
click at [311, 170] on div "console . log ( "reading" ) let slider_c = document . querySelector ( ".home-nu…" at bounding box center [418, 303] width 281 height 393
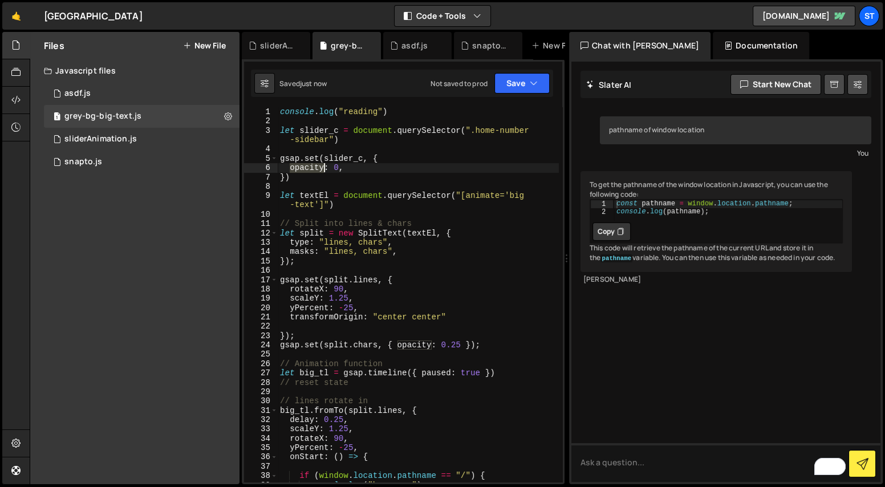
click at [311, 170] on div "console . log ( "reading" ) let slider_c = document . querySelector ( ".home-nu…" at bounding box center [418, 303] width 281 height 393
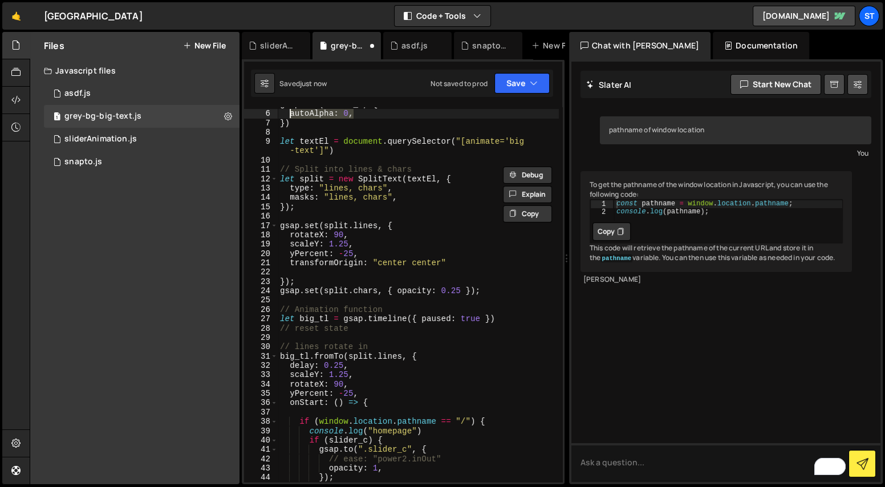
scroll to position [107, 0]
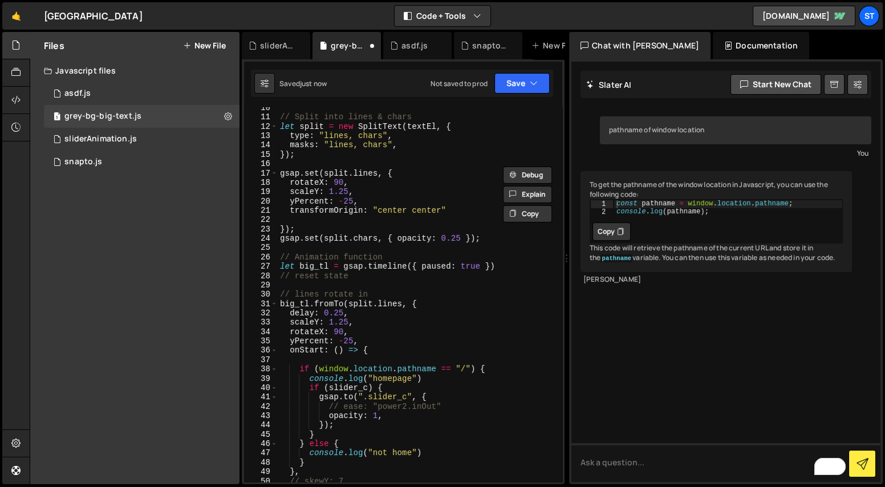
click at [392, 416] on div "// Split into lines & chars let split = new SplitText ( textEl , { type : "line…" at bounding box center [418, 299] width 281 height 393
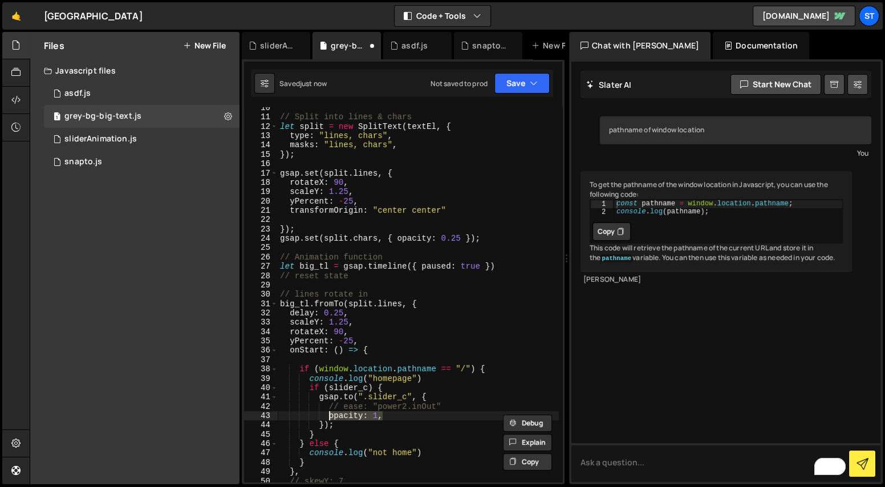
paste textarea "autoAlpha: 0"
click at [349, 414] on div "// Split into lines & chars let split = new SplitText ( textEl , { type : "line…" at bounding box center [418, 299] width 281 height 393
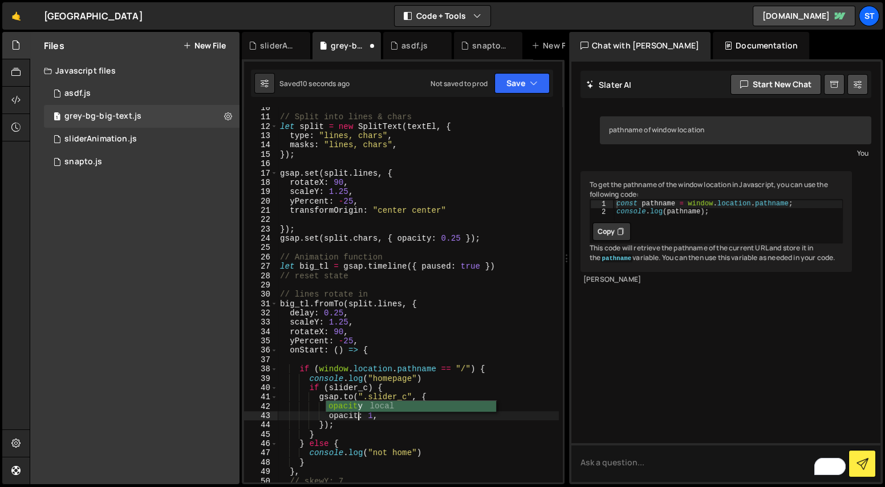
scroll to position [0, 6]
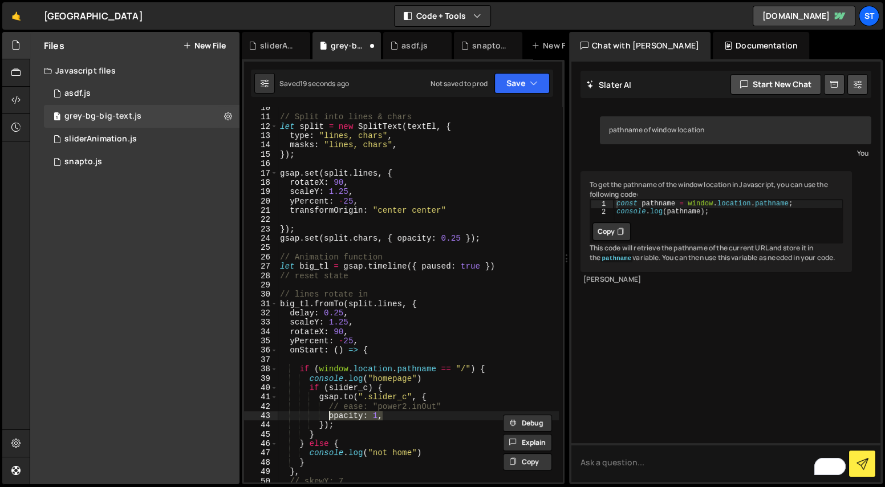
click at [270, 352] on div "36" at bounding box center [261, 349] width 34 height 9
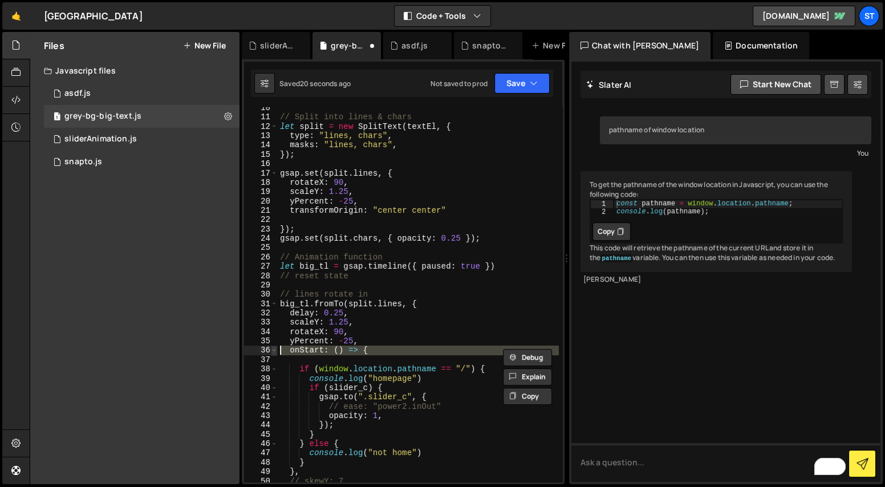
click at [274, 351] on span at bounding box center [274, 349] width 6 height 9
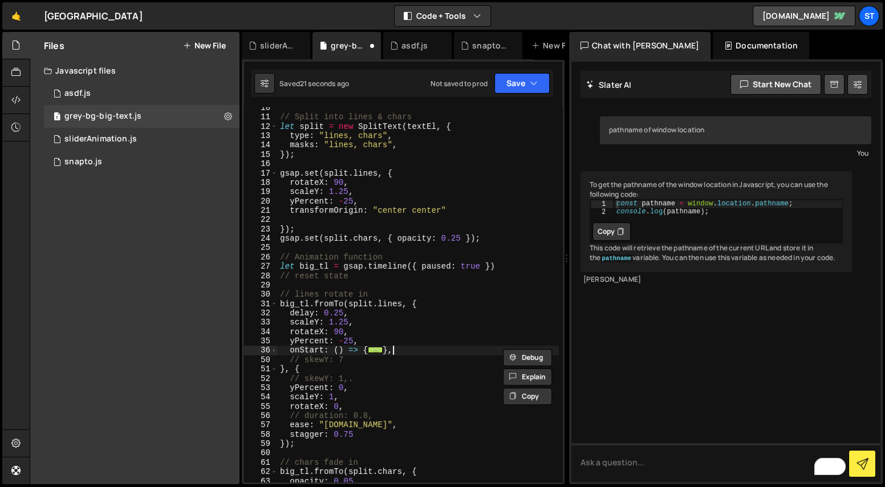
click at [411, 351] on div "// Split into lines & chars let split = new SplitText ( textEl , { type : "line…" at bounding box center [418, 299] width 281 height 393
type textarea "onStart: () => {"
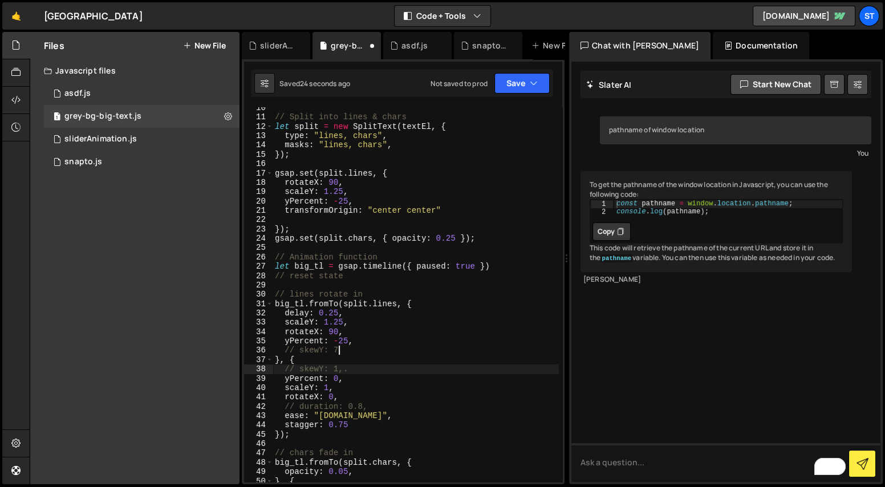
click at [353, 369] on div "// Split into lines & chars let split = new SplitText ( textEl , { type : "line…" at bounding box center [415, 299] width 286 height 393
type textarea "// skewY: 1,."
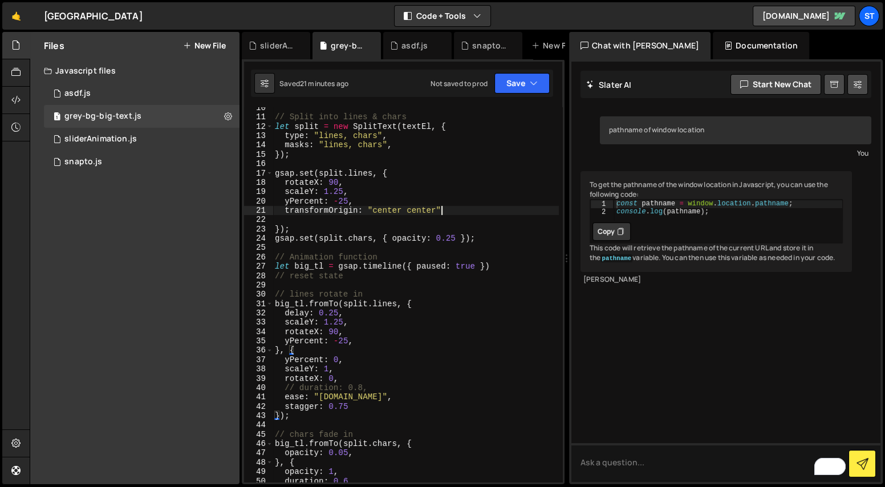
click at [463, 213] on div "// Split into lines & chars let split = new SplitText ( textEl , { type : "line…" at bounding box center [415, 299] width 286 height 393
type textarea "transformOrigin: "center center""
click at [270, 46] on div "sliderAnimation.js" at bounding box center [278, 45] width 36 height 11
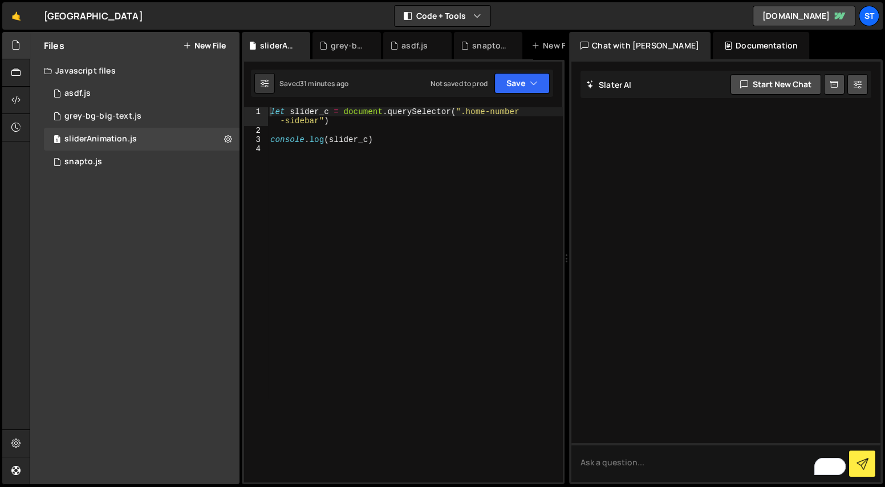
click at [347, 185] on div "let slider_c = document . querySelector ( ".home-number -sidebar" ) console . l…" at bounding box center [415, 308] width 295 height 402
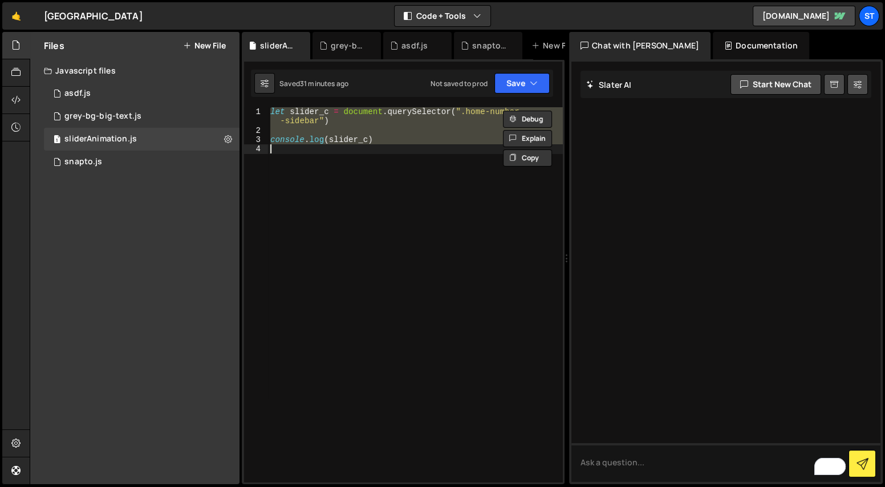
paste textarea "});"
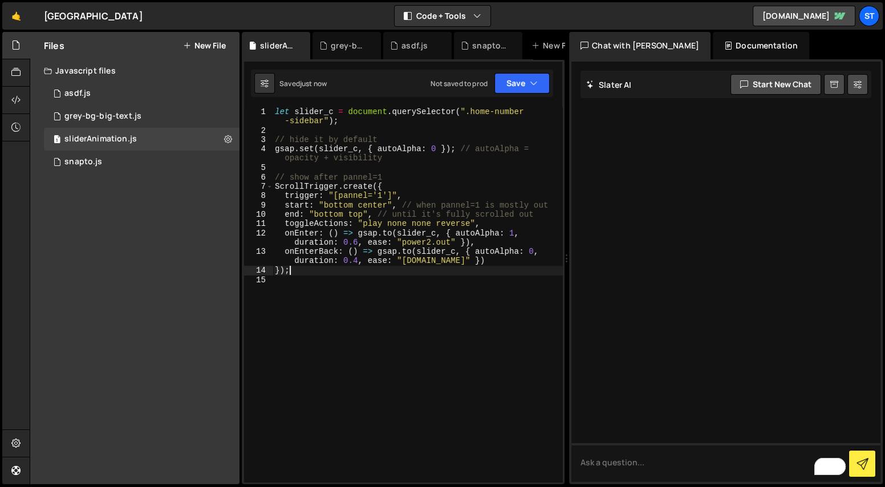
click at [388, 274] on div "let slider_c = document . querySelector ( ".home-number -sidebar" ) ; // hide i…" at bounding box center [417, 308] width 290 height 402
click at [417, 197] on div "let slider_c = document . querySelector ( ".home-number -sidebar" ) ; // hide i…" at bounding box center [417, 308] width 290 height 402
type textarea "trigger: "[pannel='1']","
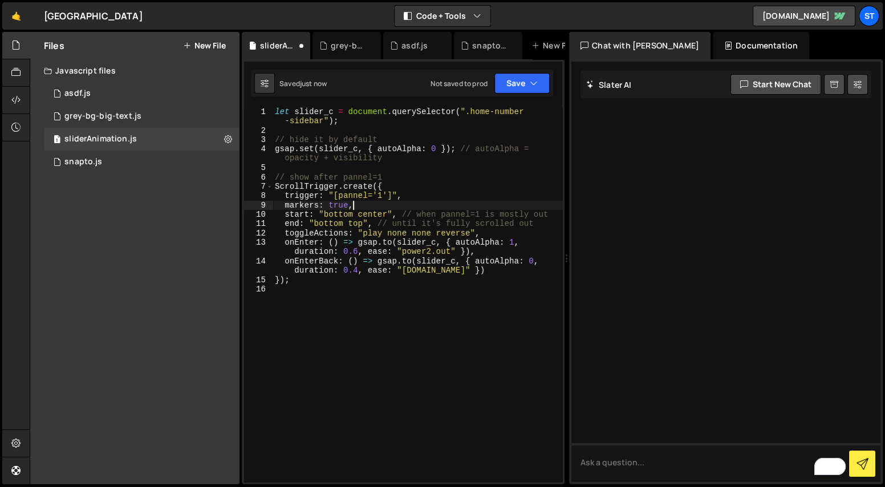
scroll to position [0, 5]
click at [347, 212] on div "let slider_c = document . querySelector ( ".home-number -sidebar" ) ; // hide i…" at bounding box center [417, 308] width 290 height 402
click at [356, 197] on div "let slider_c = document . querySelector ( ".home-number -sidebar" ) ; // hide i…" at bounding box center [417, 308] width 290 height 402
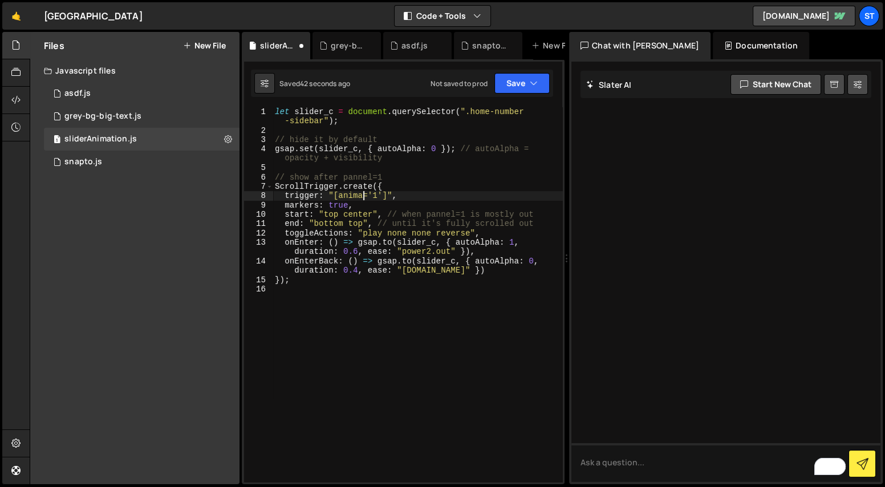
scroll to position [0, 7]
paste textarea "slider"
click at [482, 256] on div "let slider_c = document . querySelector ( ".home-number -sidebar" ) ; // hide i…" at bounding box center [417, 308] width 290 height 402
type textarea "onEnter: () => gsap.to(slider_c, { autoAlpha: 1, duration: 0.6, ease: "power2.o…"
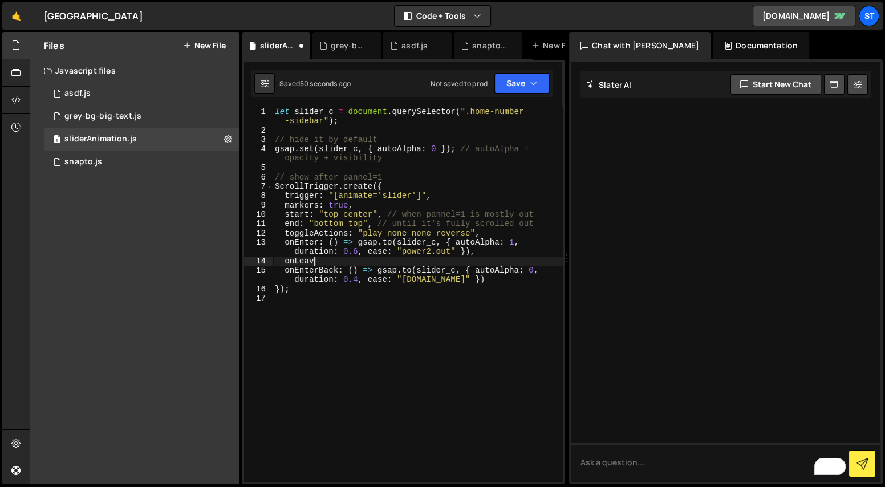
scroll to position [0, 2]
type textarea "onLeave: () => {}"
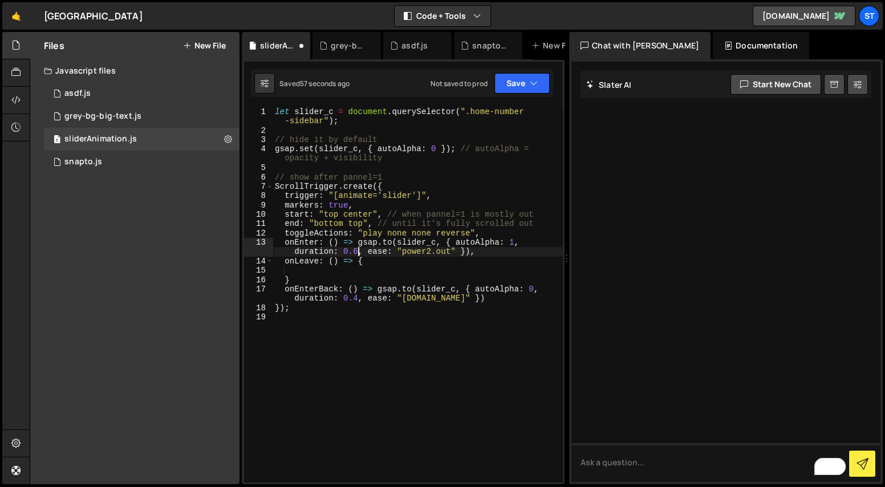
type textarea "onLeave: () => {"
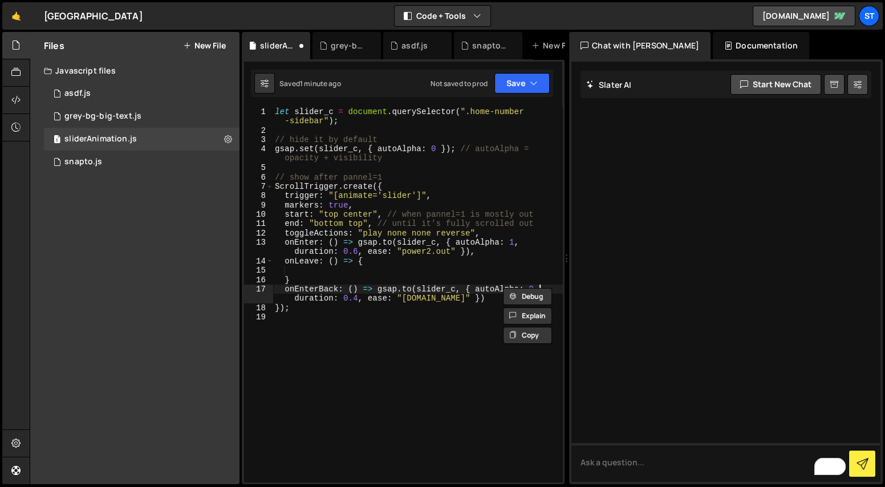
type textarea "}"
paste textarea "gsap.to(slider_c, { autoAlpha: 0, duration: 0.4, ease: "power2.in" })"
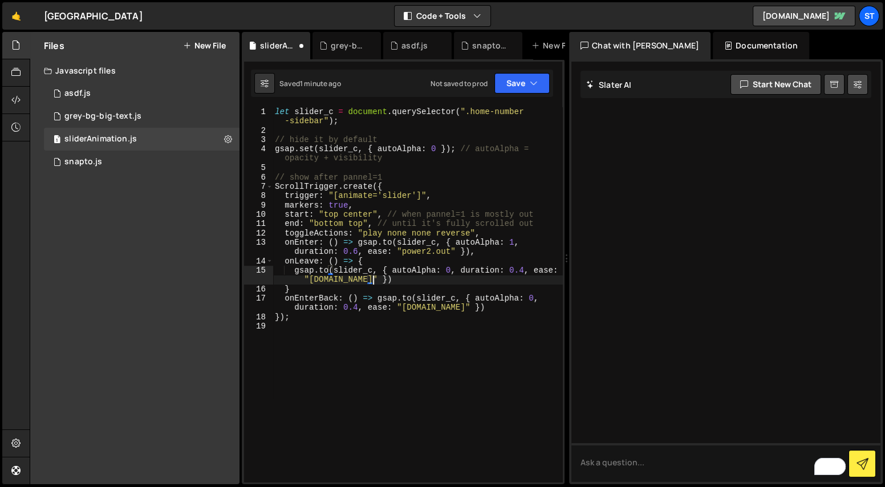
click at [360, 214] on div "let slider_c = document . querySelector ( ".home-number -sidebar" ) ; // hide i…" at bounding box center [417, 308] width 290 height 402
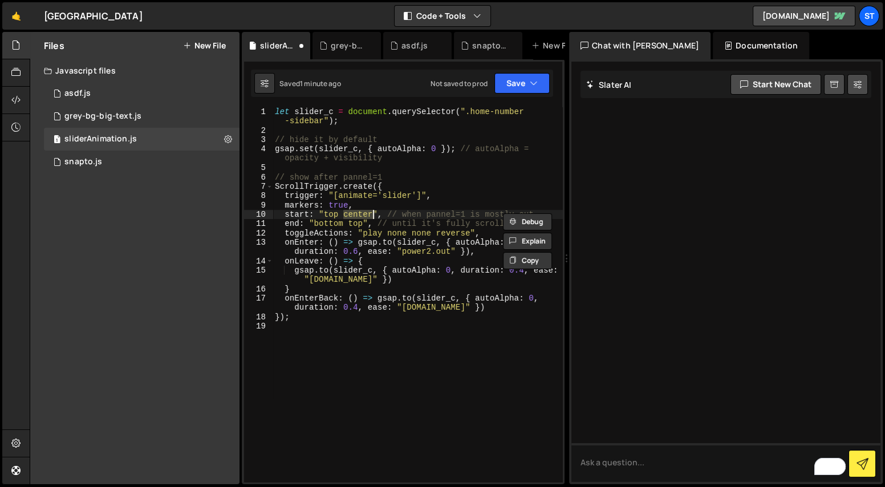
click at [359, 223] on div "let slider_c = document . querySelector ( ".home-number -sidebar" ) ; // hide i…" at bounding box center [417, 308] width 290 height 402
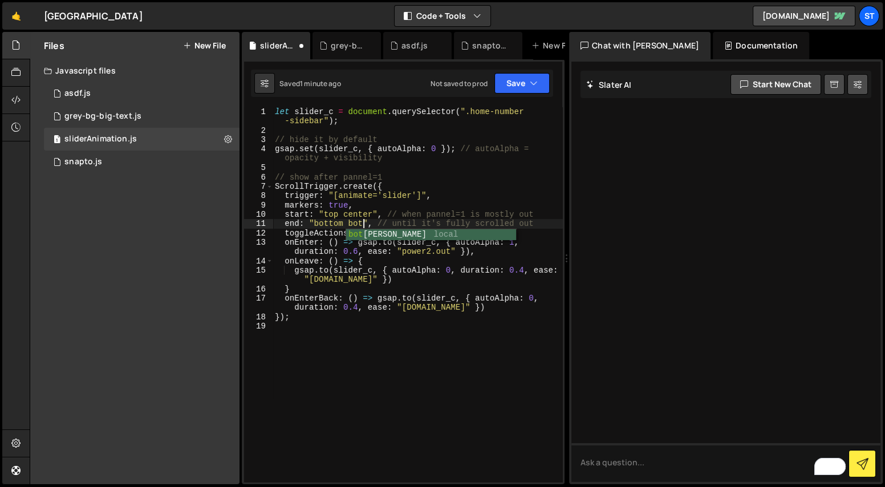
scroll to position [0, 6]
click at [395, 257] on div "let slider_c = document . querySelector ( ".home-number -sidebar" ) ; // hide i…" at bounding box center [417, 308] width 290 height 402
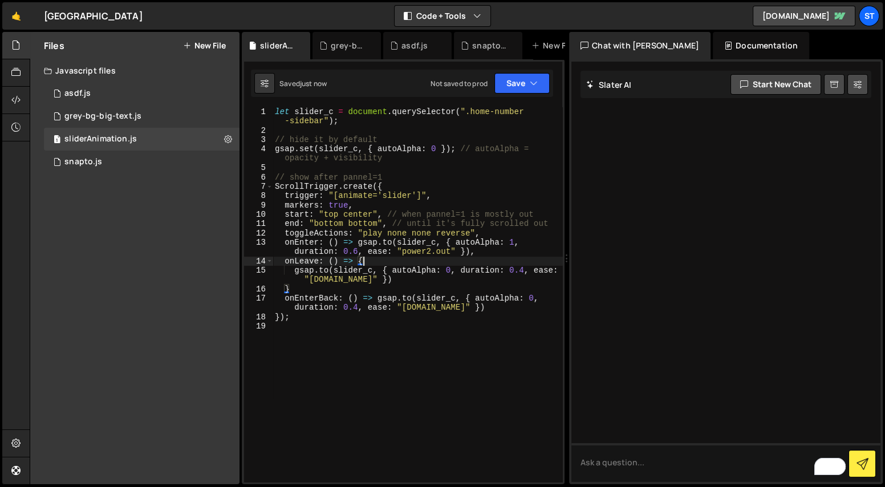
scroll to position [0, 6]
click at [390, 279] on div "let slider_c = document . querySelector ( ".home-number -sidebar" ) ; // hide i…" at bounding box center [417, 308] width 290 height 402
click at [515, 229] on div "let slider_c = document . querySelector ( ".home-number -sidebar" ) ; // hide i…" at bounding box center [417, 308] width 290 height 402
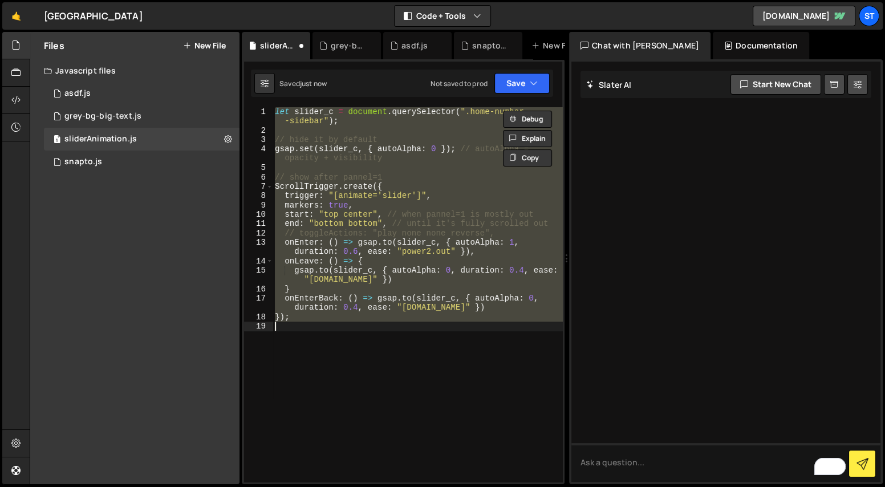
click at [396, 238] on div "let slider_c = document . querySelector ( ".home-number -sidebar" ) ; // hide i…" at bounding box center [417, 294] width 290 height 375
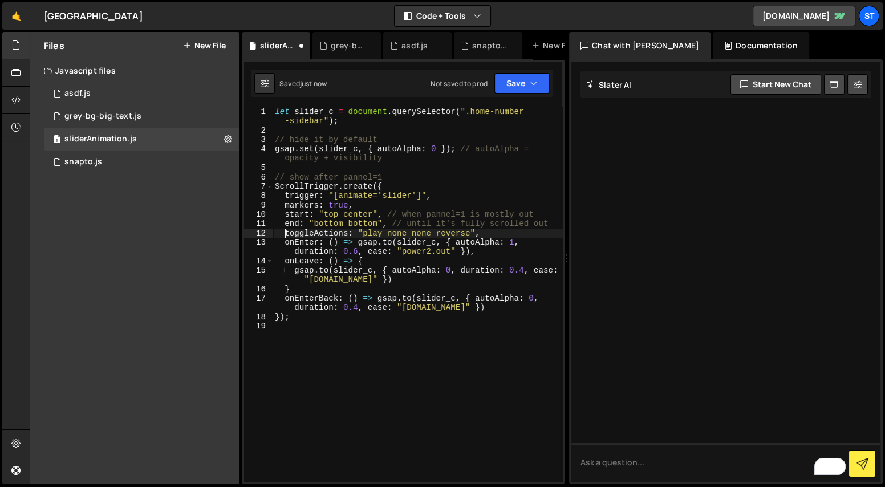
click at [497, 233] on div "let slider_c = document . querySelector ( ".home-number -sidebar" ) ; // hide i…" at bounding box center [417, 308] width 290 height 402
click at [407, 287] on div "let slider_c = document . querySelector ( ".home-number -sidebar" ) ; // hide i…" at bounding box center [417, 308] width 290 height 402
click at [534, 300] on div "let slider_c = document . querySelector ( ".home-number -sidebar" ) ; // hide i…" at bounding box center [417, 308] width 290 height 402
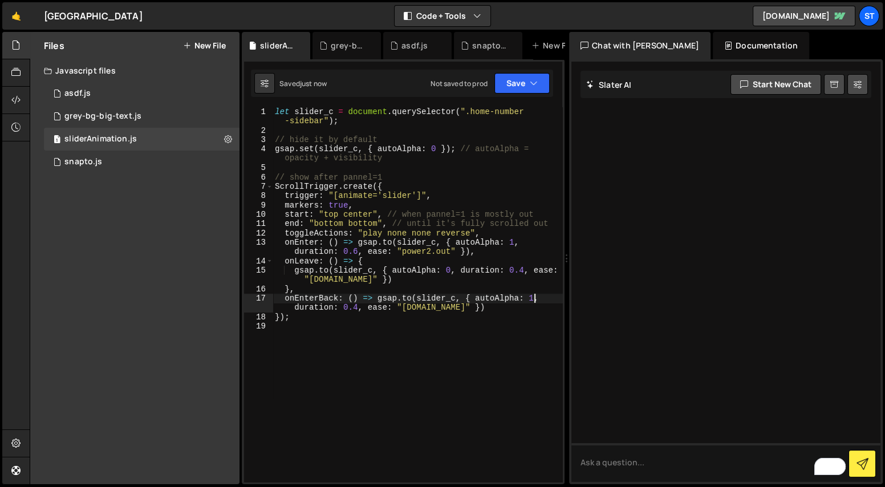
type textarea "onEnterBack: () => gsap.to(slider_c, { autoAlpha: 1, duration: 0.4, ease: "powe…"
click at [396, 331] on div "let slider_c = document . querySelector ( ".home-number -sidebar" ) ; // hide i…" at bounding box center [417, 308] width 290 height 402
type textarea "});"
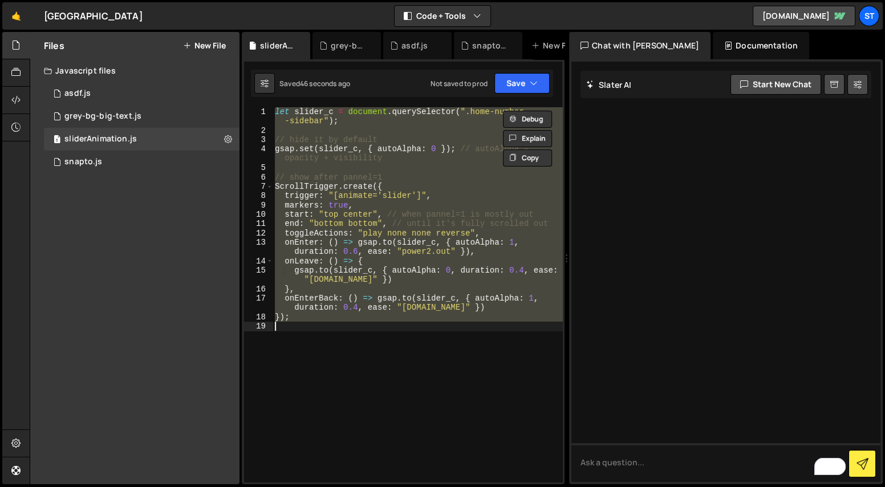
click at [336, 333] on div "let slider_c = document . querySelector ( ".home-number -sidebar" ) ; // hide i…" at bounding box center [417, 294] width 290 height 375
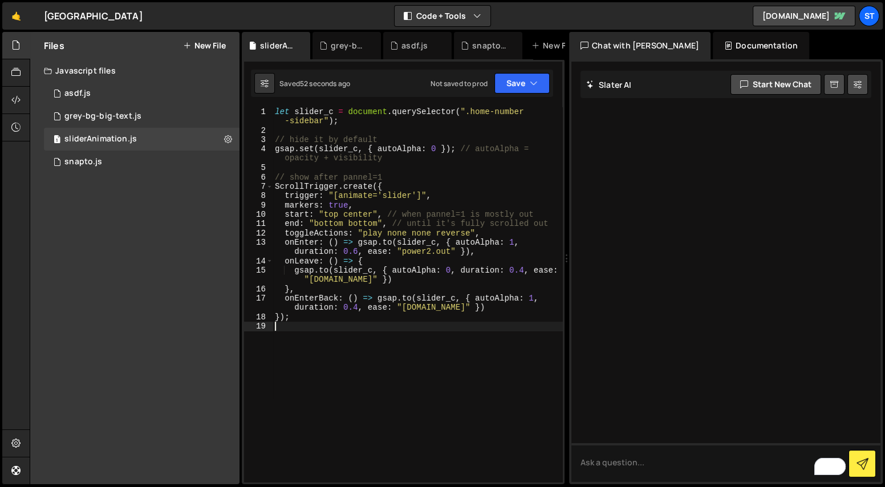
click at [325, 287] on div "let slider_c = document . querySelector ( ".home-number -sidebar" ) ; // hide i…" at bounding box center [417, 308] width 290 height 402
click at [287, 263] on div "let slider_c = document . querySelector ( ".home-number -sidebar" ) ; // hide i…" at bounding box center [417, 308] width 290 height 402
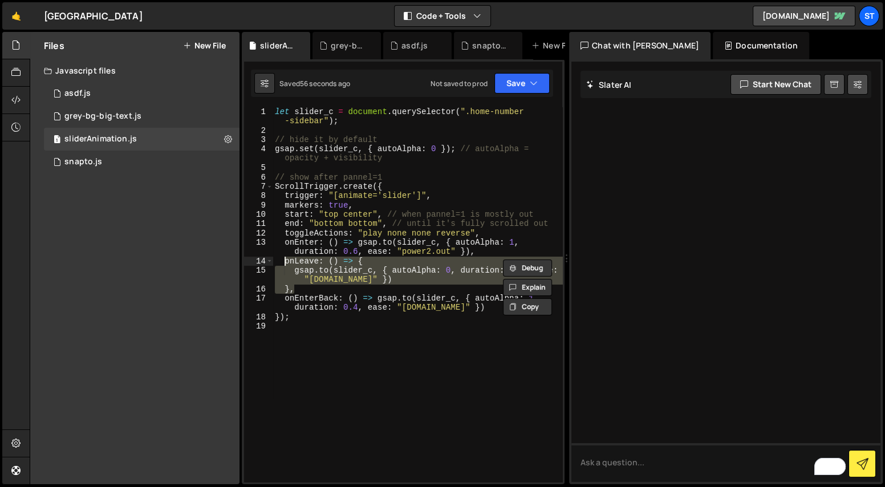
click at [286, 259] on div "let slider_c = document . querySelector ( ".home-number -sidebar" ) ; // hide i…" at bounding box center [417, 308] width 290 height 402
click at [302, 289] on div "let slider_c = document . querySelector ( ".home-number -sidebar" ) ; // hide i…" at bounding box center [417, 294] width 290 height 375
type textarea "},"
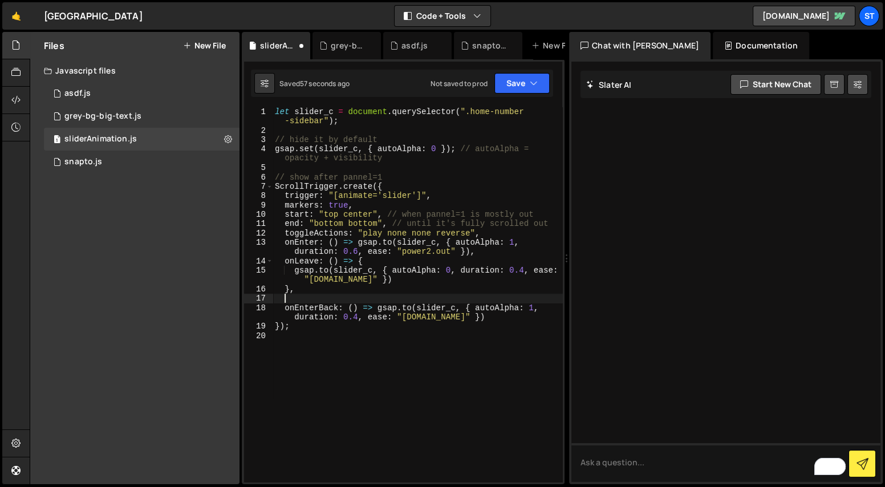
paste textarea "},"
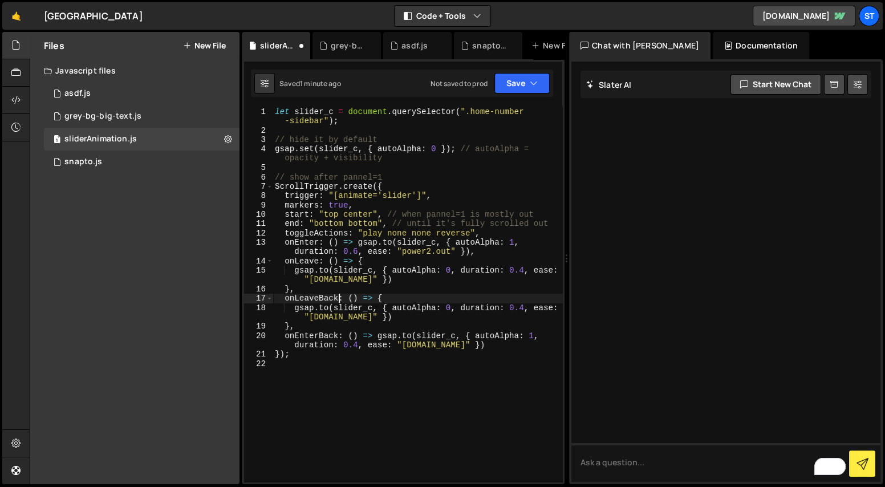
scroll to position [0, 5]
click at [501, 233] on div "let slider_c = document . querySelector ( ".home-number -sidebar" ) ; // hide i…" at bounding box center [417, 308] width 290 height 402
type textarea "// toggleActions: "play none none reverse","
click at [347, 48] on div "grey-bg-big-text.js" at bounding box center [349, 45] width 36 height 11
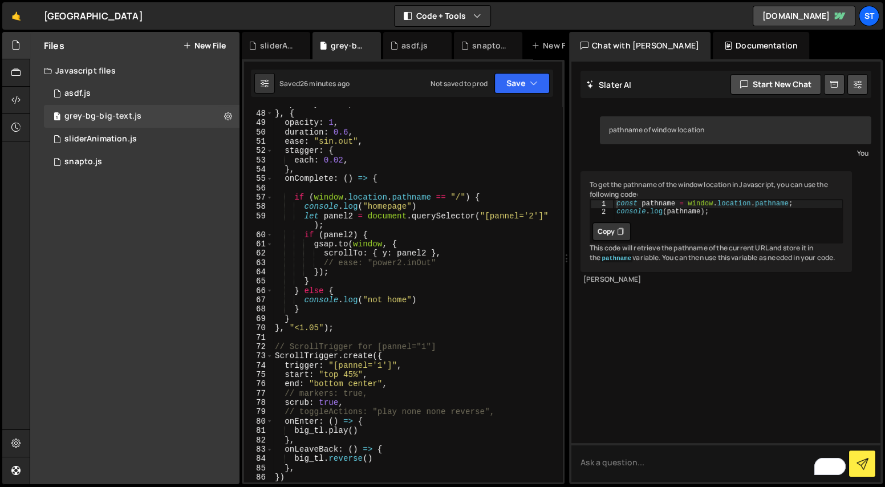
scroll to position [455, 0]
click at [309, 234] on div "opacity : 0.05 , } , { opacity : 1 , duration : 0.6 , ease : "sin.out" , stagge…" at bounding box center [415, 295] width 286 height 393
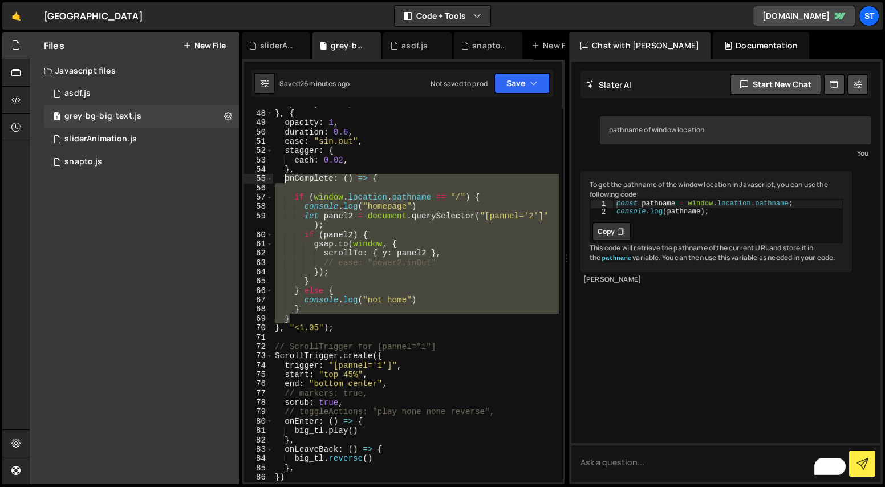
drag, startPoint x: 309, startPoint y: 314, endPoint x: 284, endPoint y: 180, distance: 136.3
click at [284, 180] on div "opacity : 0.05 , } , { opacity : 1 , duration : 0.6 , ease : "sin.out" , stagge…" at bounding box center [415, 295] width 286 height 393
click at [408, 216] on div "opacity : 0.05 , } , { opacity : 1 , duration : 0.6 , ease : "sin.out" , stagge…" at bounding box center [415, 294] width 286 height 375
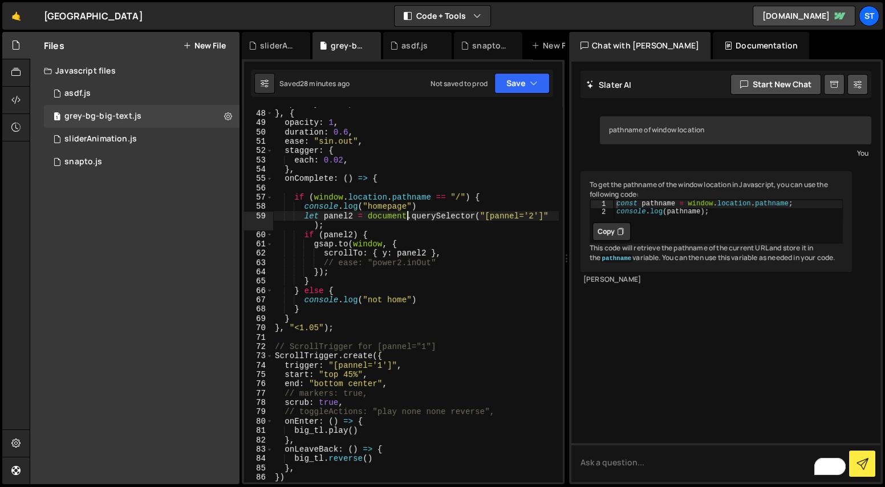
click at [304, 204] on div "opacity : 0.05 , } , { opacity : 1 , duration : 0.6 , ease : "sin.out" , stagge…" at bounding box center [415, 295] width 286 height 393
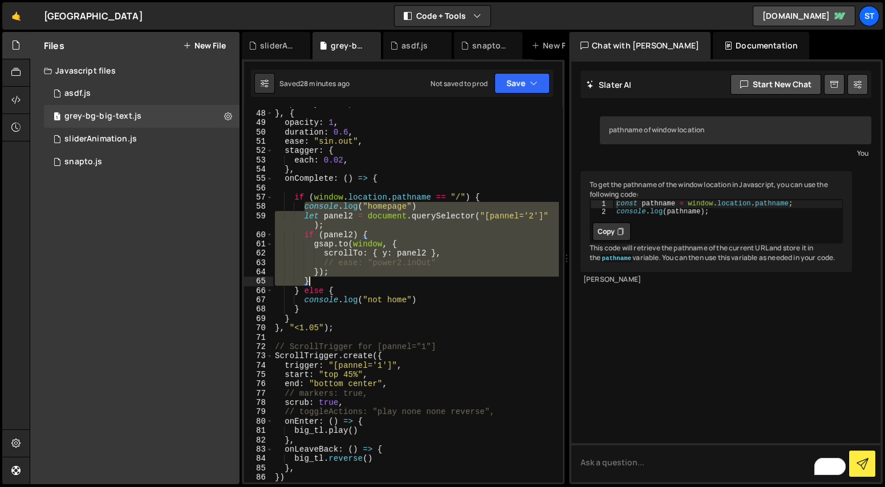
click at [350, 283] on div "opacity : 0.05 , } , { opacity : 1 , duration : 0.6 , ease : "sin.out" , stagge…" at bounding box center [415, 295] width 286 height 393
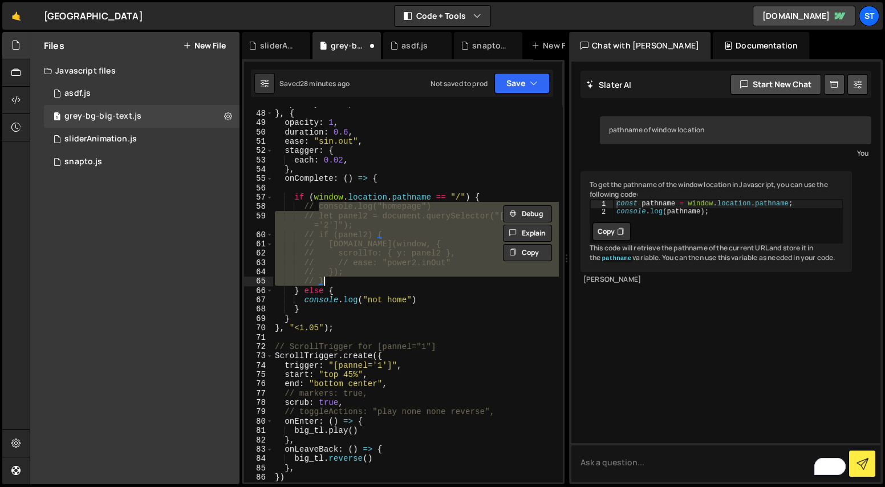
type textarea "// }"
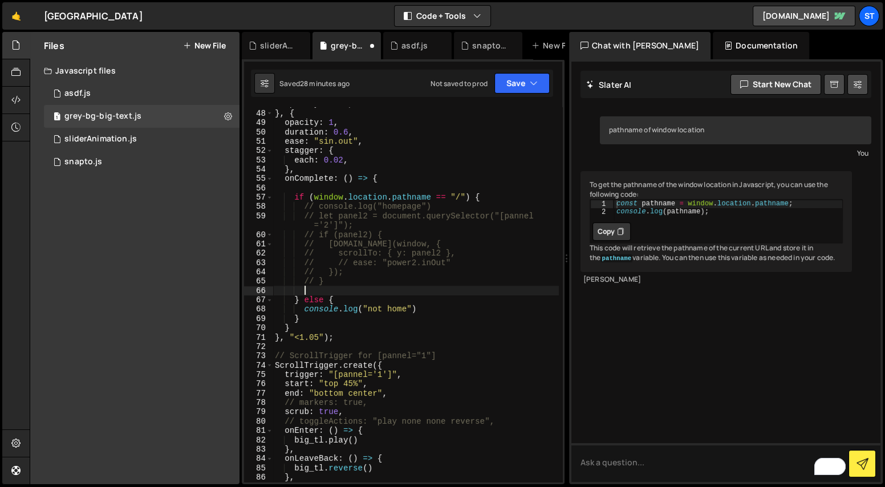
scroll to position [0, 0]
paste textarea "resetIdleTimer();"
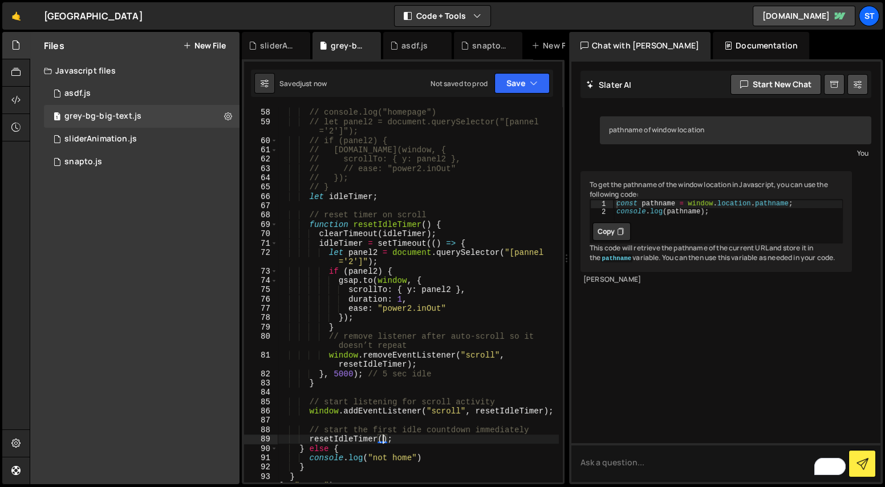
scroll to position [582, 0]
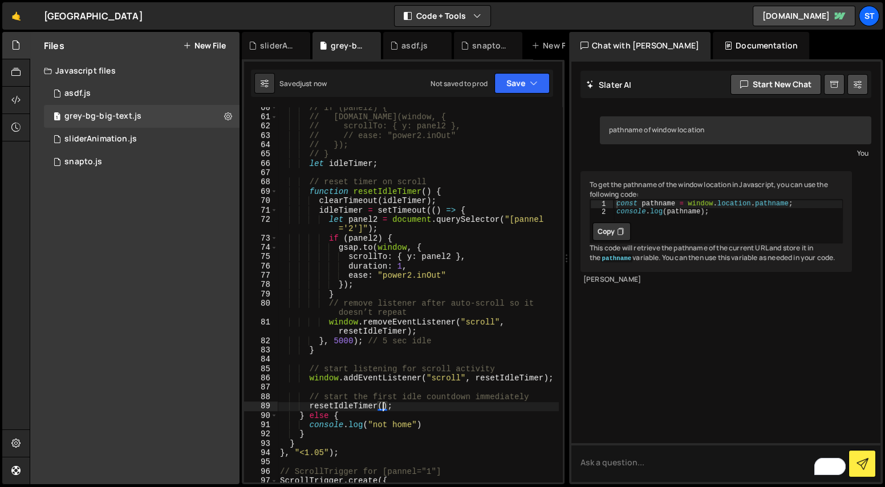
type textarea "resetIdleTimer();"
